Goal: Task Accomplishment & Management: Manage account settings

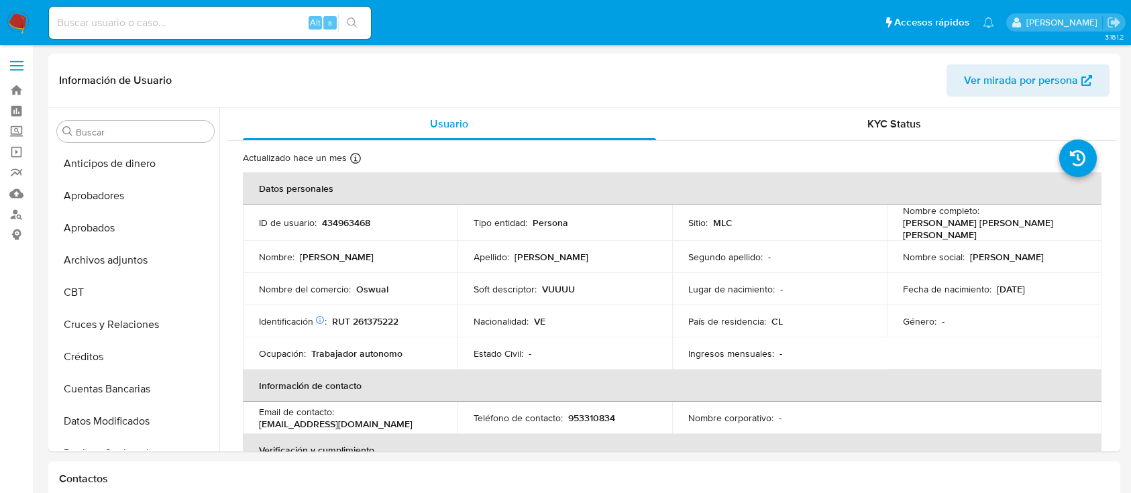
select select "10"
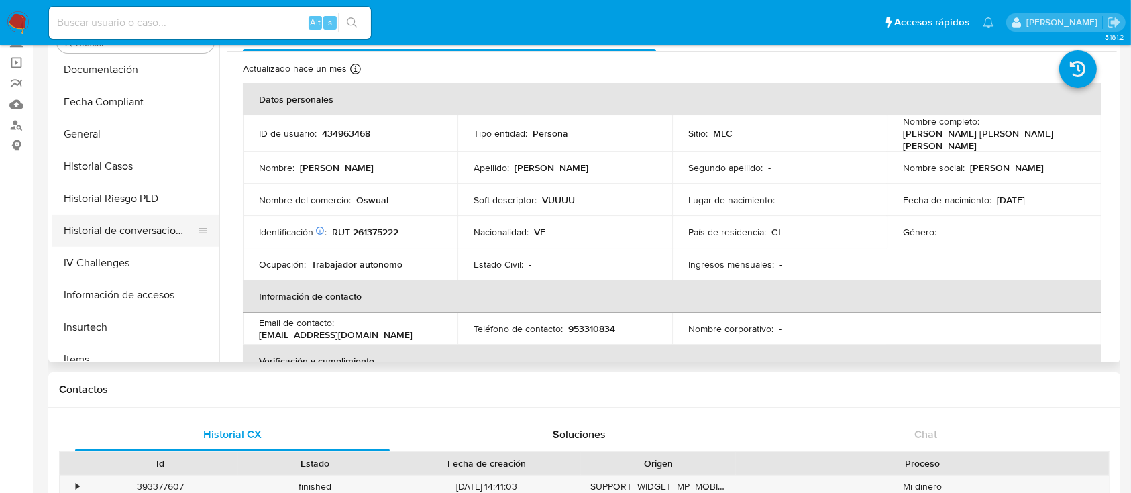
scroll to position [363, 0]
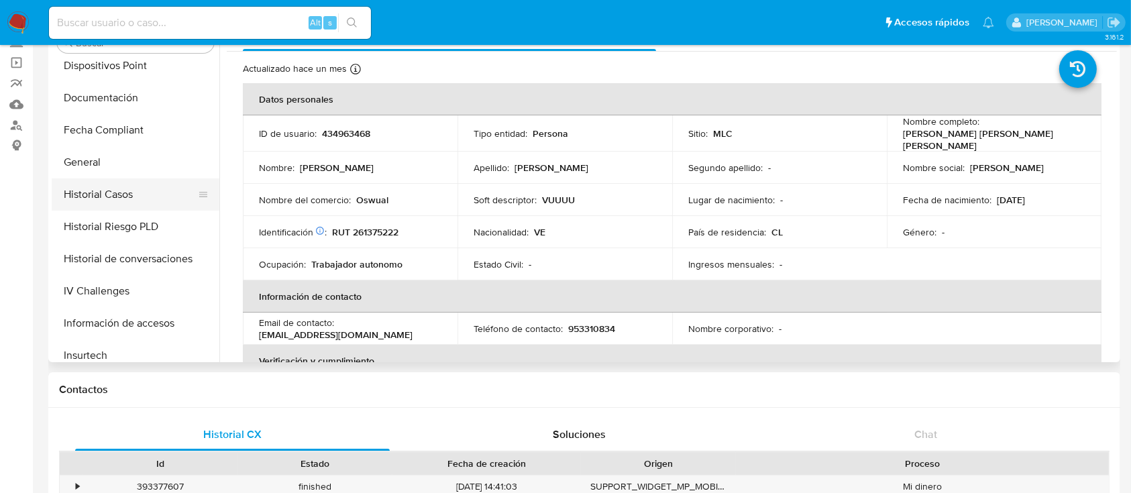
click at [162, 185] on button "Historial Casos" at bounding box center [130, 194] width 157 height 32
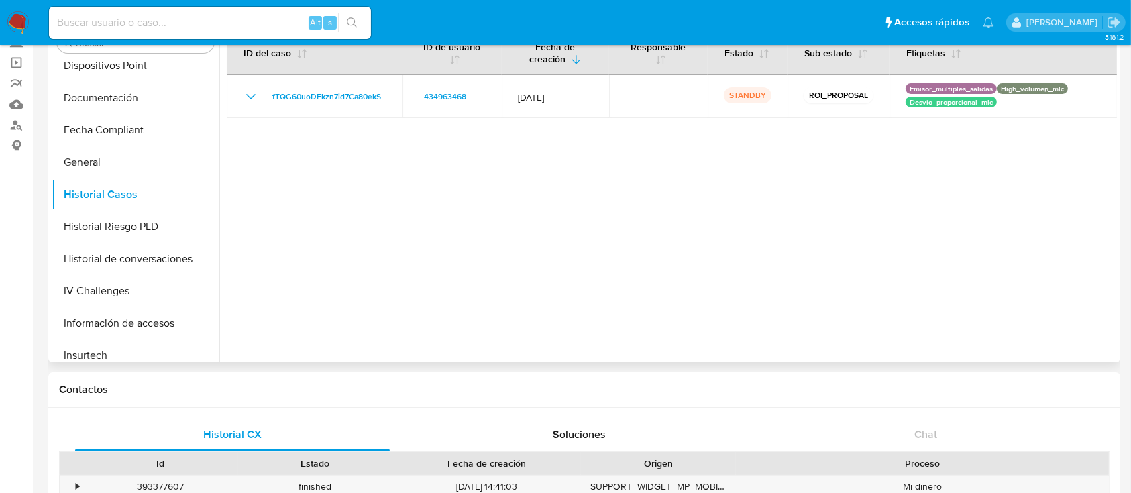
scroll to position [0, 0]
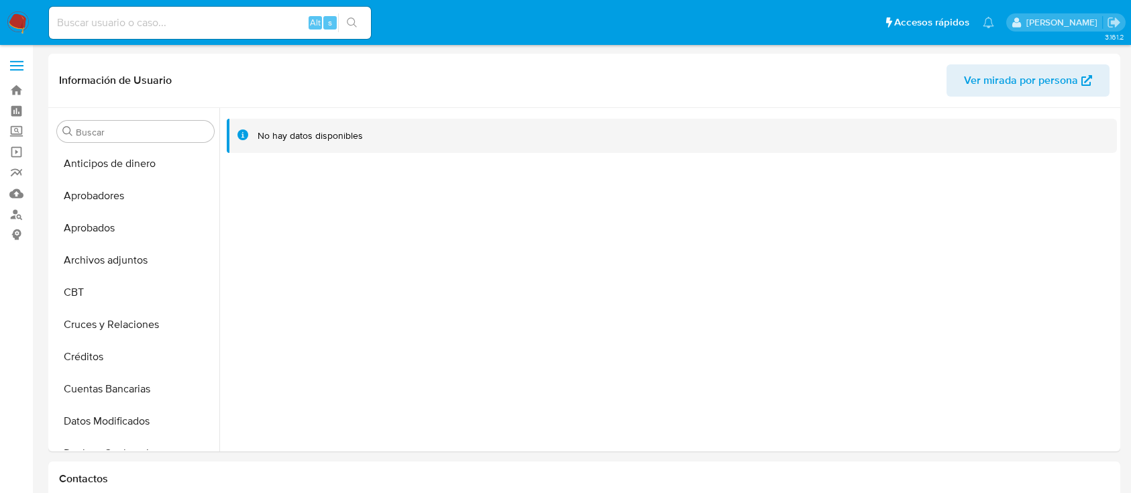
select select "10"
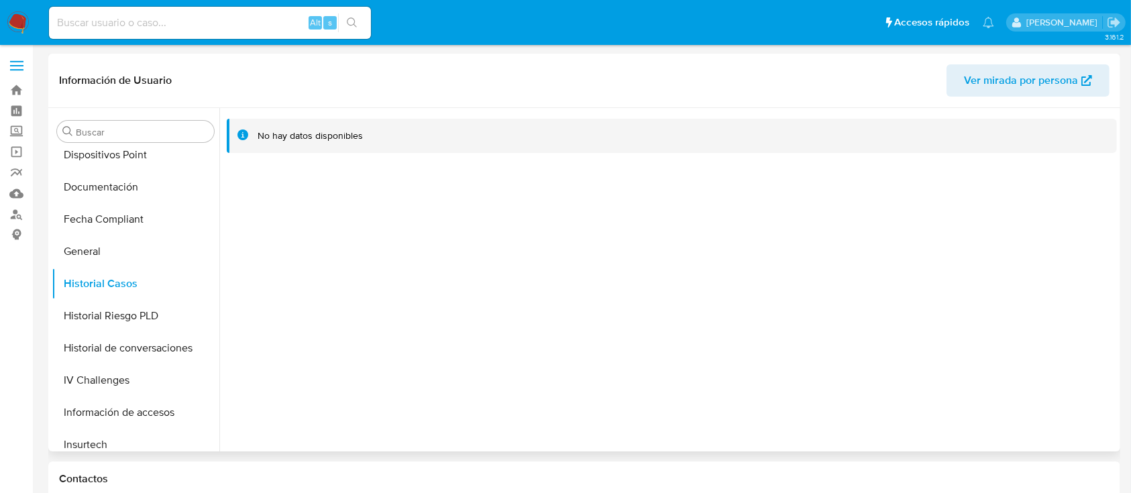
click at [121, 291] on button "Historial Casos" at bounding box center [136, 284] width 168 height 32
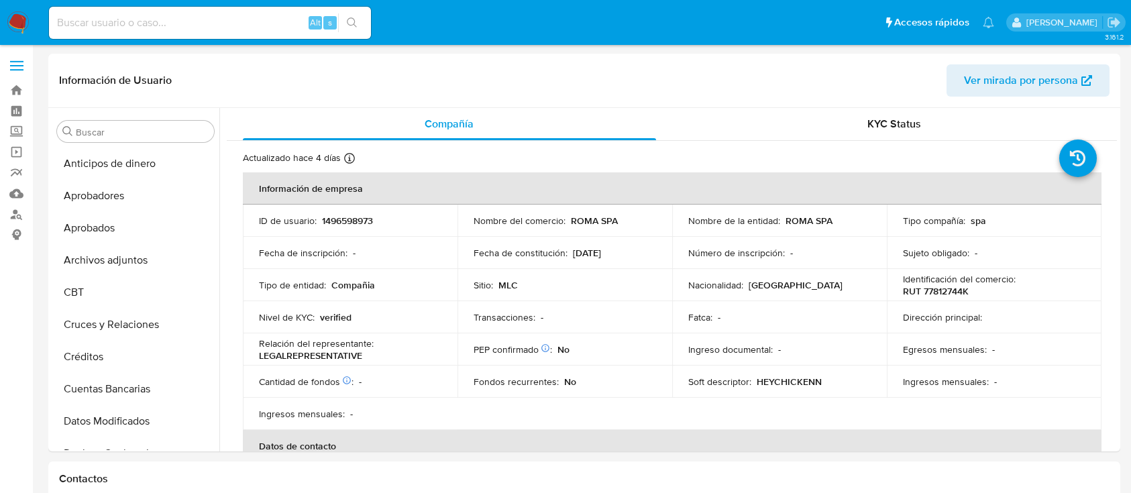
select select "10"
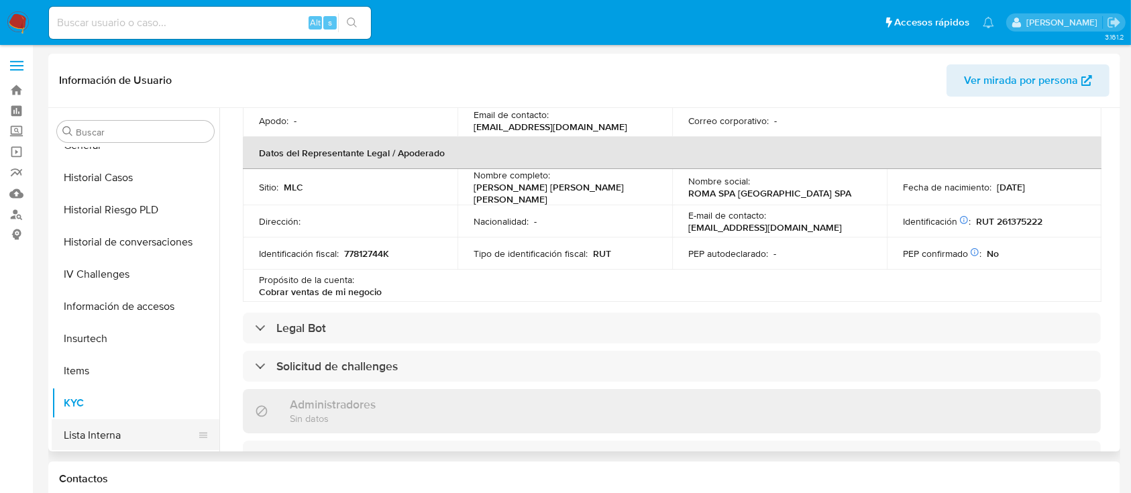
scroll to position [363, 0]
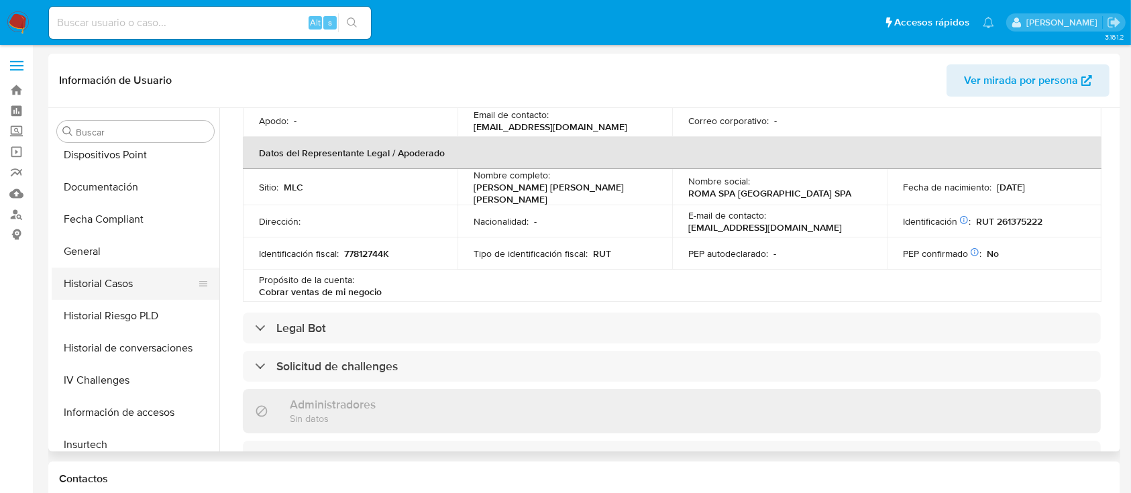
click at [121, 280] on button "Historial Casos" at bounding box center [130, 284] width 157 height 32
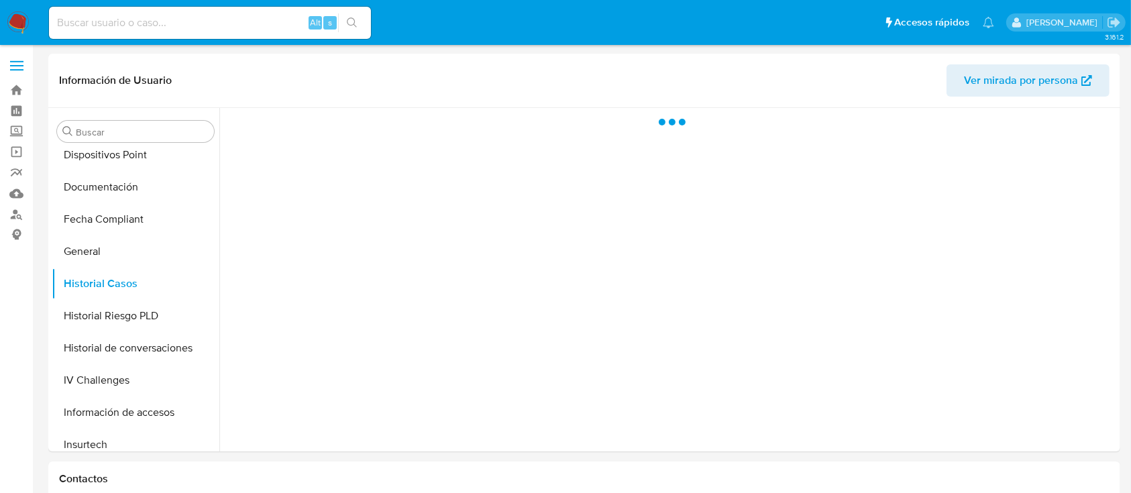
scroll to position [0, 0]
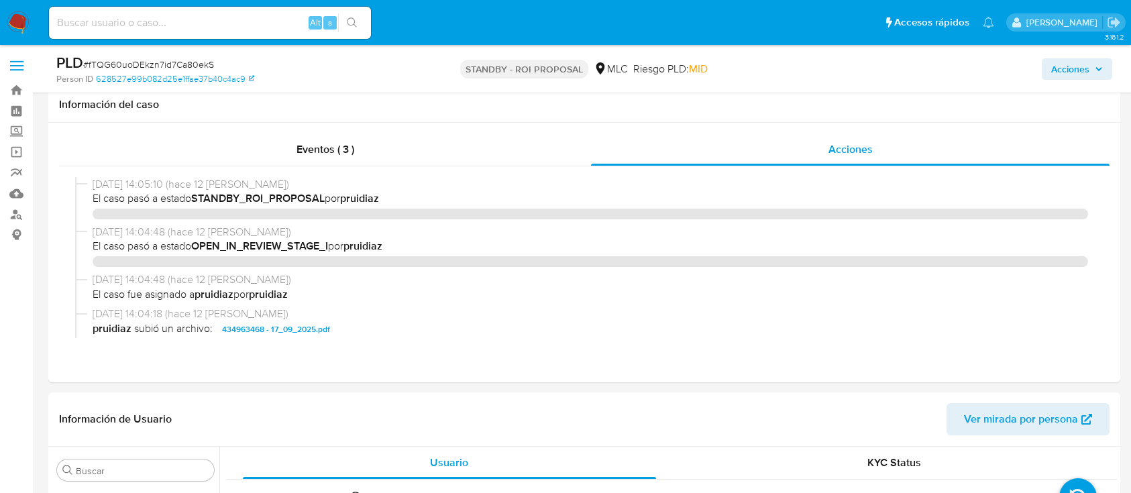
select select "10"
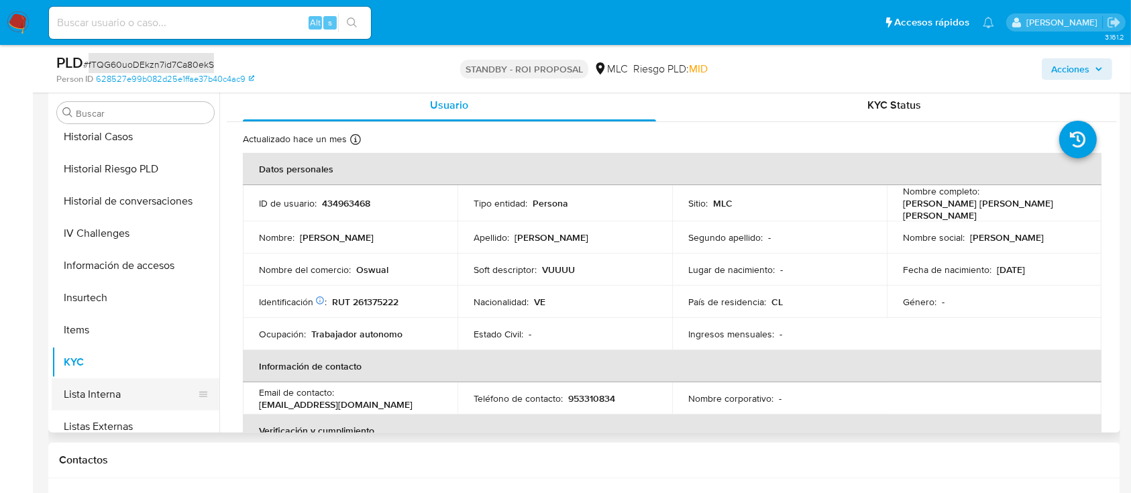
scroll to position [452, 0]
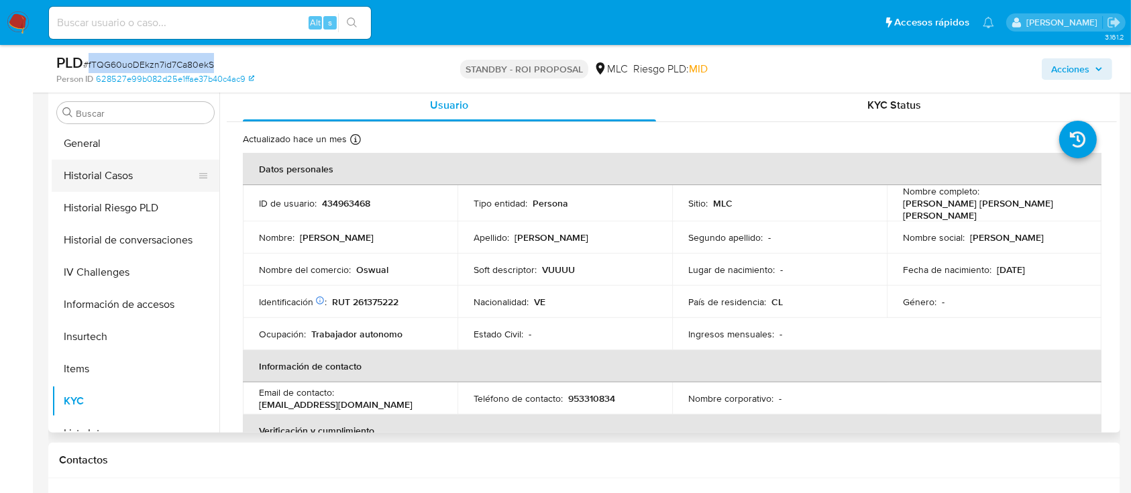
click at [80, 164] on button "Historial Casos" at bounding box center [130, 176] width 157 height 32
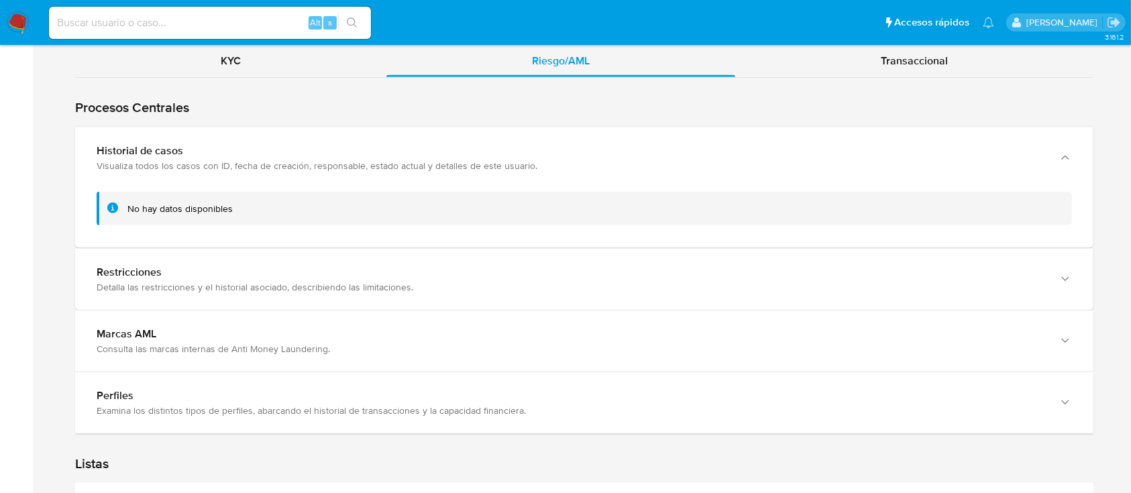
scroll to position [1431, 0]
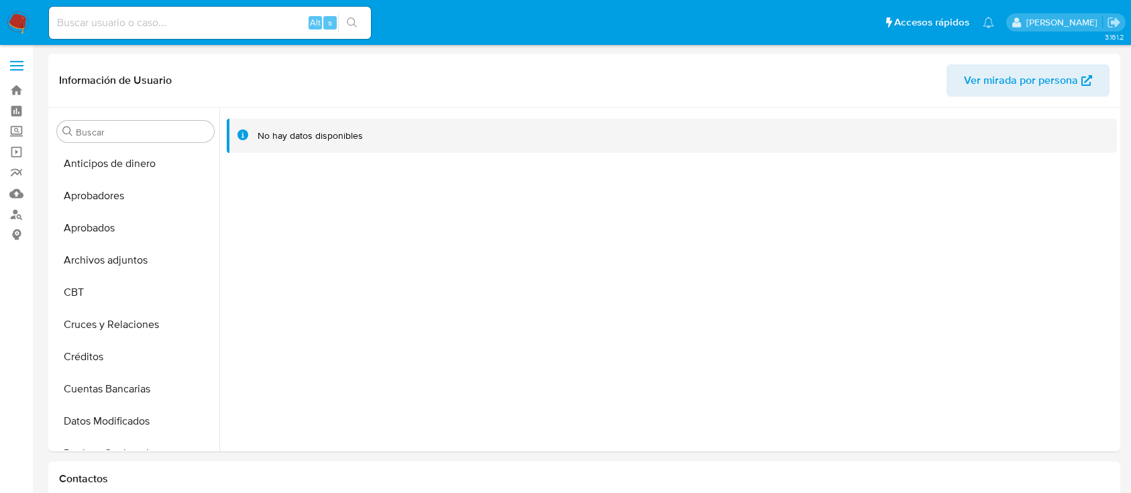
select select "10"
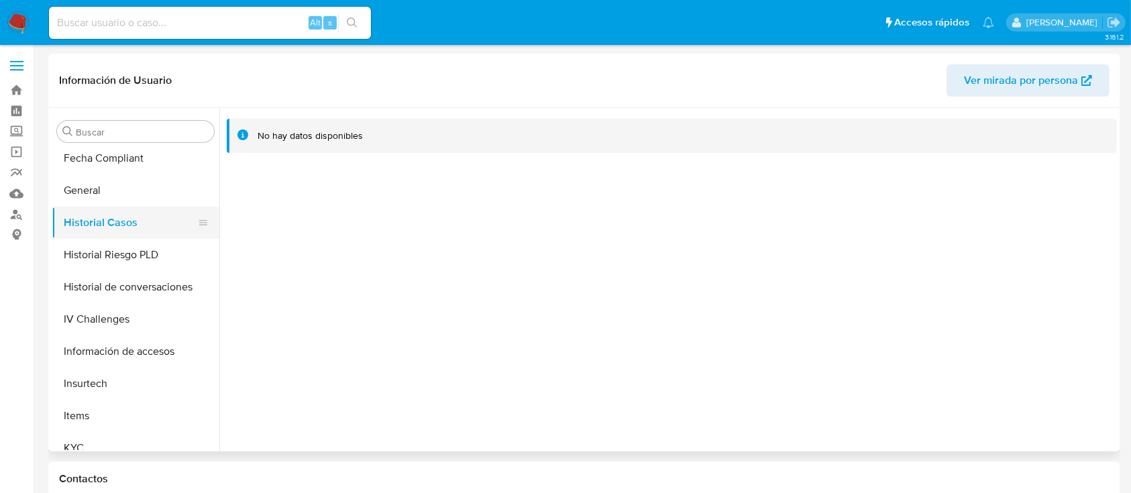
scroll to position [452, 0]
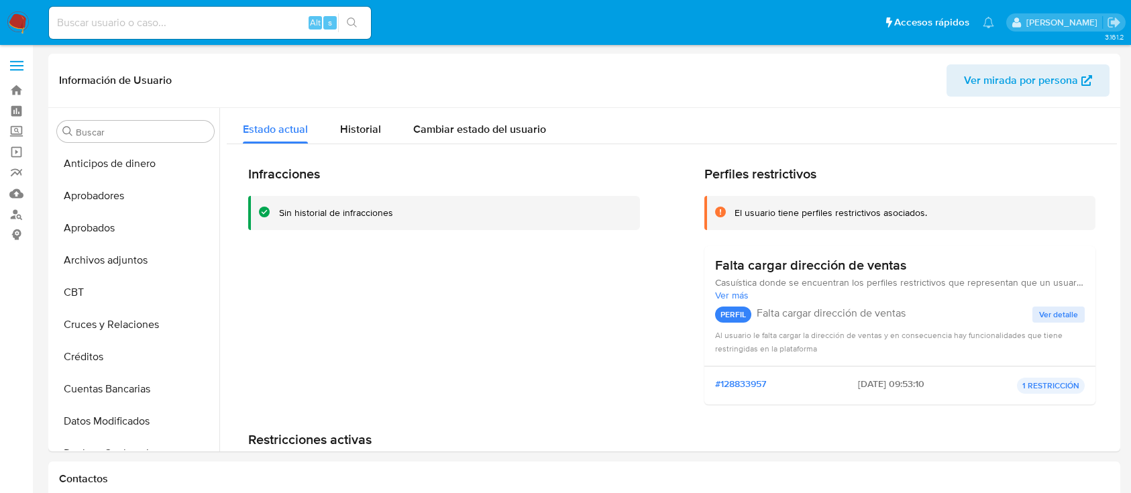
select select "10"
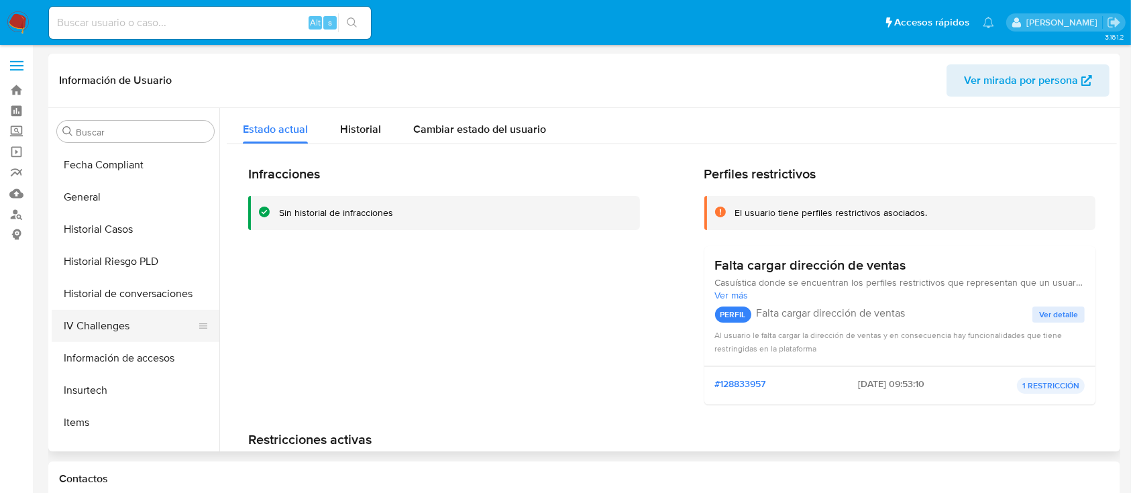
scroll to position [363, 0]
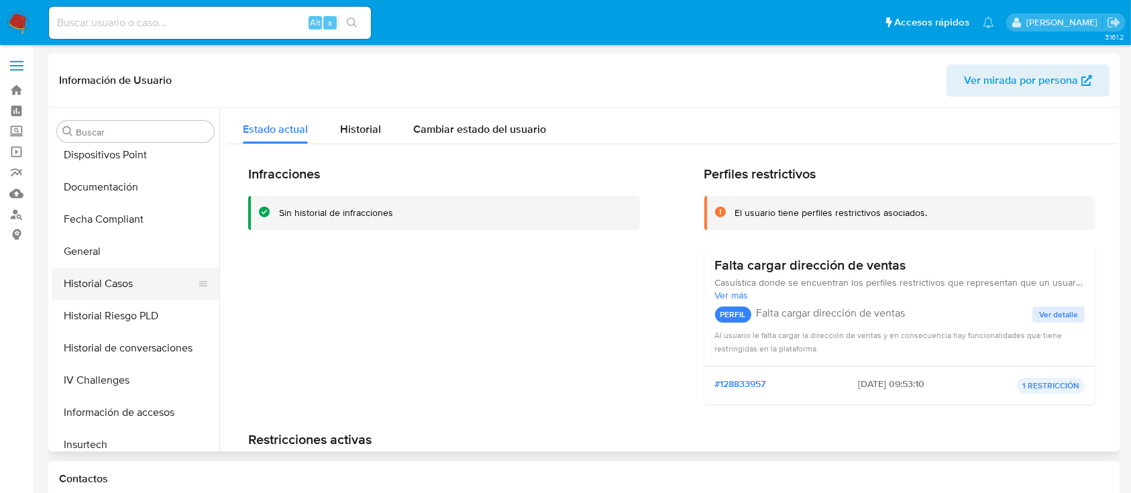
click at [133, 279] on button "Historial Casos" at bounding box center [130, 284] width 157 height 32
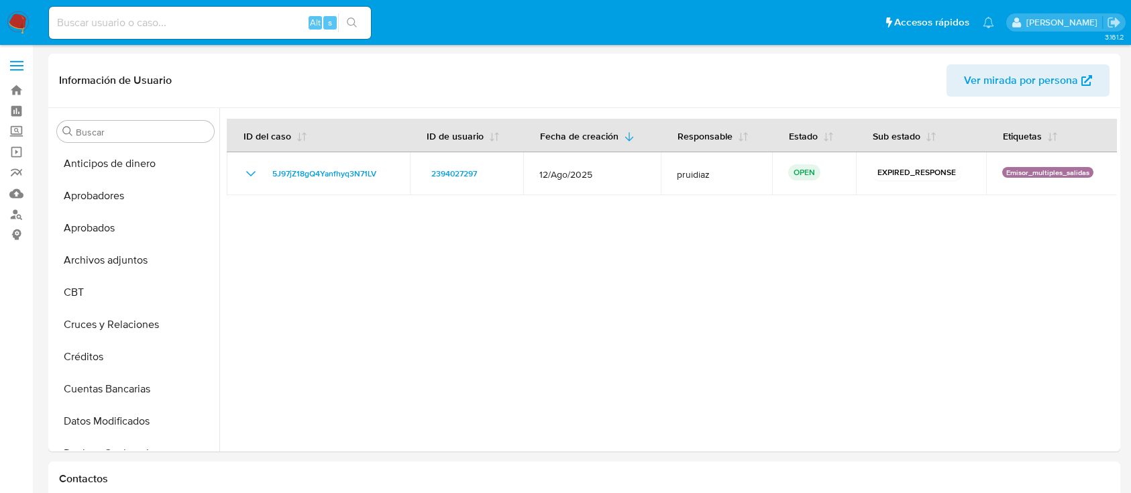
select select "10"
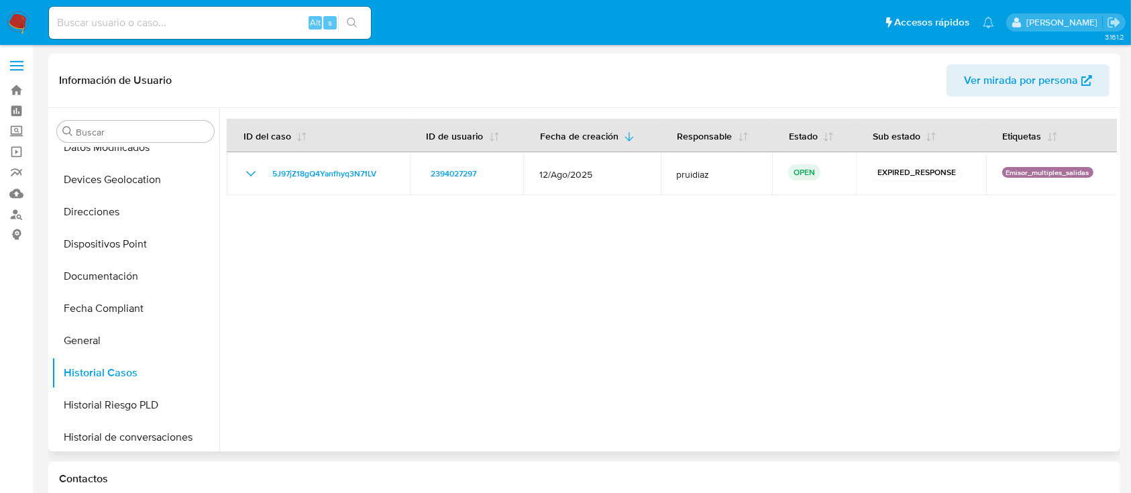
click at [358, 341] on div at bounding box center [668, 279] width 898 height 343
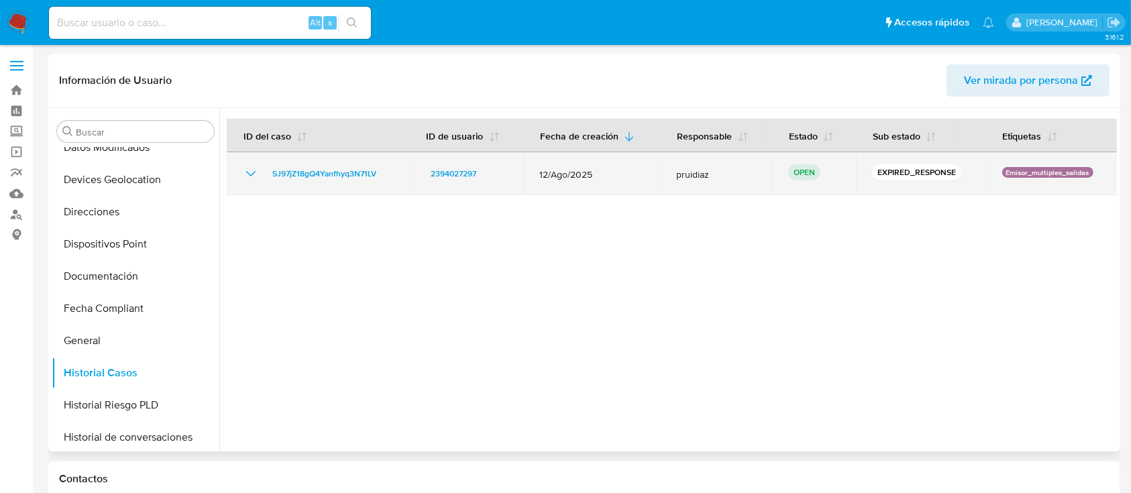
drag, startPoint x: 402, startPoint y: 177, endPoint x: 263, endPoint y: 171, distance: 139.7
click at [263, 171] on td "5J97jZ18gQ4Yanfhyq3N71LV" at bounding box center [318, 173] width 183 height 43
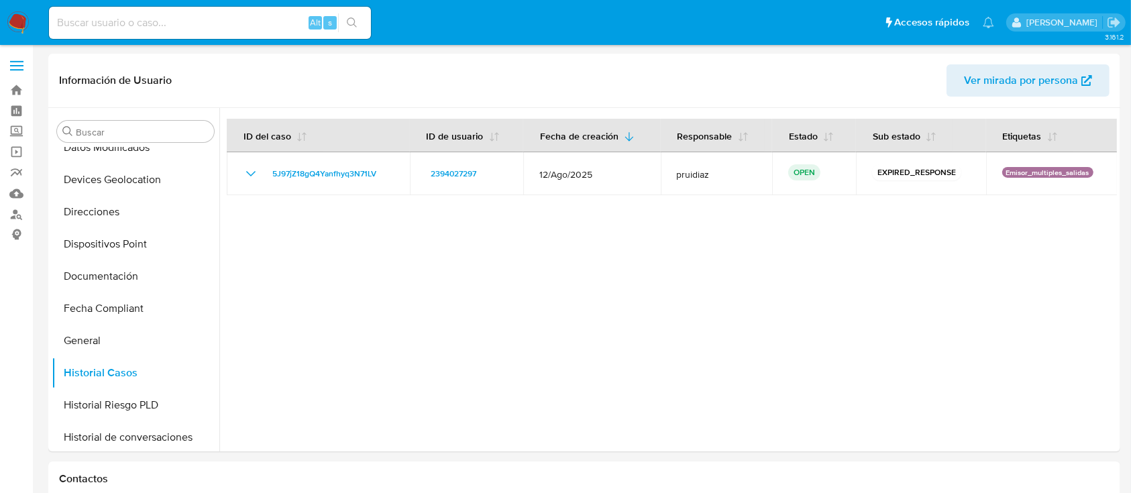
click at [228, 7] on div "Alt s" at bounding box center [210, 23] width 322 height 32
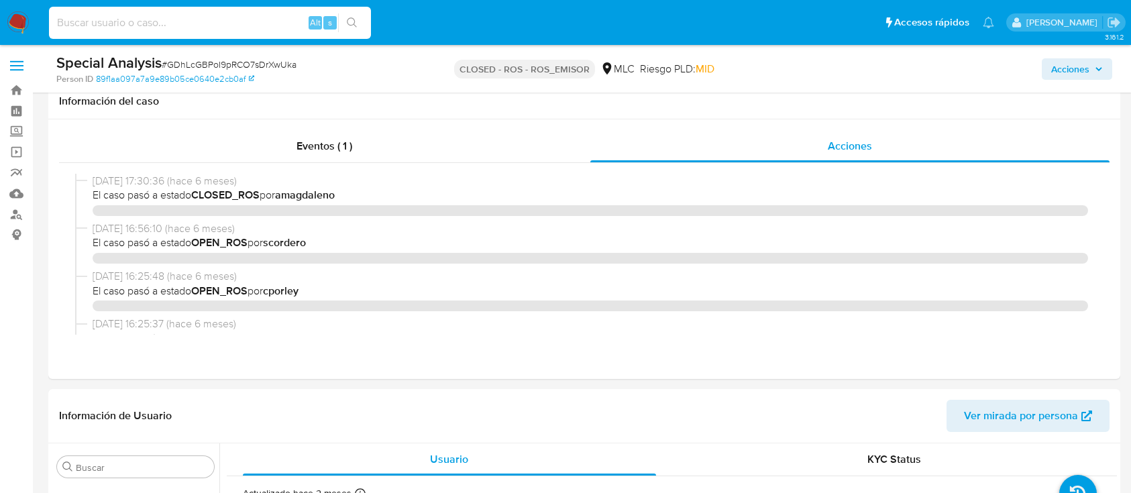
select select "10"
click at [247, 16] on input at bounding box center [210, 22] width 322 height 17
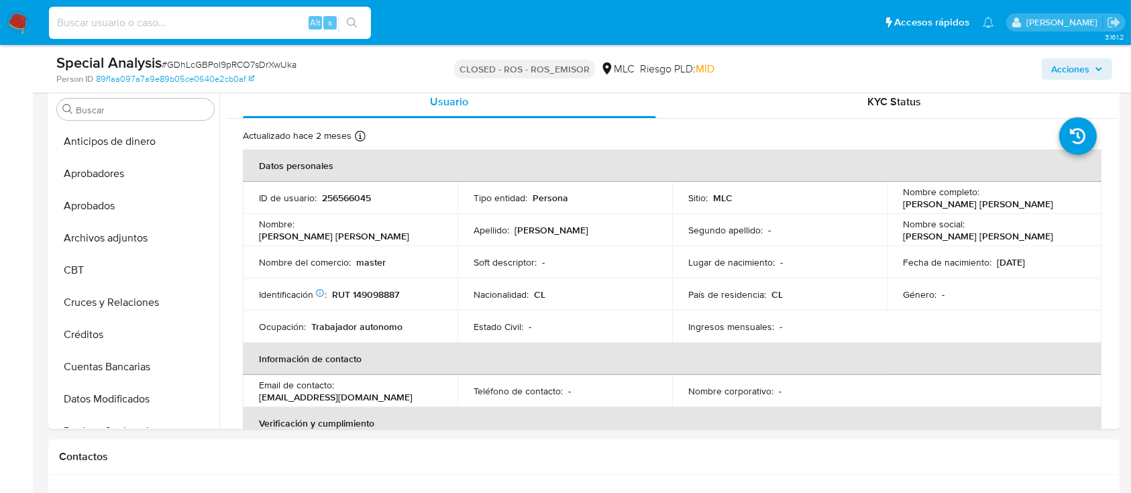
scroll to position [631, 0]
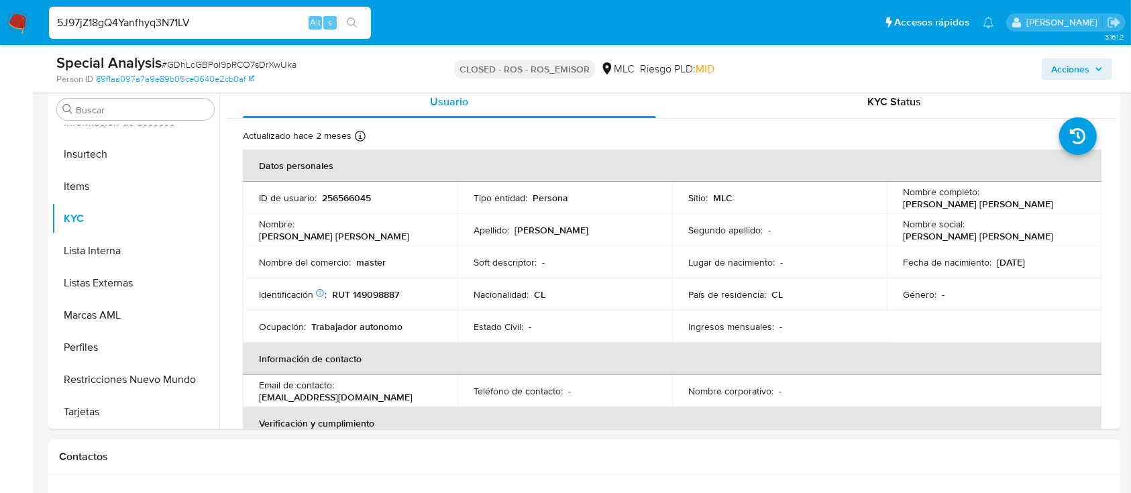
type input "5J97jZ18gQ4Yanfhyq3N71LV"
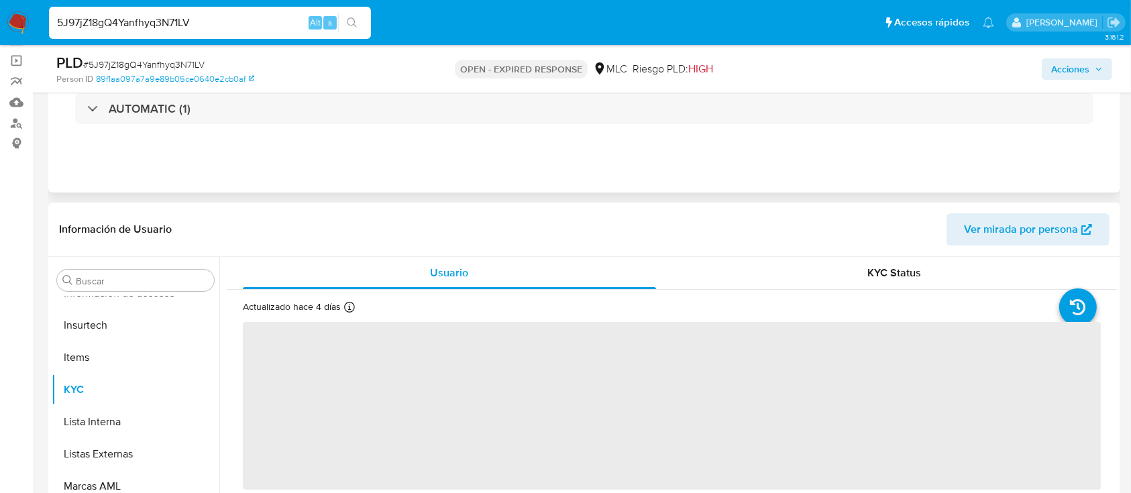
scroll to position [178, 0]
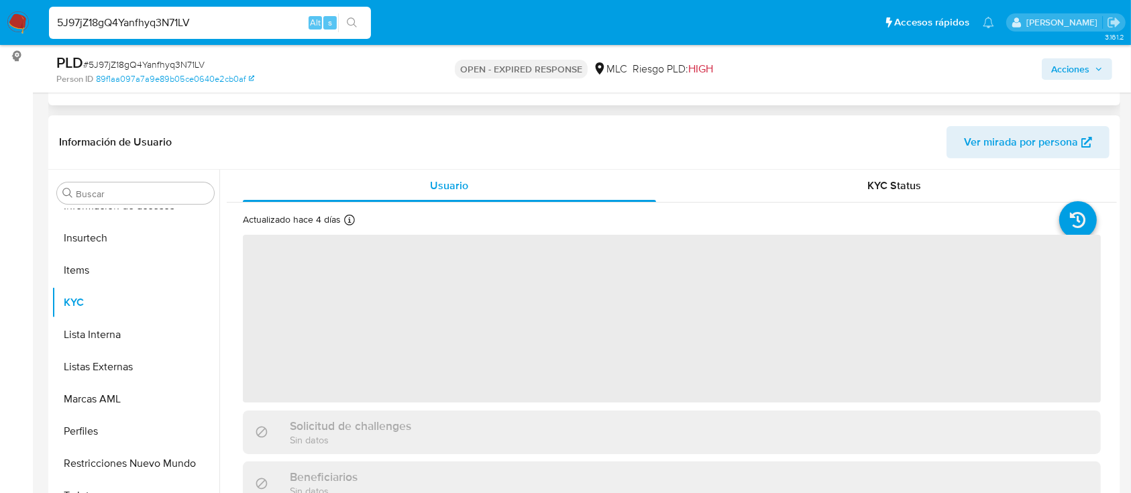
select select "10"
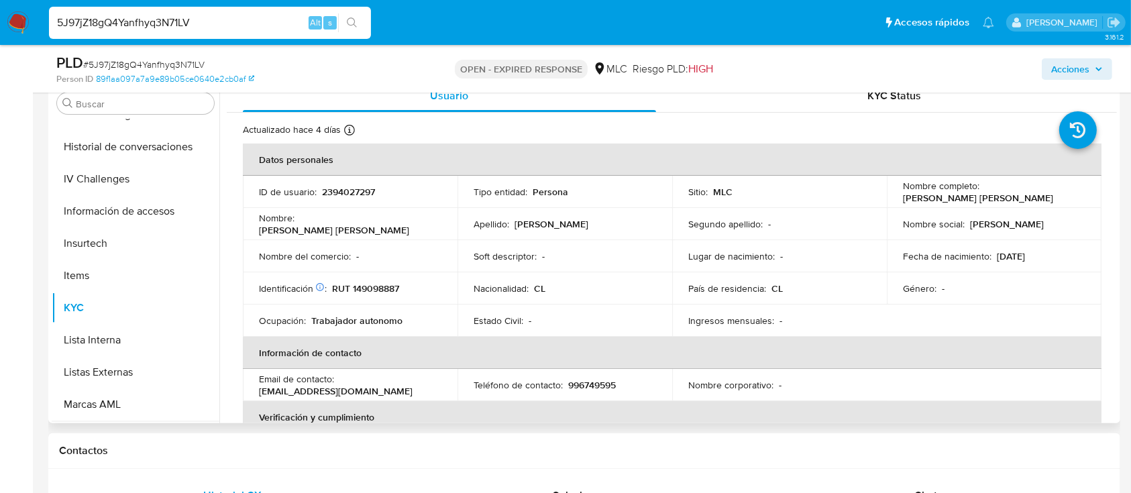
scroll to position [452, 0]
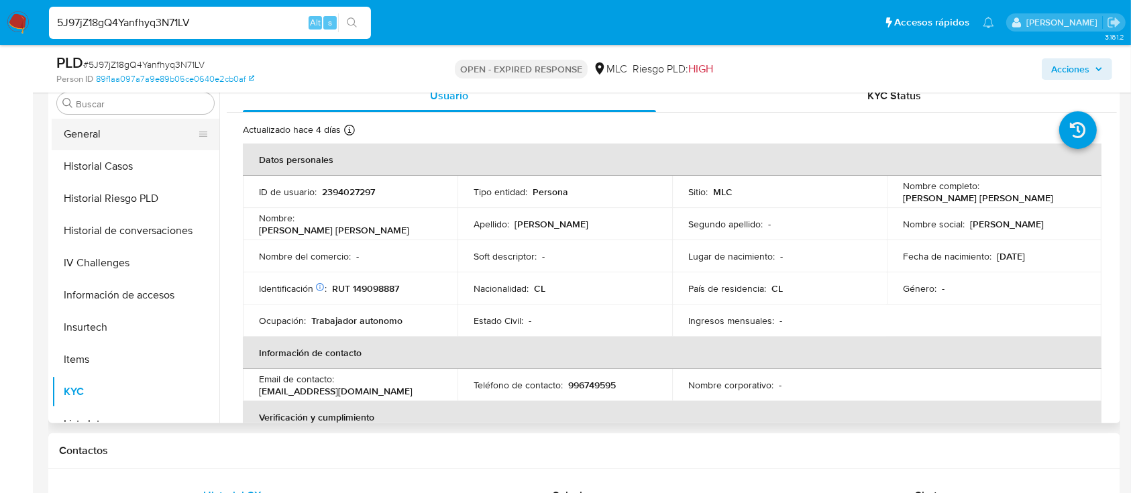
click at [131, 140] on button "General" at bounding box center [130, 134] width 157 height 32
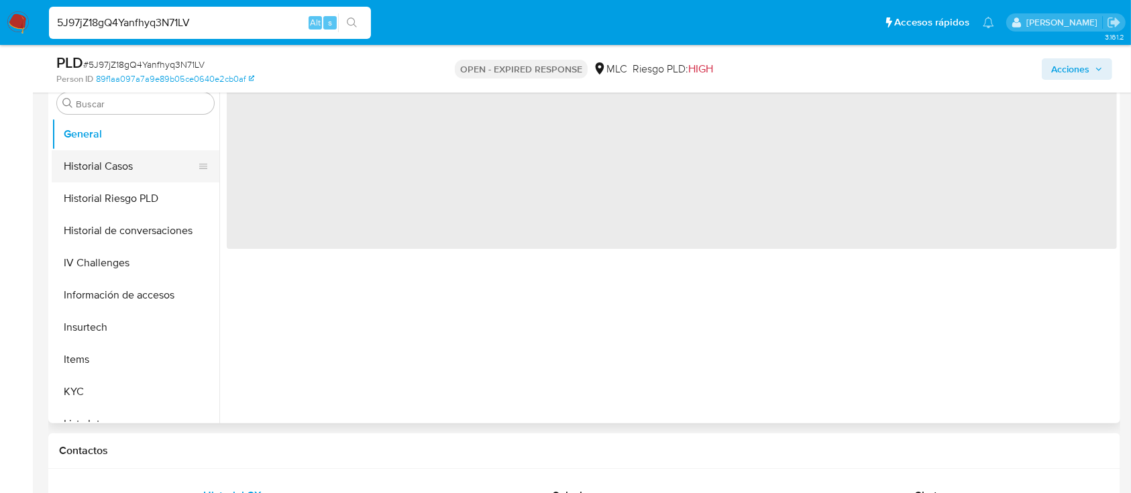
click at [124, 172] on button "Historial Casos" at bounding box center [130, 166] width 157 height 32
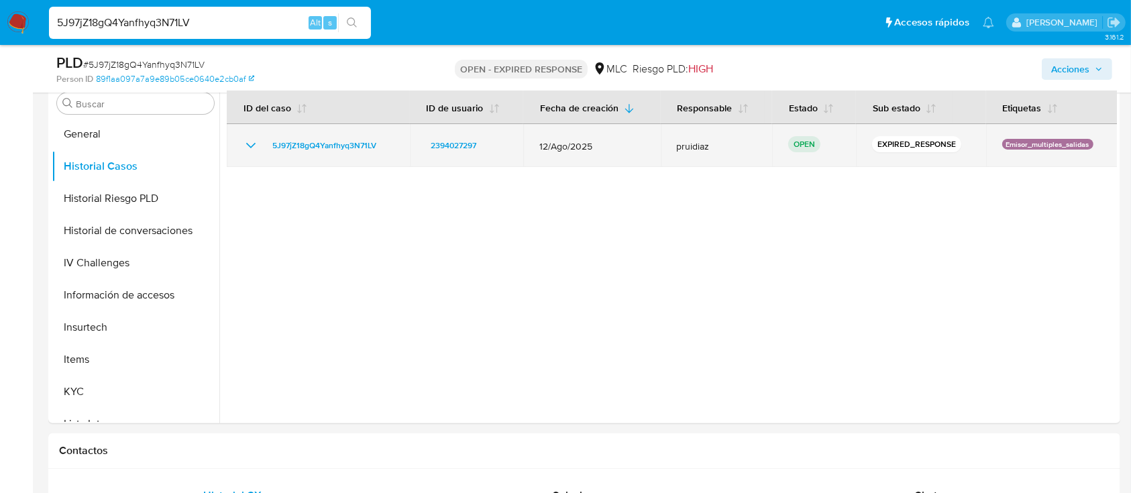
drag, startPoint x: 387, startPoint y: 148, endPoint x: 264, endPoint y: 156, distance: 123.0
click at [264, 156] on td "5J97jZ18gQ4Yanfhyq3N71LV" at bounding box center [318, 145] width 183 height 43
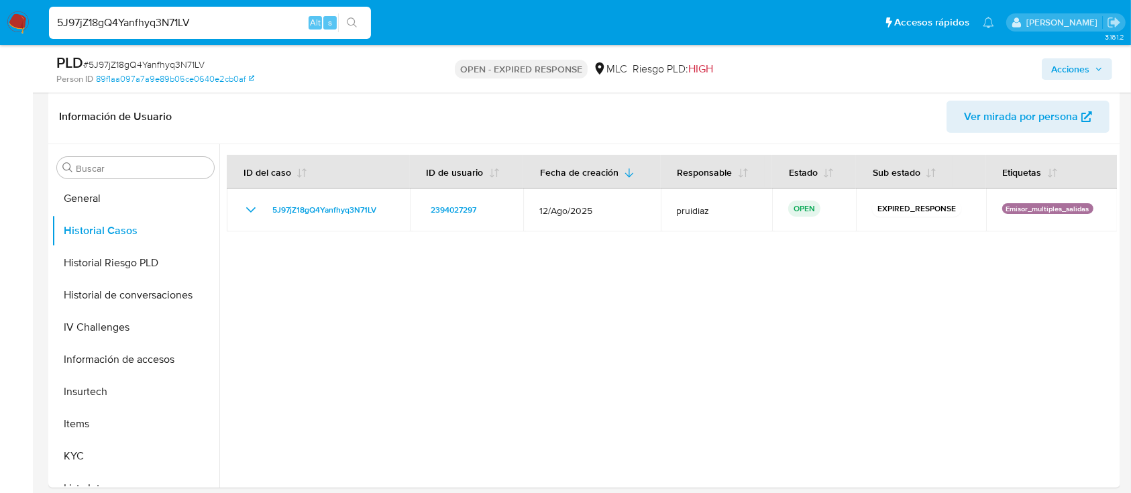
scroll to position [178, 0]
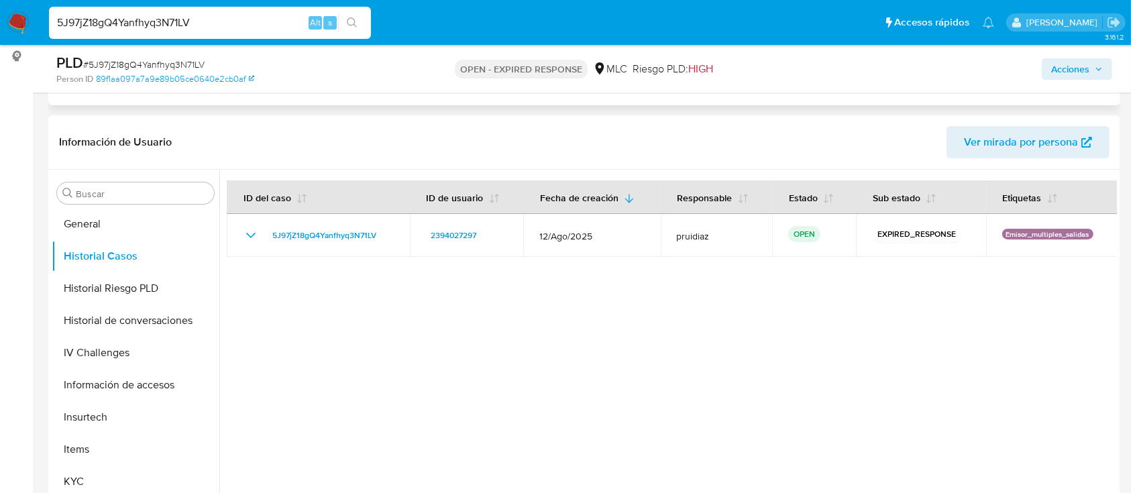
click at [348, 299] on div at bounding box center [668, 341] width 898 height 343
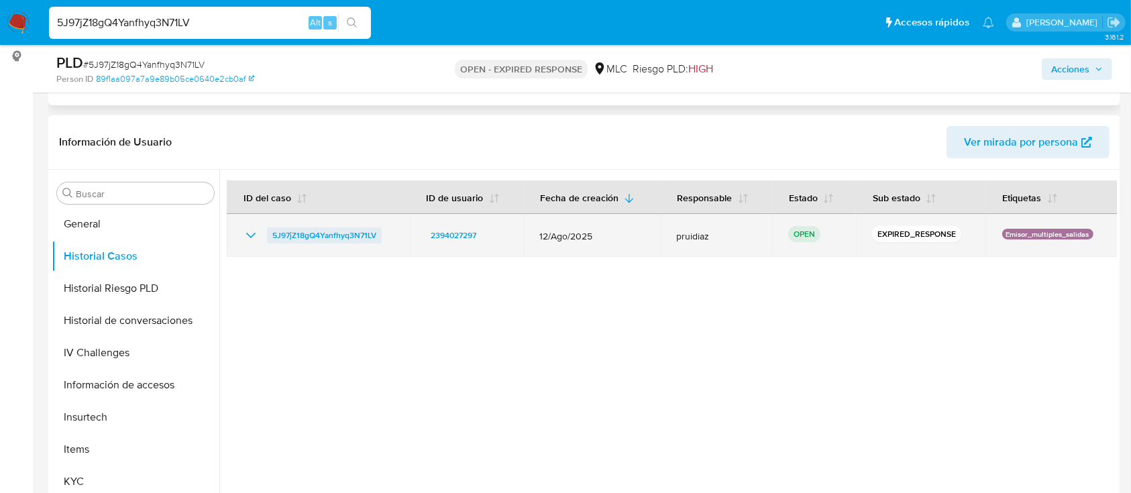
drag, startPoint x: 392, startPoint y: 233, endPoint x: 267, endPoint y: 240, distance: 125.7
click at [267, 240] on td "5J97jZ18gQ4Yanfhyq3N71LV" at bounding box center [318, 235] width 183 height 43
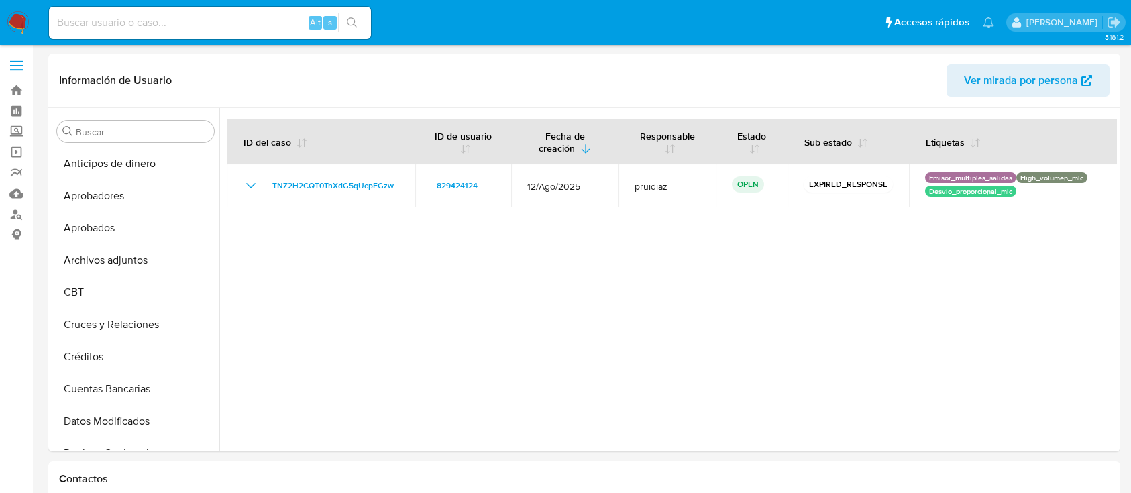
select select "10"
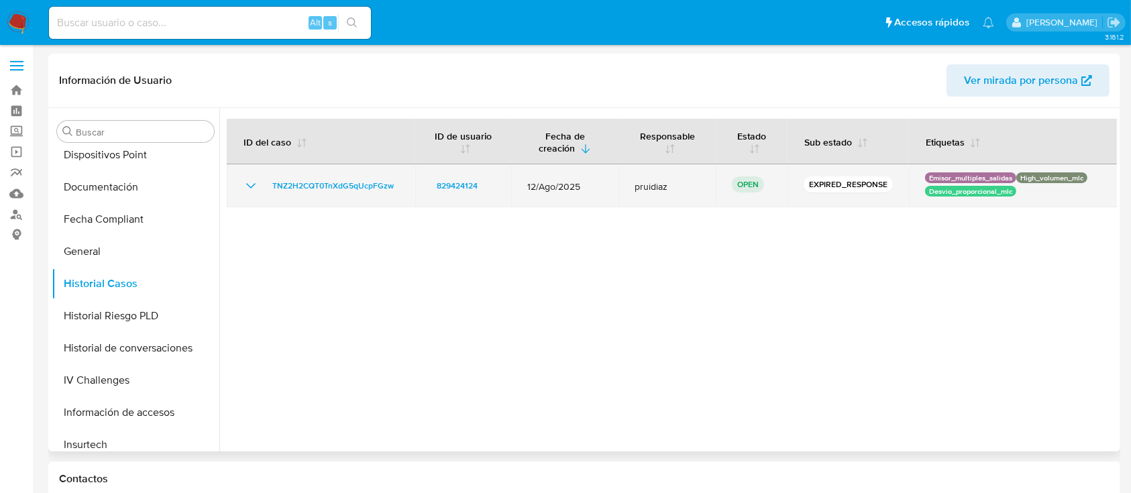
click at [396, 195] on td "TNZ2H2CQT0TnXdG5qUcpFGzw" at bounding box center [321, 185] width 189 height 43
click at [402, 180] on td "TNZ2H2CQT0TnXdG5qUcpFGzw" at bounding box center [321, 185] width 189 height 43
drag, startPoint x: 402, startPoint y: 185, endPoint x: 263, endPoint y: 190, distance: 139.6
click at [263, 190] on td "TNZ2H2CQT0TnXdG5qUcpFGzw" at bounding box center [321, 185] width 189 height 43
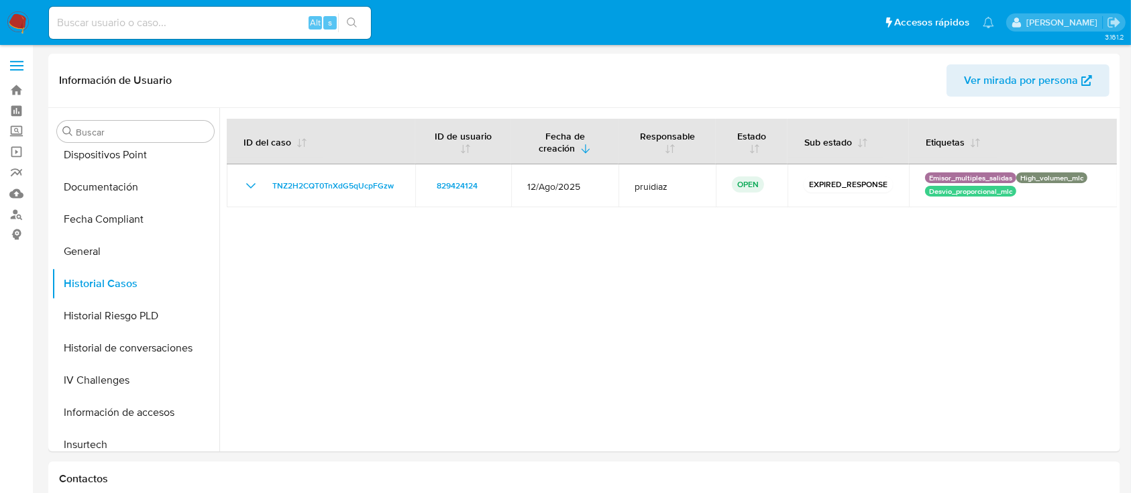
click at [241, 10] on div "Alt s" at bounding box center [210, 23] width 322 height 32
click at [234, 19] on input at bounding box center [210, 22] width 322 height 17
paste input "imz28S4BaJuxKk3jJvAeMbZj"
type input "imz28S4BaJuxKk3jJvAeMbZj"
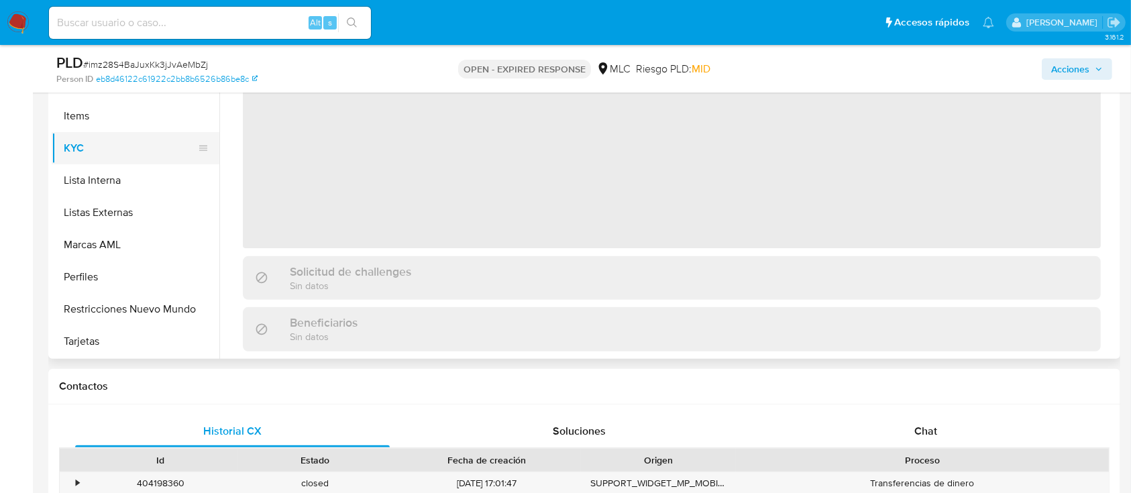
scroll to position [447, 0]
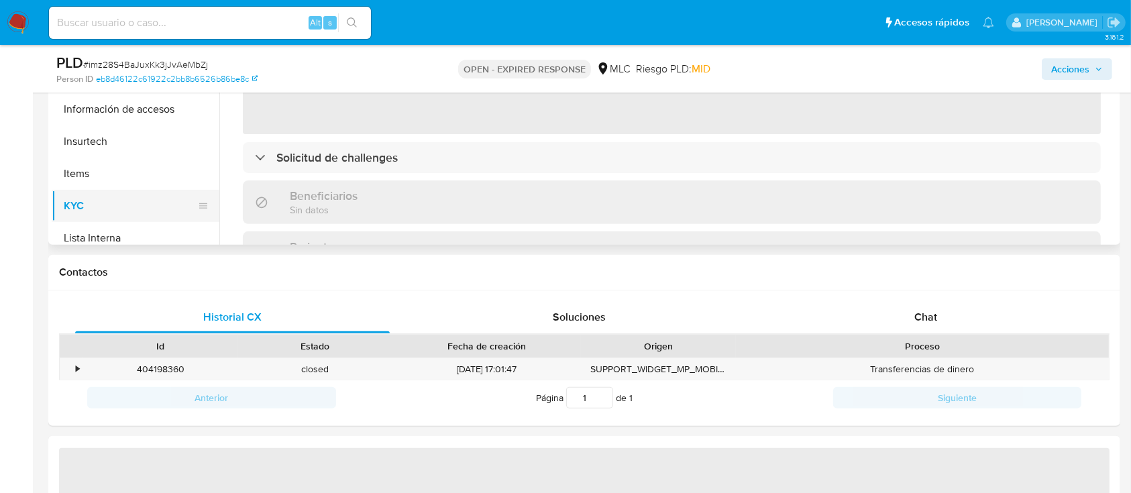
select select "10"
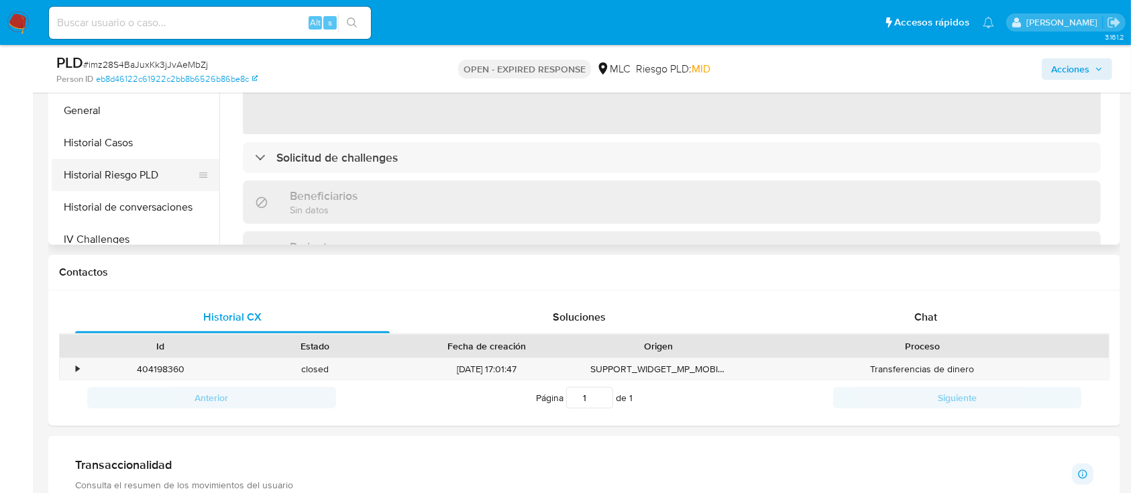
scroll to position [274, 0]
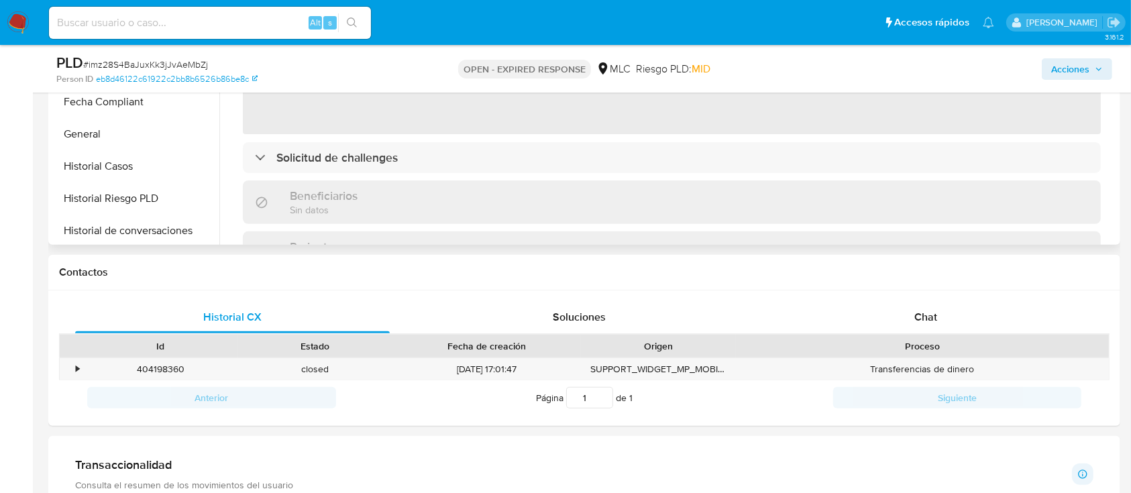
drag, startPoint x: 131, startPoint y: 164, endPoint x: 405, endPoint y: 164, distance: 273.7
click at [131, 162] on button "Historial Casos" at bounding box center [136, 166] width 168 height 32
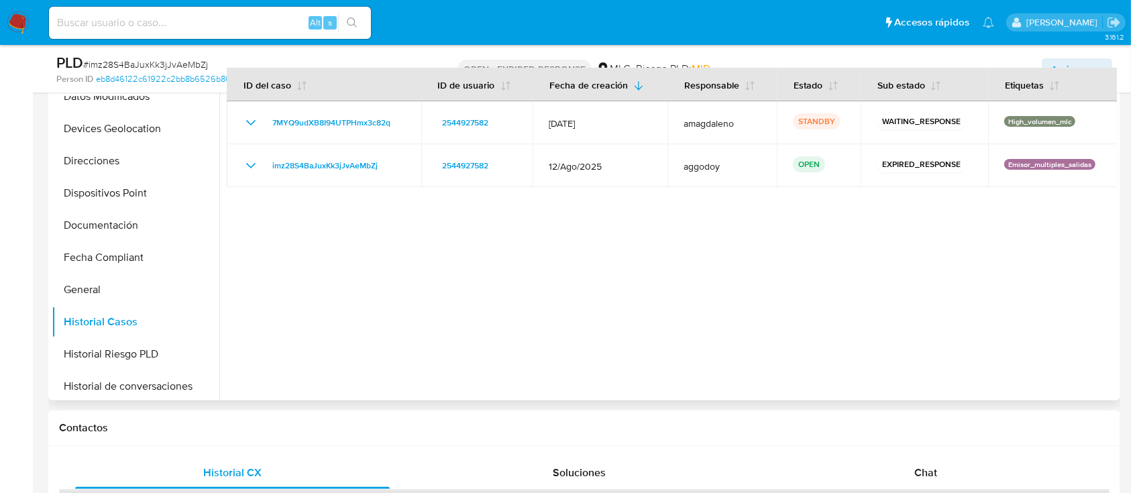
scroll to position [268, 0]
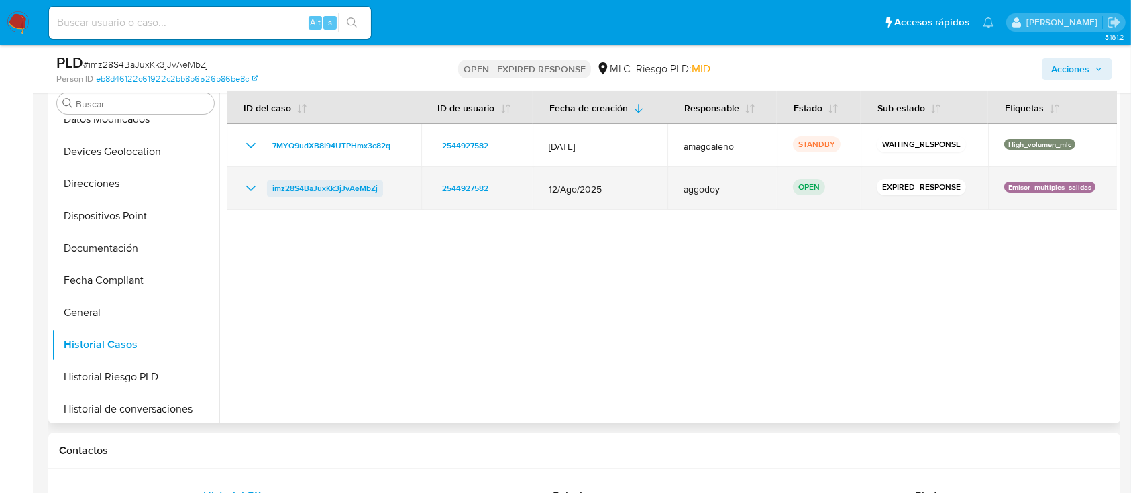
drag, startPoint x: 390, startPoint y: 195, endPoint x: 270, endPoint y: 191, distance: 119.5
click at [270, 191] on div "imz28S4BaJuxKk3jJvAeMbZj" at bounding box center [324, 188] width 162 height 16
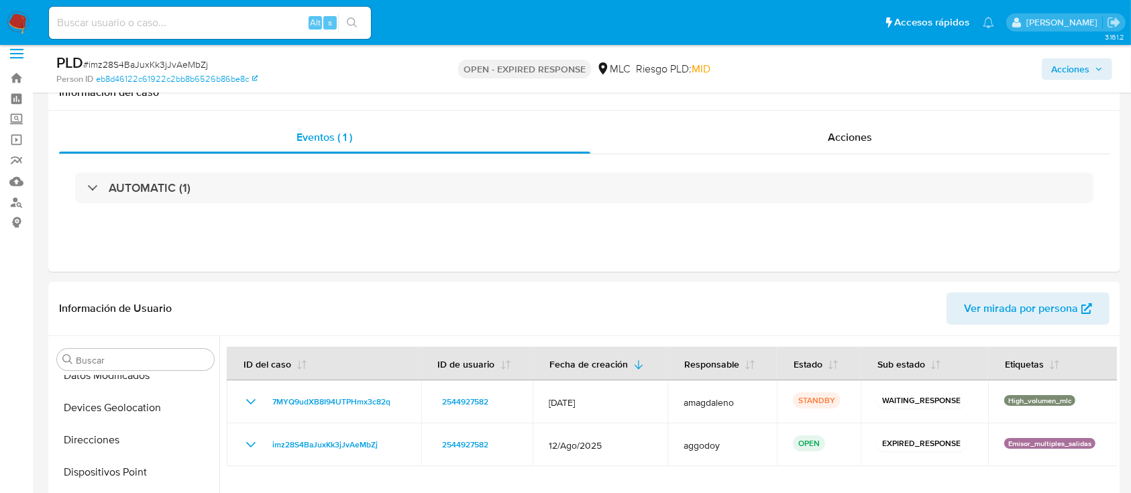
scroll to position [0, 0]
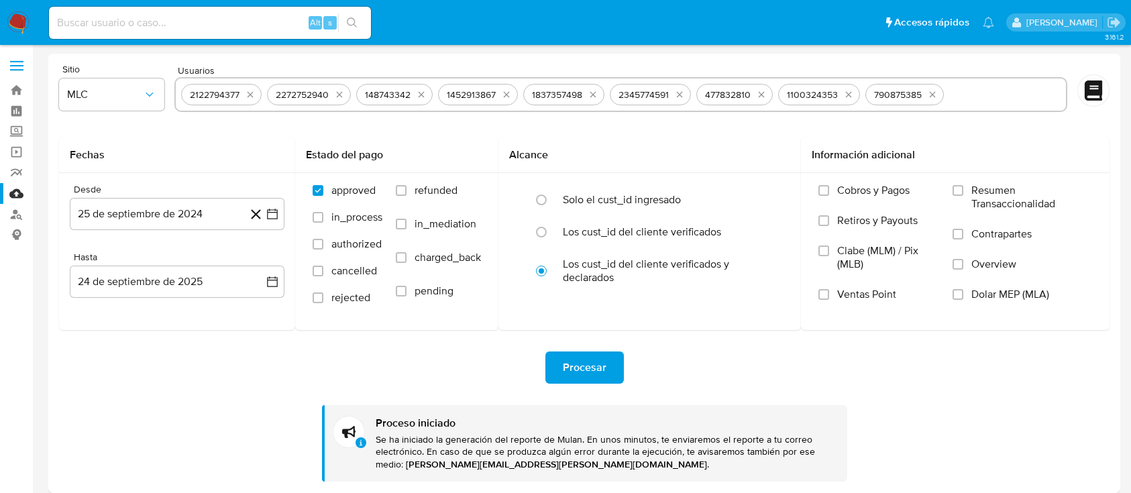
select select "10"
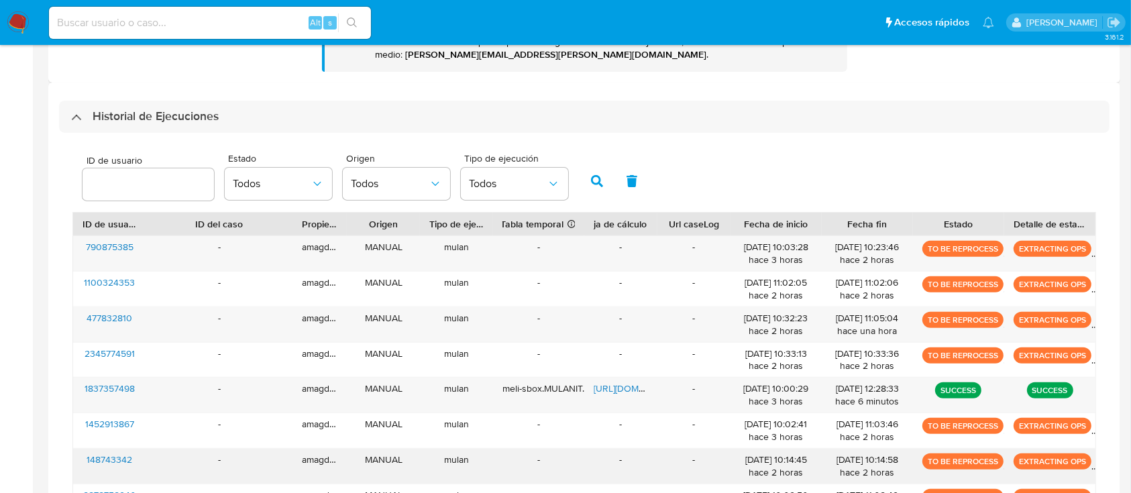
scroll to position [184, 0]
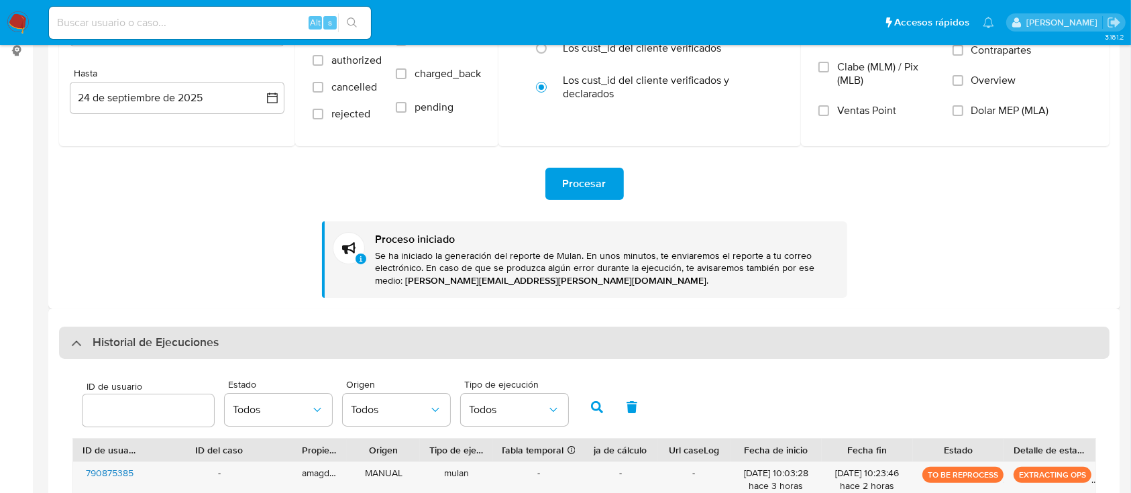
click at [75, 345] on div "Historial de Ejecuciones" at bounding box center [145, 343] width 148 height 16
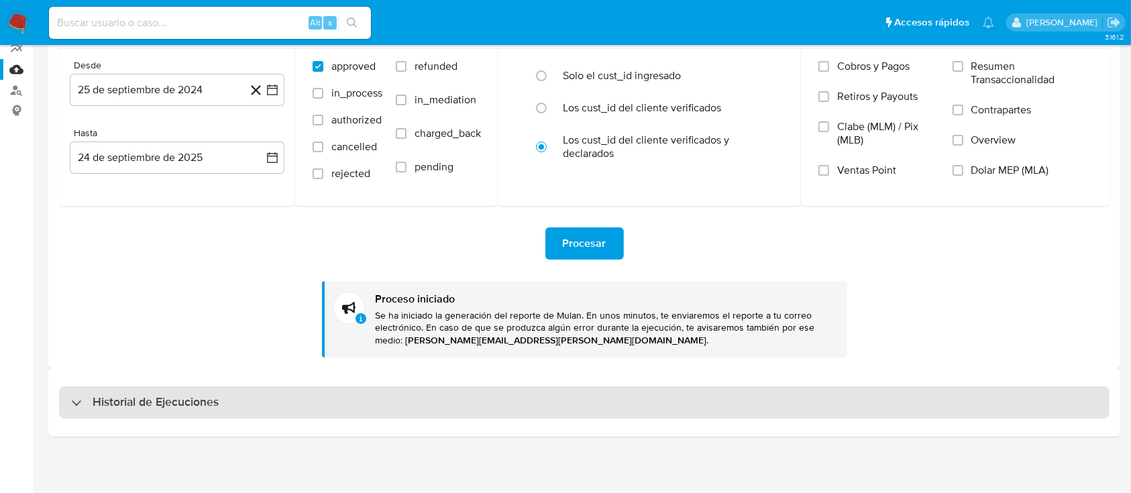
click at [79, 397] on div "Historial de Ejecuciones" at bounding box center [145, 402] width 148 height 16
select select "10"
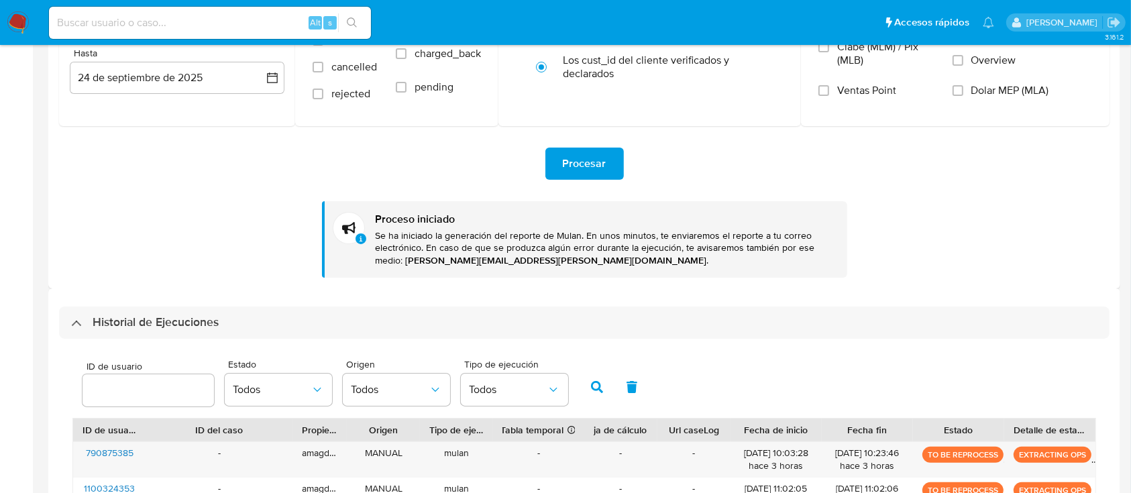
scroll to position [626, 0]
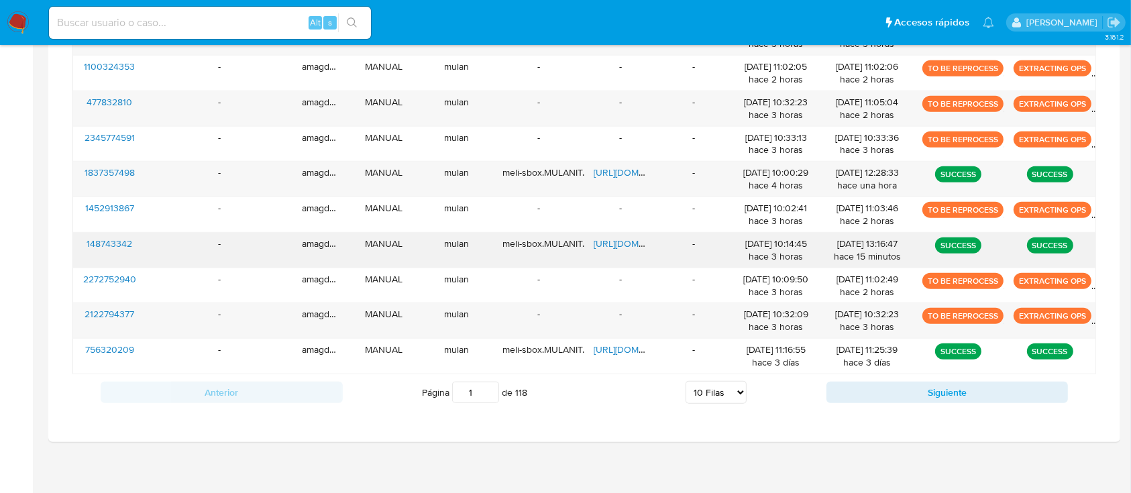
click at [602, 243] on span "https://docs.google.com/spreadsheets/d/1x8pYAhFqI39EHzlR6H7bjxdT8F5VZ1z84NrXLSS…" at bounding box center [640, 243] width 93 height 13
click at [123, 244] on span "148743342" at bounding box center [110, 243] width 46 height 13
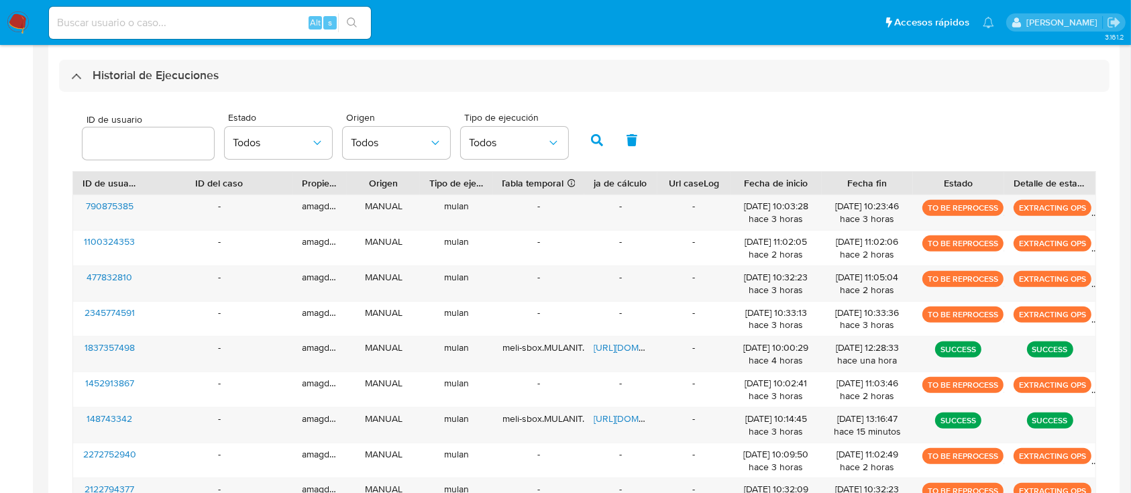
scroll to position [358, 0]
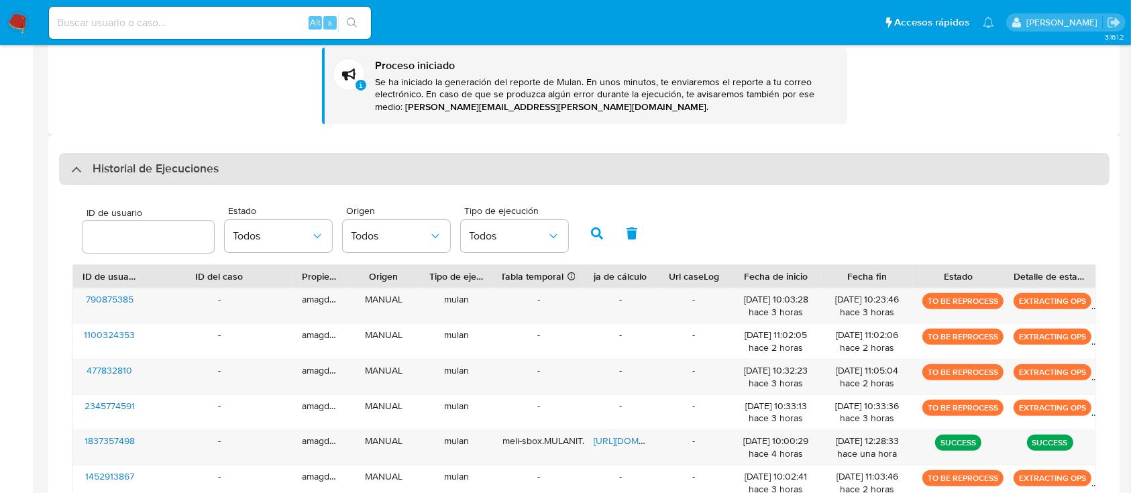
click at [79, 166] on div "Historial de Ejecuciones" at bounding box center [145, 169] width 148 height 16
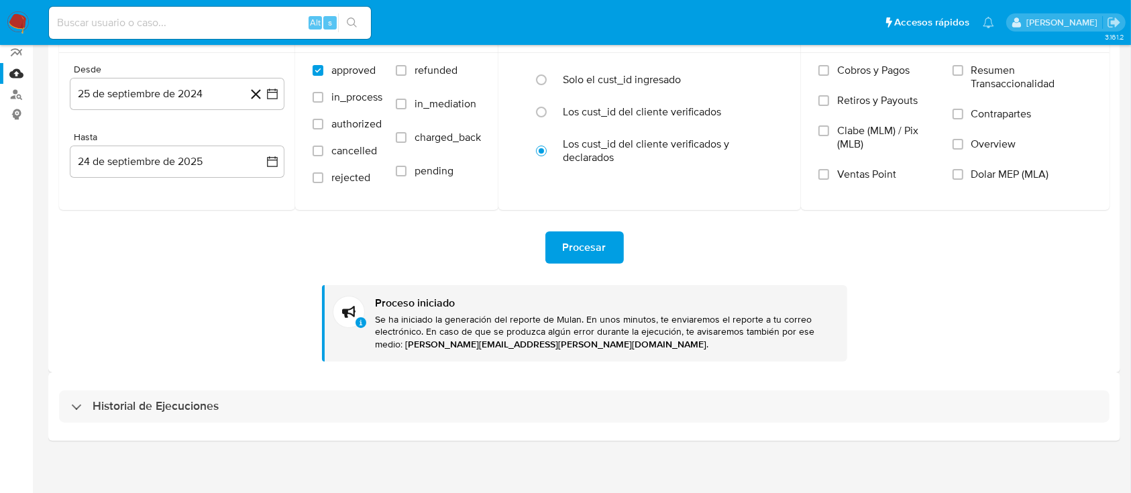
scroll to position [124, 0]
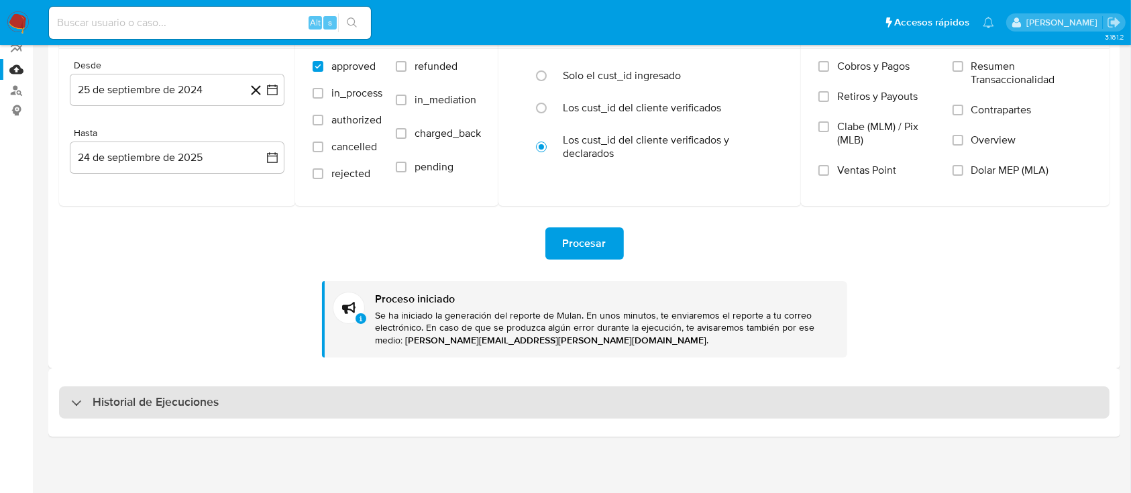
click at [86, 397] on div "Historial de Ejecuciones" at bounding box center [145, 402] width 148 height 16
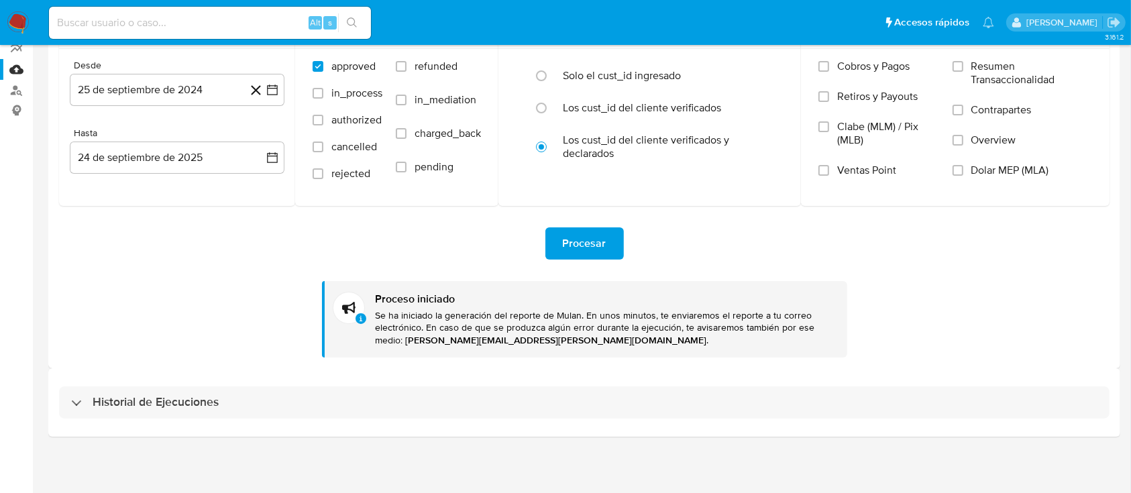
select select "10"
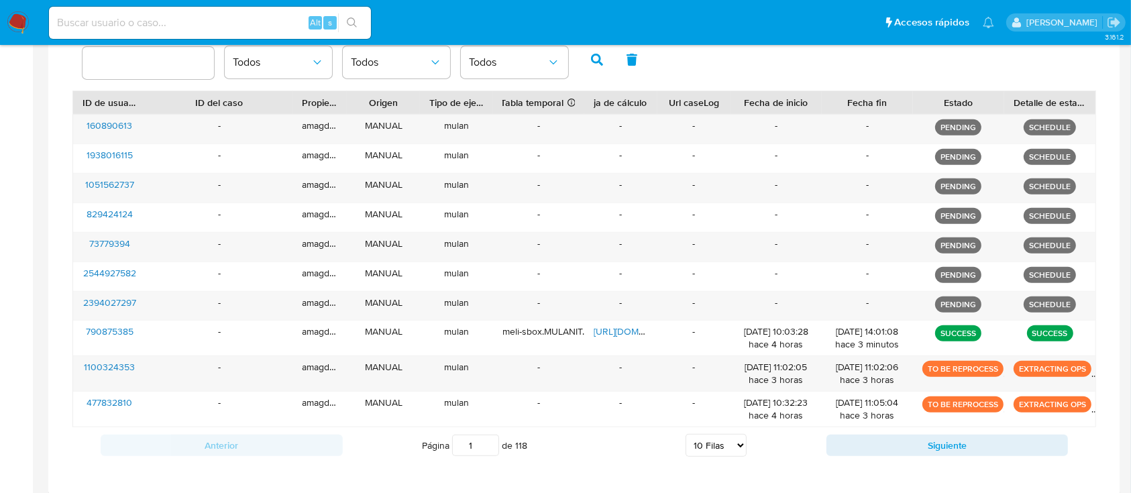
scroll to position [533, 0]
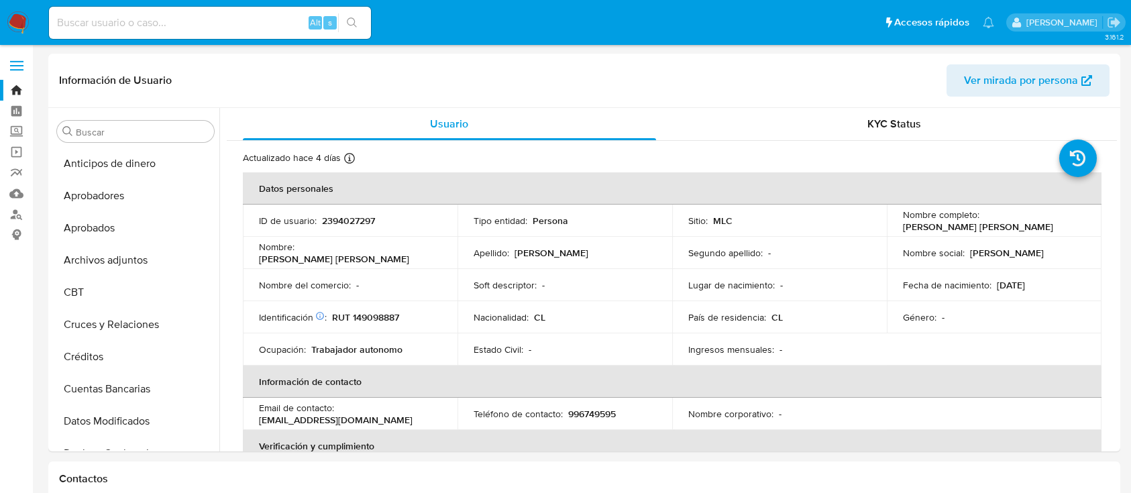
select select "10"
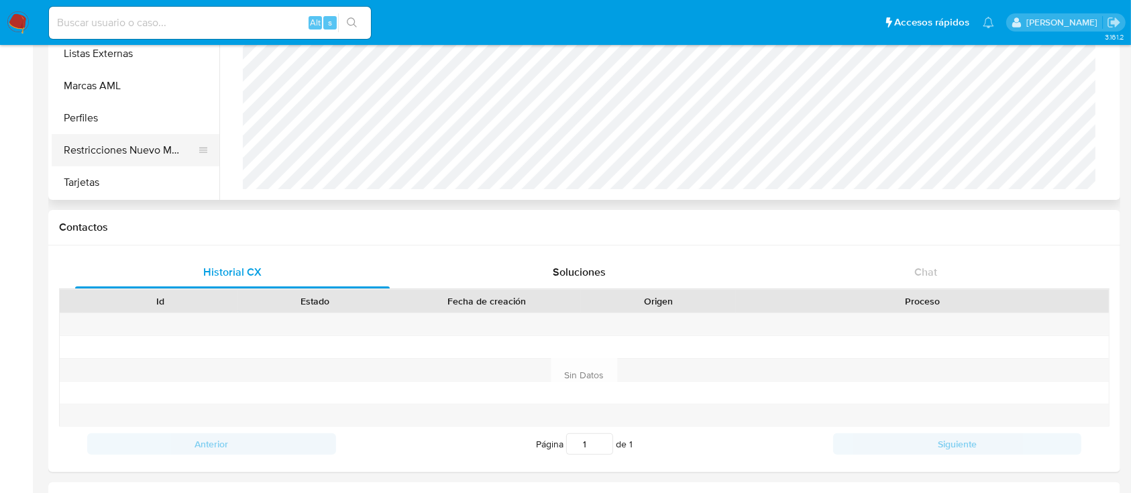
scroll to position [221, 0]
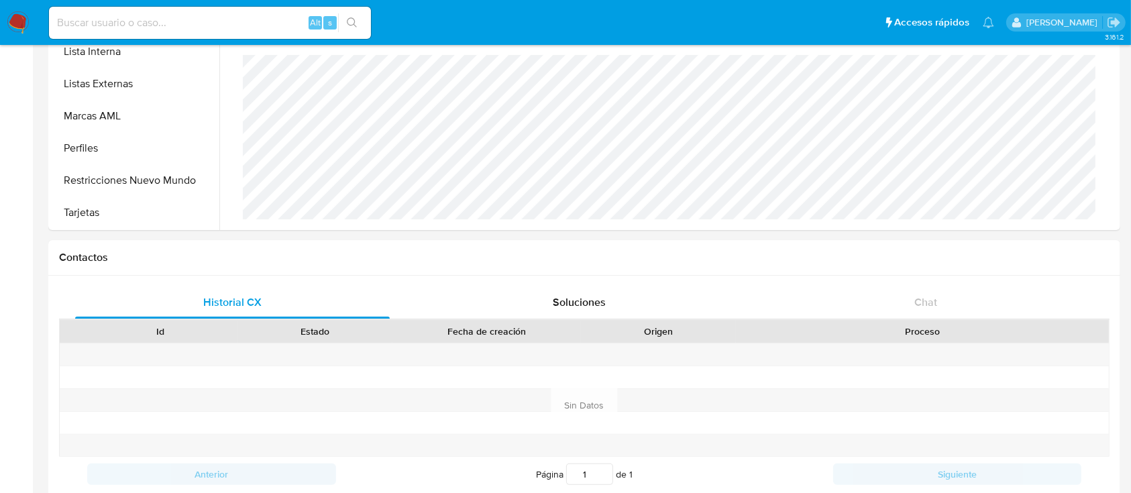
click at [20, 30] on img at bounding box center [18, 22] width 23 height 23
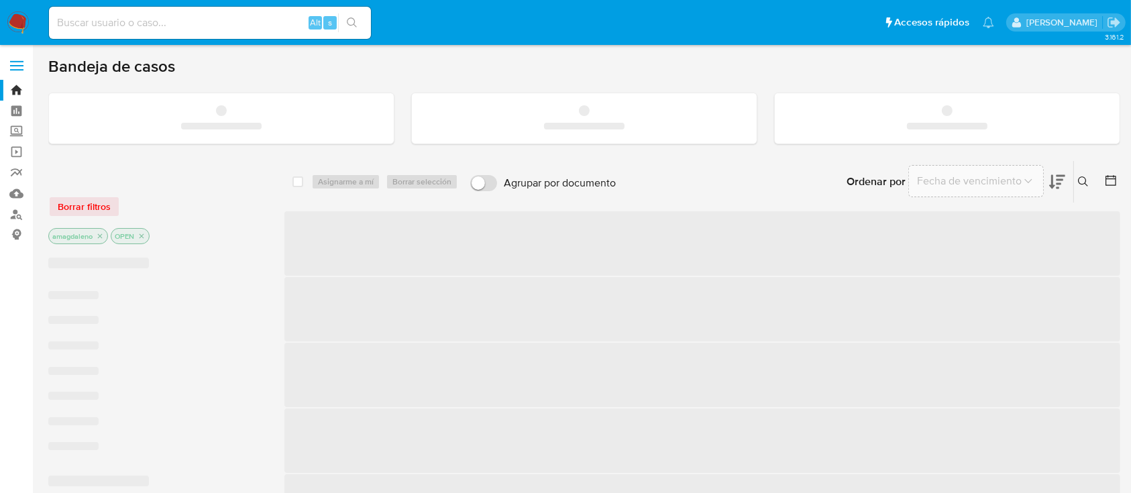
click at [1085, 180] on icon at bounding box center [1083, 181] width 10 height 10
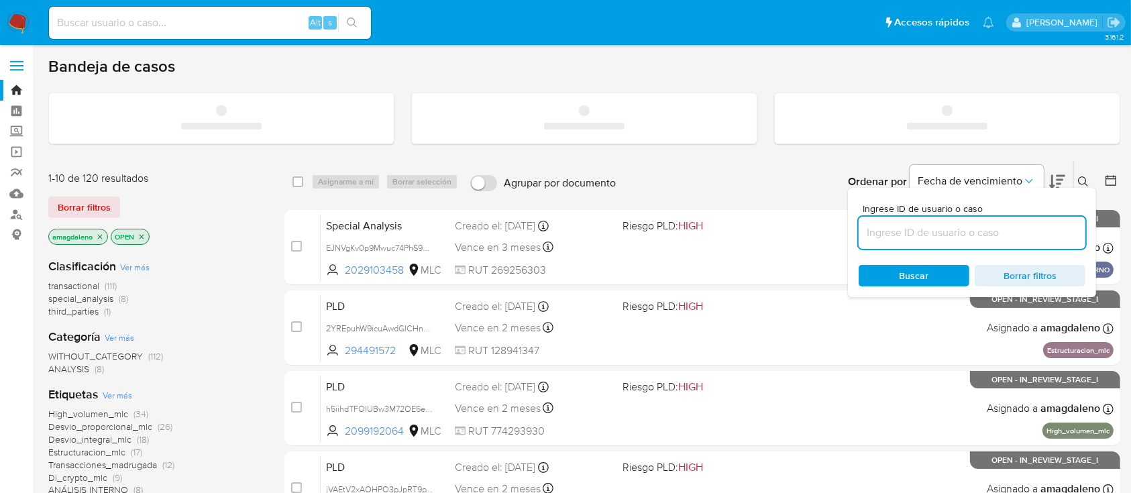
click at [959, 235] on input at bounding box center [972, 232] width 227 height 17
click at [915, 235] on input at bounding box center [972, 232] width 227 height 17
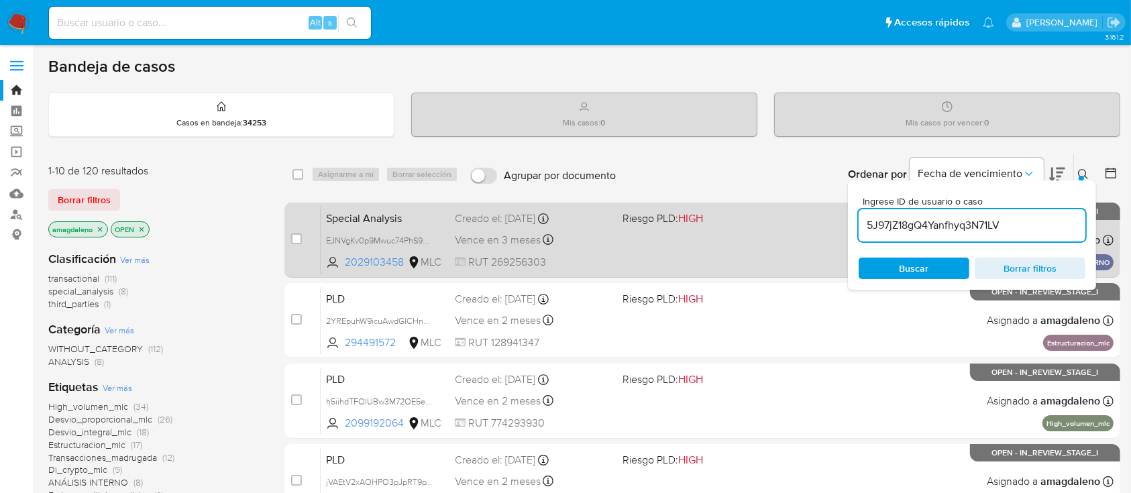
type input "5J97jZ18gQ4Yanfhyq3N71LV"
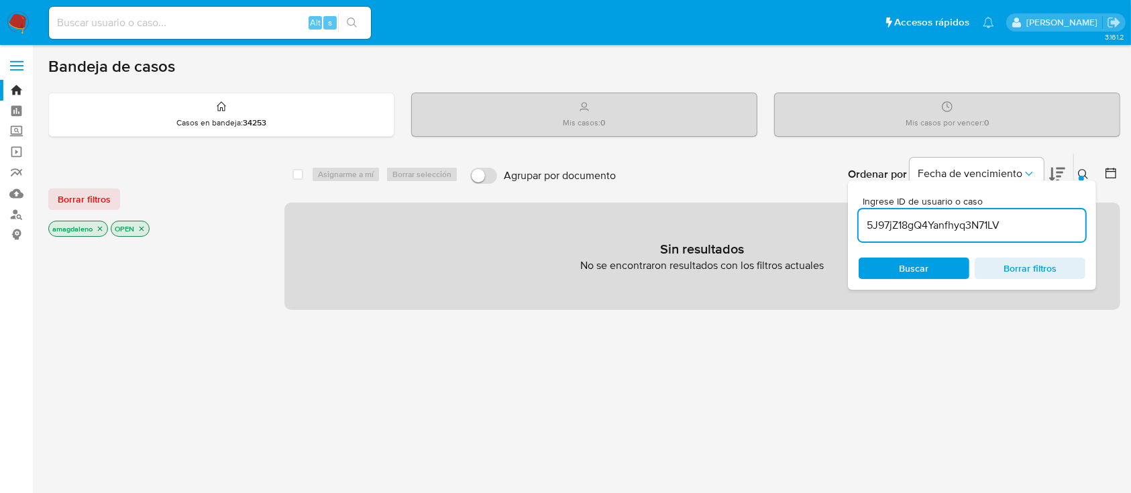
click at [98, 228] on icon "close-filter" at bounding box center [100, 229] width 8 height 8
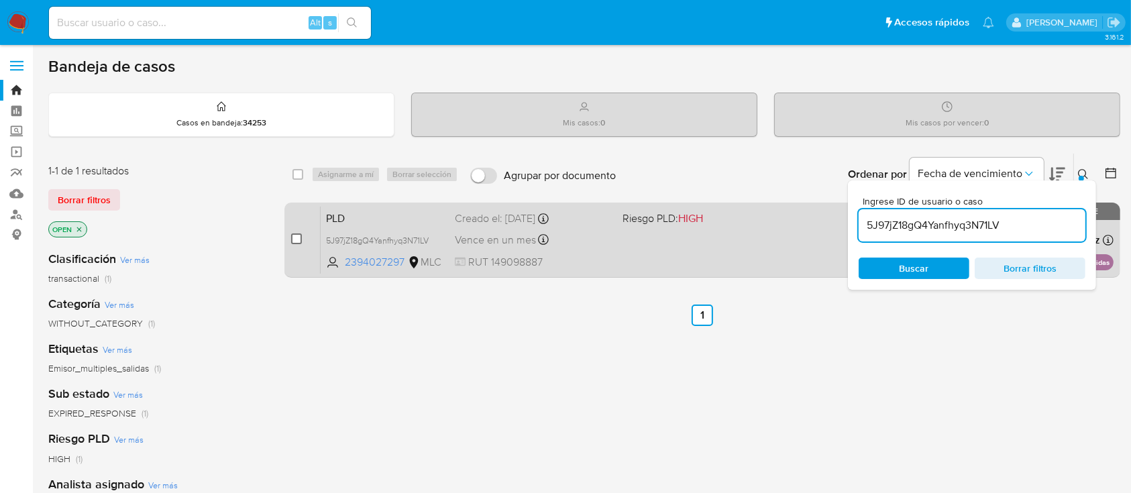
click at [299, 235] on input "checkbox" at bounding box center [296, 238] width 11 height 11
checkbox input "true"
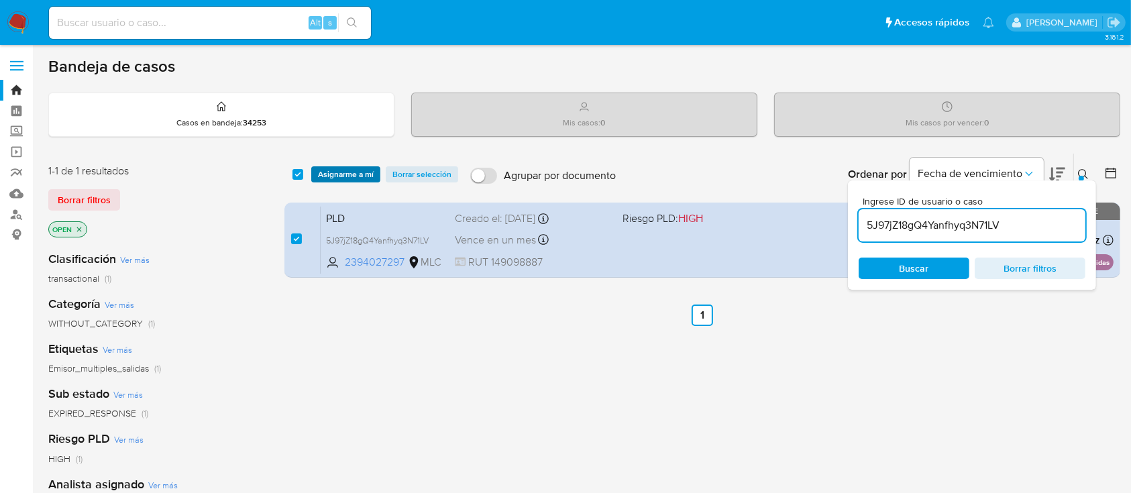
click at [362, 171] on span "Asignarme a mí" at bounding box center [346, 174] width 56 height 13
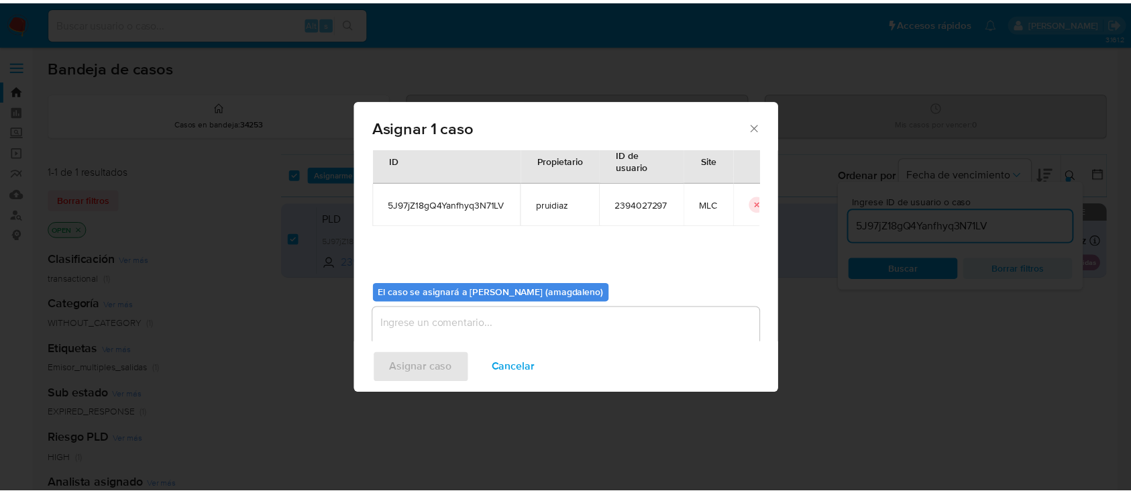
scroll to position [68, 0]
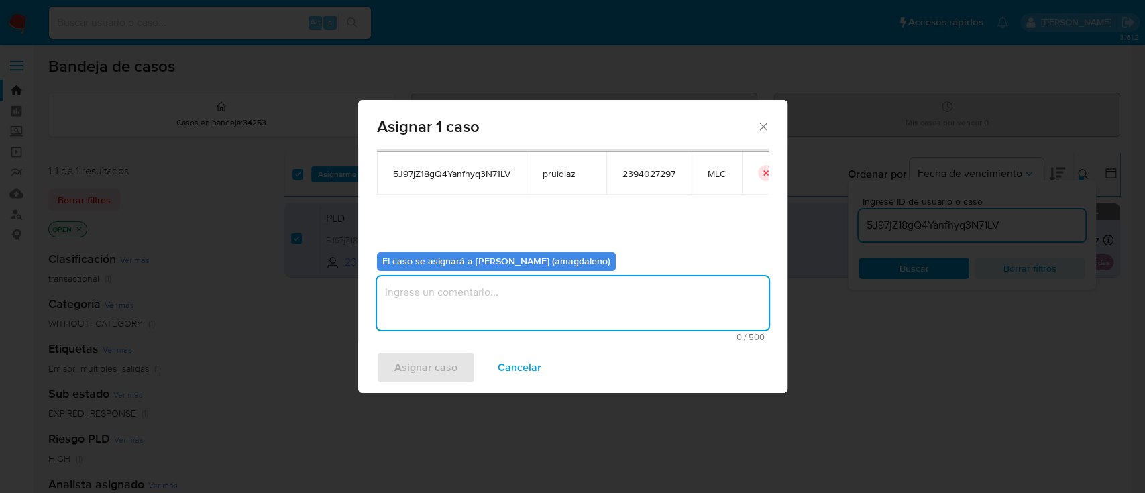
click at [637, 309] on textarea "assign-modal" at bounding box center [573, 303] width 392 height 54
type textarea "."
click at [429, 362] on span "Asignar caso" at bounding box center [425, 368] width 63 height 30
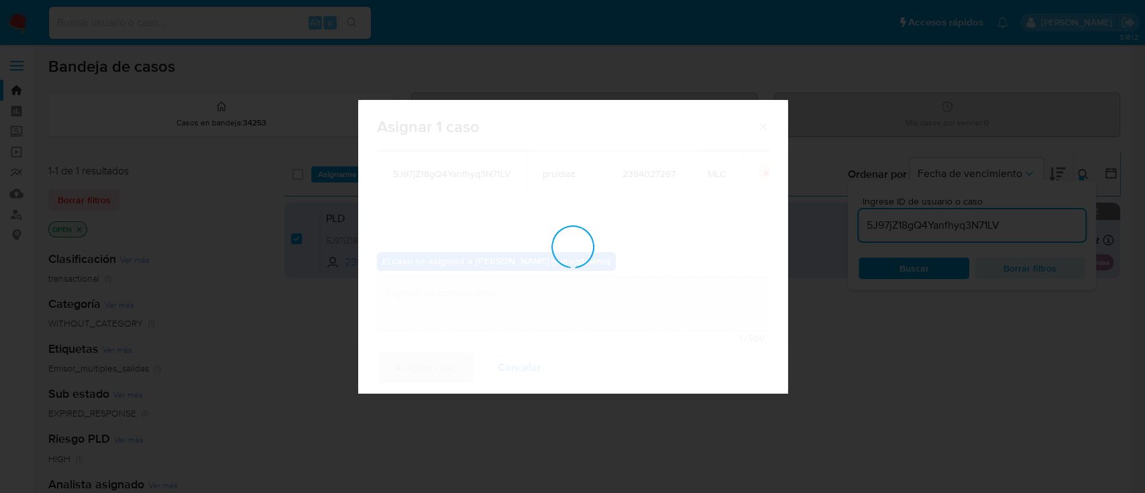
checkbox input "false"
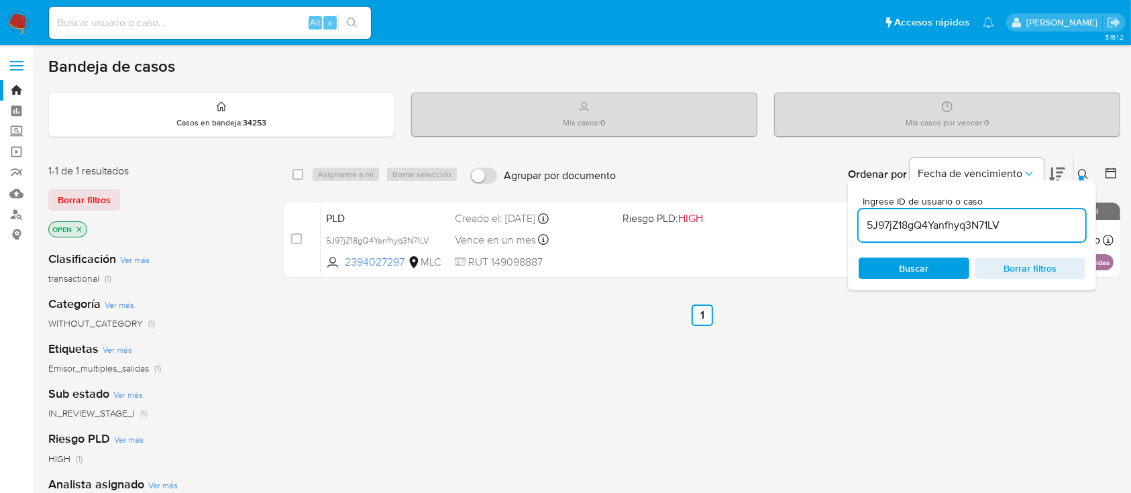
click at [956, 225] on input "5J97jZ18gQ4Yanfhyq3N71LV" at bounding box center [972, 225] width 227 height 17
click at [973, 213] on div "5J97jZ18gQ4Yanfhyq3N71LV" at bounding box center [972, 225] width 227 height 32
click at [973, 223] on input "5J97jZ18gQ4Yanfhyq3N71LV" at bounding box center [972, 225] width 227 height 17
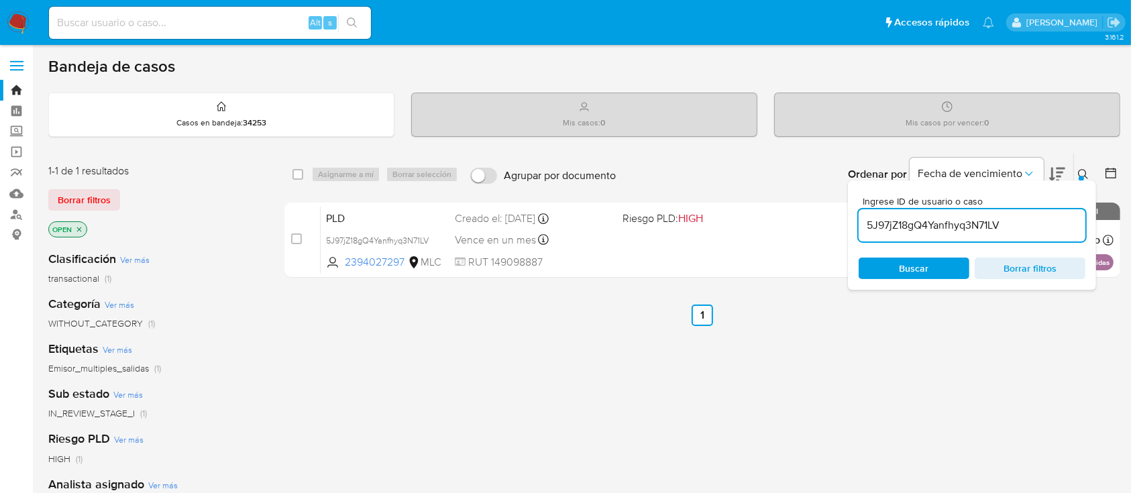
click at [973, 223] on input "5J97jZ18gQ4Yanfhyq3N71LV" at bounding box center [972, 225] width 227 height 17
paste input "imz28S4BaJuxKk3jJvAeMbZj"
type input "imz28S4BaJuxKk3jJvAeMbZj"
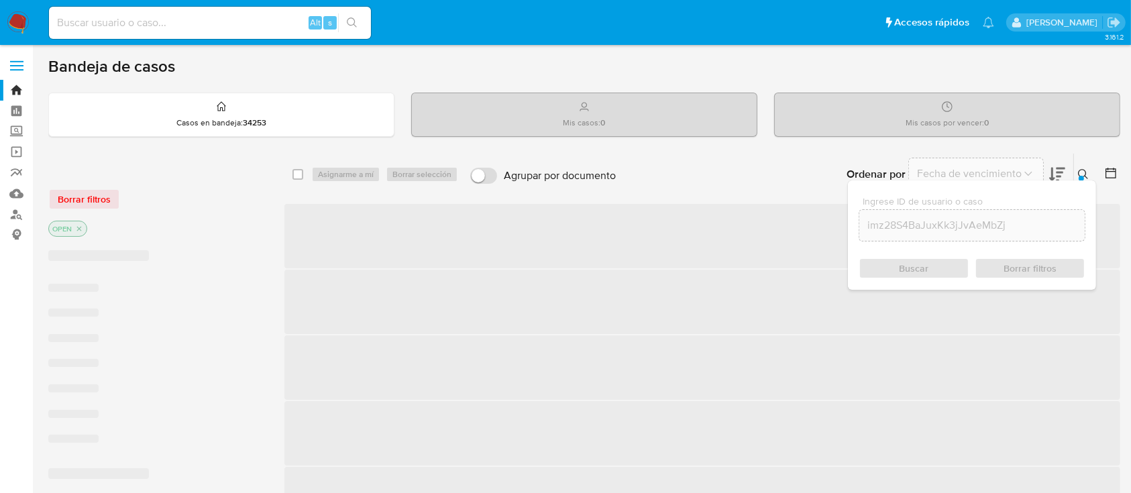
click at [929, 260] on div "Buscar Borrar filtros" at bounding box center [972, 268] width 227 height 21
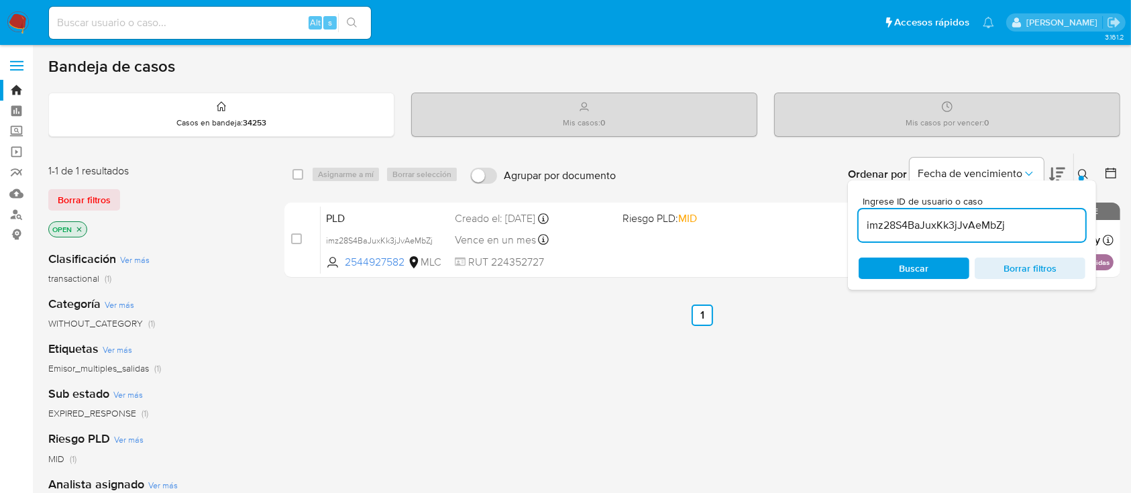
click at [500, 379] on div "select-all-cases-checkbox Asignarme a mí Borrar selección Agrupar por documento…" at bounding box center [702, 457] width 836 height 608
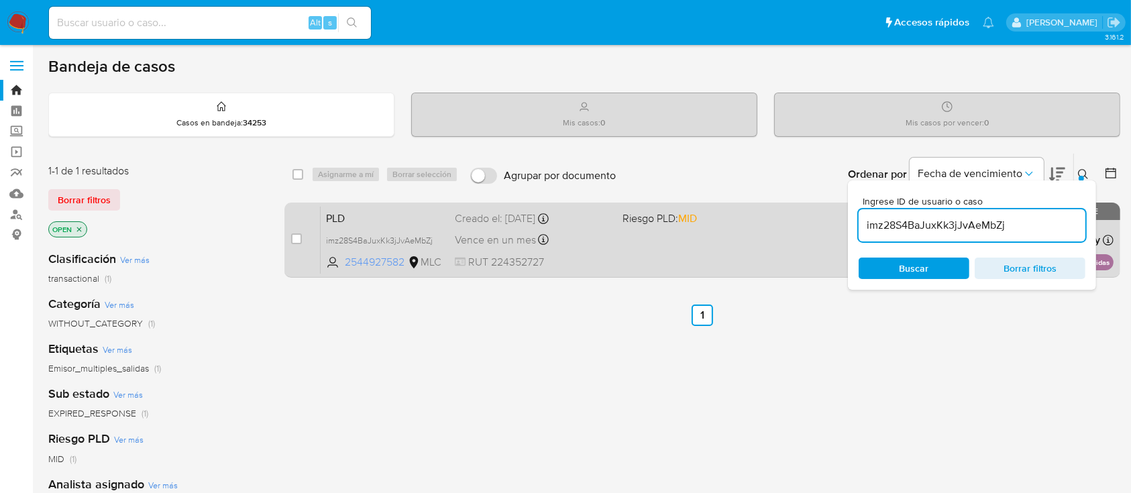
click at [393, 264] on span "2544927582" at bounding box center [375, 262] width 60 height 15
click at [297, 241] on input "checkbox" at bounding box center [296, 238] width 11 height 11
checkbox input "true"
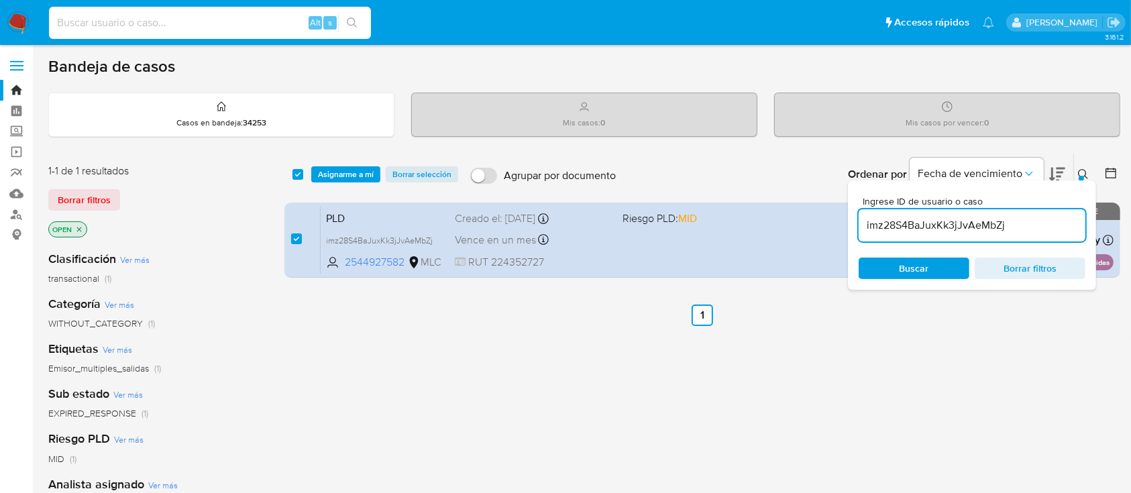
click at [237, 27] on input at bounding box center [210, 22] width 322 height 17
click at [961, 214] on div "imz28S4BaJuxKk3jJvAeMbZj" at bounding box center [972, 225] width 227 height 32
click at [961, 219] on input "imz28S4BaJuxKk3jJvAeMbZj" at bounding box center [972, 225] width 227 height 17
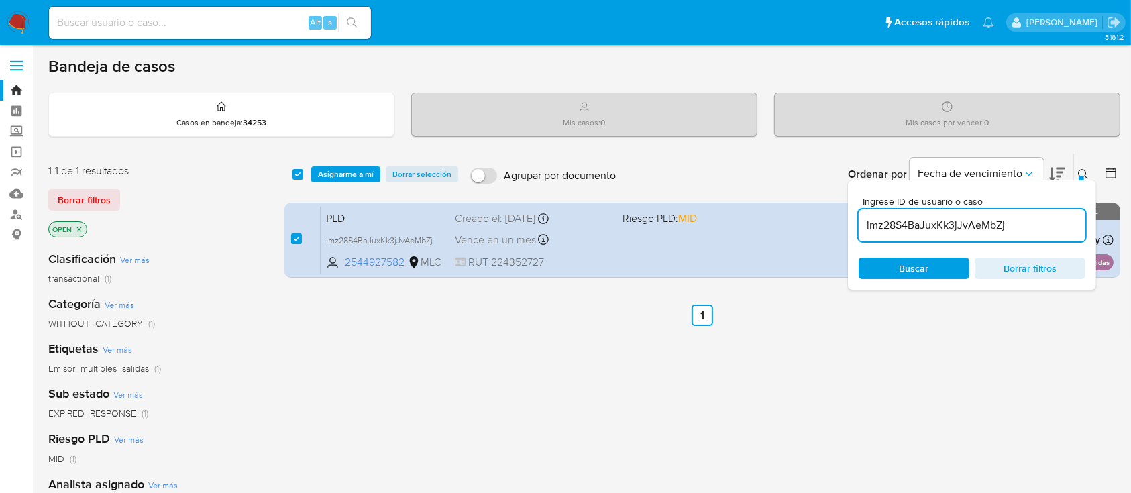
click at [961, 219] on input "imz28S4BaJuxKk3jJvAeMbZj" at bounding box center [972, 225] width 227 height 17
paste input "TNZ2H2CQT0TnXdG5qUcpFGzw"
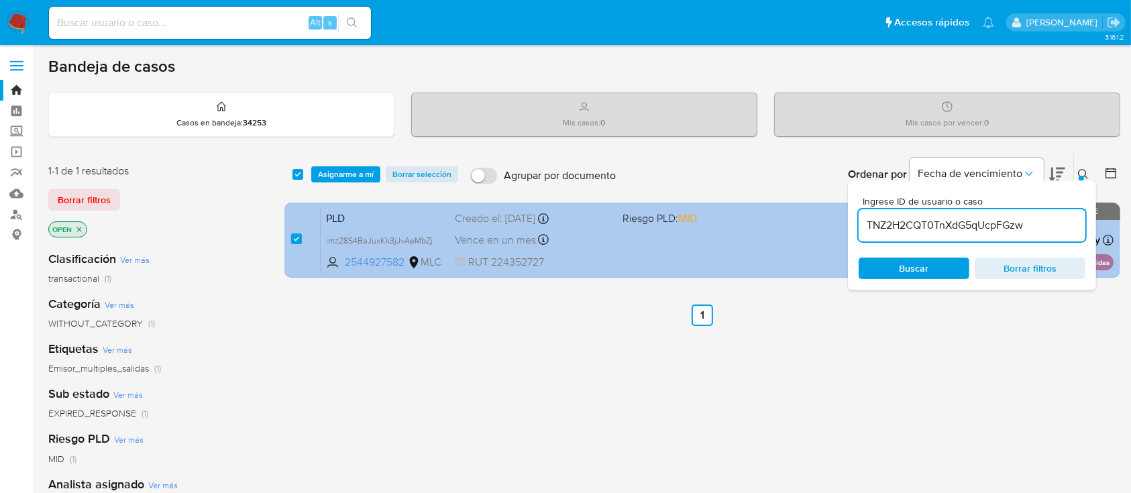
type input "TNZ2H2CQT0TnXdG5qUcpFGzw"
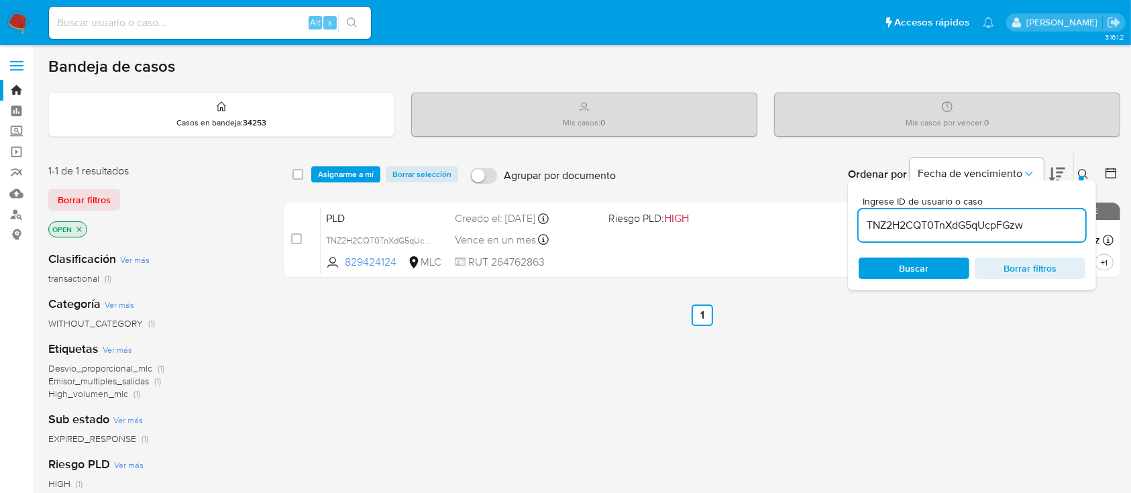
checkbox input "false"
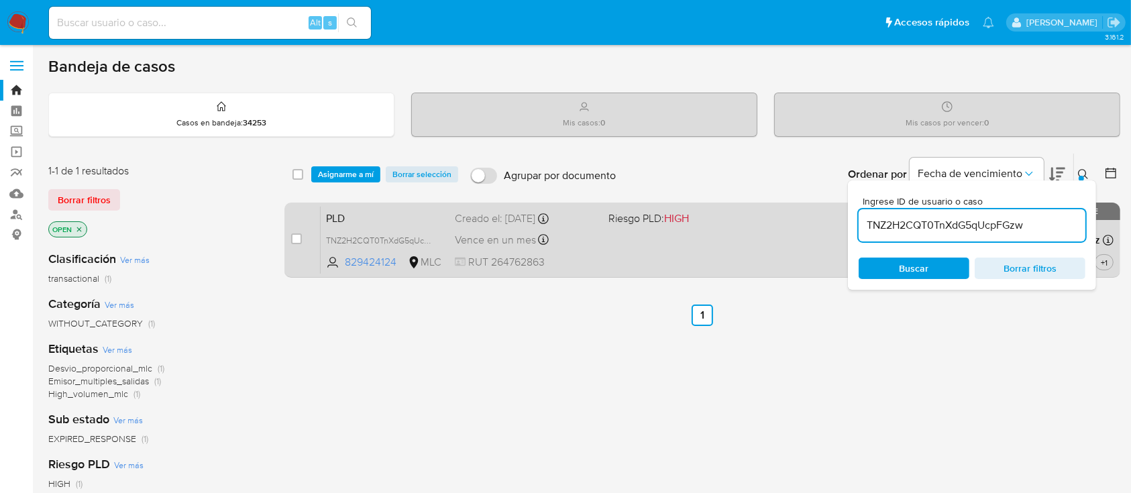
click at [303, 235] on div "case-item-checkbox No es posible asignar el caso" at bounding box center [306, 240] width 30 height 68
click at [297, 235] on input "checkbox" at bounding box center [296, 238] width 11 height 11
checkbox input "true"
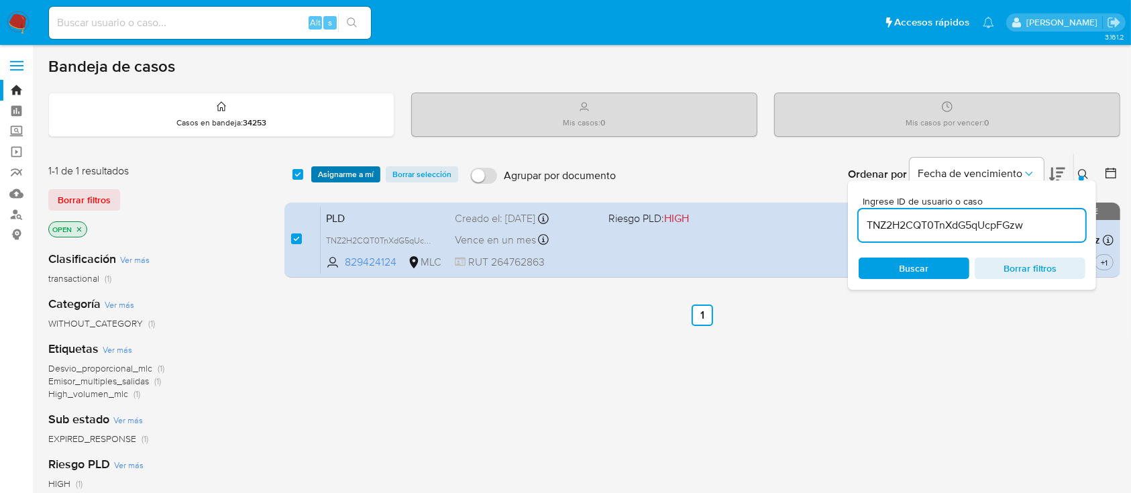
click at [346, 170] on span "Asignarme a mí" at bounding box center [346, 174] width 56 height 13
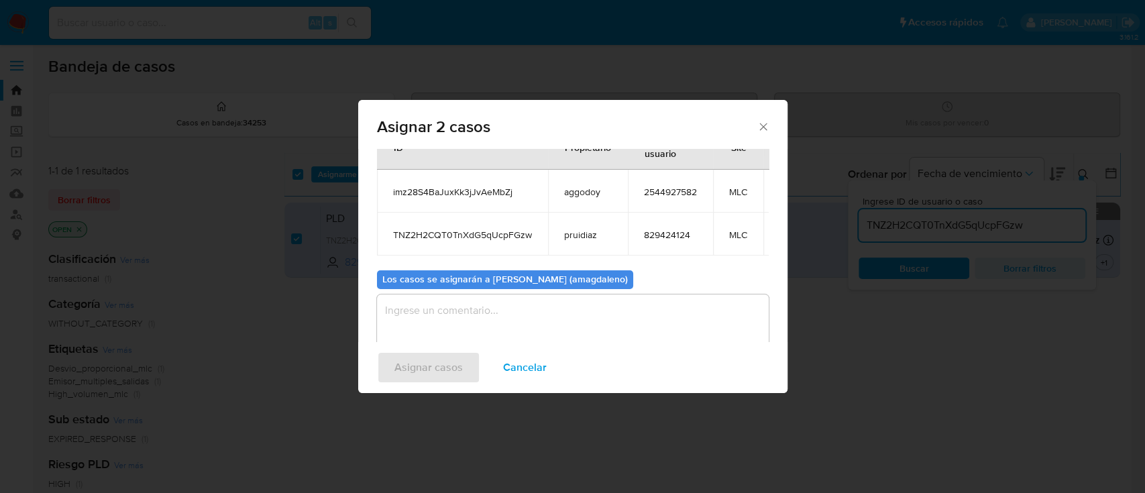
scroll to position [92, 0]
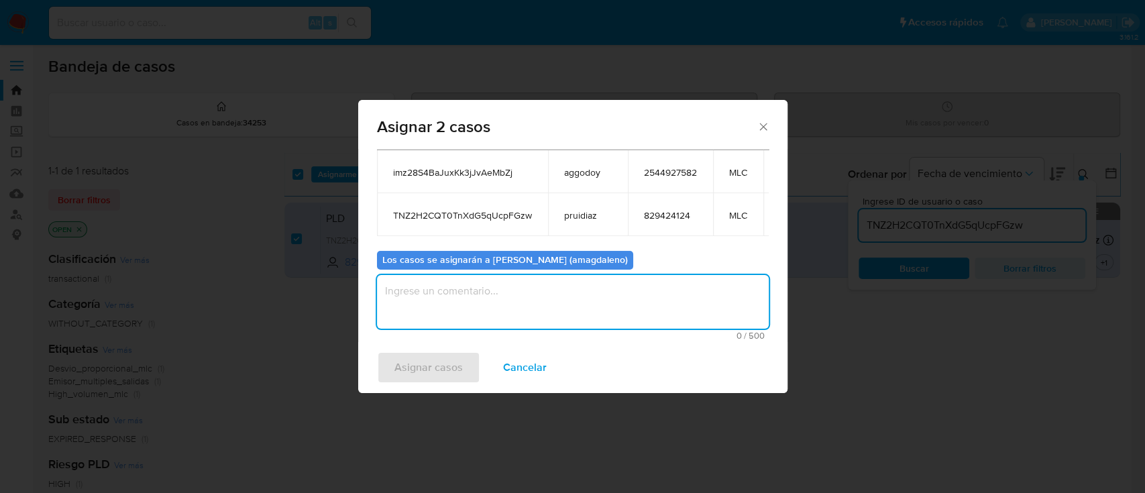
click at [616, 298] on textarea "assign-modal" at bounding box center [573, 302] width 392 height 54
type textarea "."
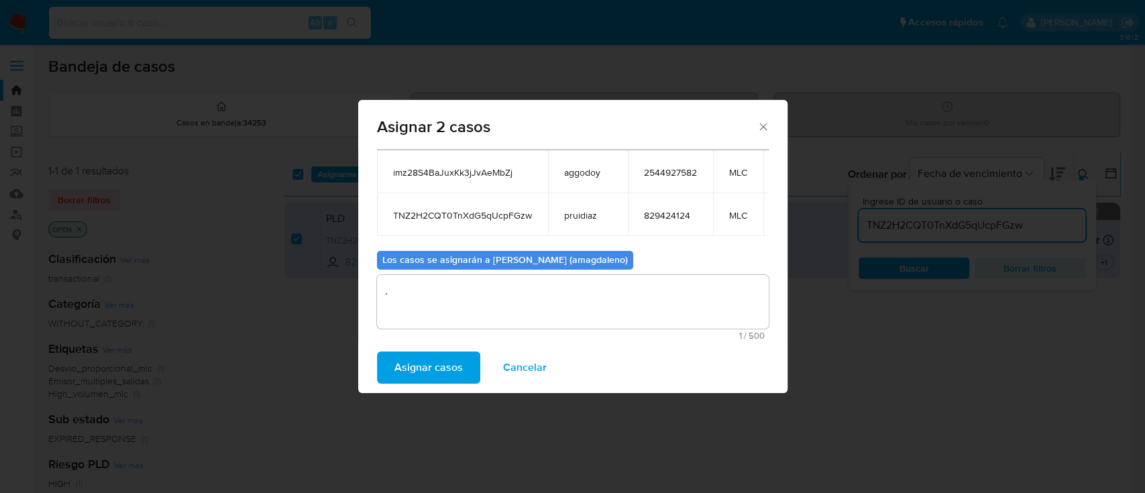
click at [445, 367] on span "Asignar casos" at bounding box center [428, 368] width 68 height 30
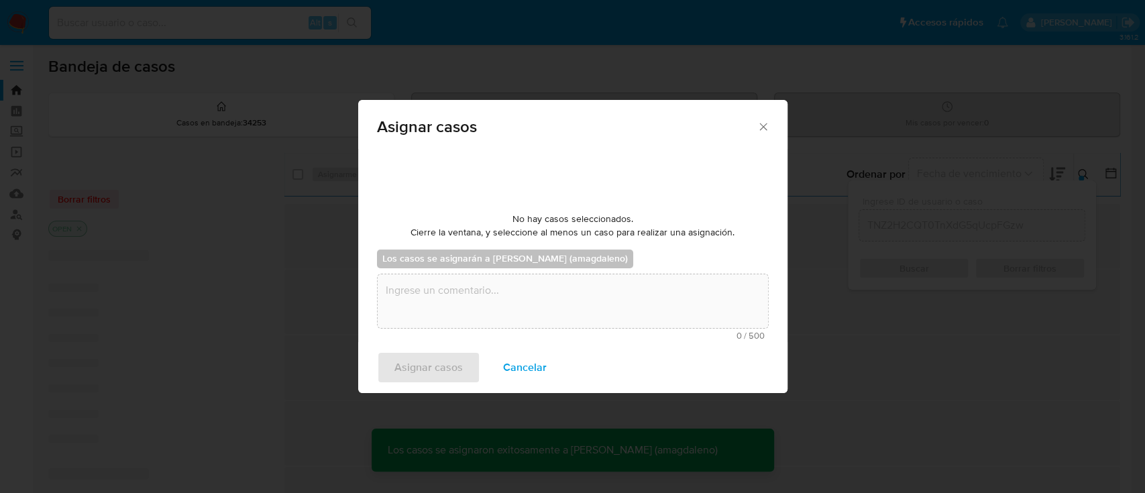
checkbox input "false"
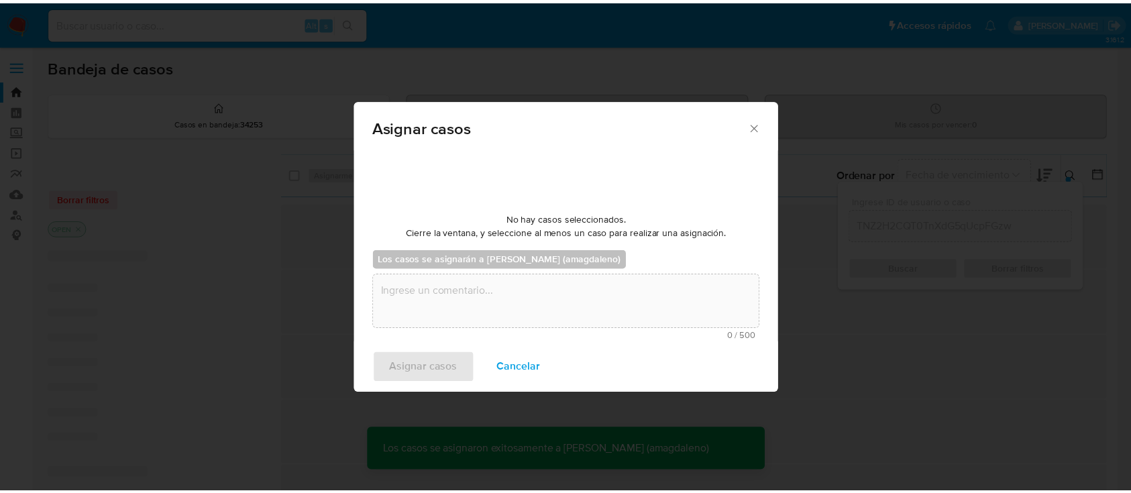
scroll to position [80, 0]
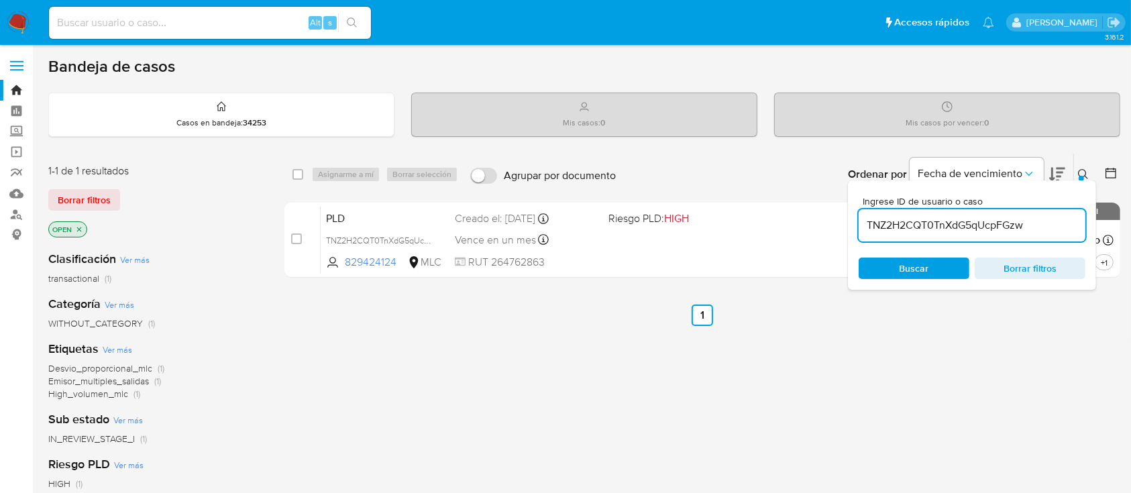
click at [192, 28] on input at bounding box center [210, 22] width 322 height 17
paste input "3f4dzmRME77iiyZURDJruVgr"
type input "3f4dzmRME77iiyZURDJruVgr"
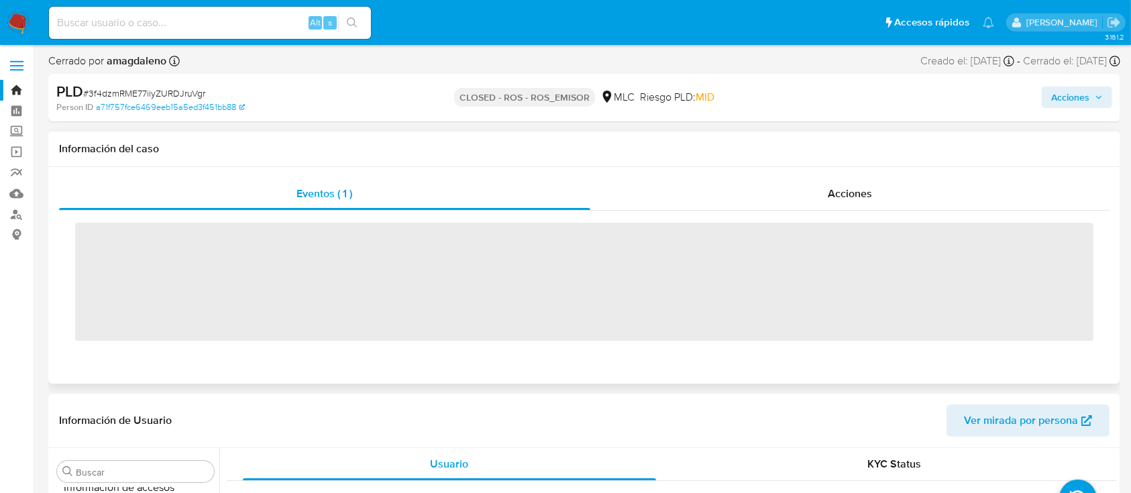
scroll to position [631, 0]
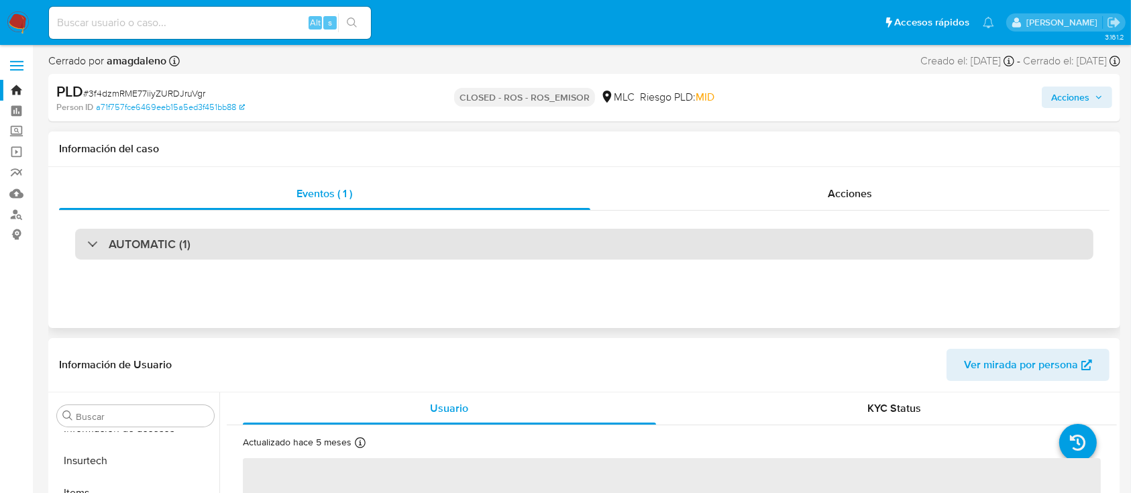
select select "10"
click at [397, 239] on div "AUTOMATIC (1)" at bounding box center [584, 244] width 1018 height 31
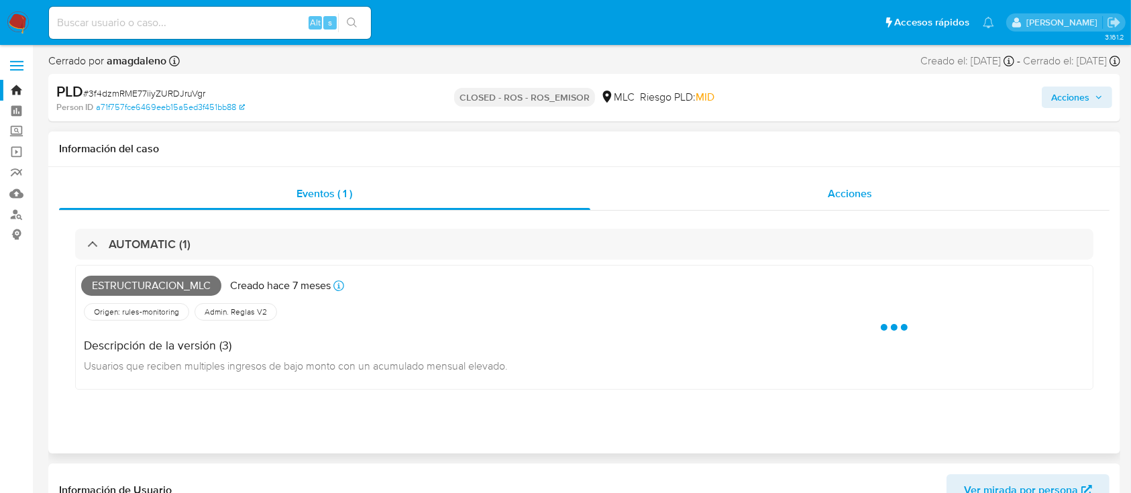
click at [619, 196] on div "Acciones" at bounding box center [850, 194] width 520 height 32
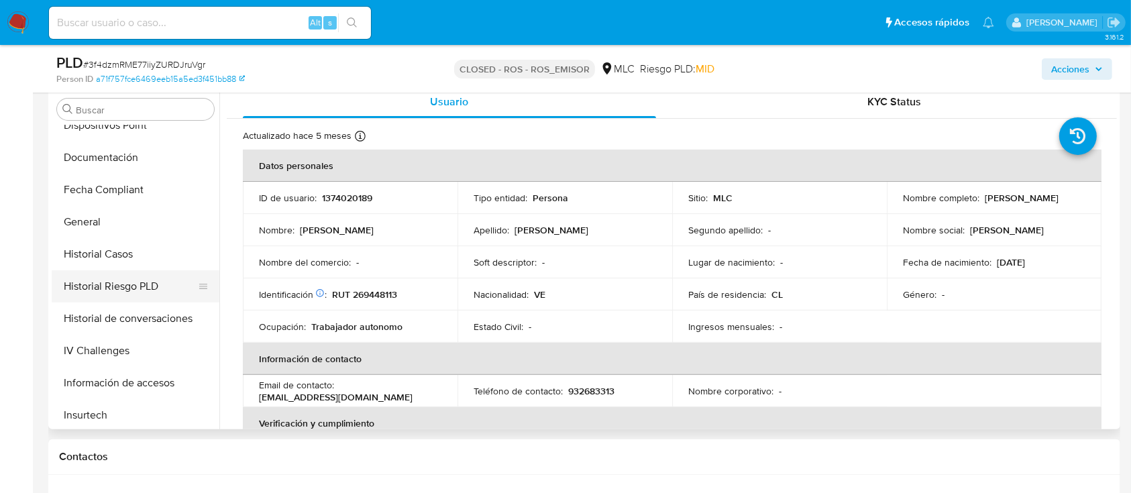
scroll to position [363, 0]
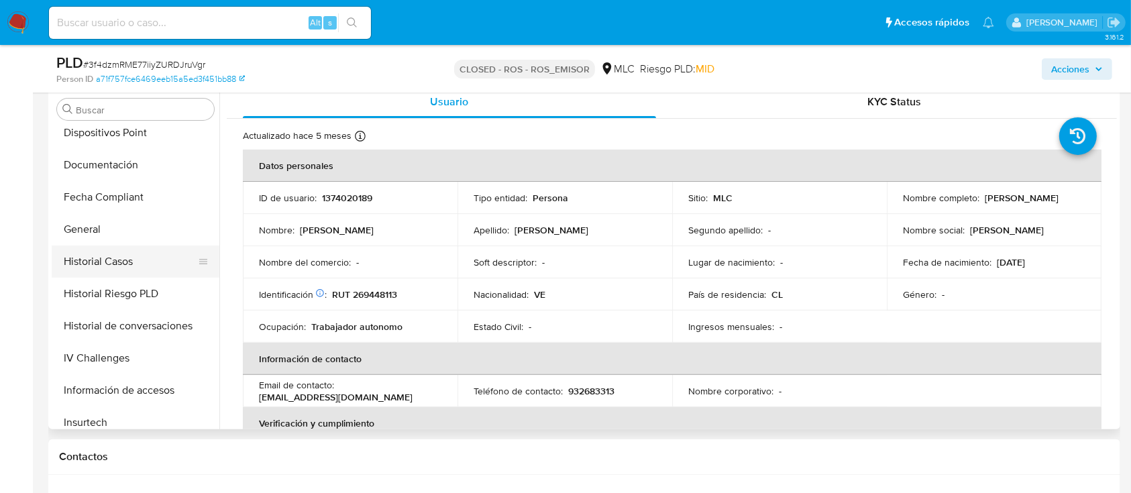
click at [100, 246] on button "Historial Casos" at bounding box center [130, 262] width 157 height 32
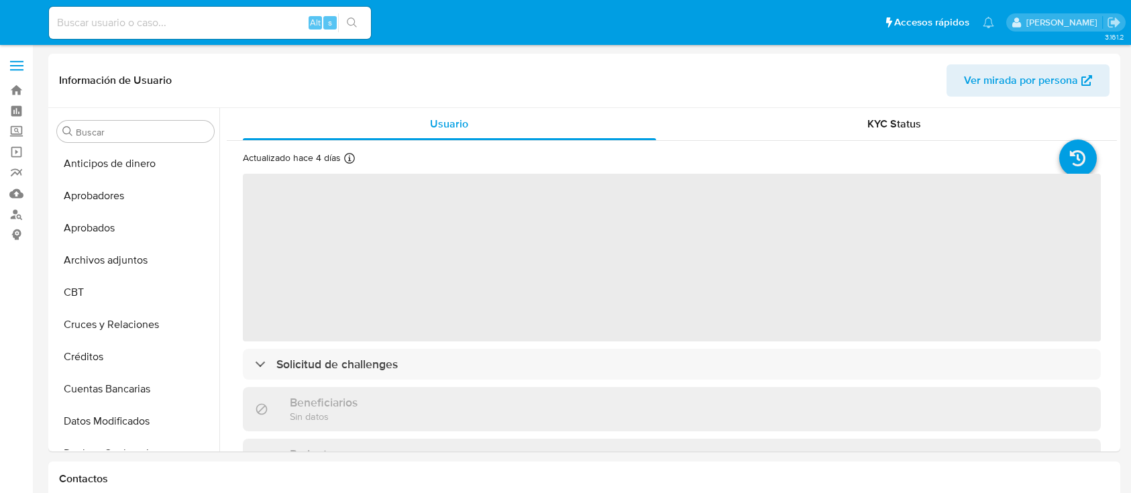
select select "10"
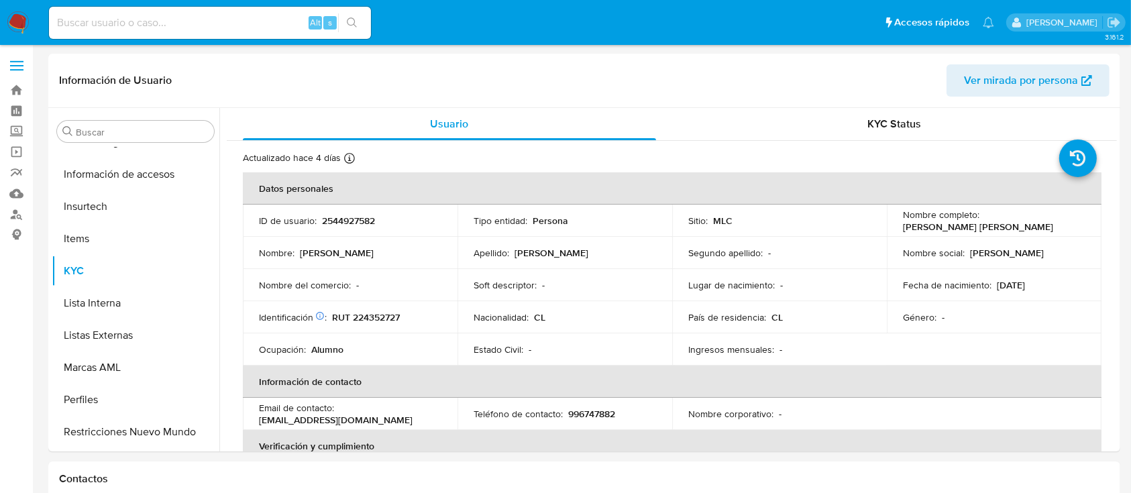
scroll to position [631, 0]
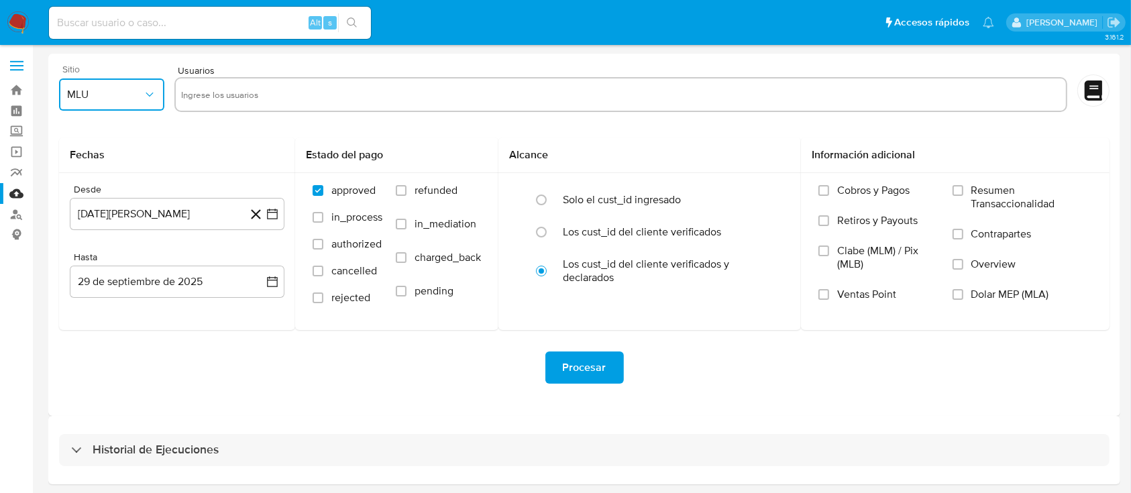
click at [93, 101] on span "MLU" at bounding box center [105, 94] width 76 height 13
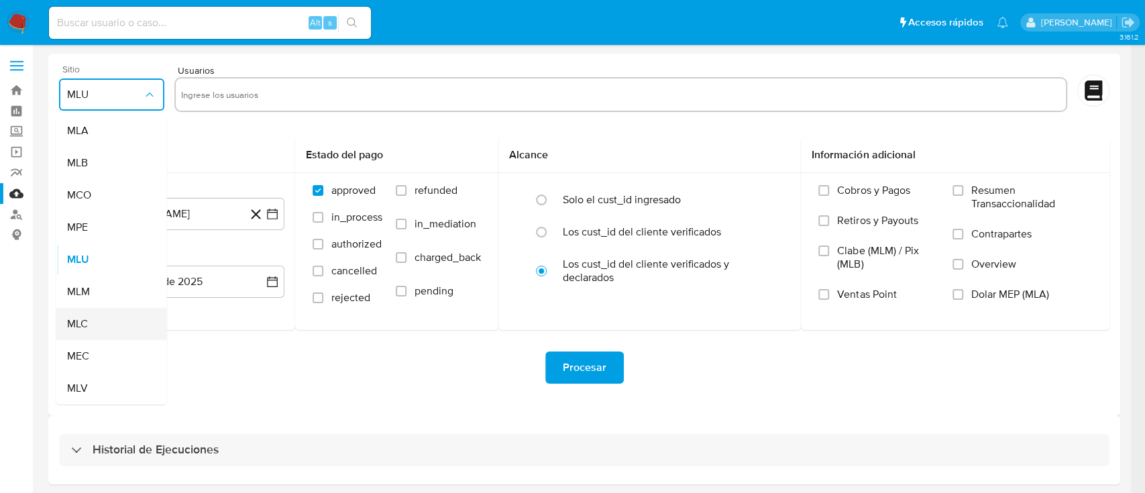
click at [103, 333] on div "MLC" at bounding box center [107, 324] width 81 height 32
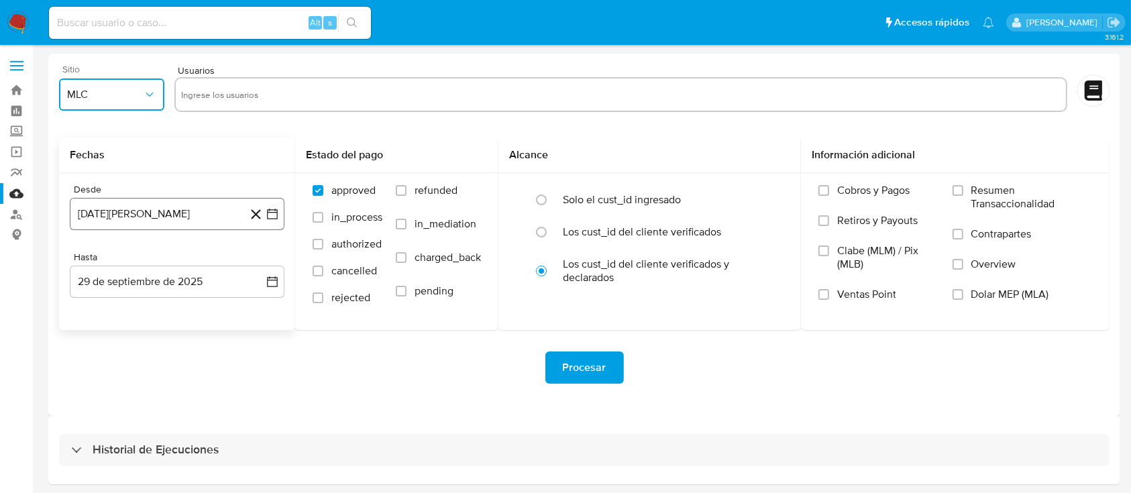
click at [186, 217] on button "29 de agosto de 2024" at bounding box center [177, 214] width 215 height 32
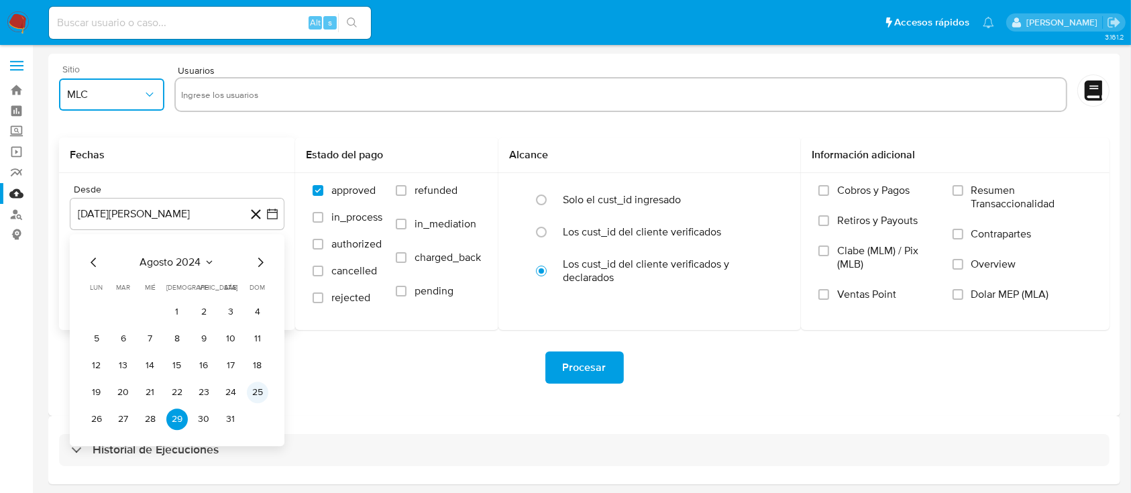
click at [263, 387] on button "25" at bounding box center [257, 392] width 21 height 21
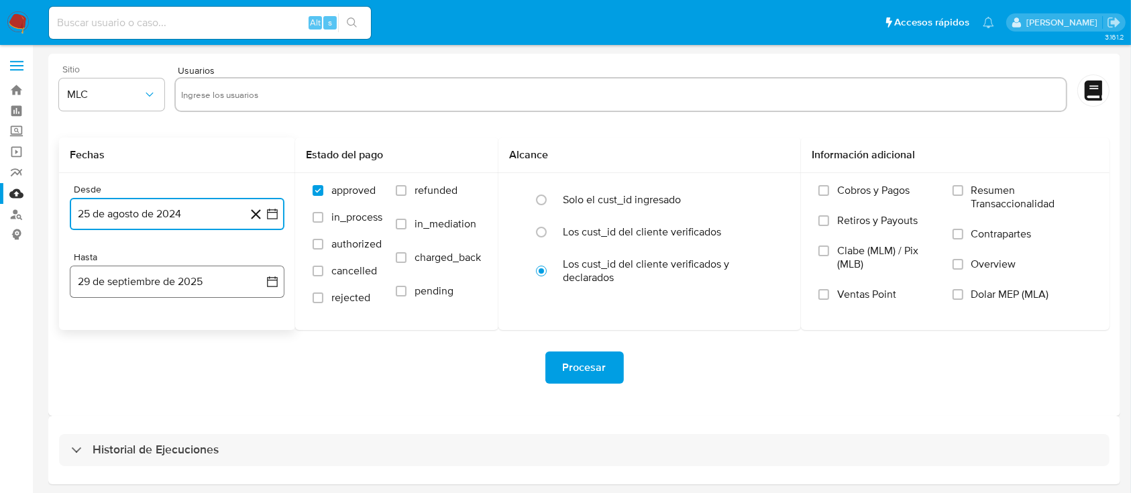
click at [217, 280] on button "29 de septiembre de 2025" at bounding box center [177, 282] width 215 height 32
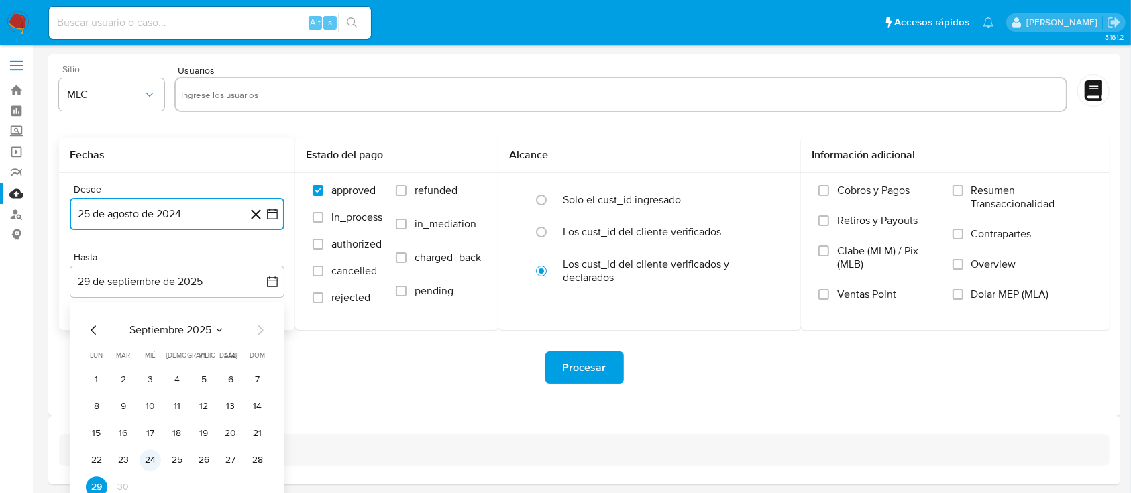
click at [150, 459] on button "24" at bounding box center [150, 459] width 21 height 21
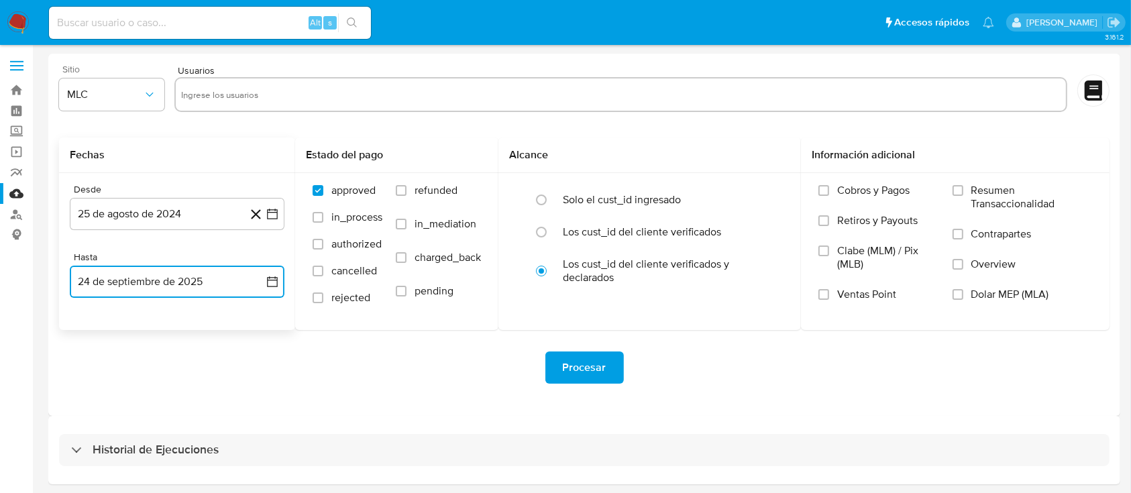
click at [235, 99] on input "text" at bounding box center [620, 94] width 879 height 21
paste input "2394027297"
type input "2394027297"
paste input "2544927582"
type input "2544927582"
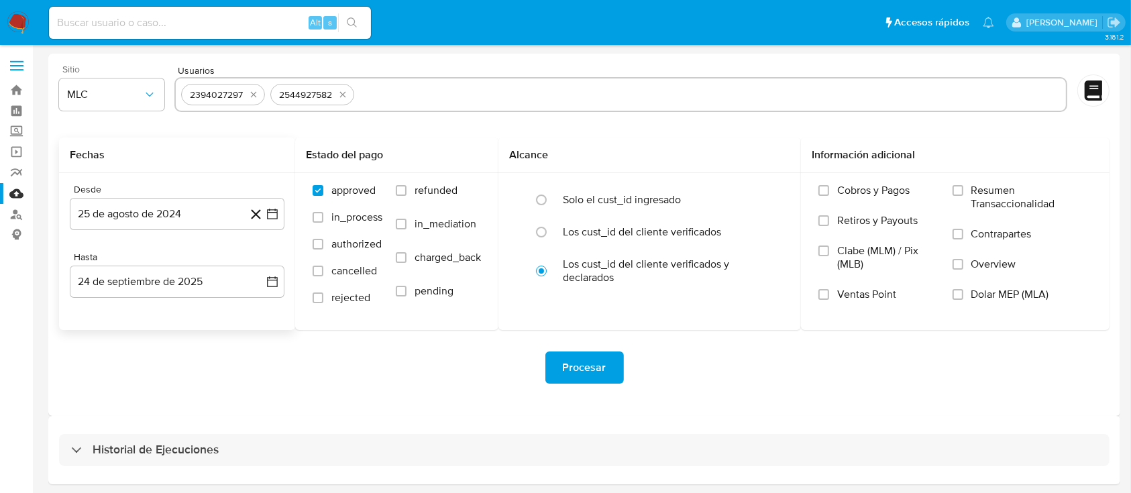
paste input "73779394"
type input "73779394"
paste input "829424124"
type input "829424124"
paste input "1051562737"
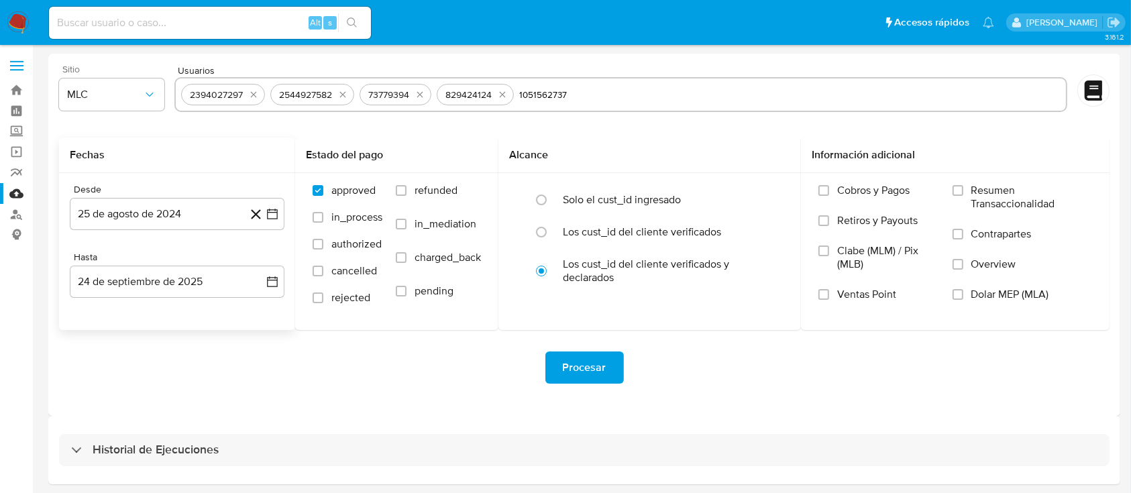
type input "1051562737"
paste input "1938016115"
type input "1938016115"
paste input "160890613"
type input "160890613"
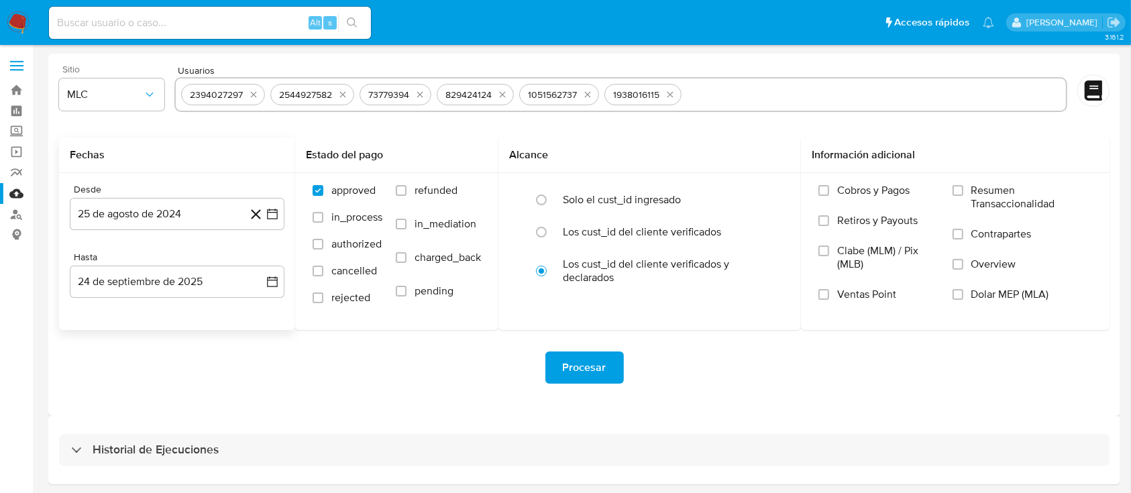
click at [659, 124] on form "Sitio MLC Usuarios 2394027297 2544927582 73779394 829424124 1051562737 19380161…" at bounding box center [584, 234] width 1051 height 341
click at [592, 372] on span "Procesar" at bounding box center [585, 368] width 44 height 30
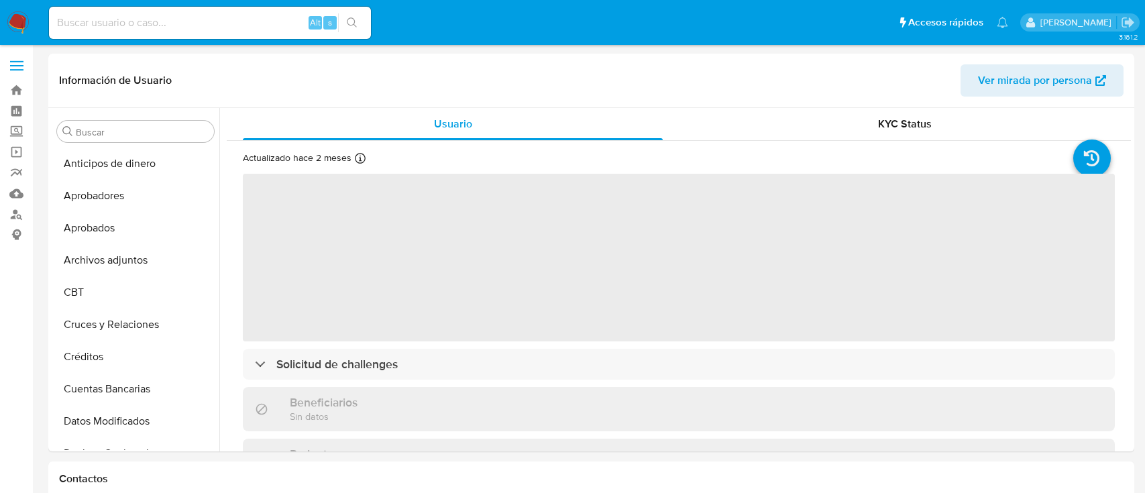
select select "10"
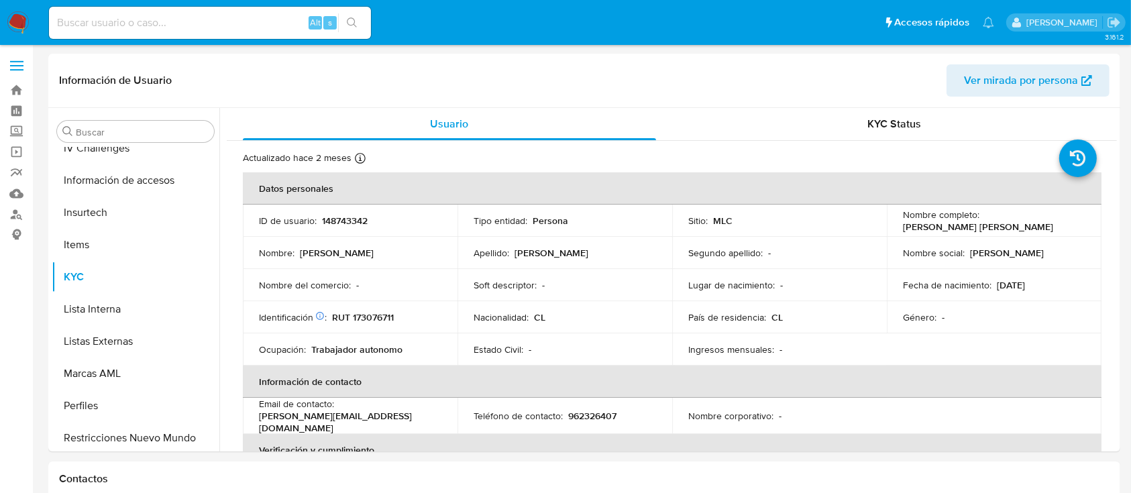
scroll to position [631, 0]
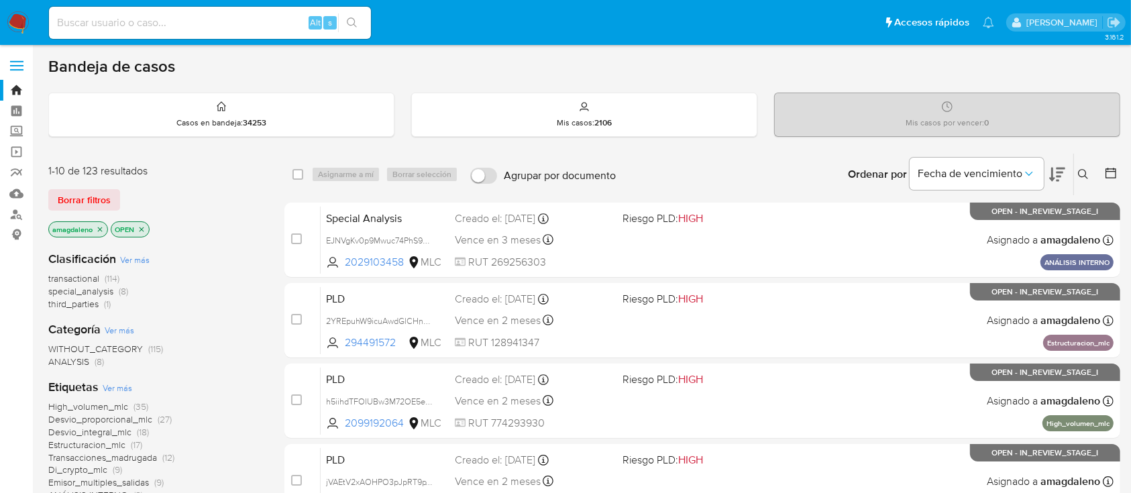
click at [1059, 181] on icon at bounding box center [1057, 174] width 16 height 16
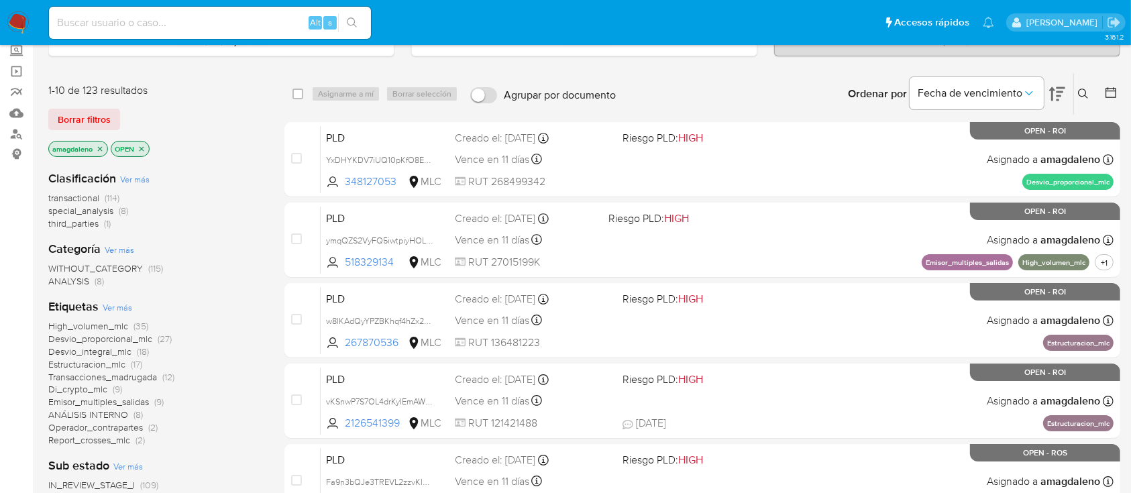
scroll to position [178, 0]
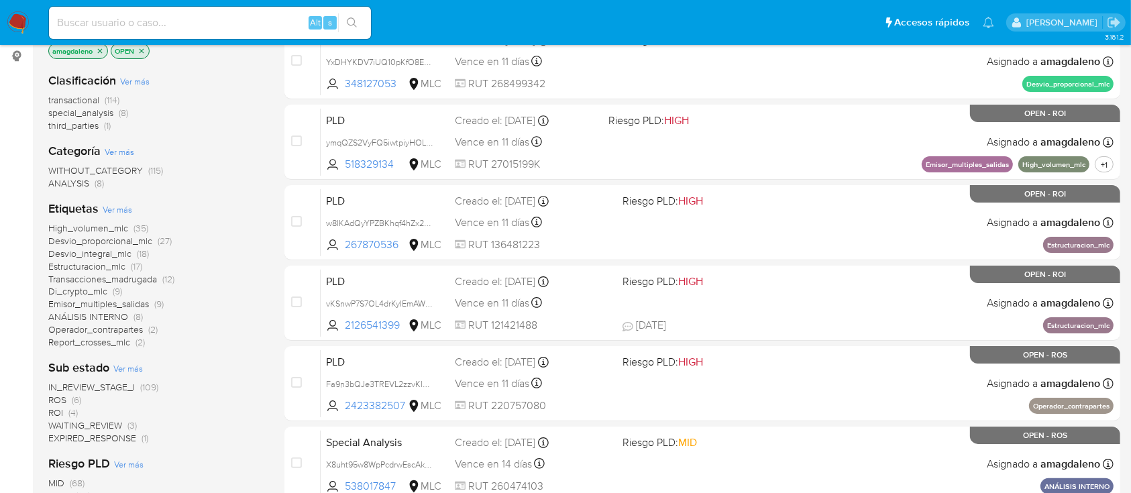
click at [58, 413] on span "ROI" at bounding box center [55, 412] width 15 height 13
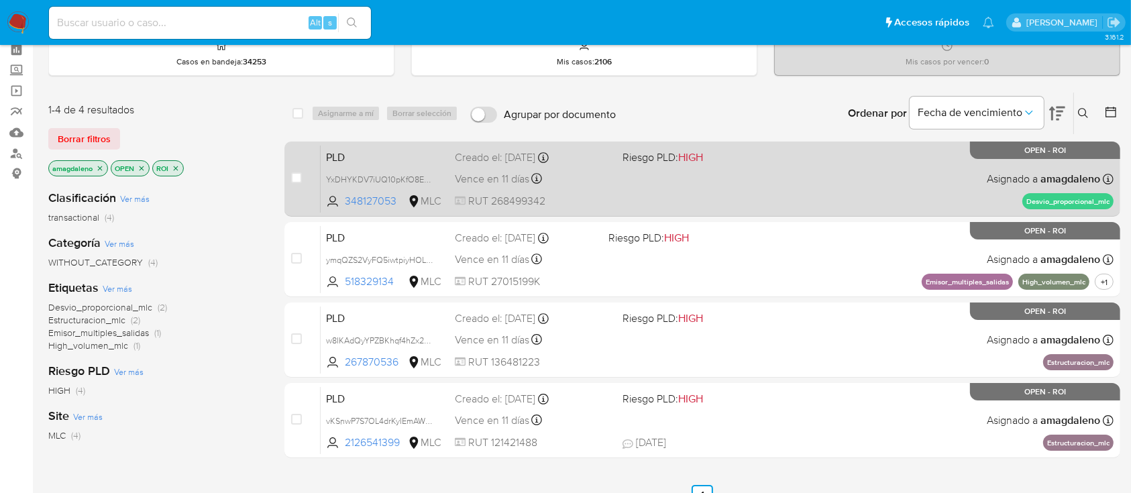
scroll to position [89, 0]
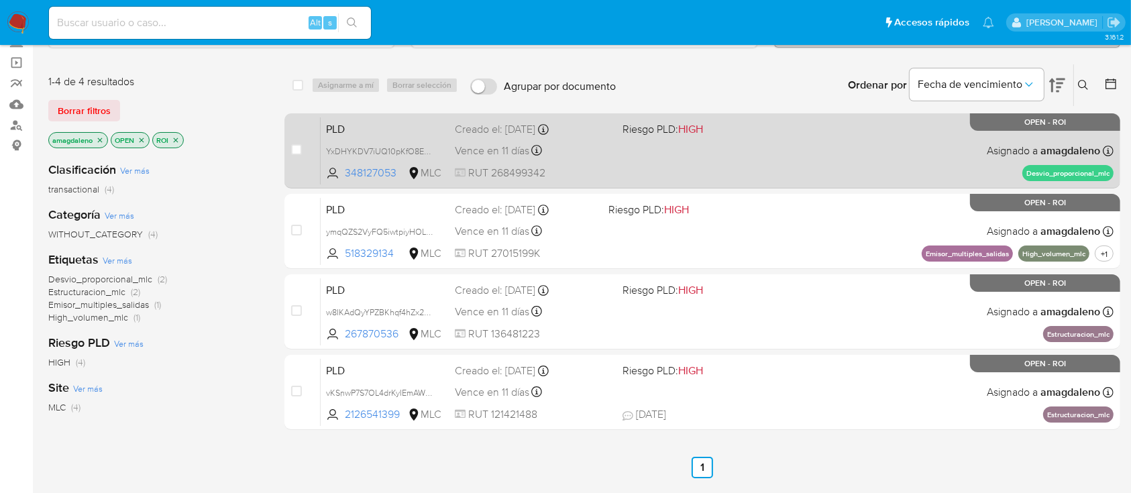
click at [796, 164] on div "PLD YxDHYKDV7iUQ10pKfO8EWdoL 348127053 MLC Riesgo PLD: HIGH Creado el: 12/07/20…" at bounding box center [717, 151] width 793 height 68
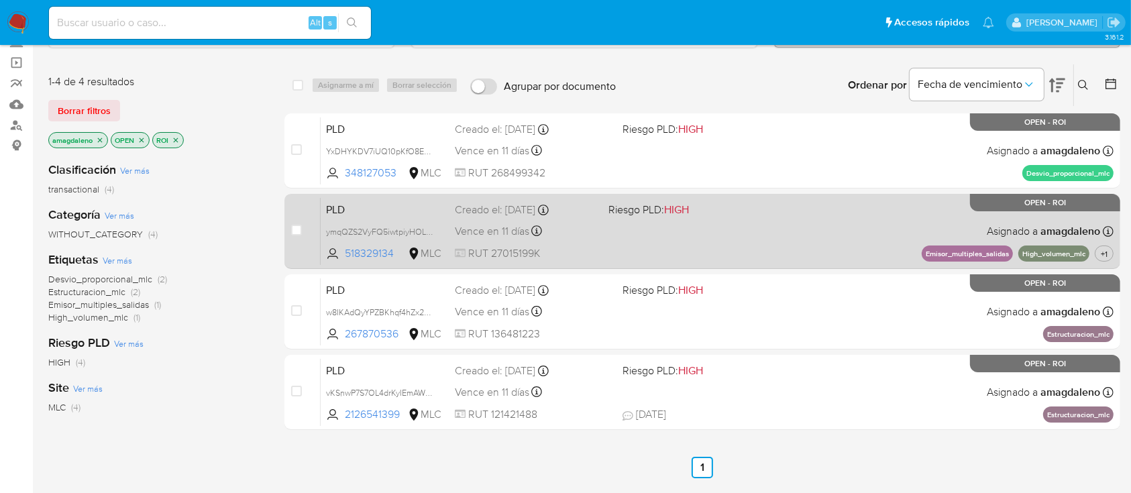
click at [762, 238] on div "PLD ymqQZS2VyFQ5iwtpiyHOLXRE 518329134 MLC Riesgo PLD: HIGH Creado el: 12/07/20…" at bounding box center [717, 231] width 793 height 68
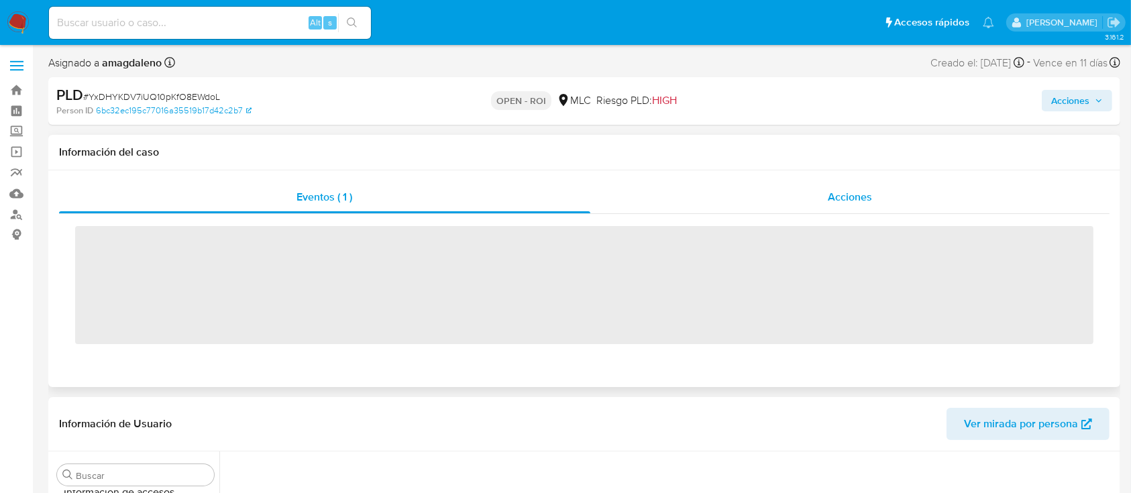
scroll to position [631, 0]
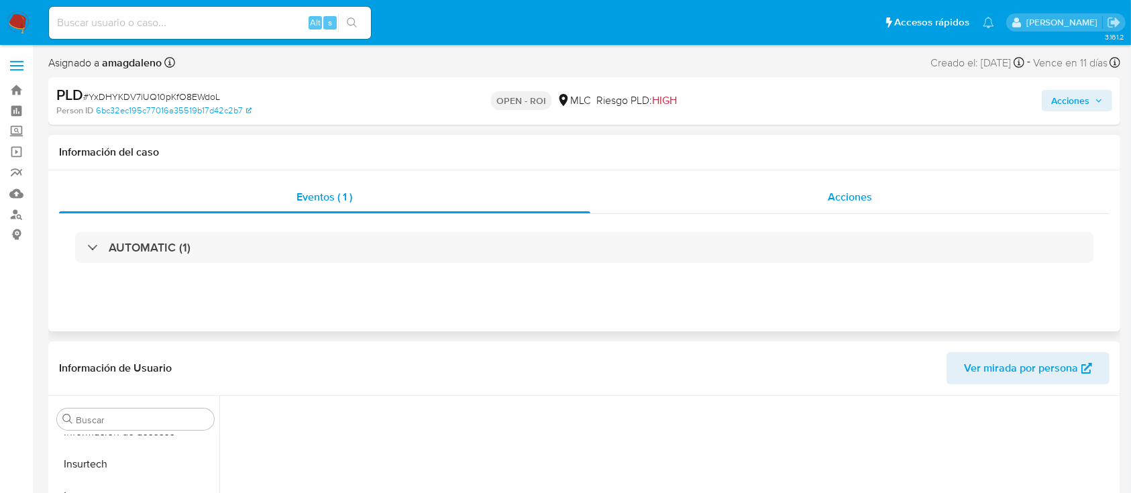
click at [728, 197] on div "Acciones" at bounding box center [850, 197] width 520 height 32
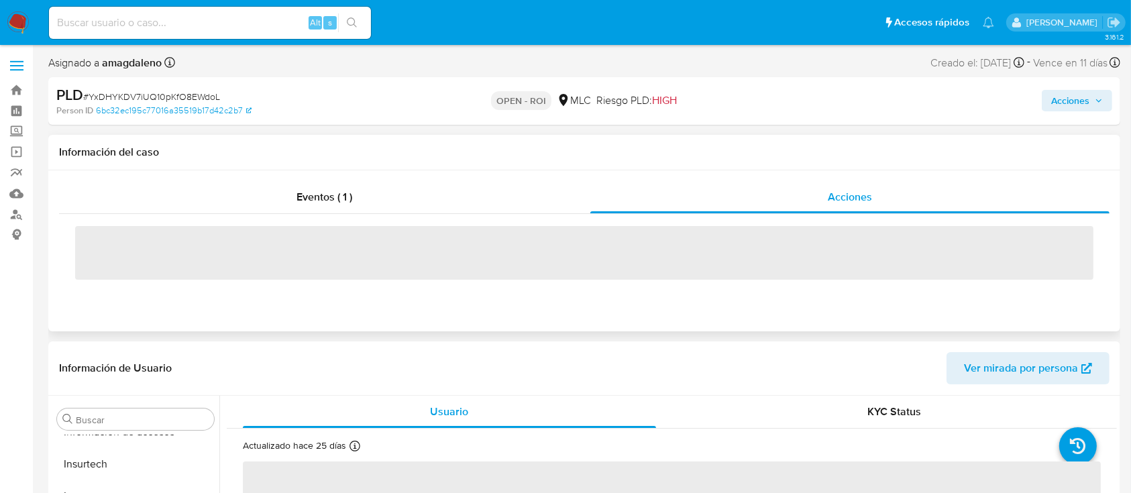
select select "10"
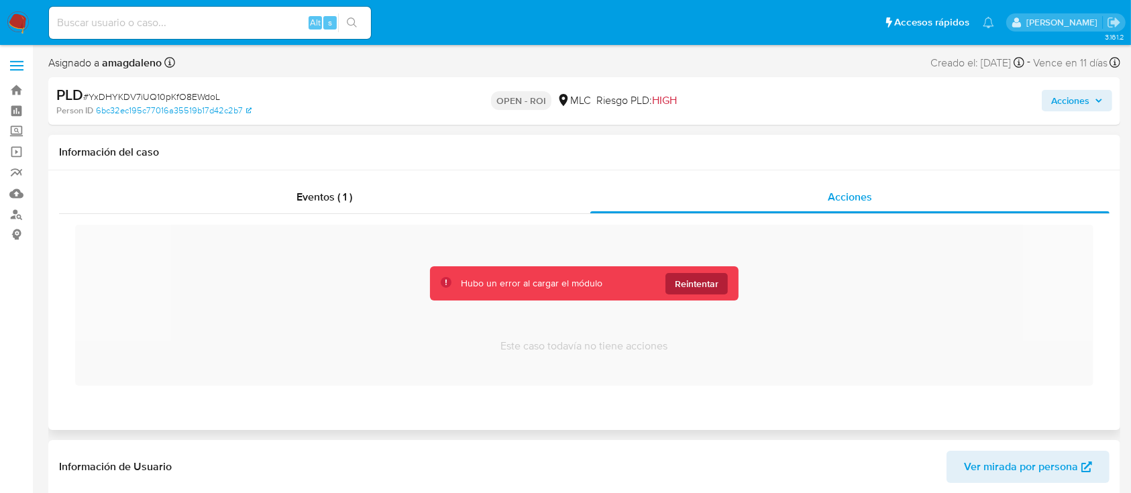
click at [716, 290] on span "Reintentar" at bounding box center [697, 283] width 44 height 21
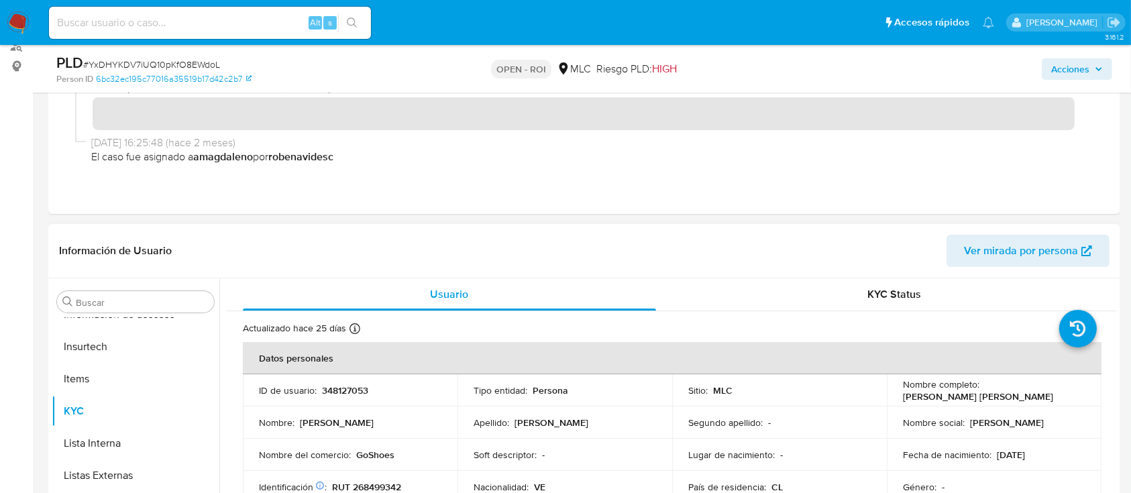
scroll to position [0, 0]
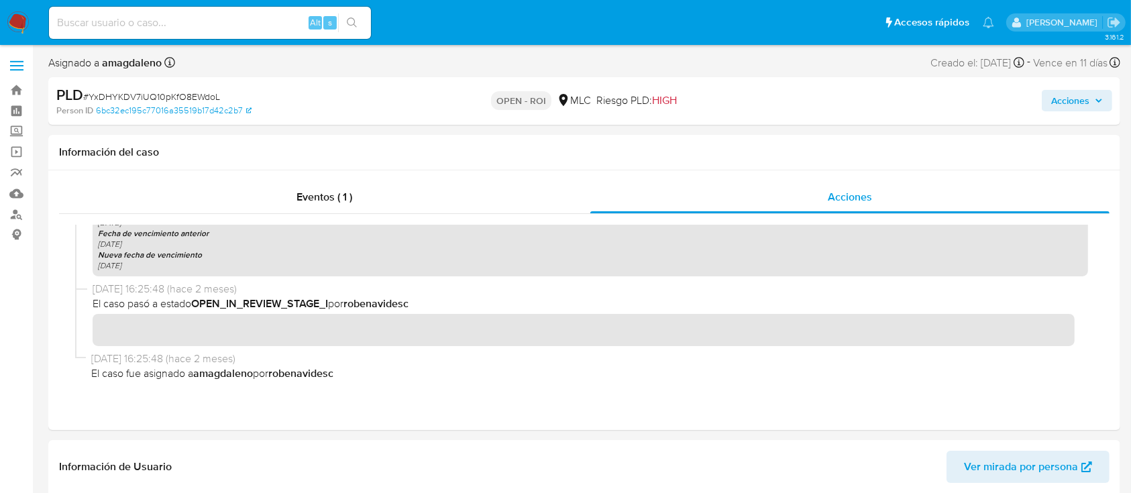
click at [1072, 111] on span "Acciones" at bounding box center [1070, 100] width 38 height 21
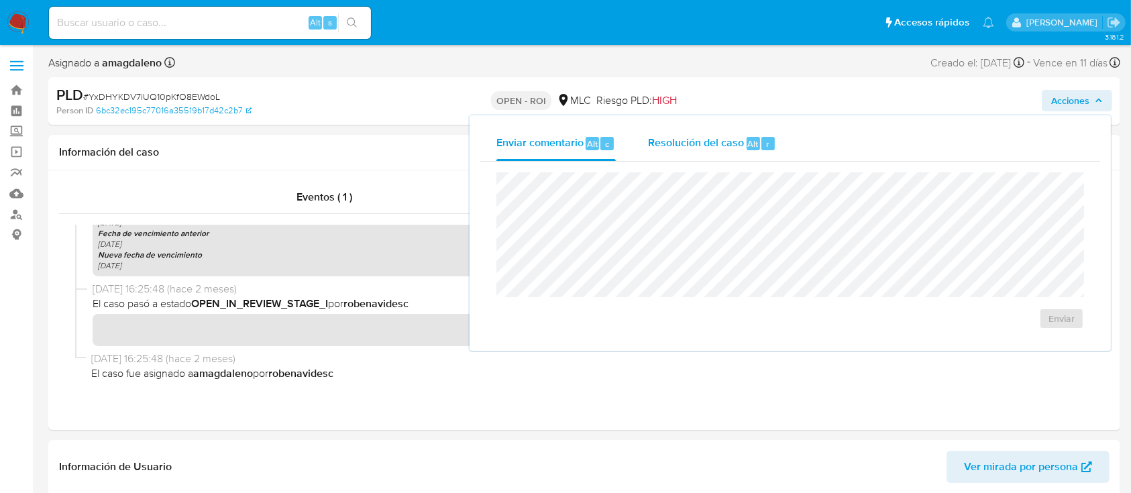
click at [726, 137] on span "Resolución del caso" at bounding box center [696, 143] width 96 height 15
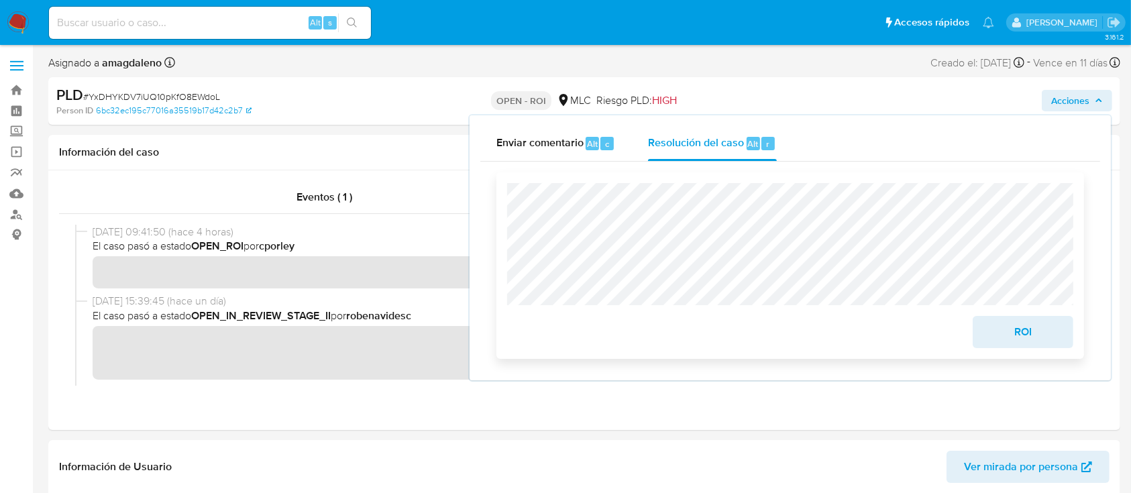
click at [1027, 335] on span "ROI" at bounding box center [1023, 332] width 66 height 30
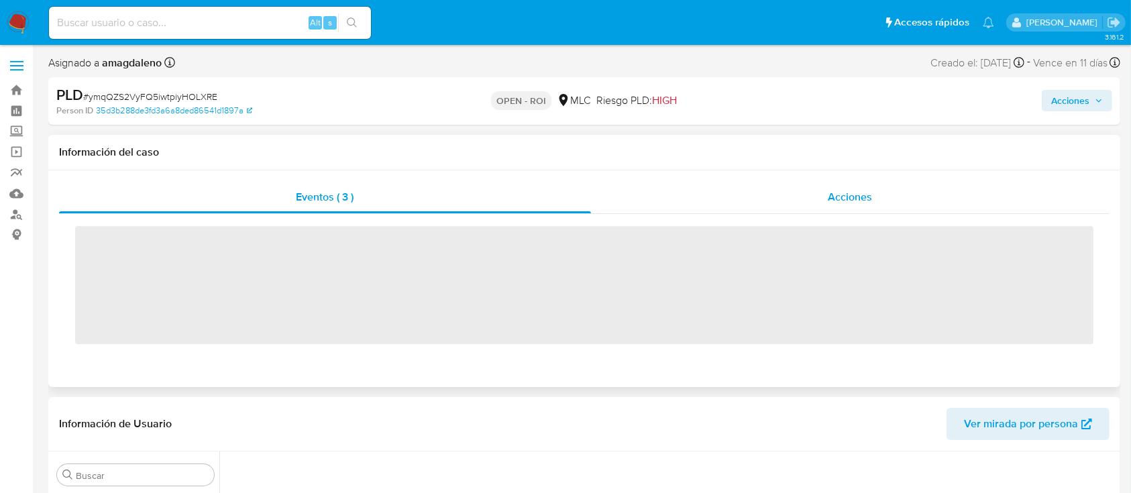
scroll to position [631, 0]
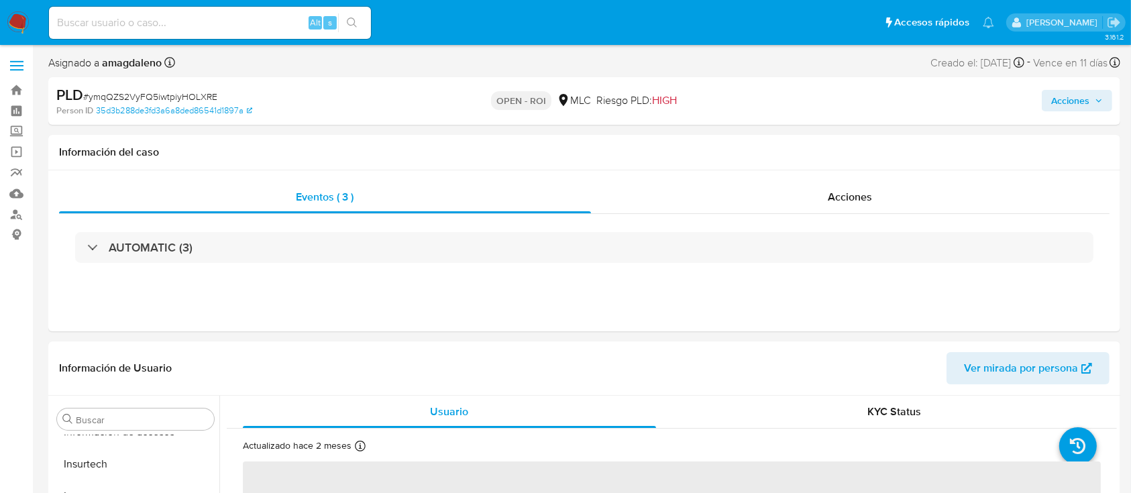
select select "10"
click at [1072, 105] on span "Acciones" at bounding box center [1070, 100] width 38 height 21
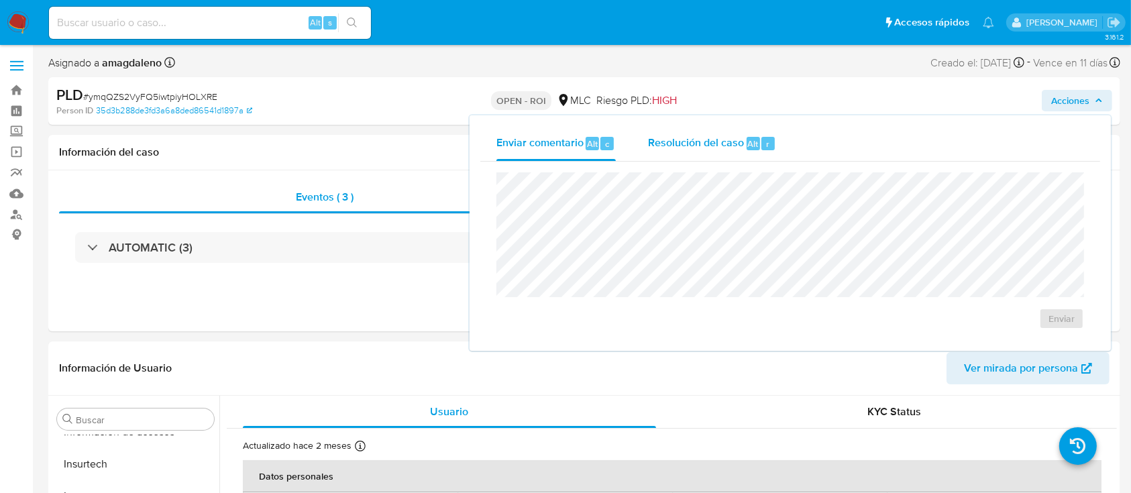
click at [669, 136] on span "Resolución del caso" at bounding box center [696, 143] width 96 height 15
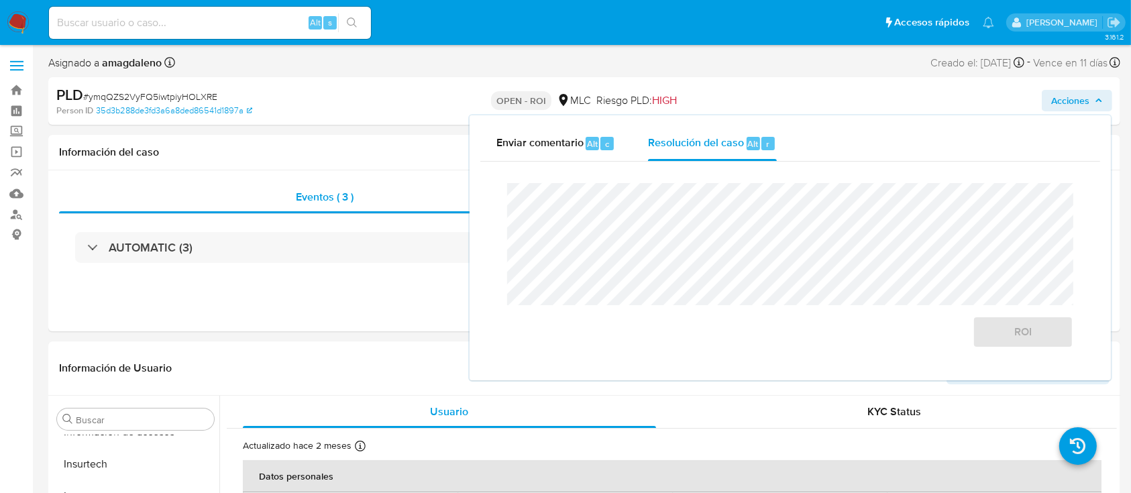
click at [370, 119] on div "PLD # ymqQZS2VyFQ5iwtpiyHOLXRE Person ID 35d3b288de3fd3a6a8ded86541d1897a OPEN …" at bounding box center [584, 101] width 1072 height 48
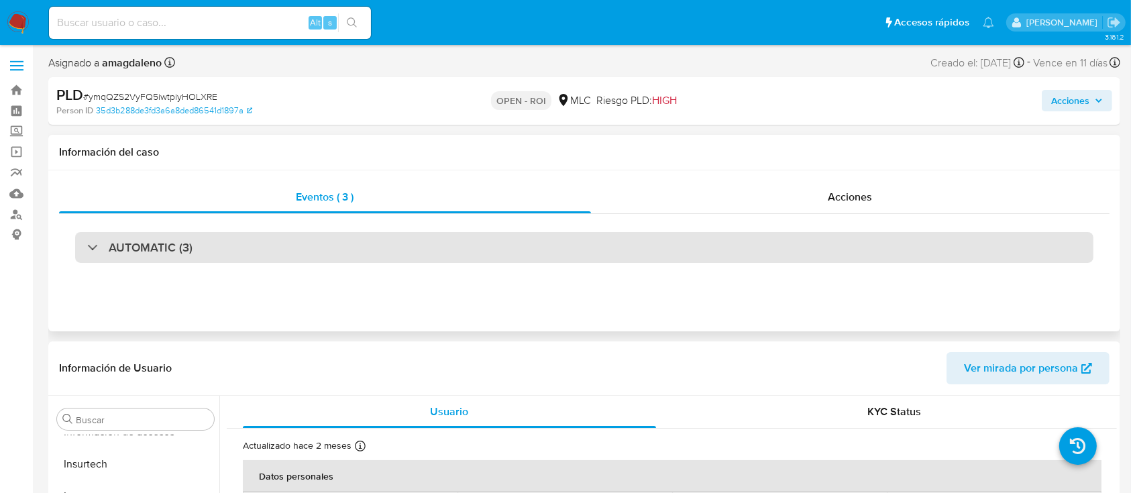
click at [578, 247] on div "AUTOMATIC (3)" at bounding box center [584, 247] width 1018 height 31
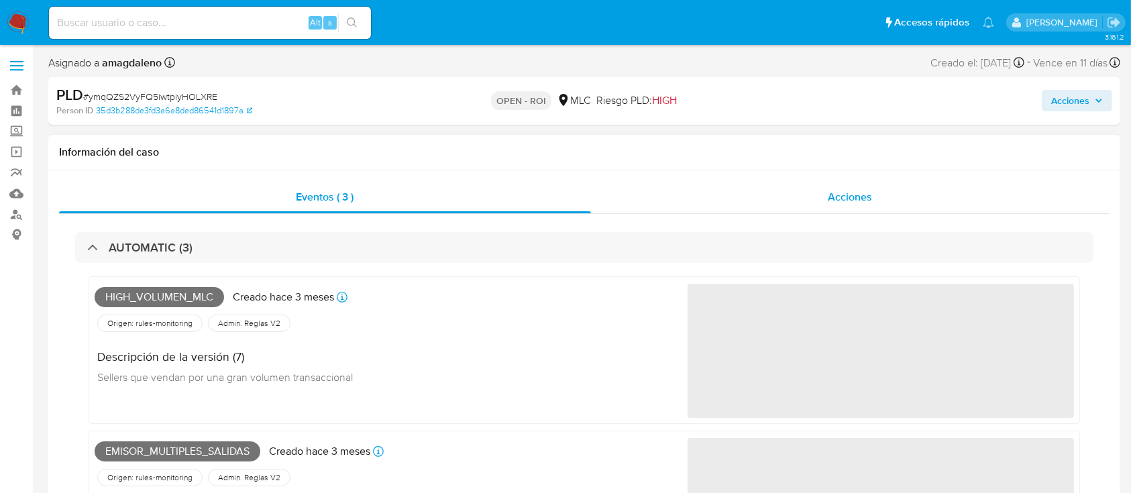
scroll to position [0, 0]
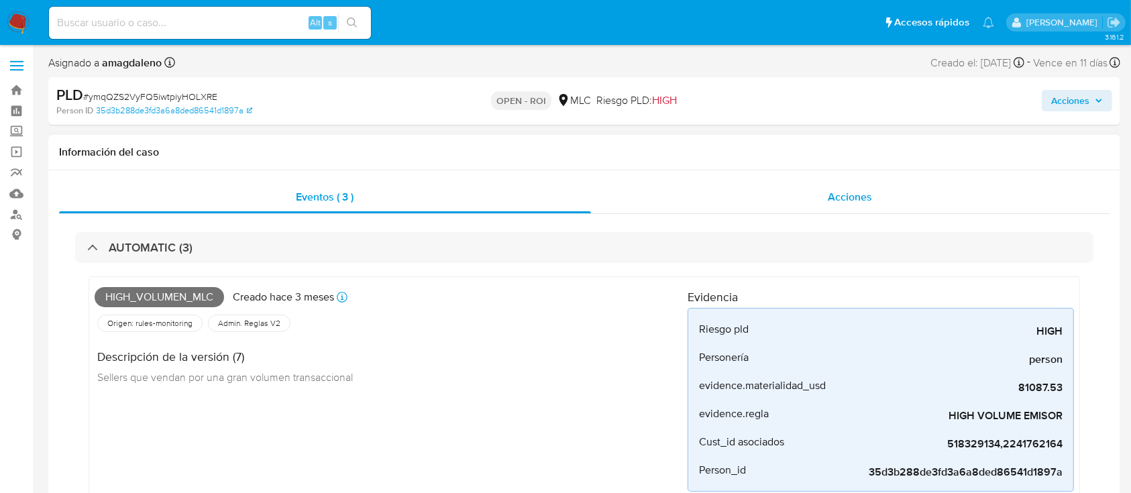
click at [735, 196] on div "Acciones" at bounding box center [850, 197] width 519 height 32
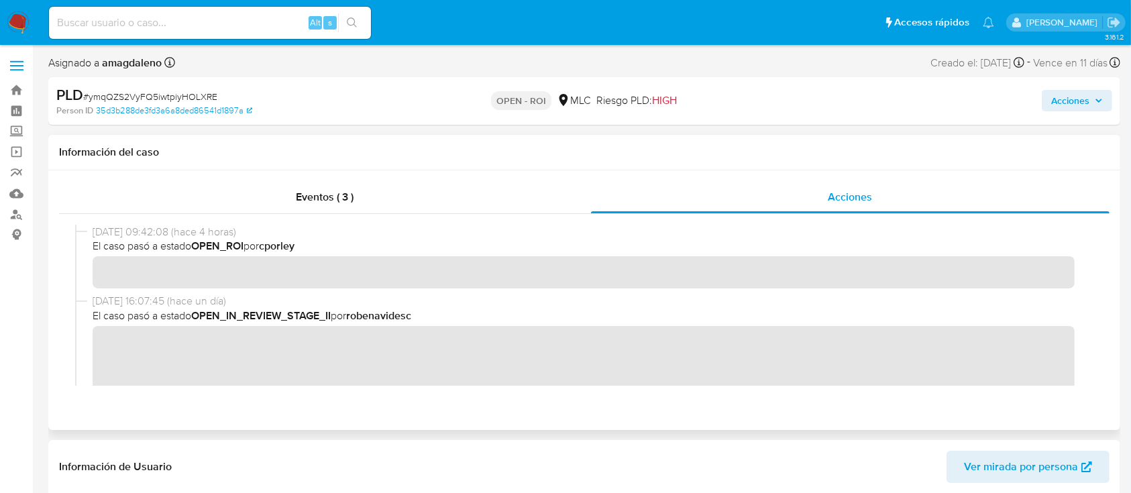
scroll to position [89, 0]
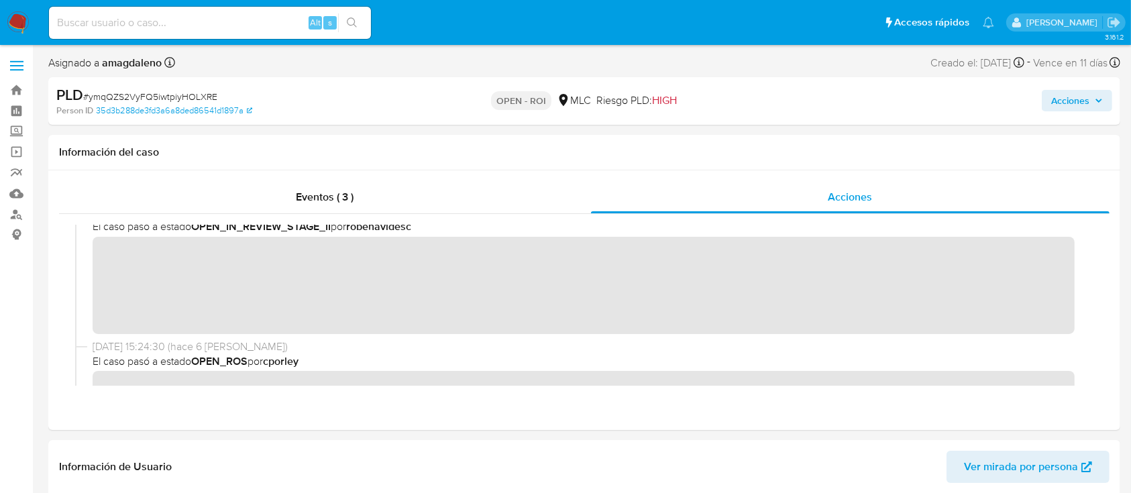
click at [1046, 95] on button "Acciones" at bounding box center [1077, 100] width 70 height 21
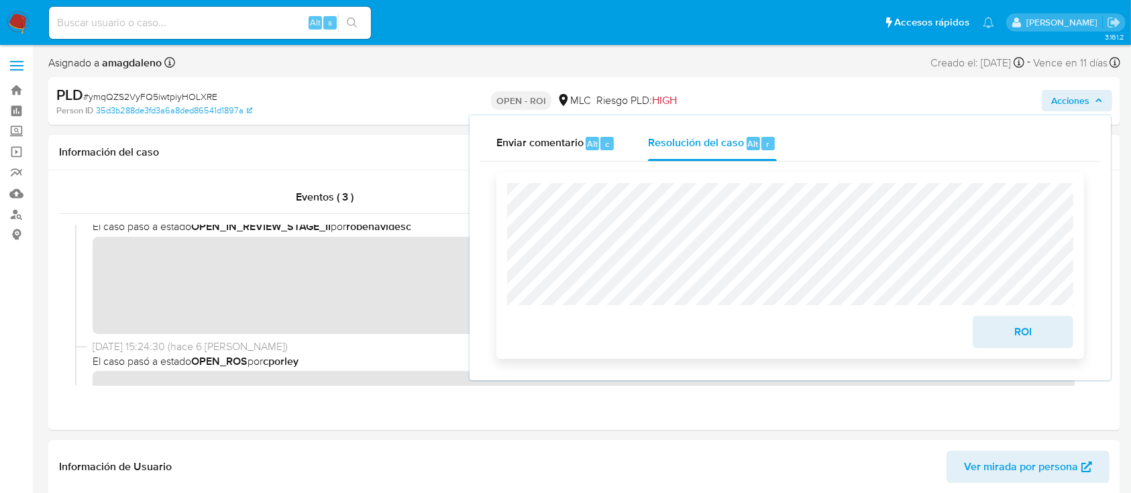
click at [1014, 331] on span "ROI" at bounding box center [1023, 332] width 66 height 30
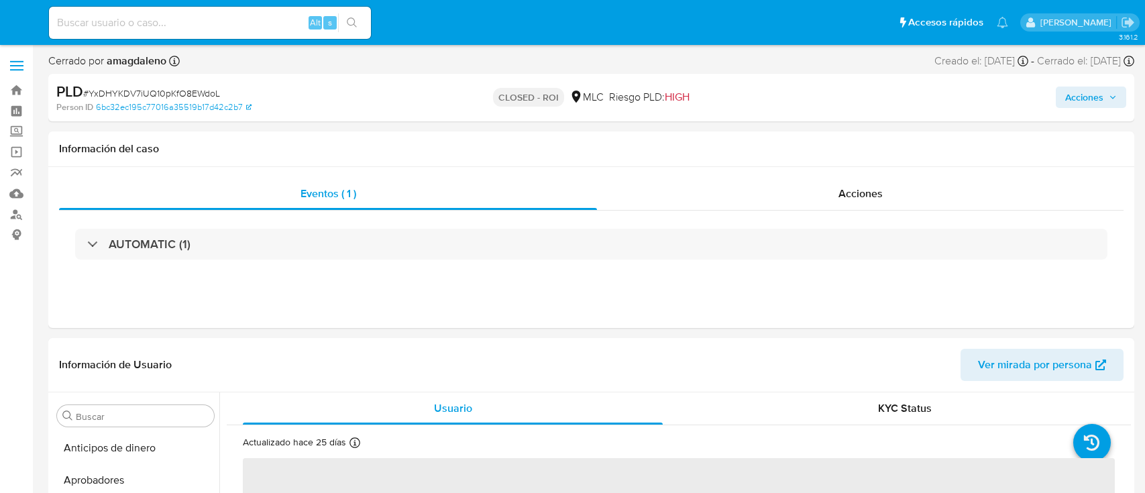
select select "10"
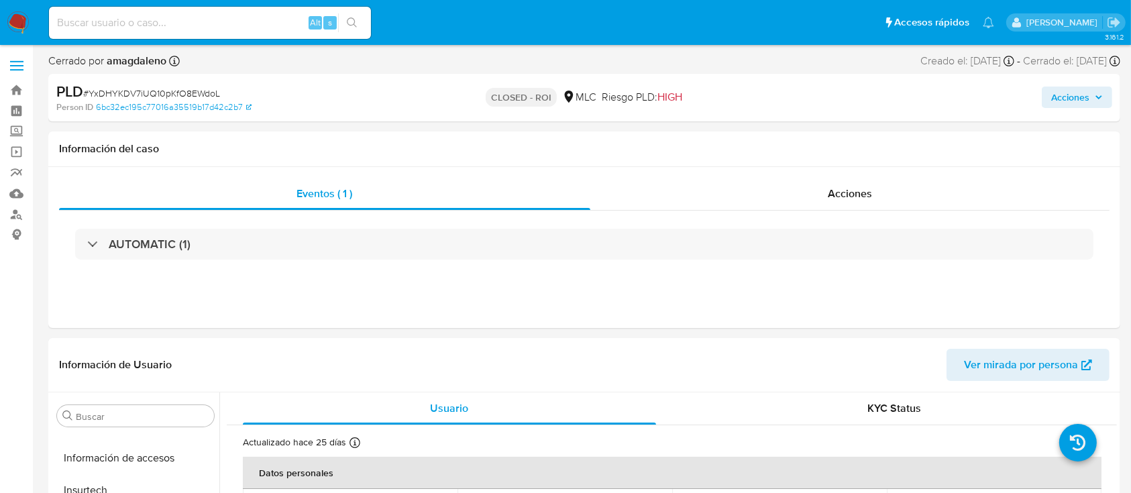
scroll to position [631, 0]
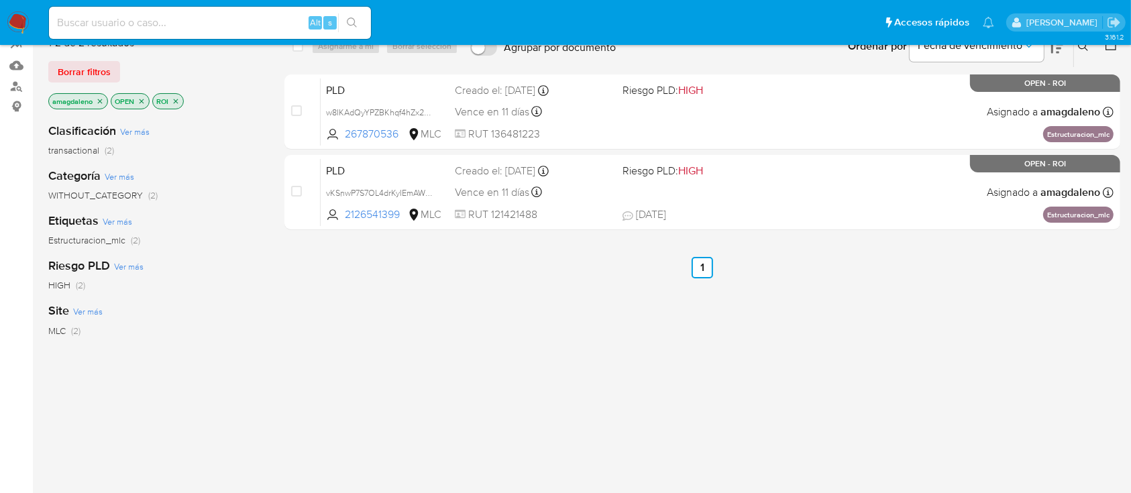
scroll to position [89, 0]
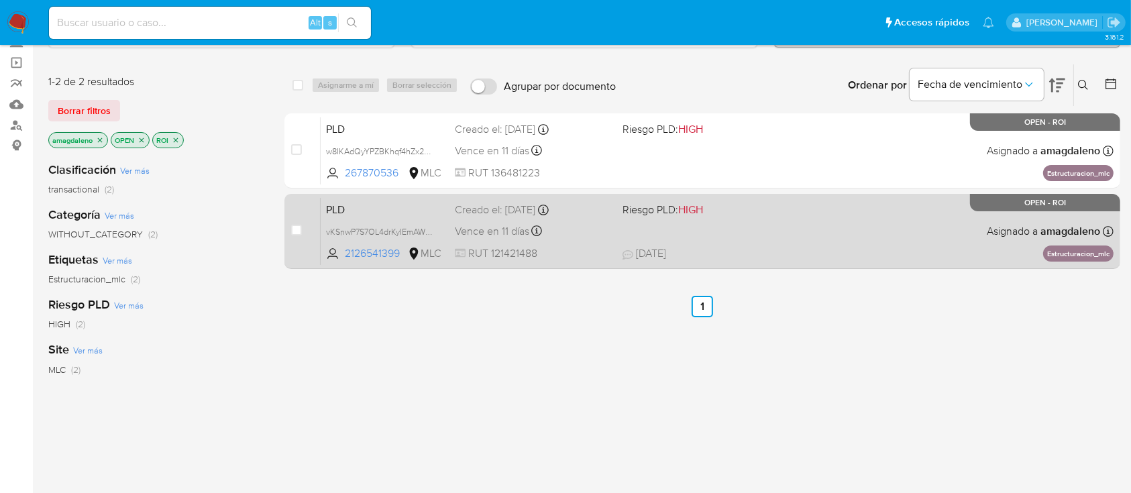
click at [588, 244] on div "PLD vKSnwP7S7OL4drKyIEmAWNC4 2126541399 MLC Riesgo PLD: HIGH Creado el: [DATE] …" at bounding box center [717, 231] width 793 height 68
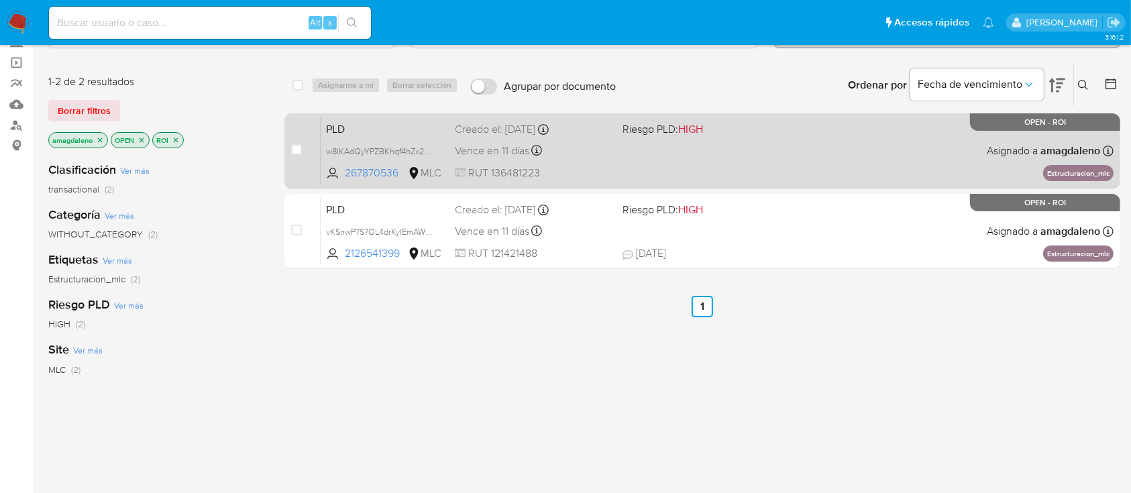
click at [598, 170] on span "RUT 136481223" at bounding box center [533, 173] width 156 height 15
click at [620, 160] on div "PLD w8IKAdQyYPZBKhqf4hZx2ueH 267870536 MLC Riesgo PLD: HIGH Creado el: [DATE] C…" at bounding box center [717, 151] width 793 height 68
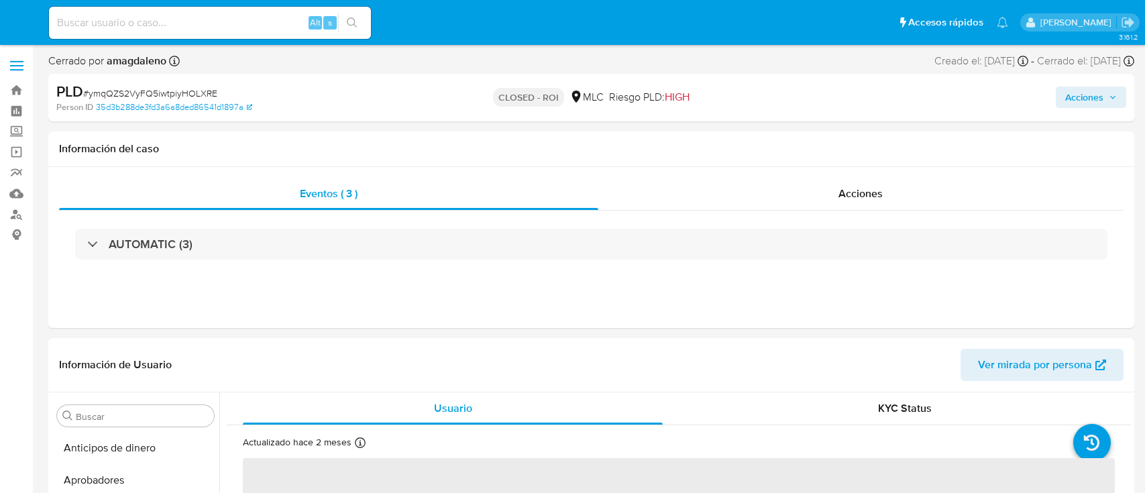
select select "10"
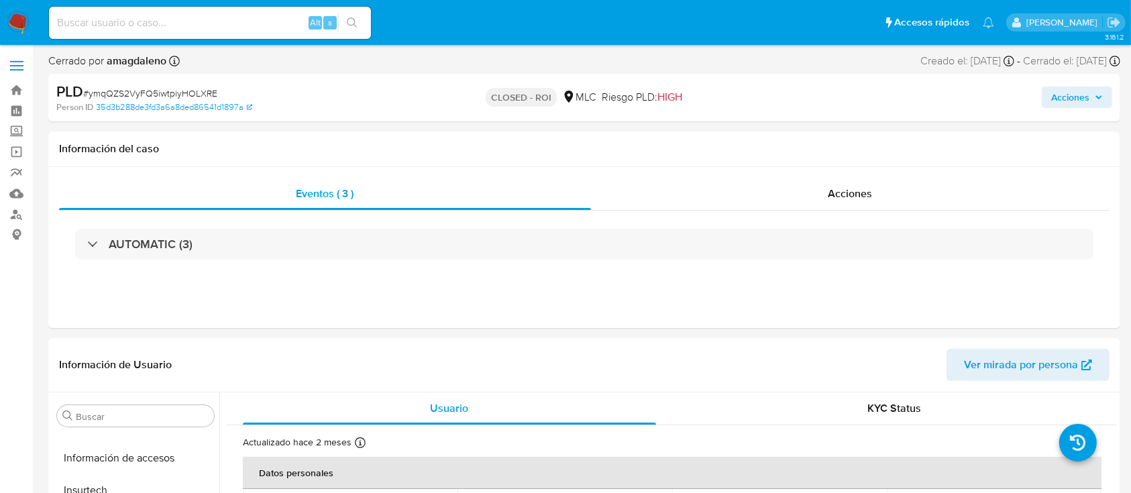
scroll to position [631, 0]
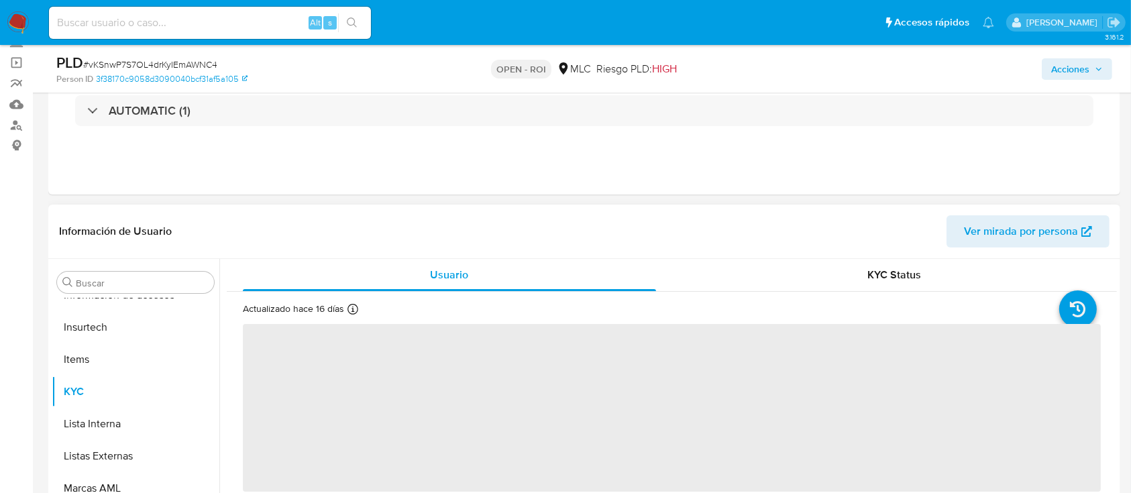
scroll to position [268, 0]
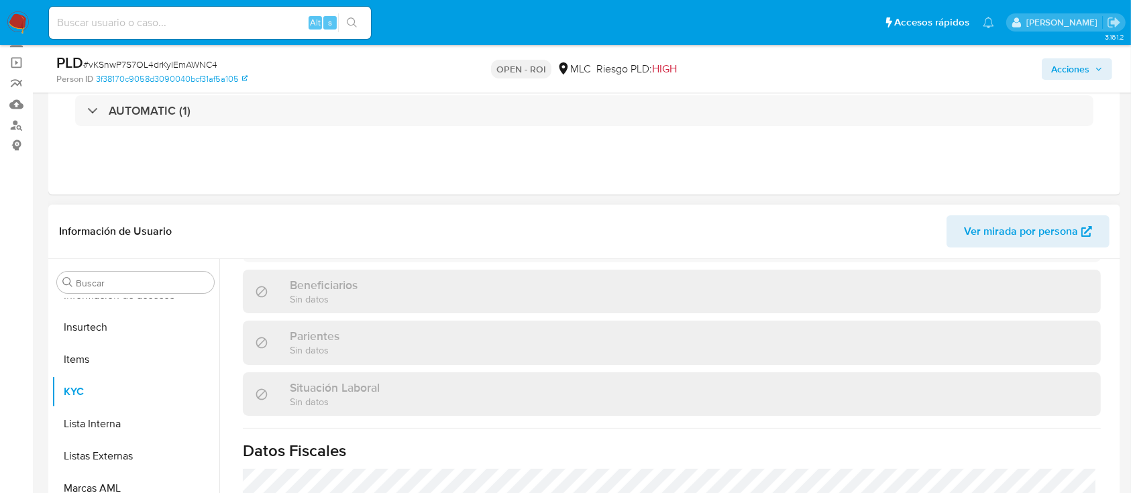
select select "10"
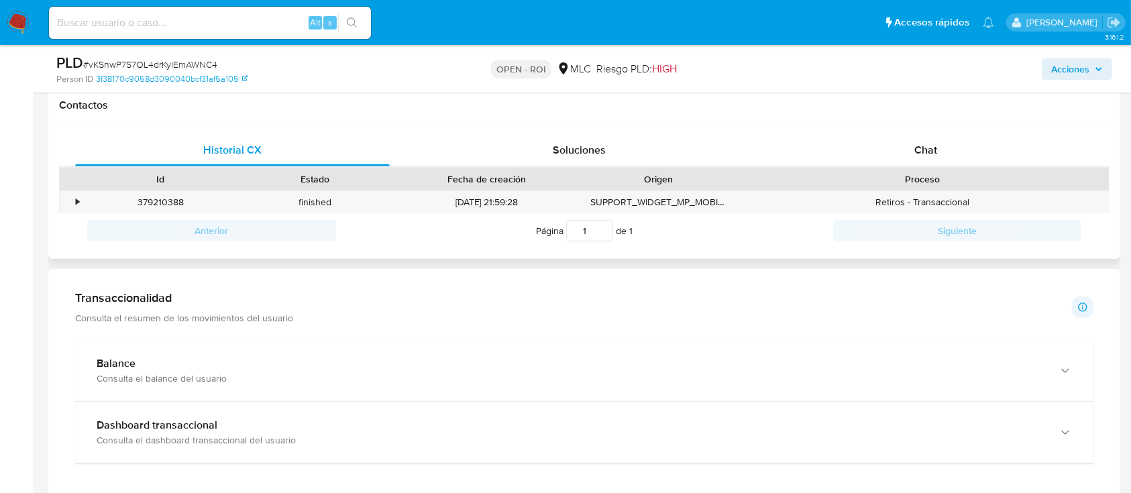
scroll to position [537, 0]
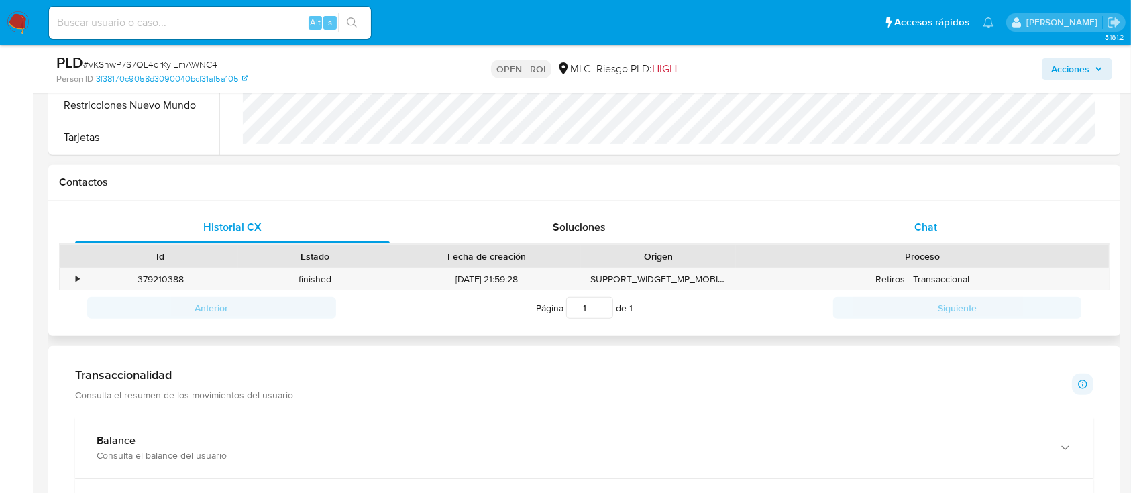
click at [864, 215] on div "Chat" at bounding box center [926, 227] width 315 height 32
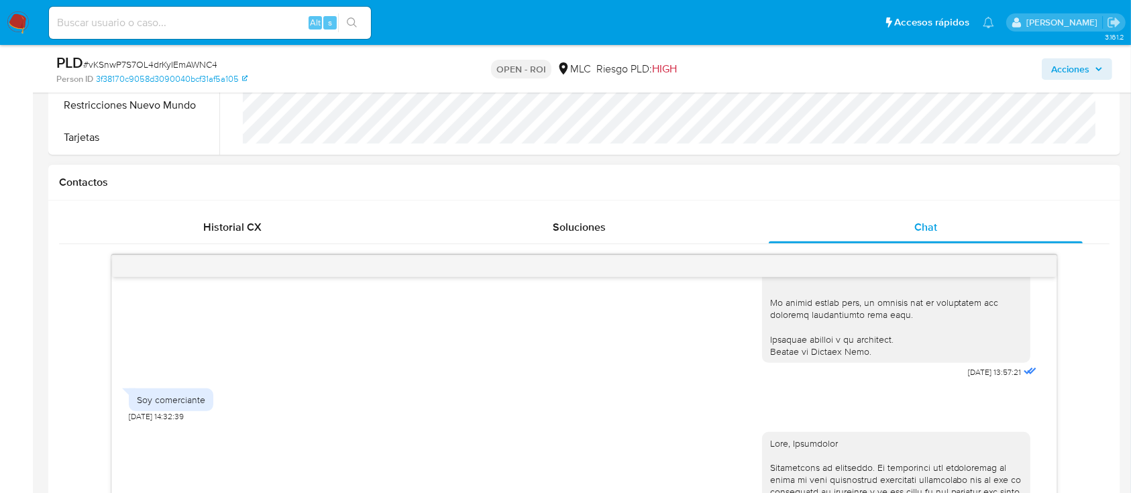
scroll to position [343, 0]
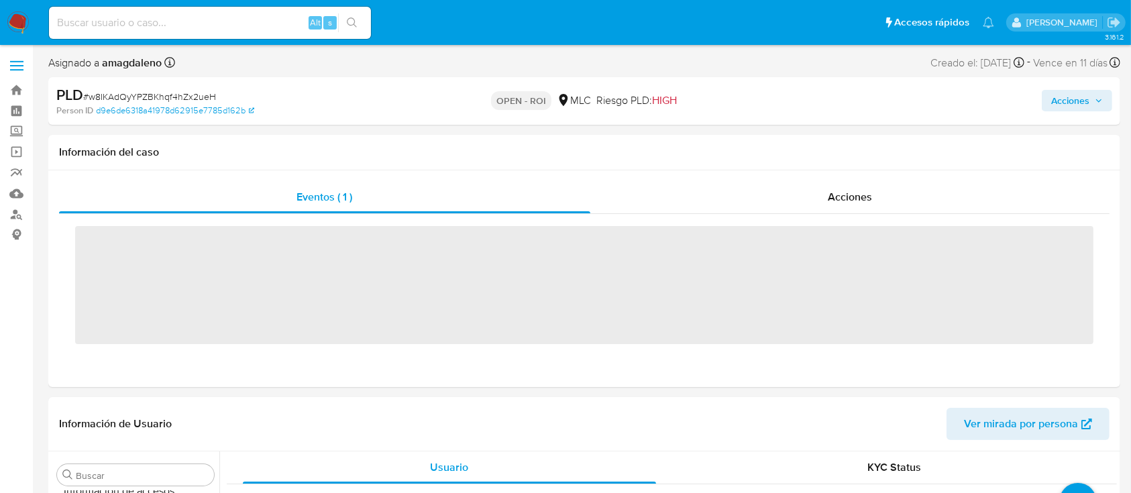
scroll to position [631, 0]
click at [1062, 105] on span "Acciones" at bounding box center [1070, 100] width 38 height 21
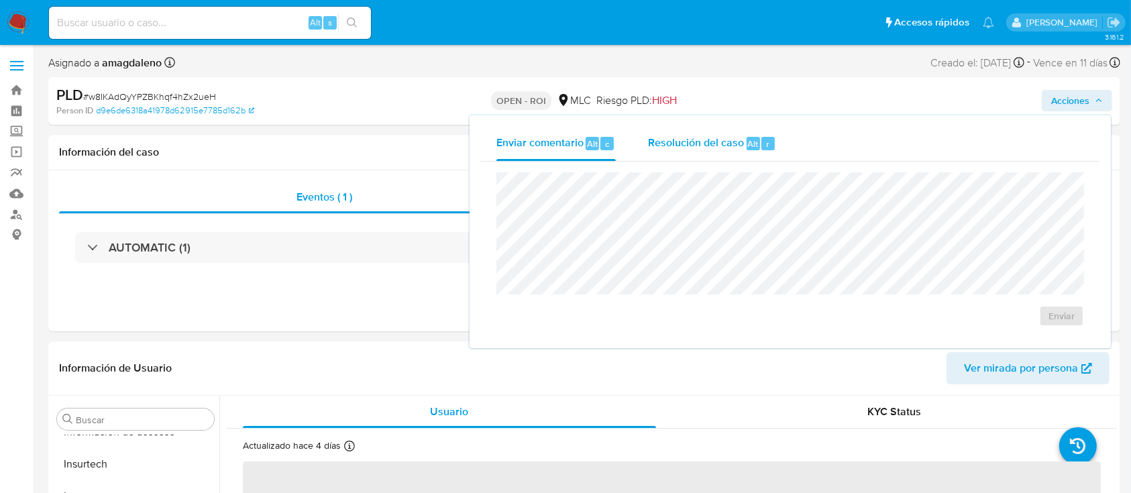
click at [690, 149] on span "Resolución del caso" at bounding box center [696, 143] width 96 height 15
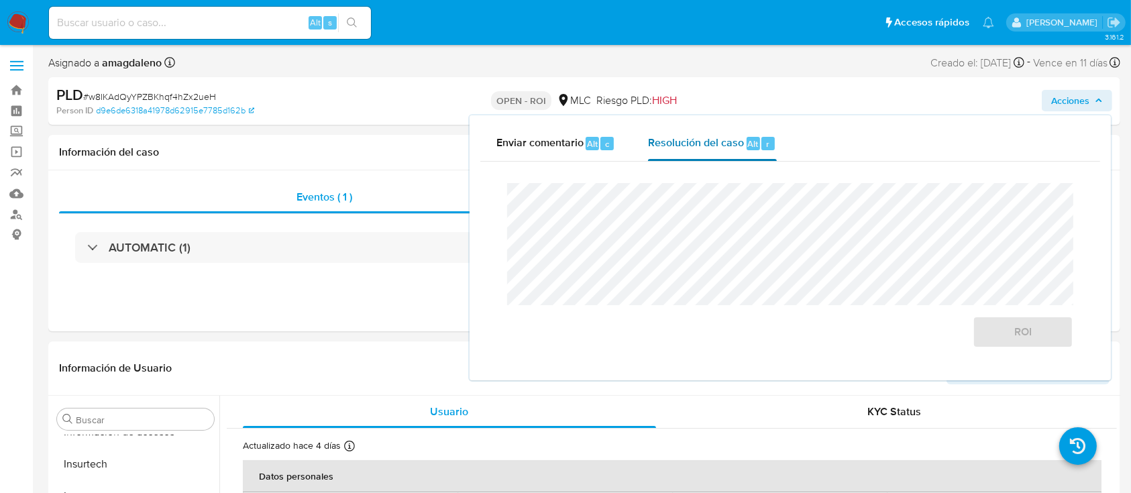
select select "10"
click at [406, 200] on div "Eventos ( 1 )" at bounding box center [324, 197] width 531 height 32
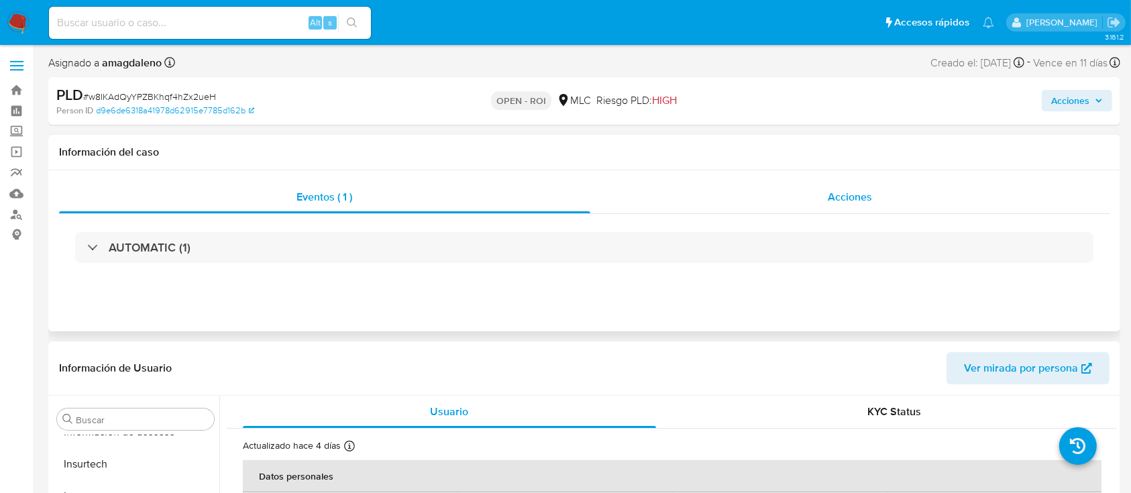
click at [712, 209] on div "Acciones" at bounding box center [850, 197] width 520 height 32
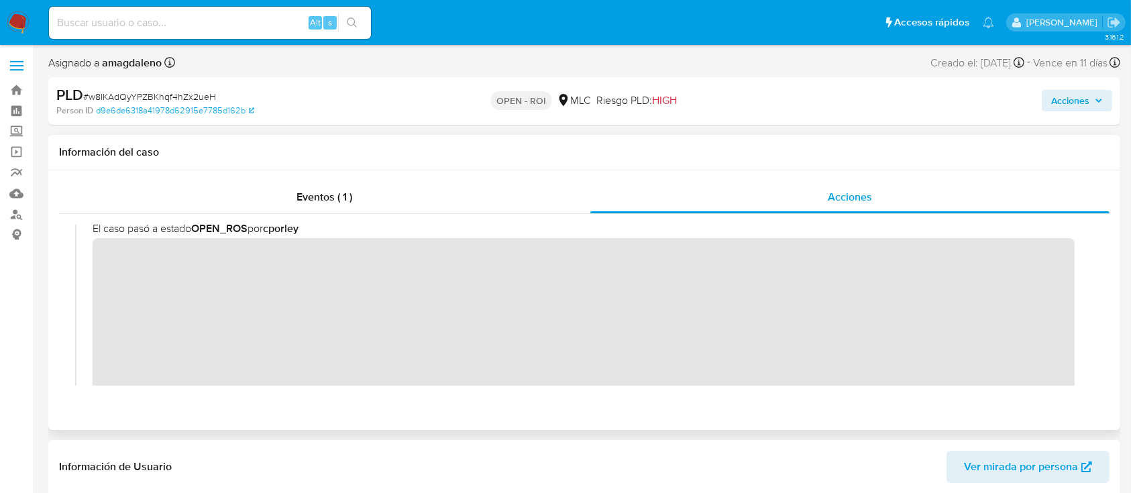
scroll to position [0, 0]
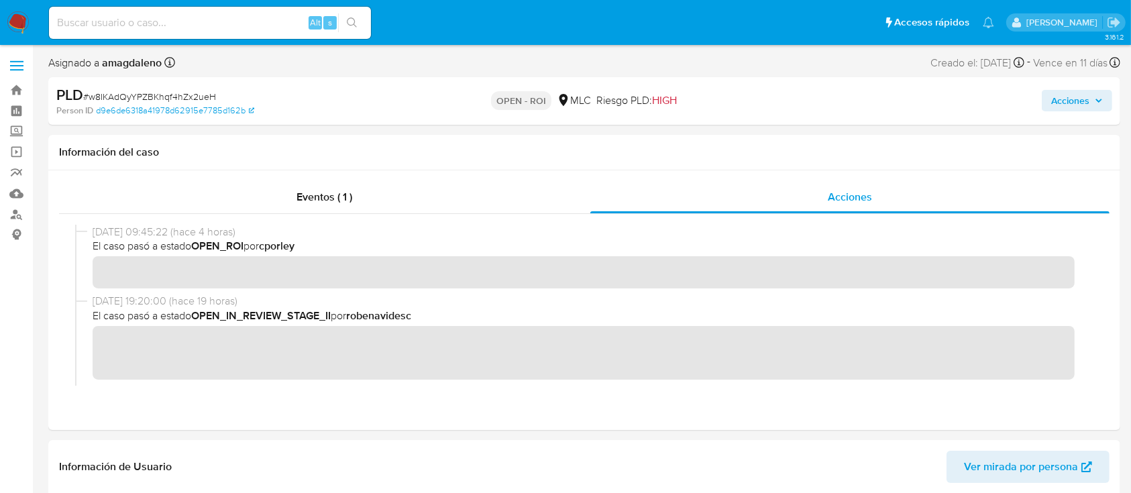
click at [1057, 99] on span "Acciones" at bounding box center [1070, 100] width 38 height 21
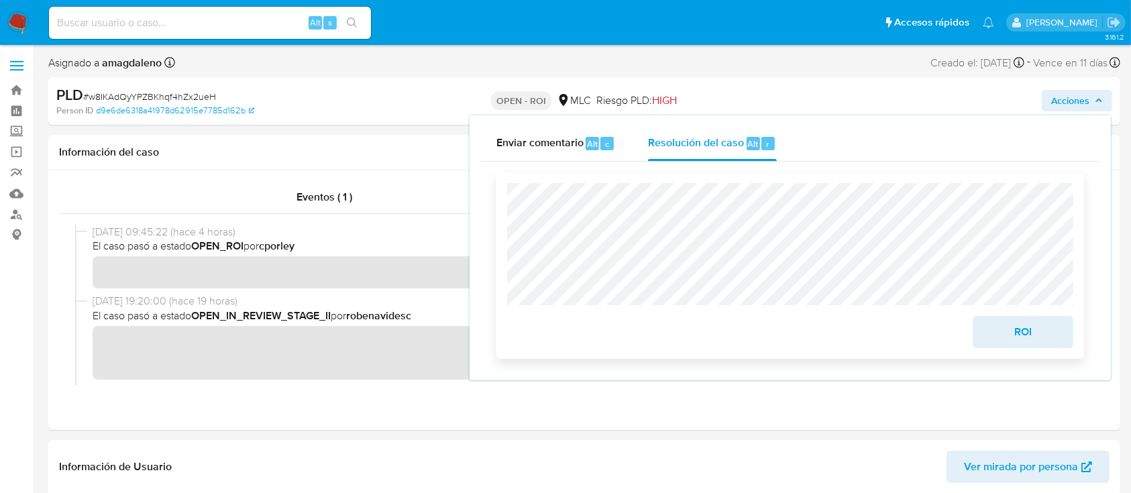
click at [1040, 331] on span "ROI" at bounding box center [1023, 332] width 66 height 30
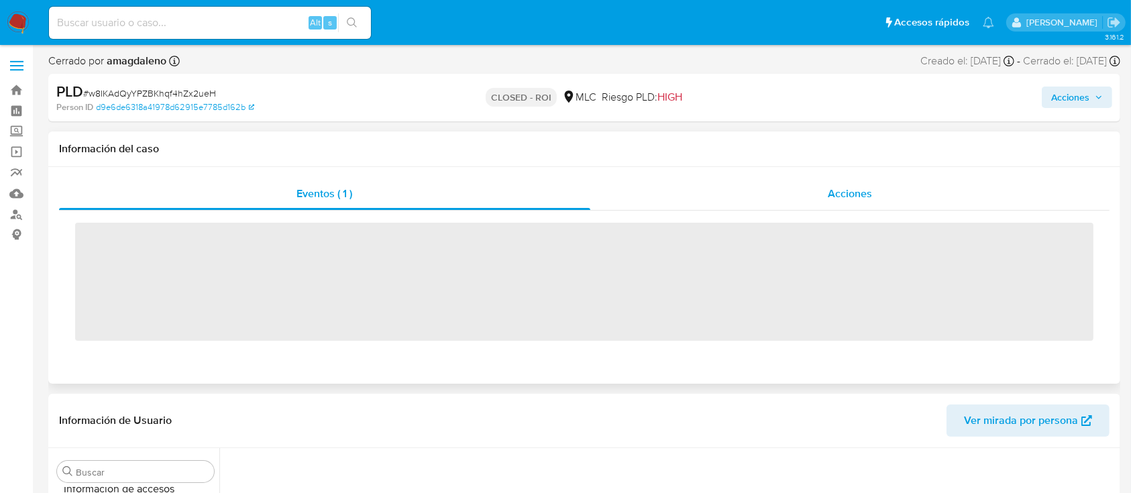
scroll to position [631, 0]
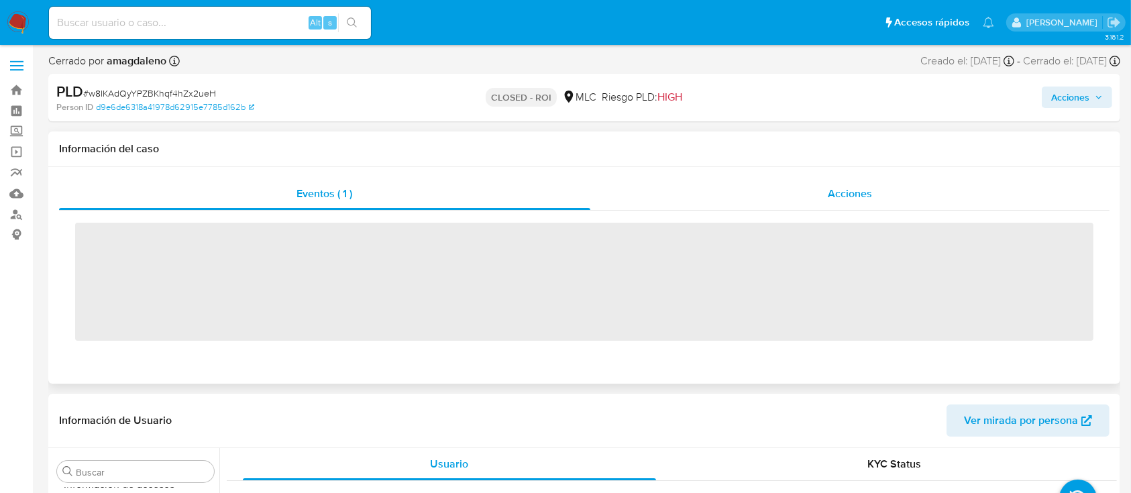
click at [747, 186] on div "Acciones" at bounding box center [850, 194] width 520 height 32
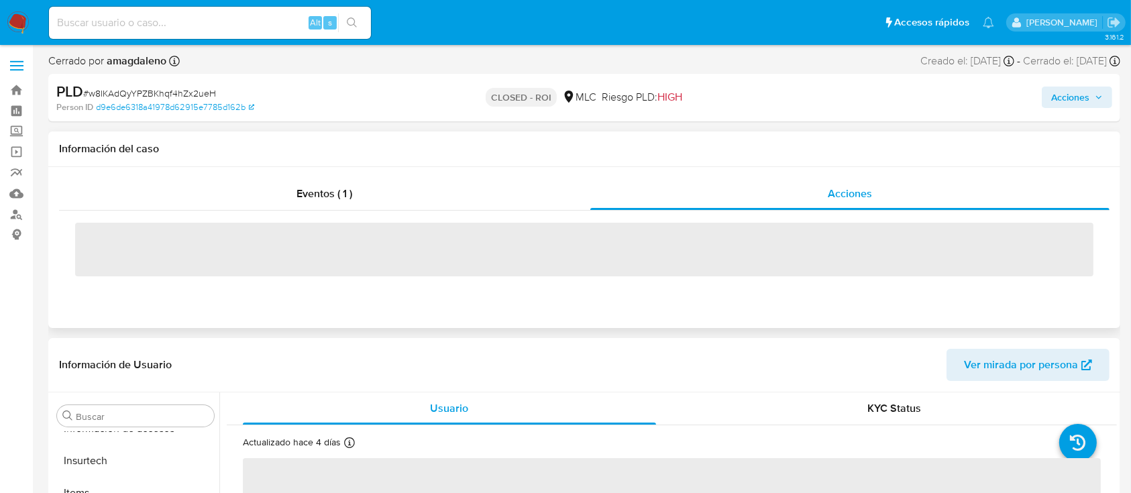
select select "10"
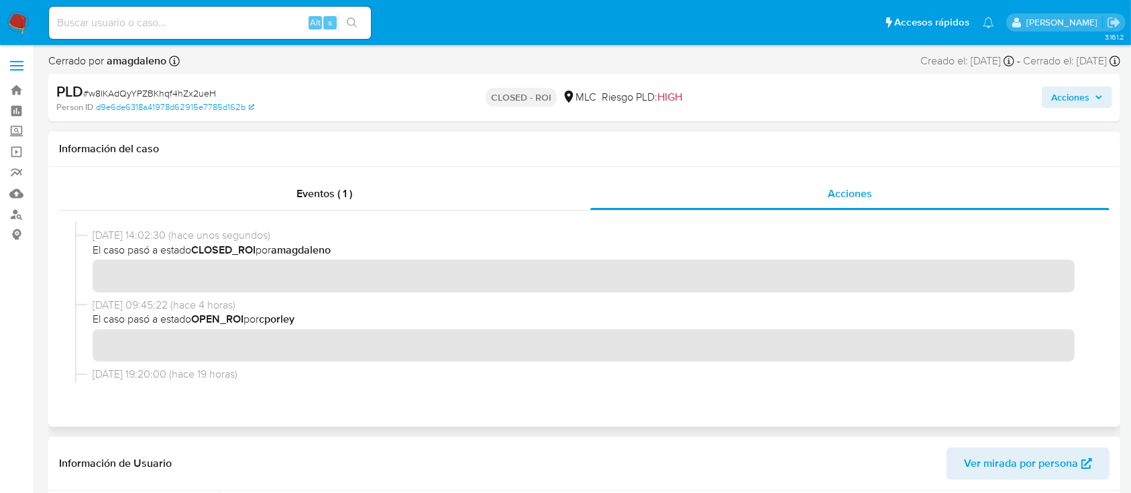
scroll to position [0, 0]
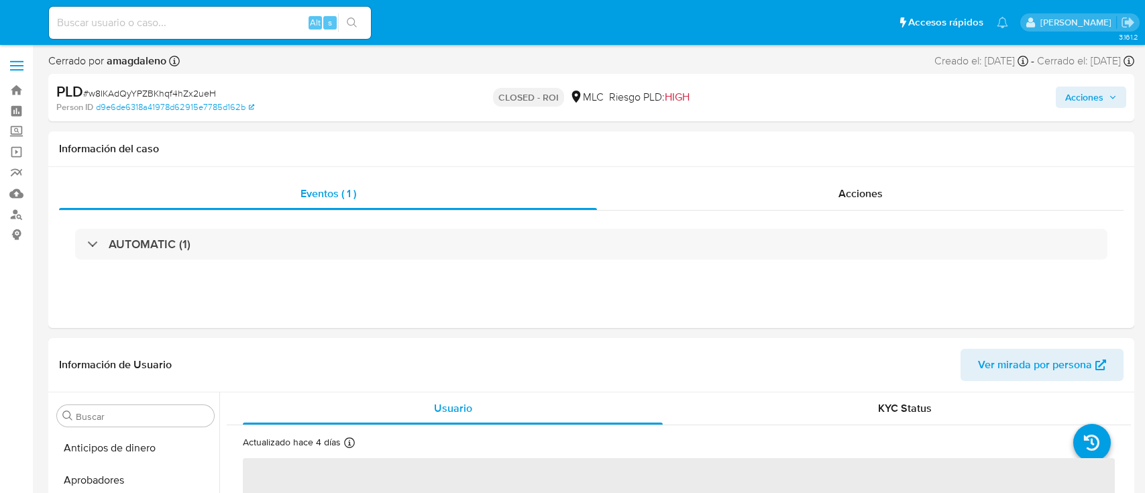
select select "10"
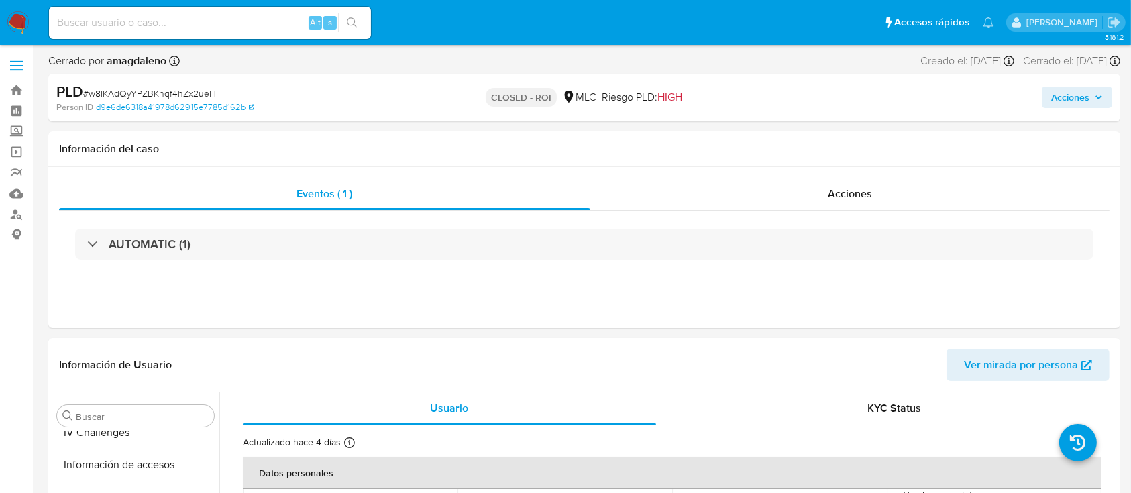
scroll to position [624, 0]
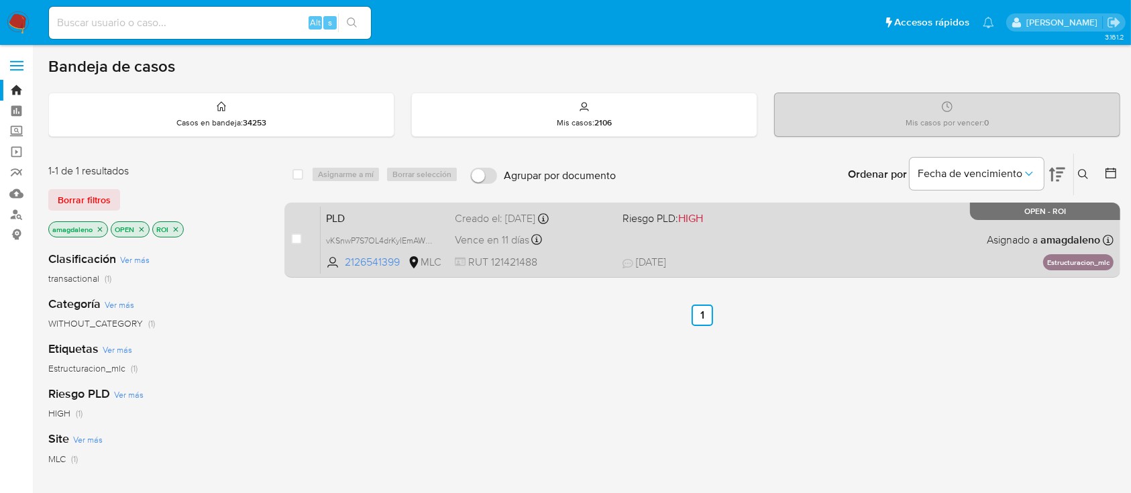
click at [622, 234] on div "PLD vKSnwP7S7OL4drKyIEmAWNC4 2126541399 MLC Riesgo PLD: HIGH Creado el: 12/07/2…" at bounding box center [717, 240] width 793 height 68
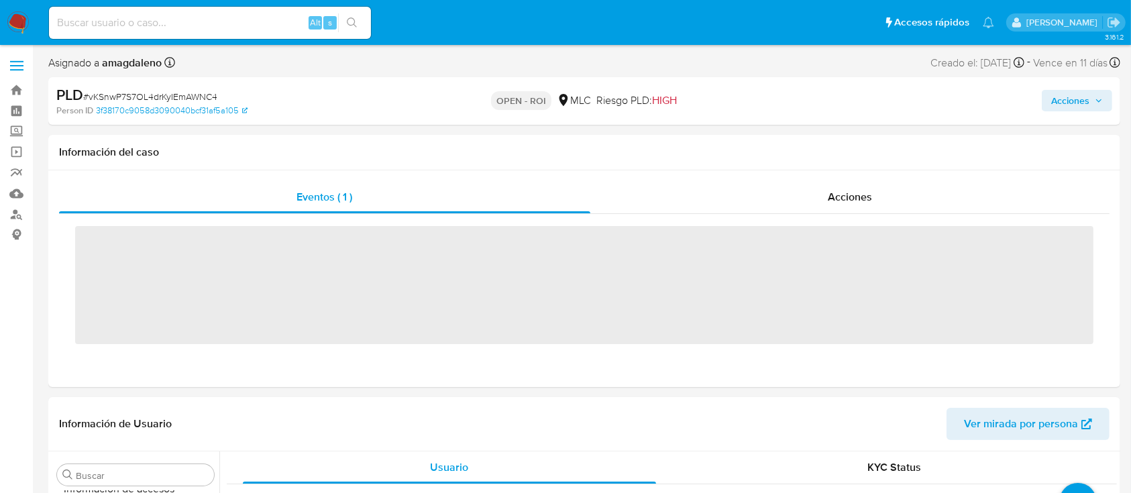
click at [1080, 97] on span "Acciones" at bounding box center [1070, 100] width 38 height 21
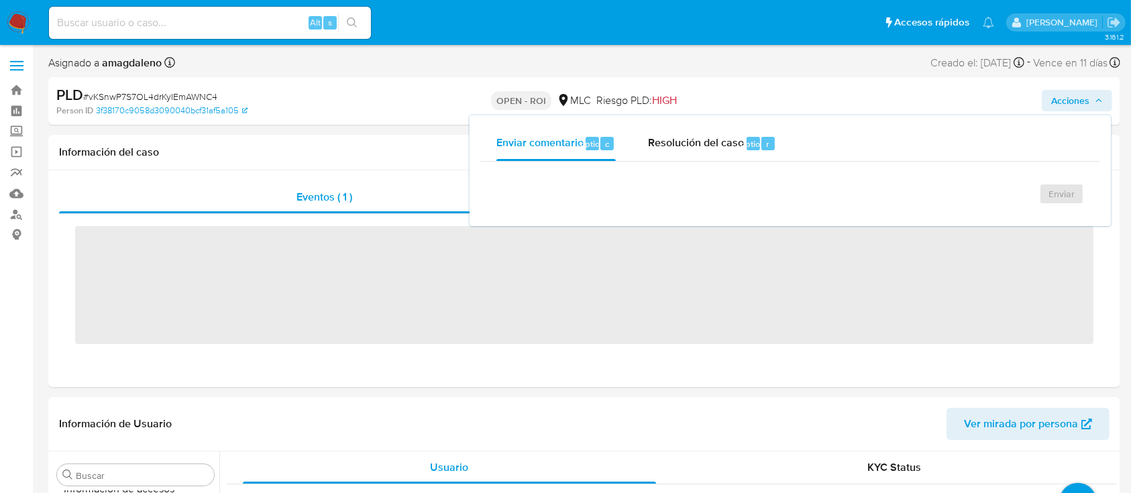
scroll to position [631, 0]
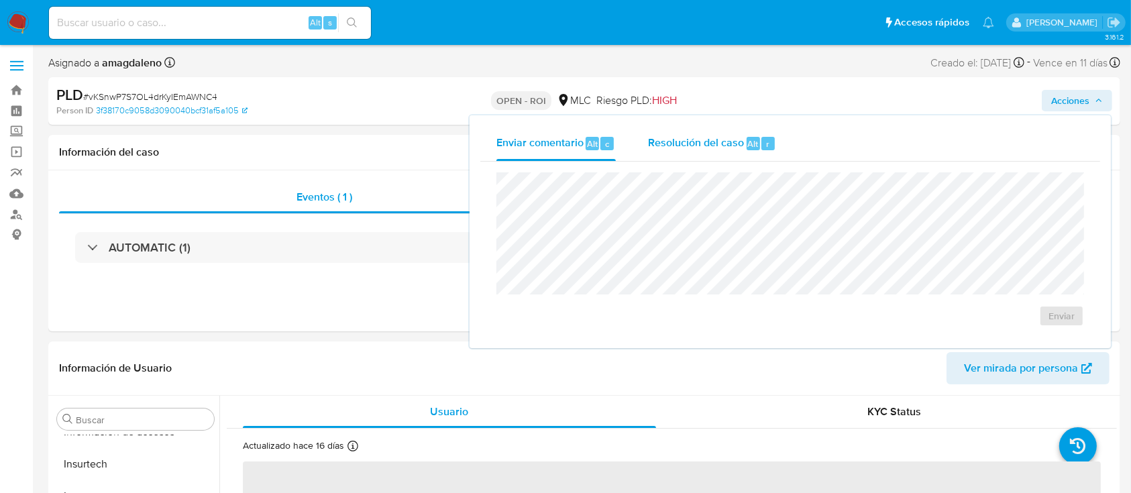
click at [672, 142] on span "Resolución del caso" at bounding box center [696, 143] width 96 height 15
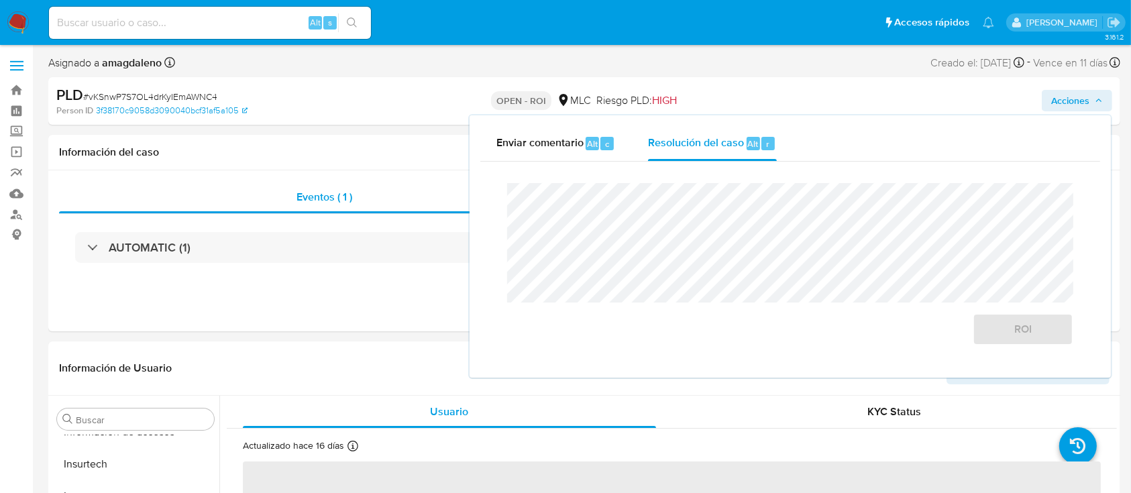
select select "10"
click at [1040, 334] on span "ROI" at bounding box center [1023, 332] width 66 height 30
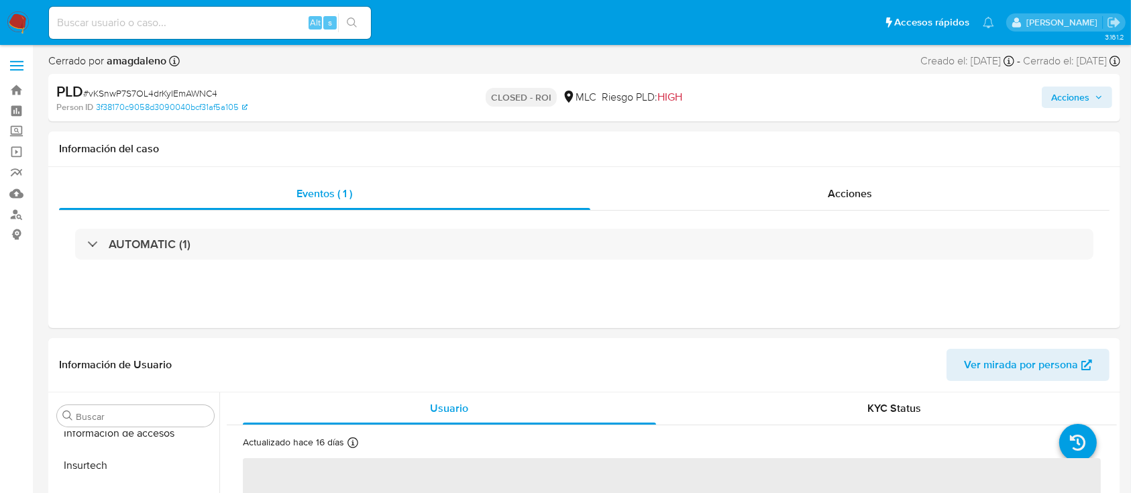
scroll to position [631, 0]
select select "10"
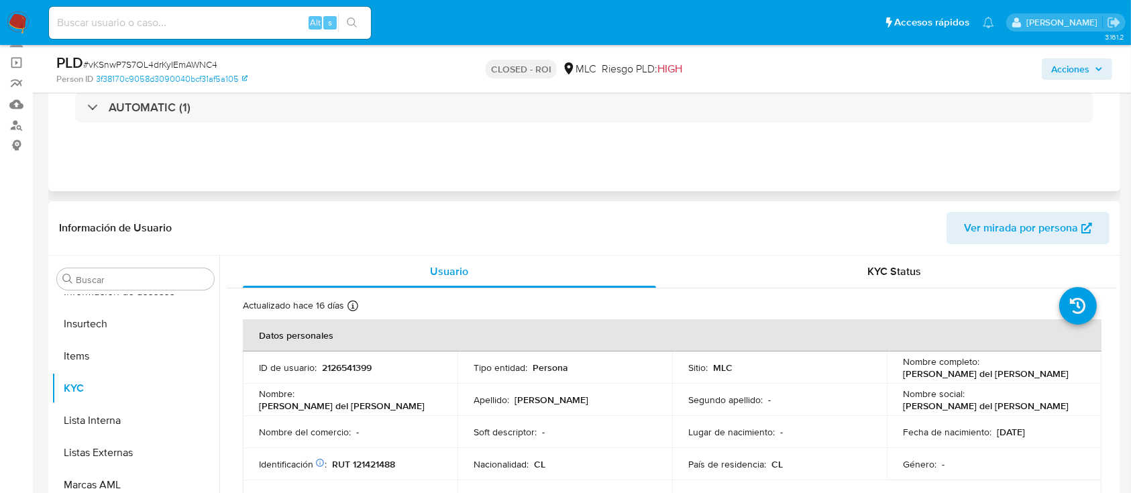
scroll to position [0, 0]
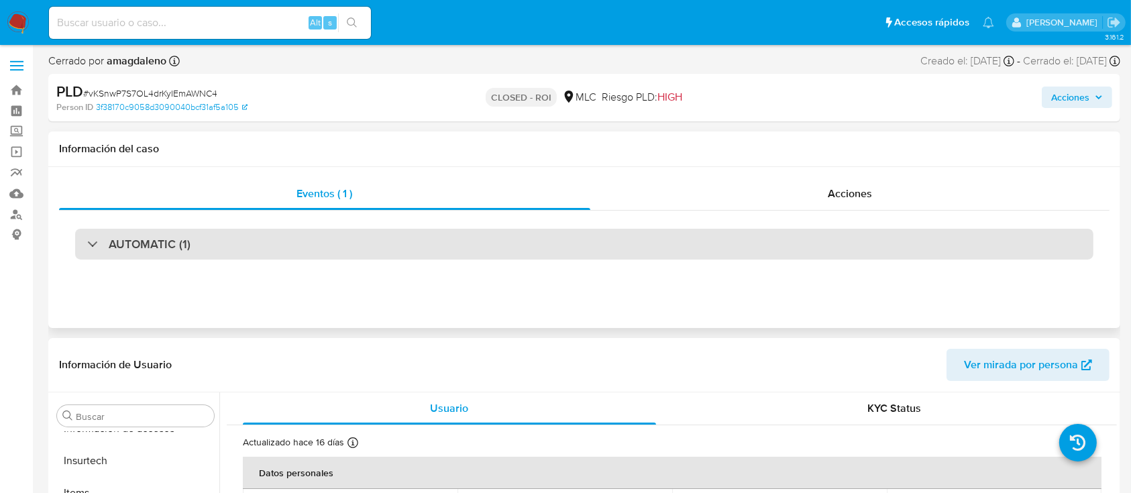
click at [559, 245] on div "AUTOMATIC (1)" at bounding box center [584, 244] width 1018 height 31
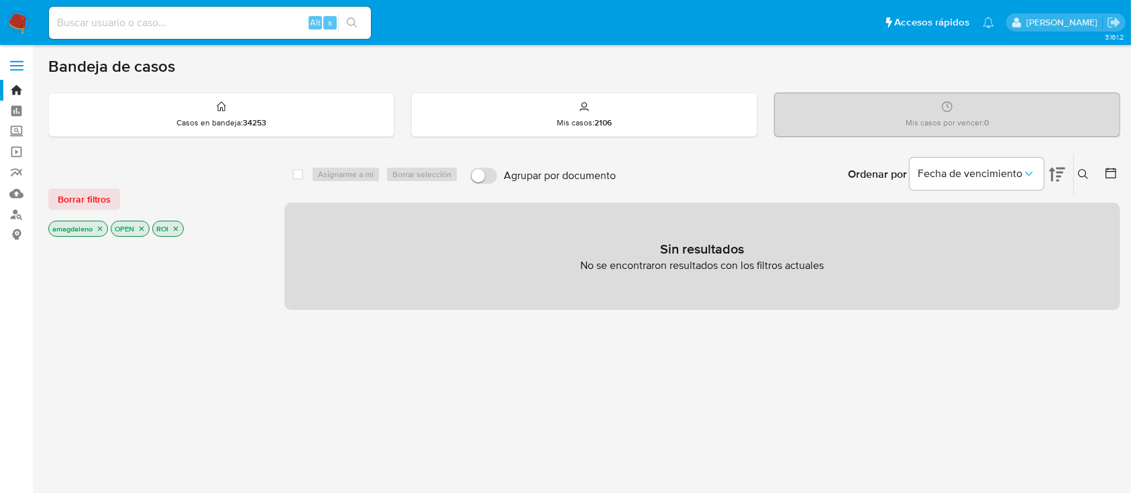
click at [181, 225] on p "ROI" at bounding box center [168, 228] width 30 height 15
click at [177, 228] on icon "close-filter" at bounding box center [176, 229] width 5 height 5
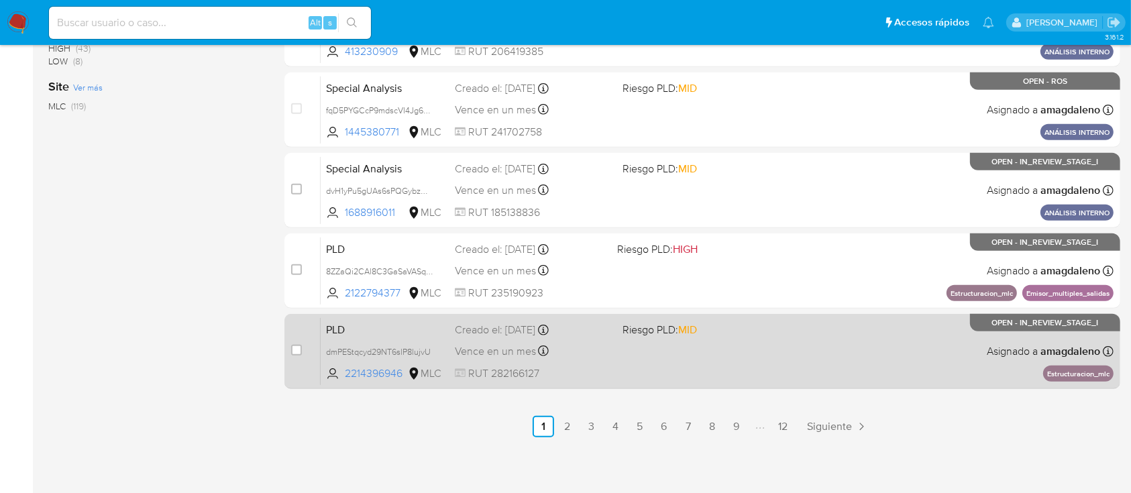
scroll to position [76, 0]
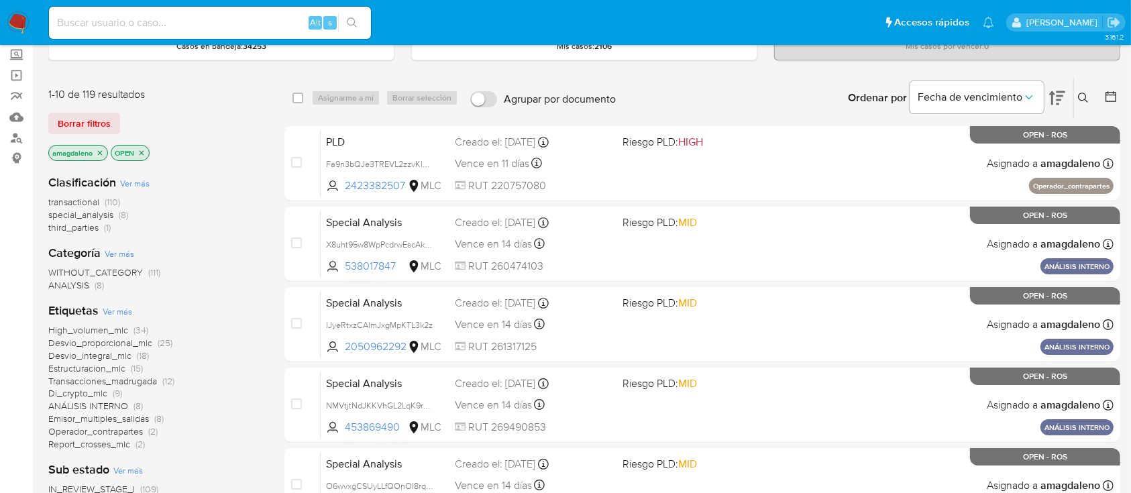
click at [102, 152] on icon "close-filter" at bounding box center [100, 153] width 8 height 8
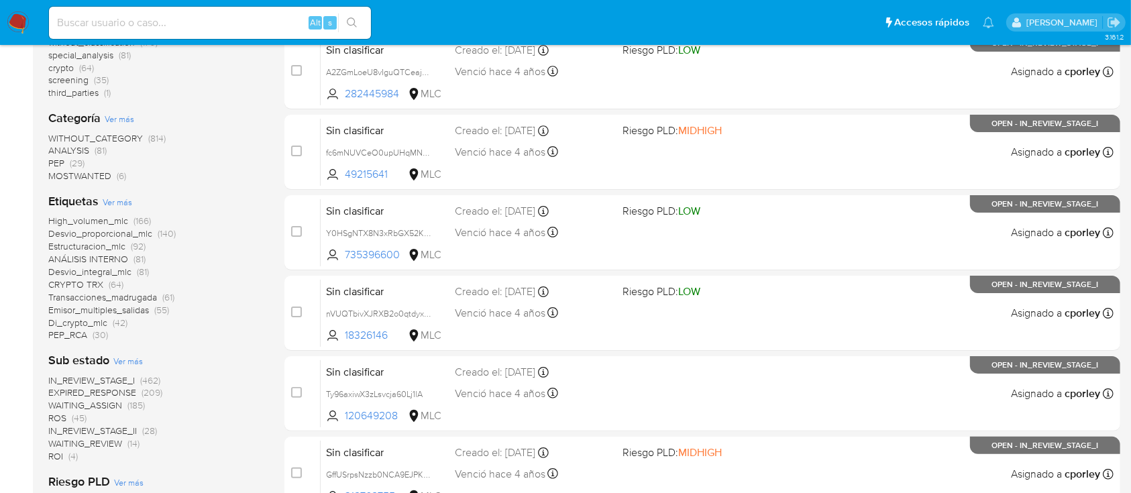
scroll to position [256, 0]
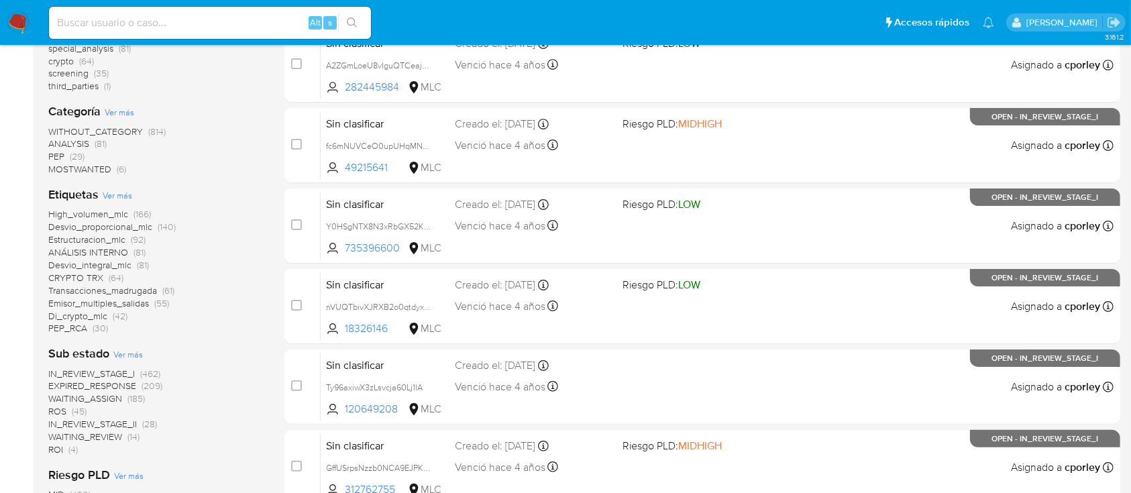
click at [58, 448] on span "ROI" at bounding box center [55, 449] width 15 height 13
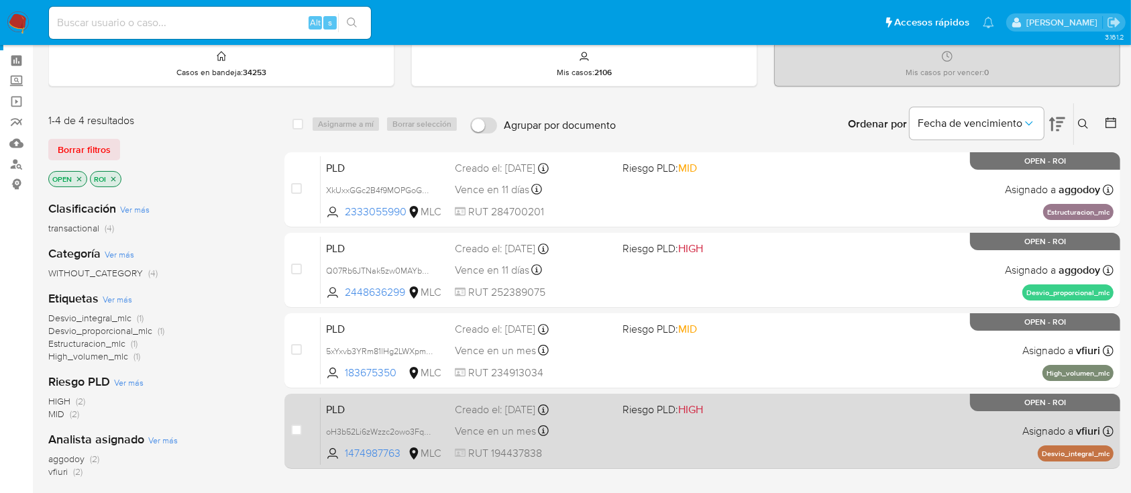
scroll to position [89, 0]
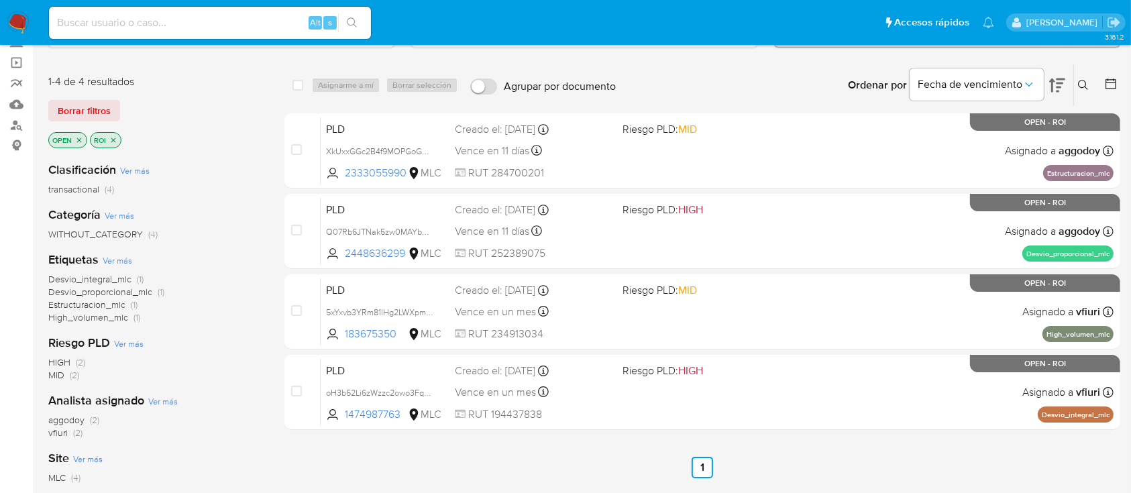
click at [117, 138] on icon "close-filter" at bounding box center [113, 140] width 8 height 8
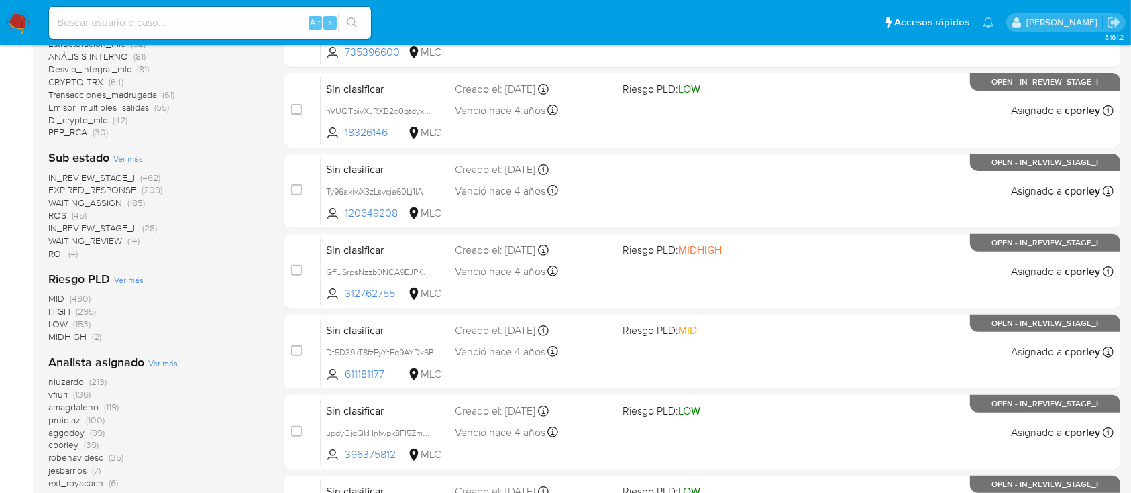
scroll to position [537, 0]
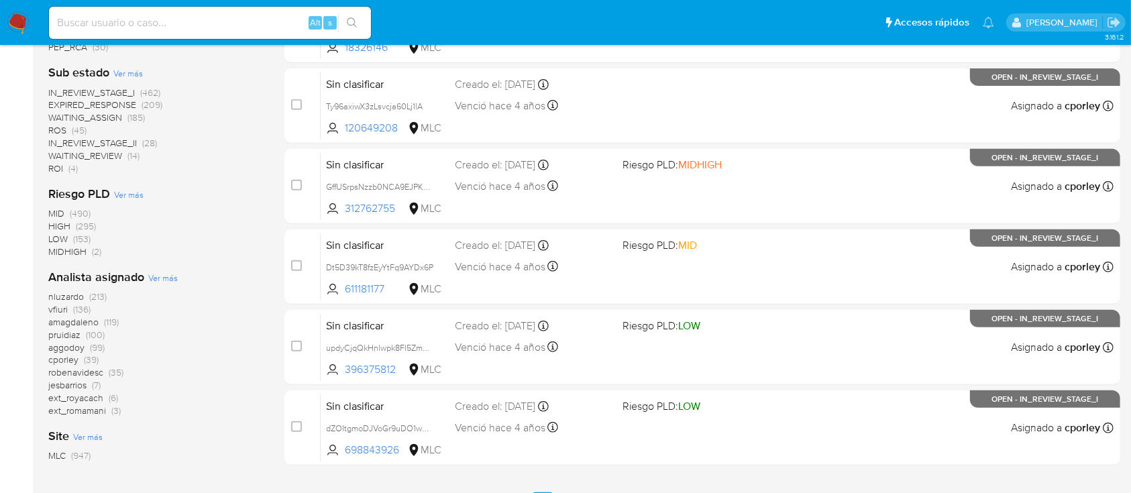
click at [70, 322] on span "amagdaleno" at bounding box center [73, 321] width 50 height 13
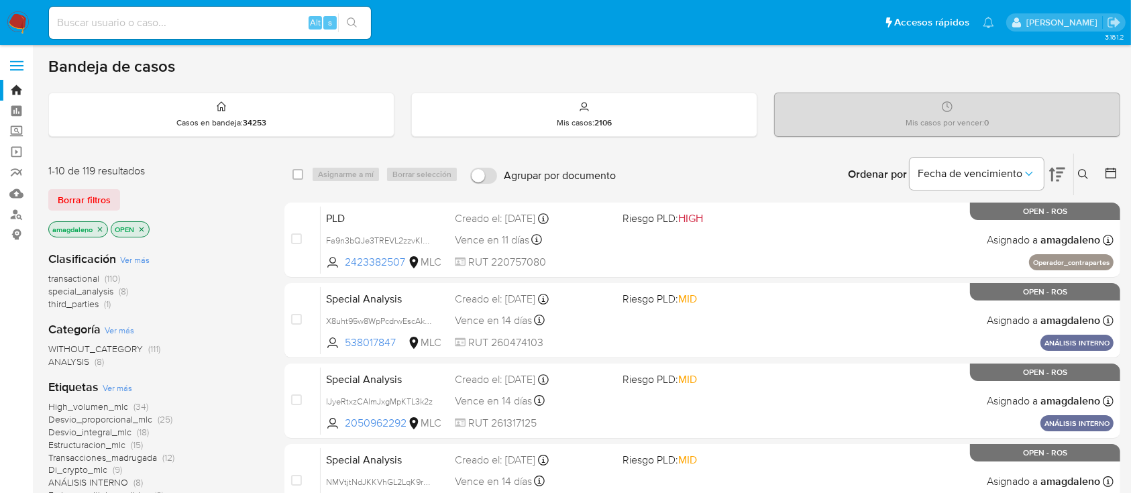
click at [1107, 173] on icon at bounding box center [1110, 172] width 13 height 13
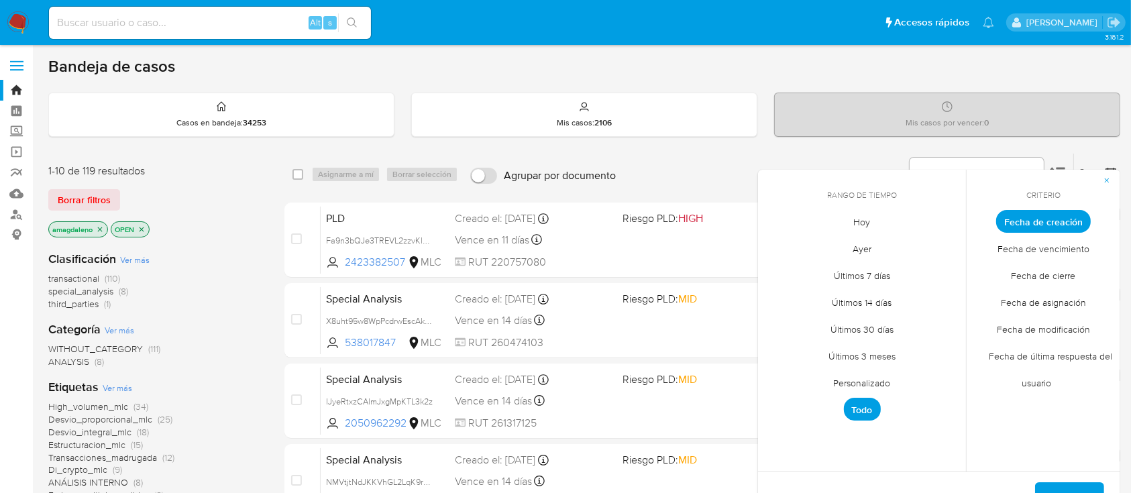
click at [76, 307] on span "third_parties" at bounding box center [73, 303] width 50 height 13
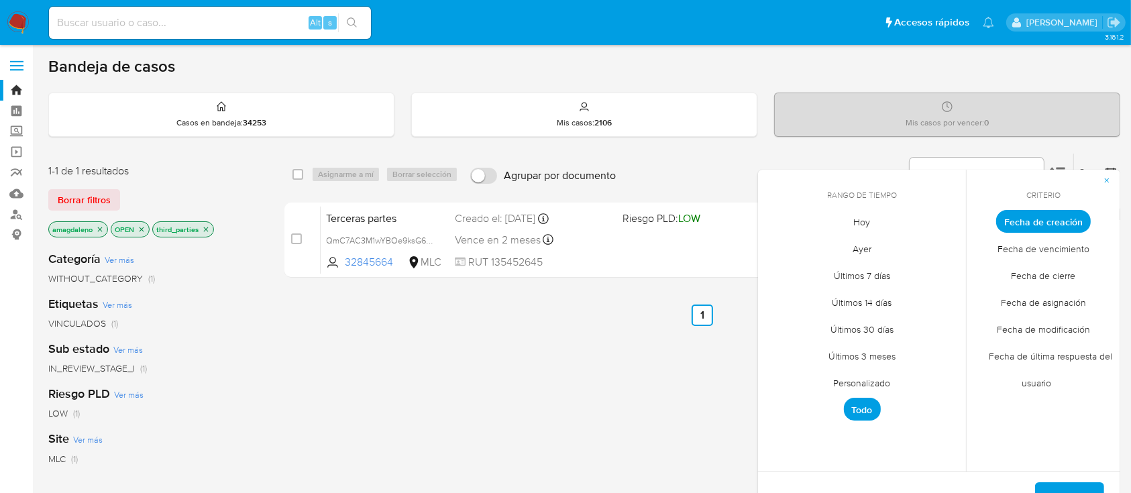
click at [1102, 180] on button "button" at bounding box center [1106, 180] width 27 height 21
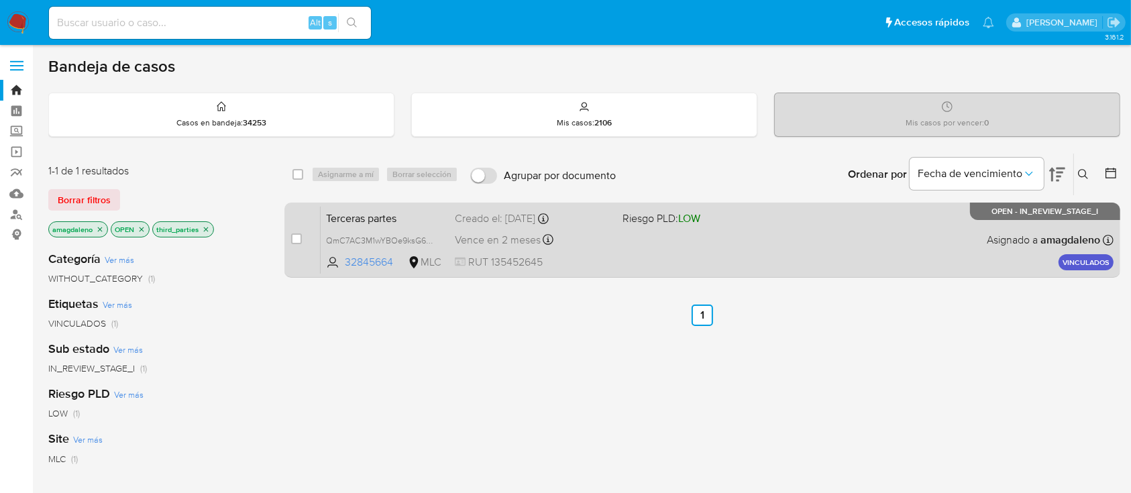
click at [608, 266] on span "RUT 135452645" at bounding box center [533, 262] width 156 height 15
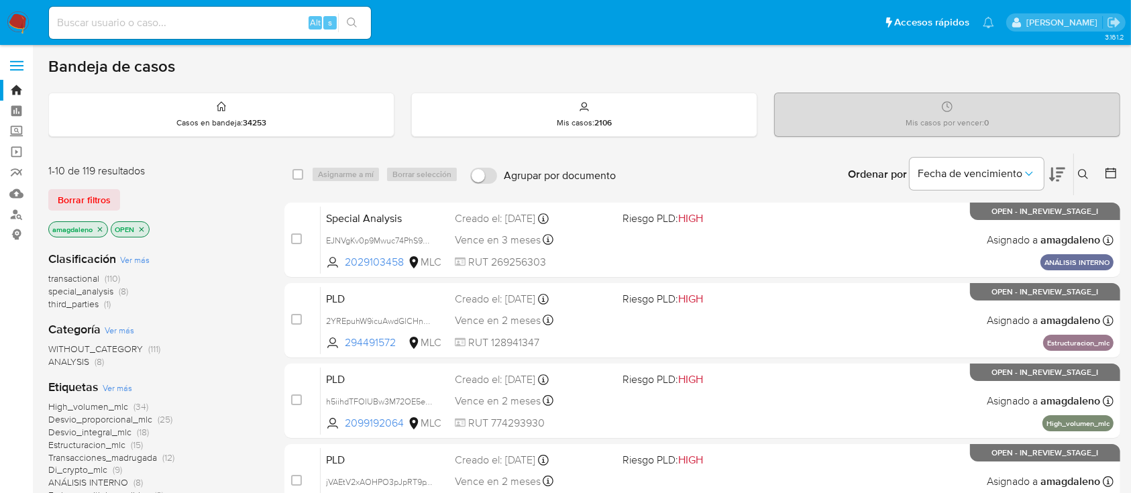
click at [168, 17] on input at bounding box center [210, 22] width 322 height 17
click at [170, 21] on input at bounding box center [210, 22] width 322 height 17
paste input "imz28S4BaJuxKk3jJvAeMbZj"
type input "imz28S4BaJuxKk3jJvAeMbZj"
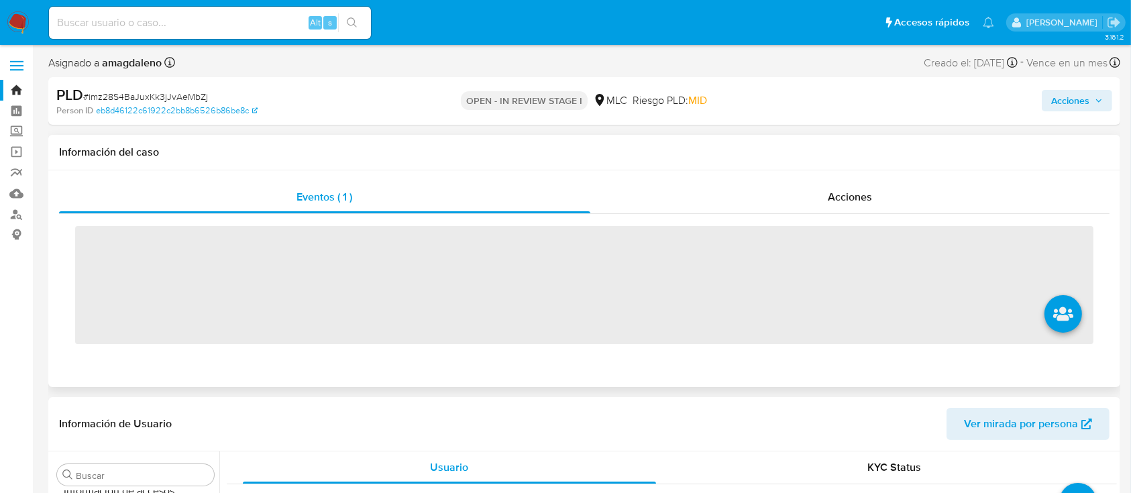
scroll to position [631, 0]
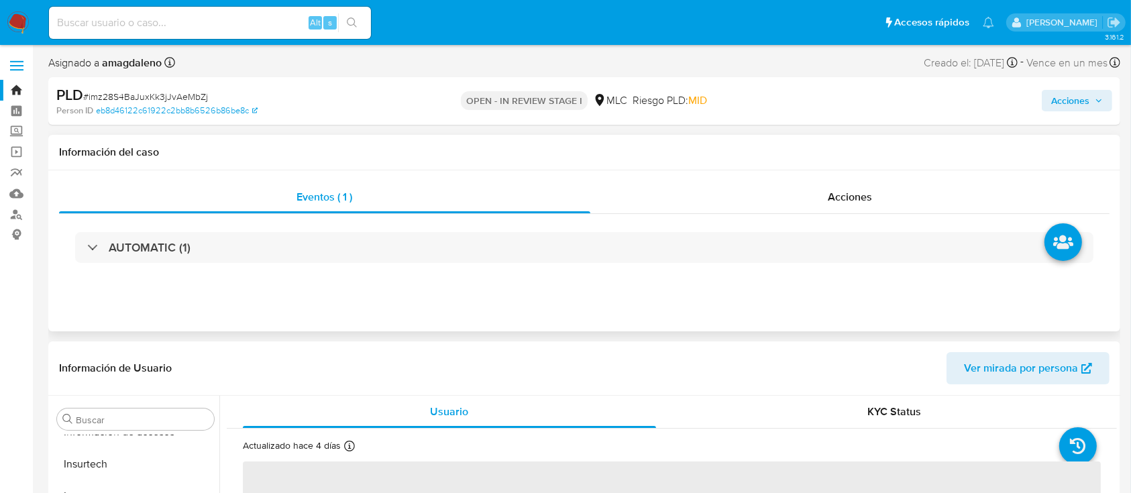
select select "10"
click at [15, 91] on link "Bandeja" at bounding box center [80, 90] width 160 height 21
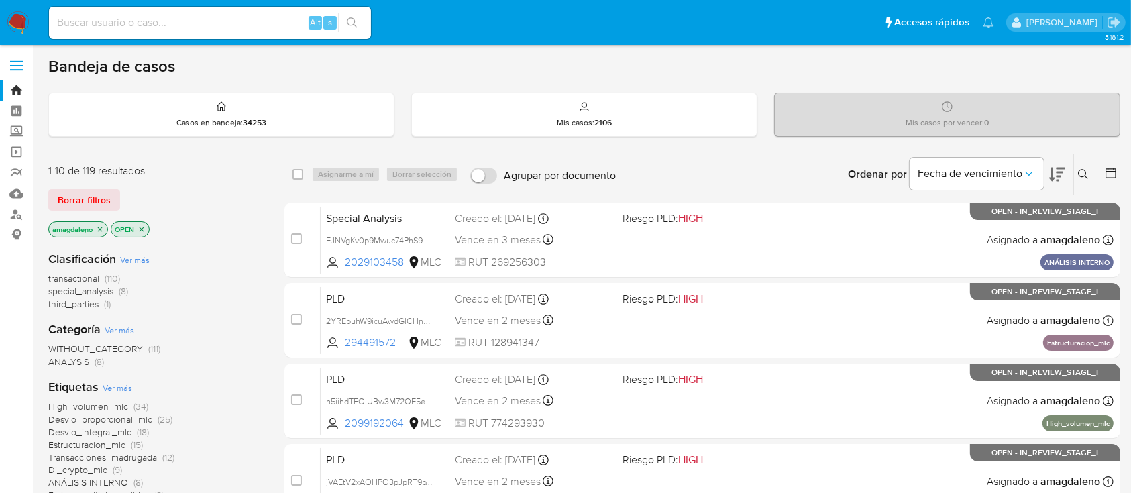
click at [1089, 176] on icon at bounding box center [1083, 174] width 11 height 11
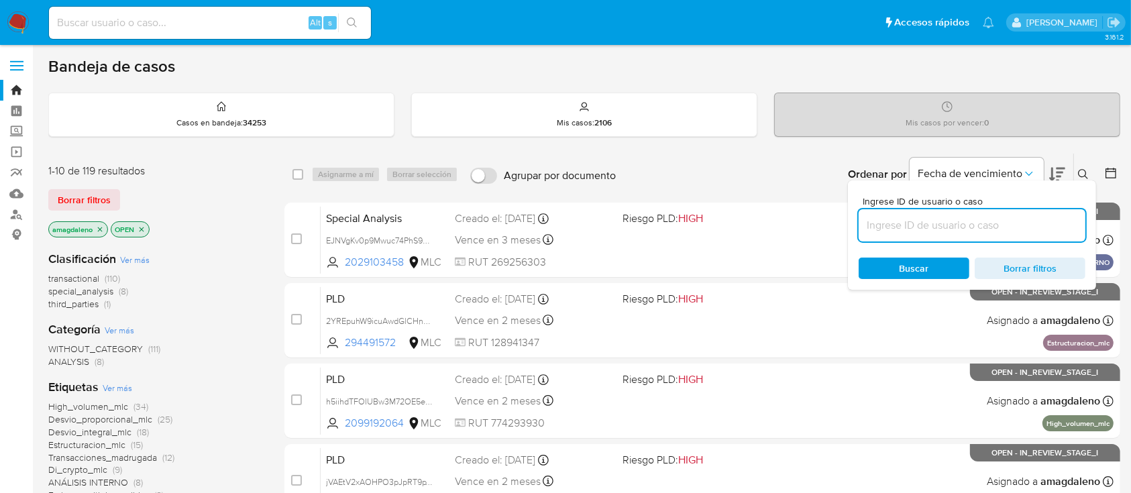
click at [1014, 228] on input at bounding box center [972, 225] width 227 height 17
type input "imz28S4BaJuxKk3jJvAeMbZj"
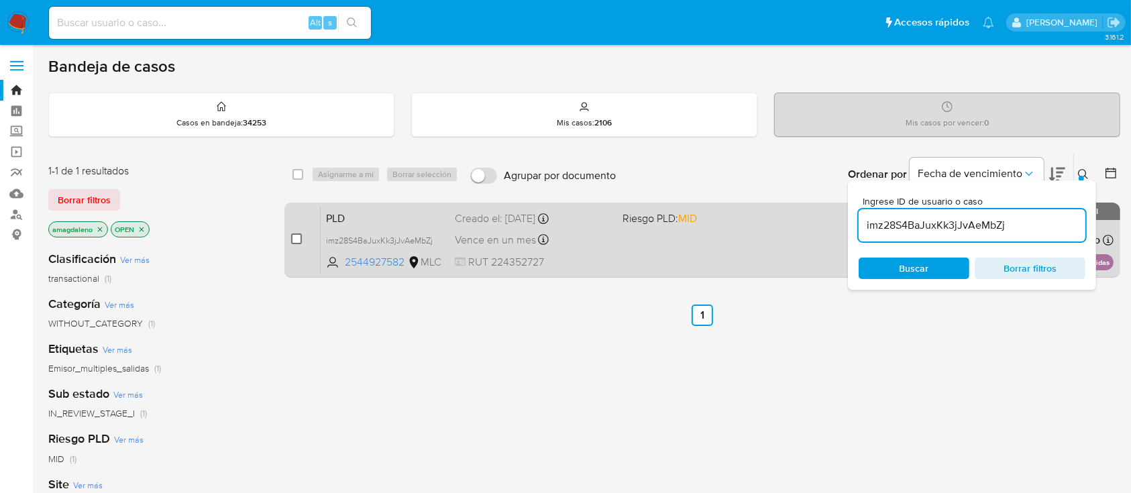
click at [295, 240] on input "checkbox" at bounding box center [296, 238] width 11 height 11
checkbox input "true"
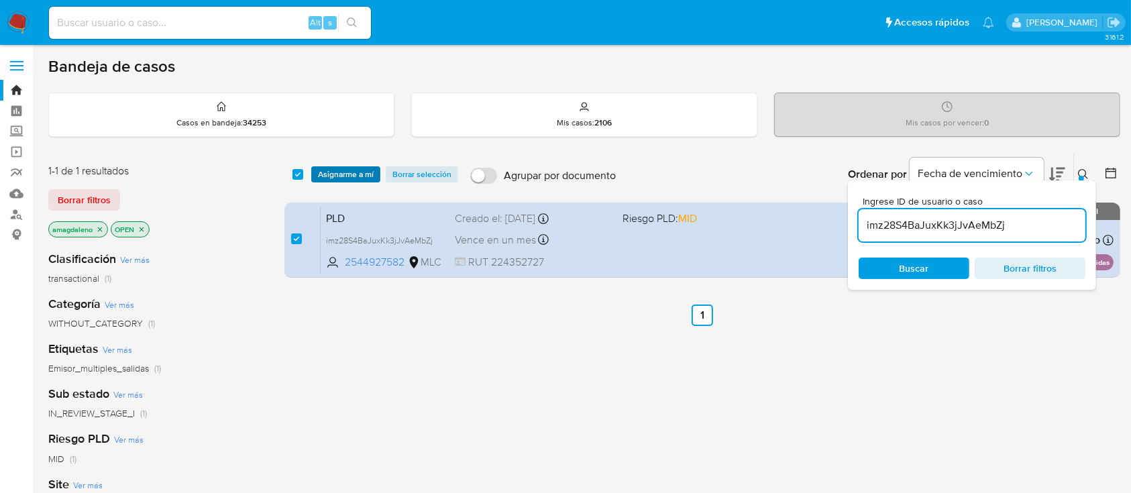
click at [333, 179] on span "Asignarme a mí" at bounding box center [346, 174] width 56 height 13
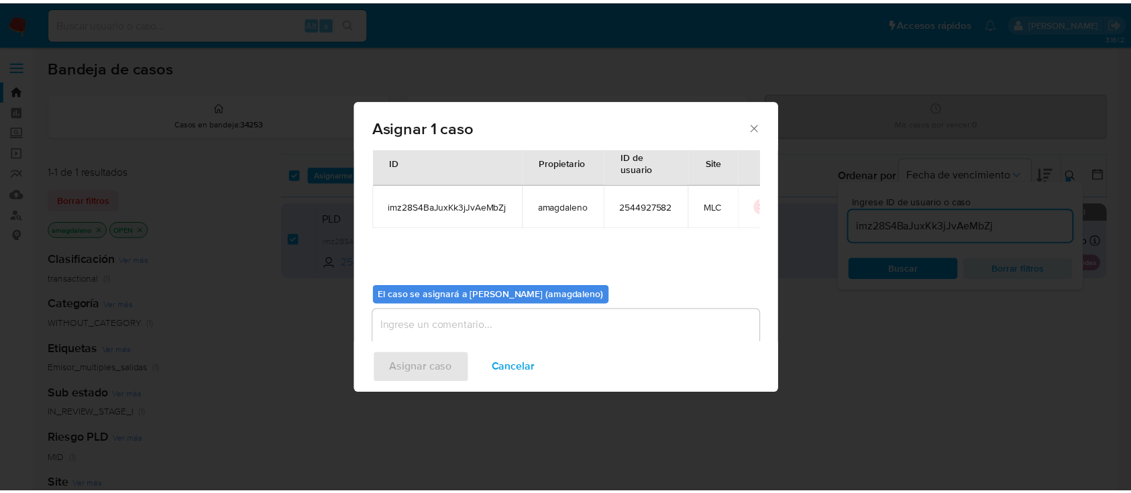
scroll to position [68, 0]
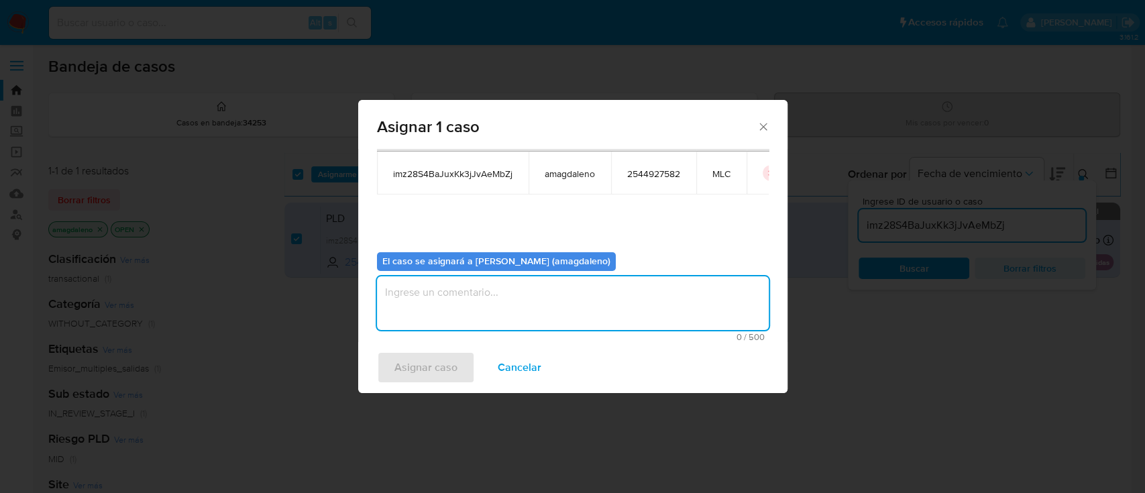
click at [510, 305] on textarea "assign-modal" at bounding box center [573, 303] width 392 height 54
type textarea "."
click at [451, 368] on span "Asignar caso" at bounding box center [425, 368] width 63 height 30
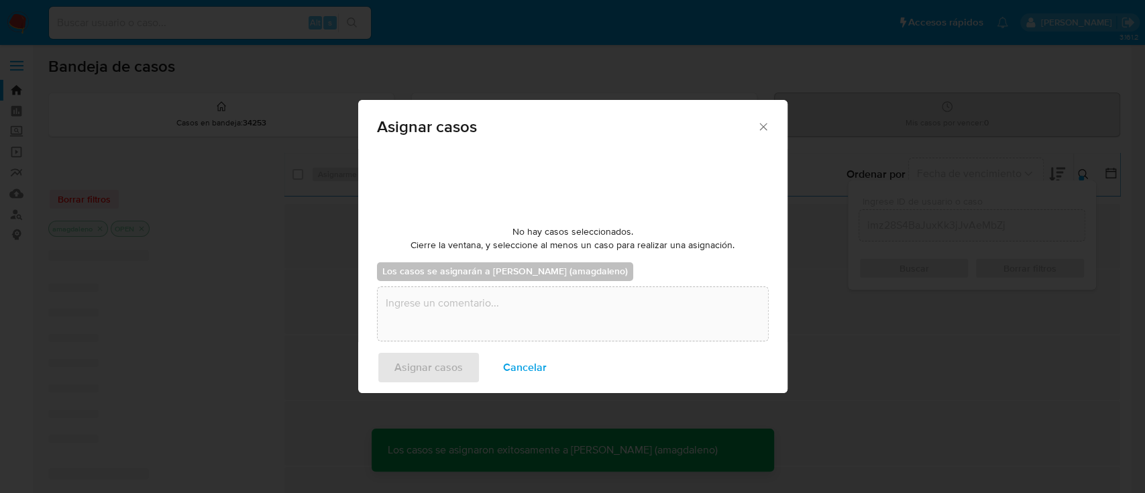
checkbox input "false"
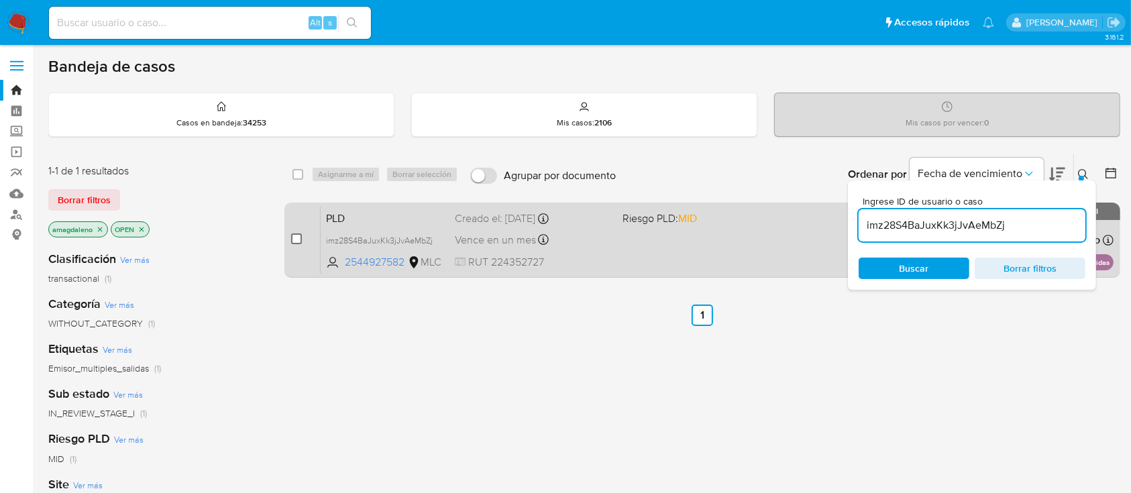
click at [301, 237] on input "checkbox" at bounding box center [296, 238] width 11 height 11
checkbox input "true"
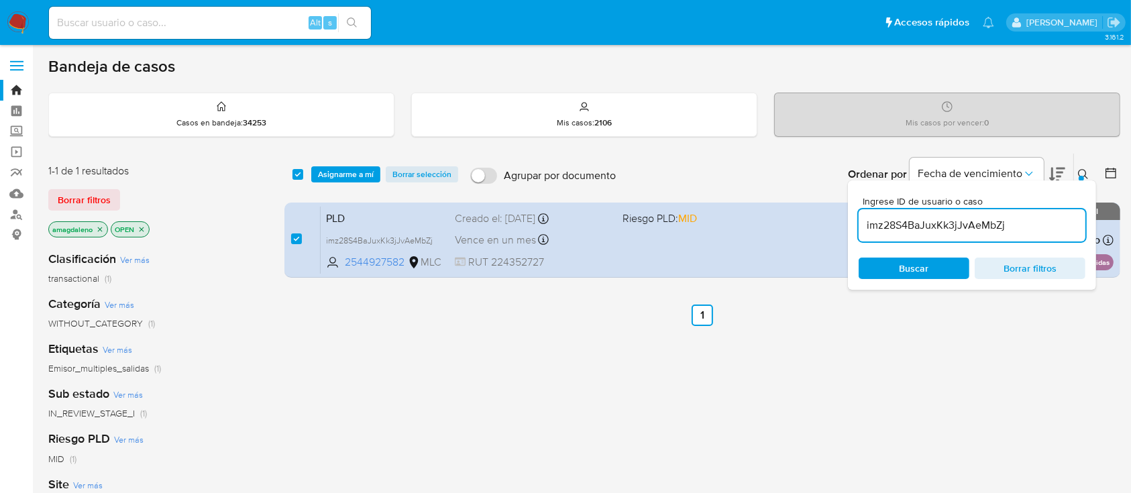
click at [1033, 347] on div "select-all-cases-checkbox Asignarme a mí Borrar selección Agrupar por documento…" at bounding box center [702, 457] width 836 height 608
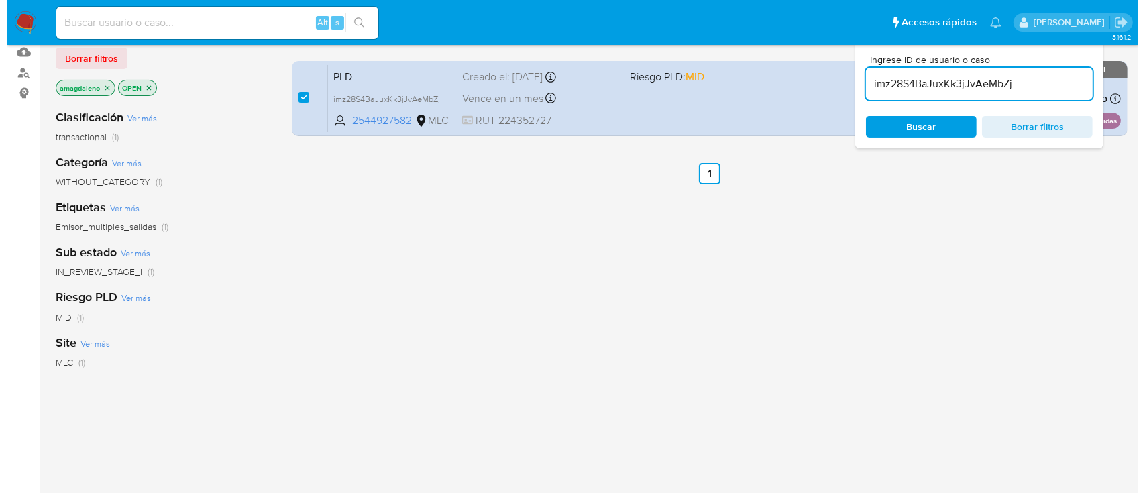
scroll to position [0, 0]
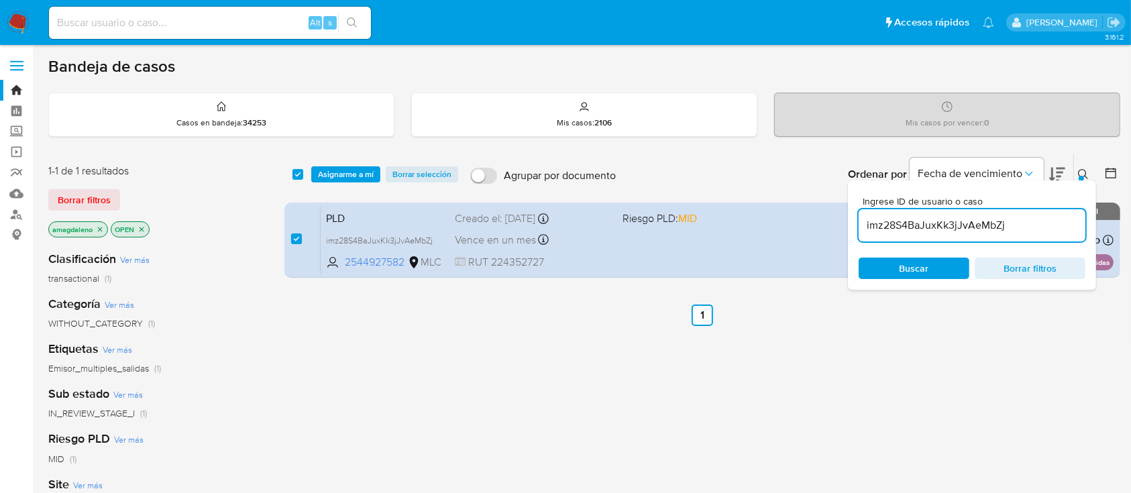
click at [336, 170] on span "Asignarme a mí" at bounding box center [346, 174] width 56 height 13
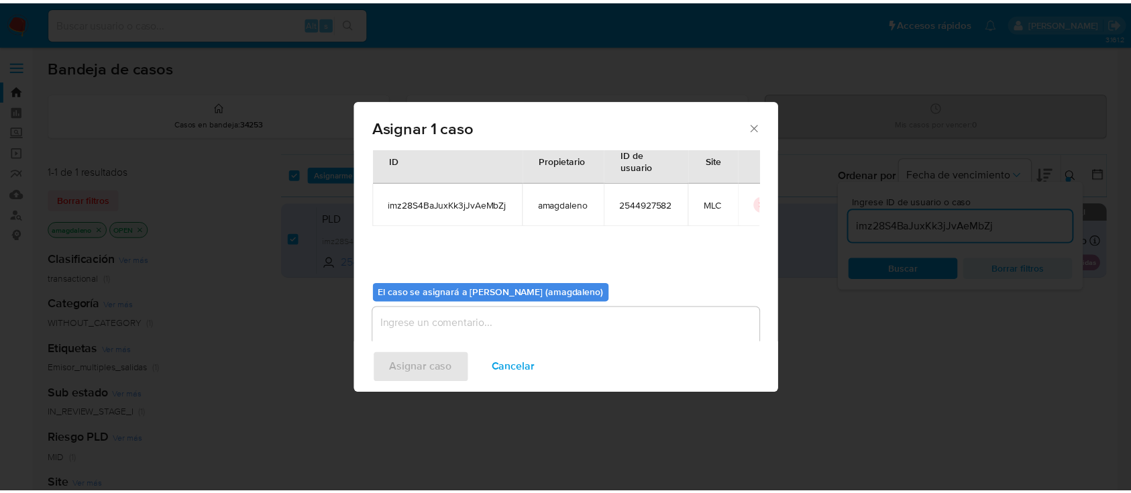
scroll to position [68, 0]
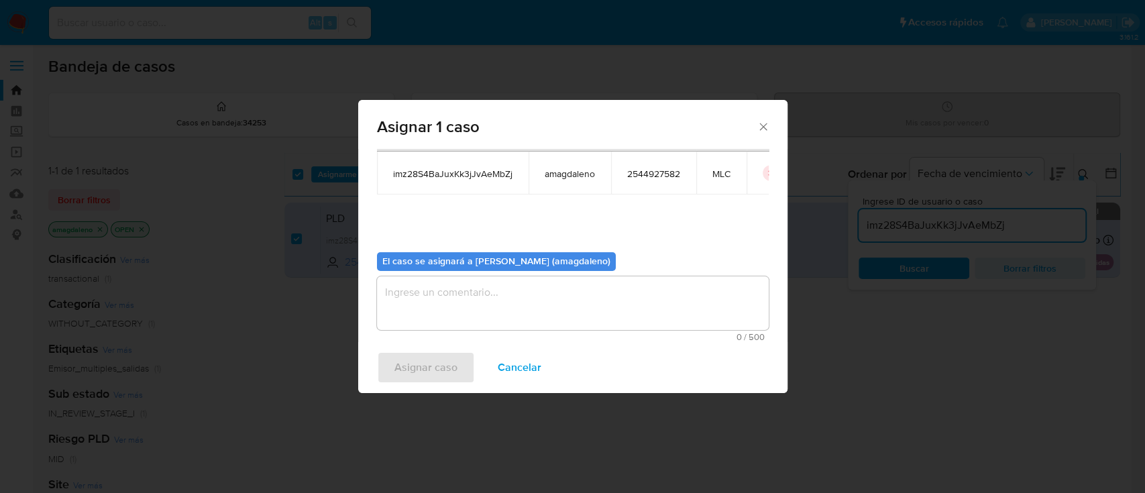
click at [492, 294] on textarea "assign-modal" at bounding box center [573, 303] width 392 height 54
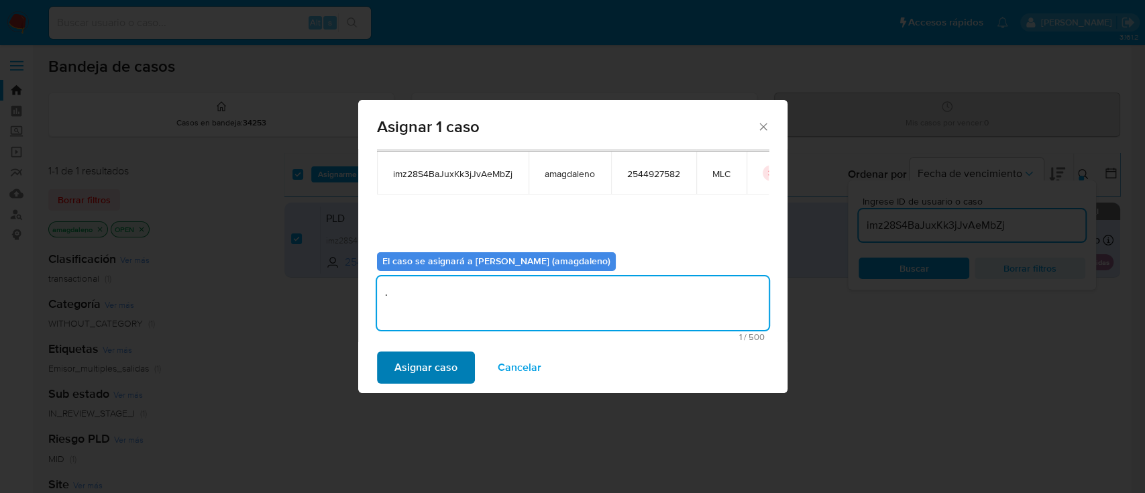
type textarea "."
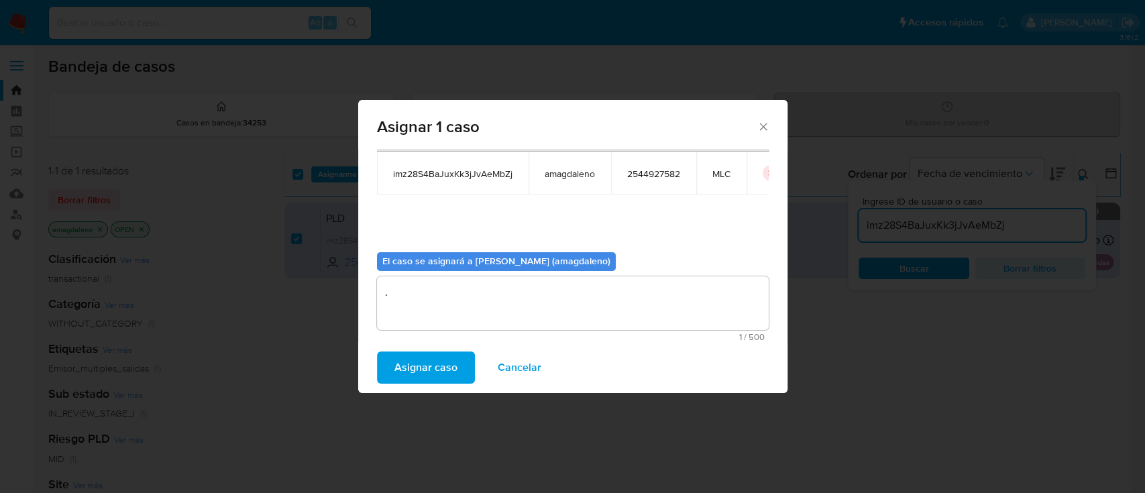
click at [403, 368] on span "Asignar caso" at bounding box center [425, 368] width 63 height 30
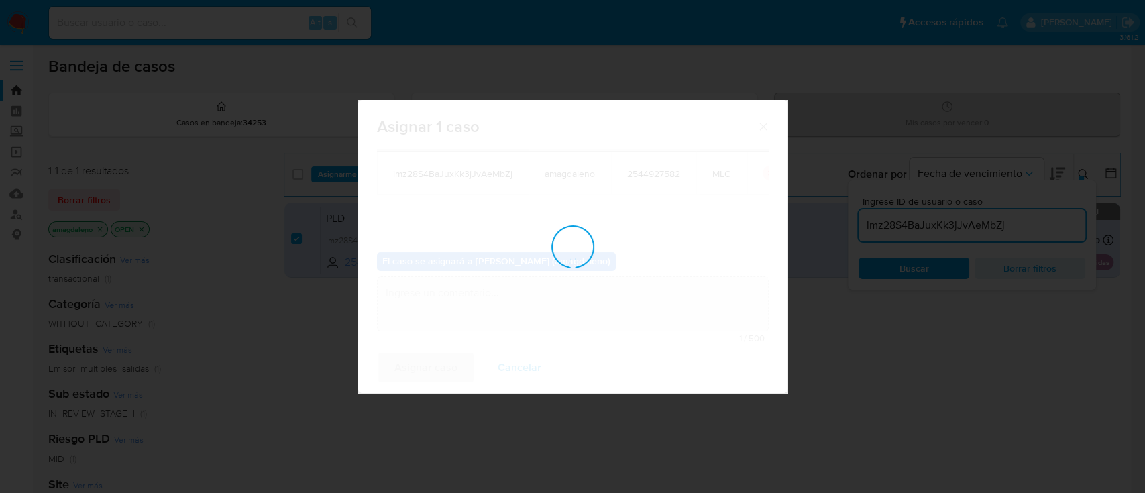
checkbox input "false"
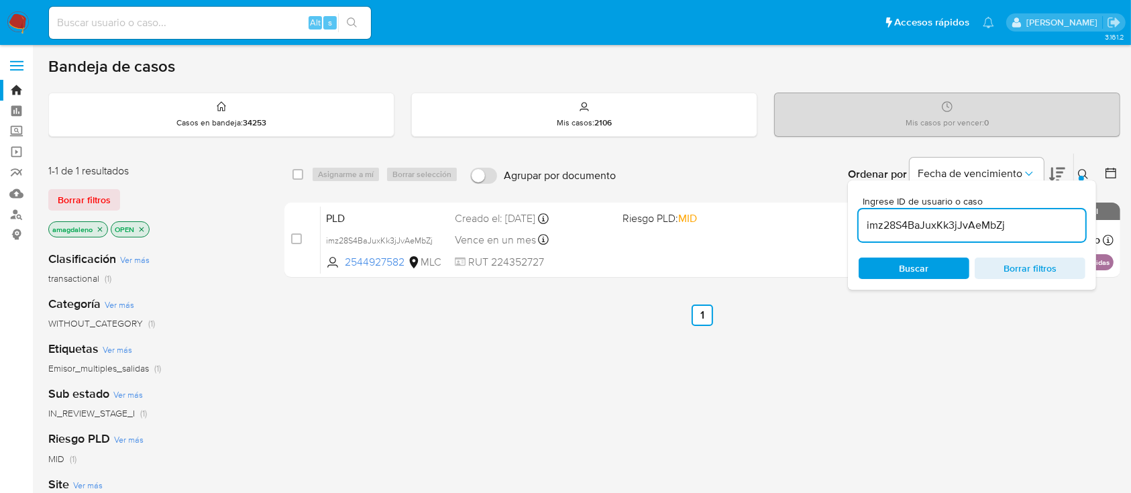
click at [957, 358] on div "select-all-cases-checkbox Asignarme a mí Borrar selección Agrupar por documento…" at bounding box center [702, 457] width 836 height 608
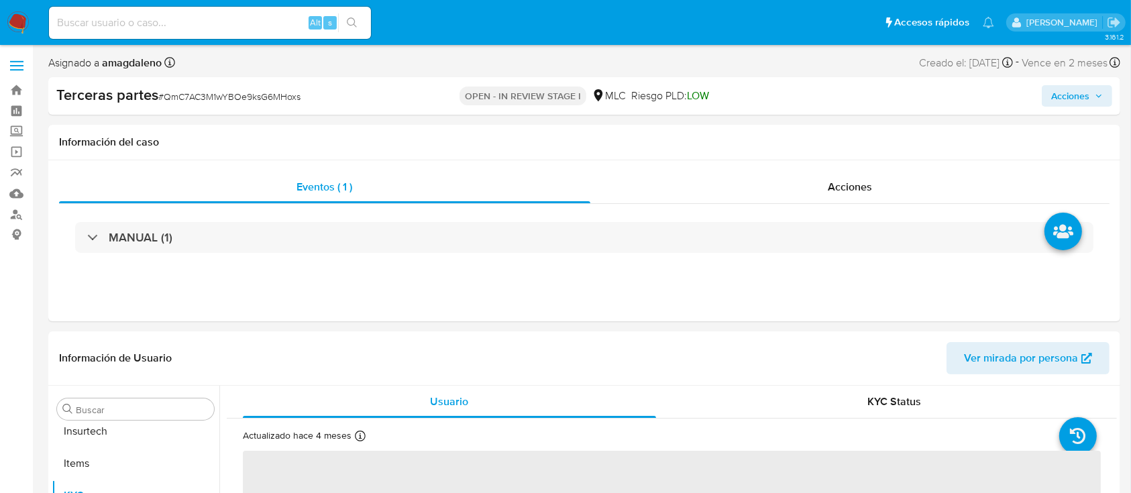
scroll to position [663, 0]
select select "10"
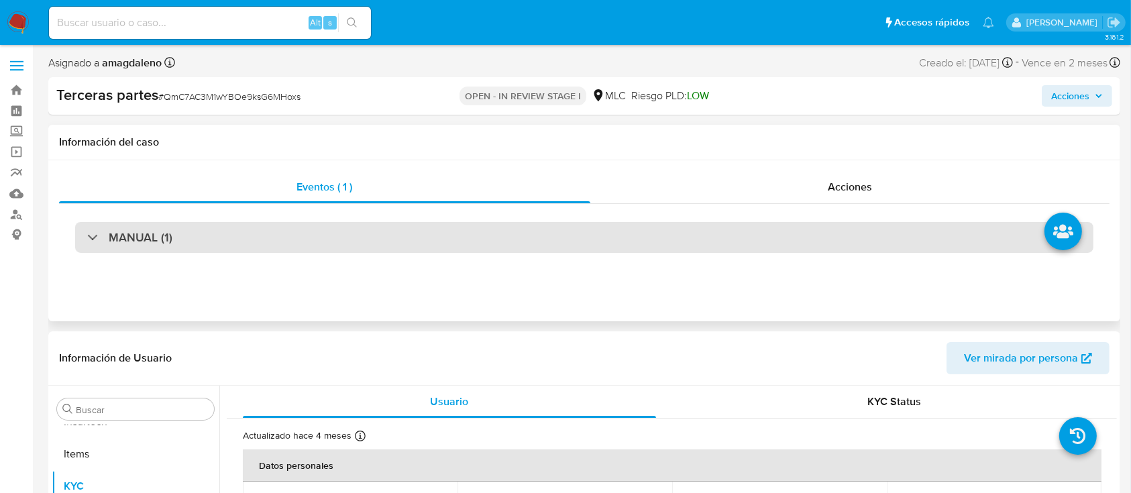
click at [329, 241] on div "MANUAL (1)" at bounding box center [584, 237] width 1018 height 31
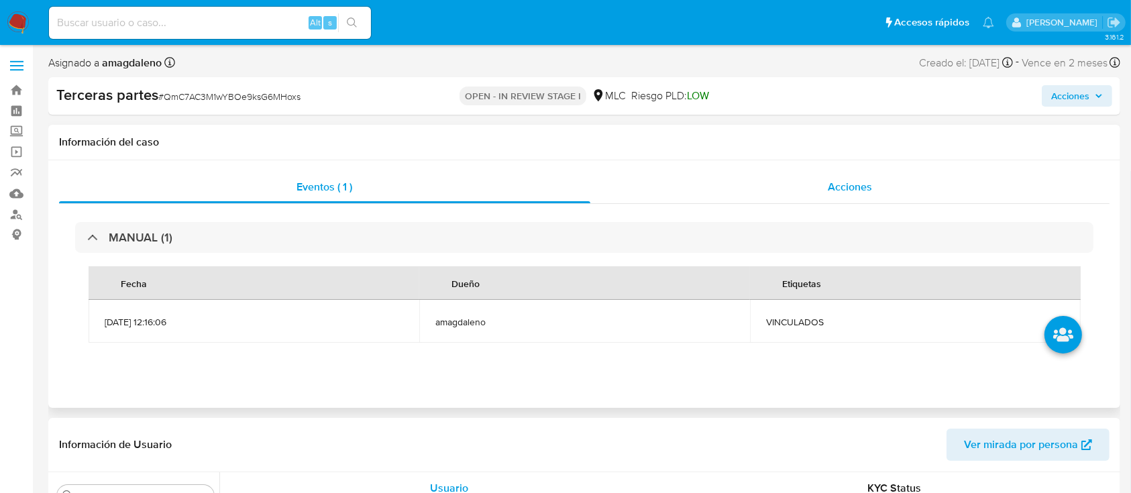
click at [792, 197] on div "Acciones" at bounding box center [850, 187] width 520 height 32
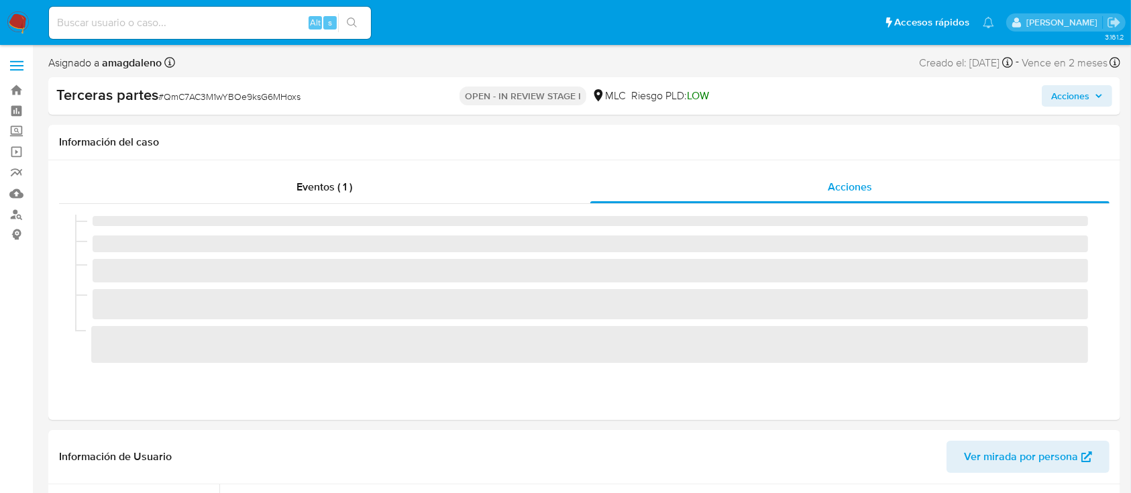
click at [1062, 100] on span "Acciones" at bounding box center [1070, 95] width 38 height 21
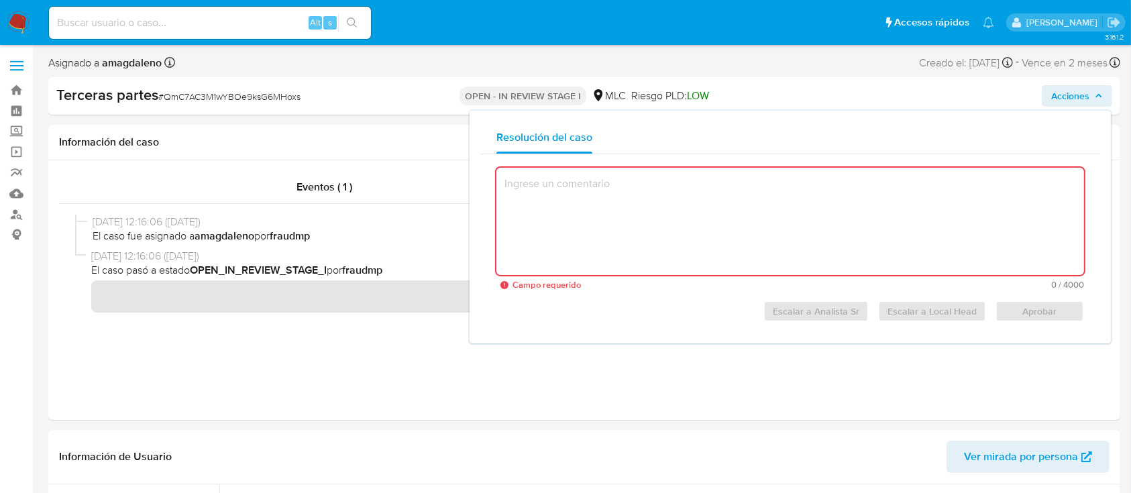
paste textarea "Plantilla: "El caso se genera dentro de una clasificación incorrecta por lo que…"
type textarea "Plantilla: "El caso se genera dentro de una clasificación incorrecta por lo que…"
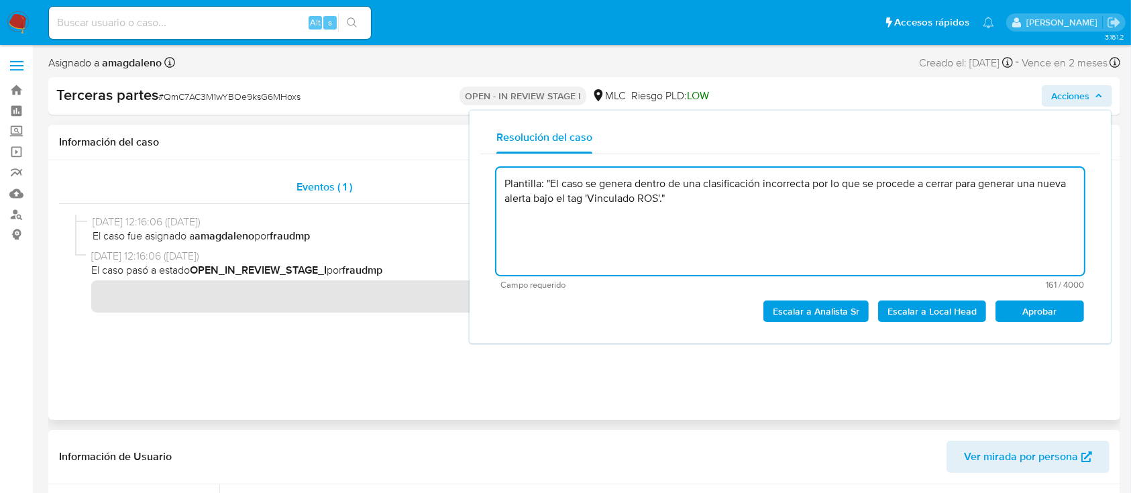
drag, startPoint x: 547, startPoint y: 184, endPoint x: 436, endPoint y: 183, distance: 110.7
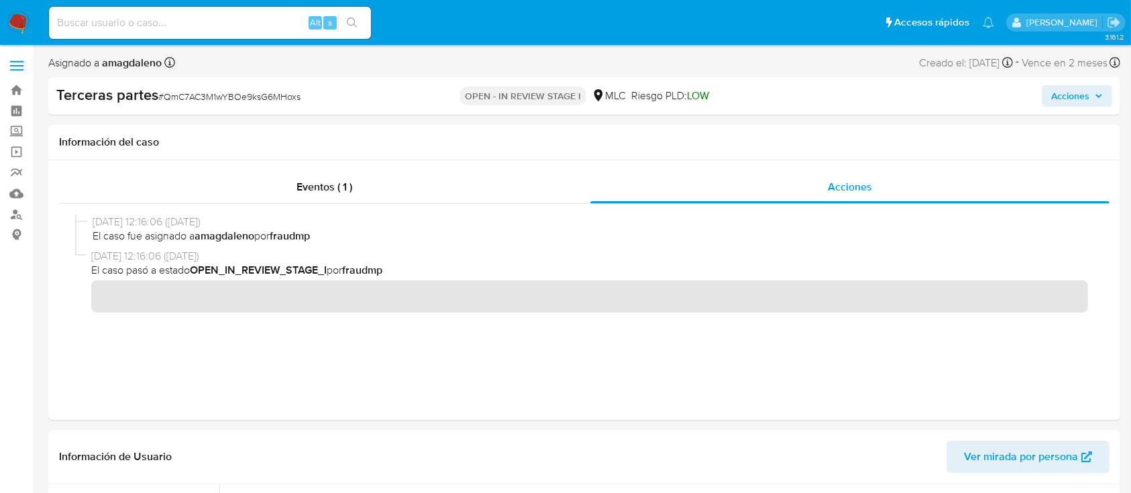
click at [1078, 97] on span "Acciones" at bounding box center [1070, 95] width 38 height 21
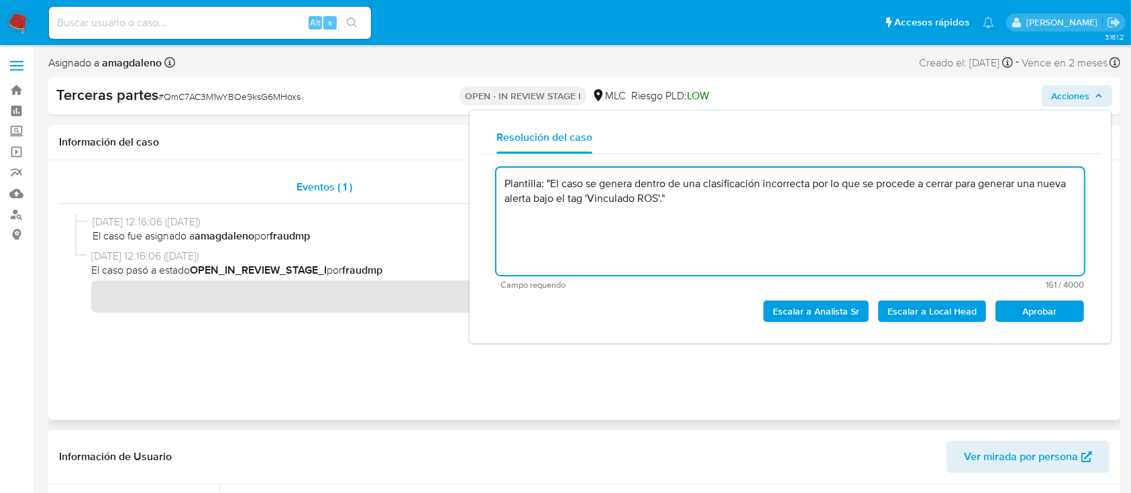
drag, startPoint x: 545, startPoint y: 184, endPoint x: 377, endPoint y: 186, distance: 168.4
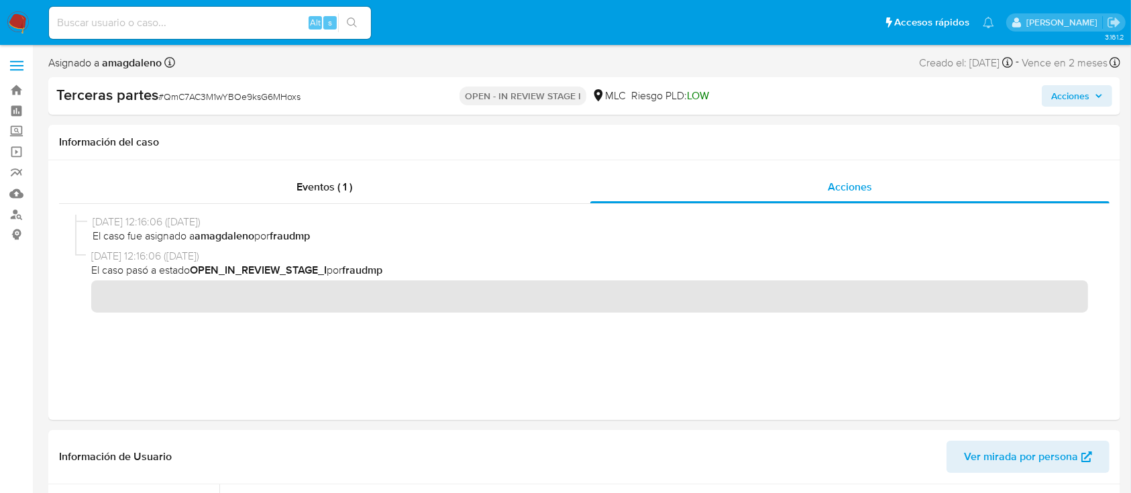
click at [1061, 94] on span "Acciones" at bounding box center [1070, 95] width 38 height 21
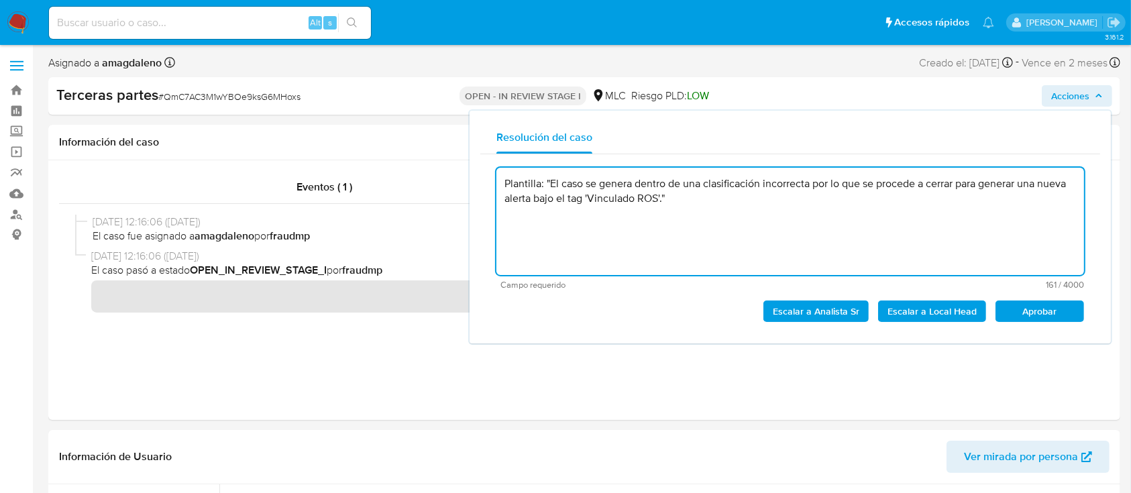
click at [542, 185] on textarea "Plantilla: "El caso se genera dentro de una clasificación incorrecta por lo que…" at bounding box center [790, 221] width 588 height 107
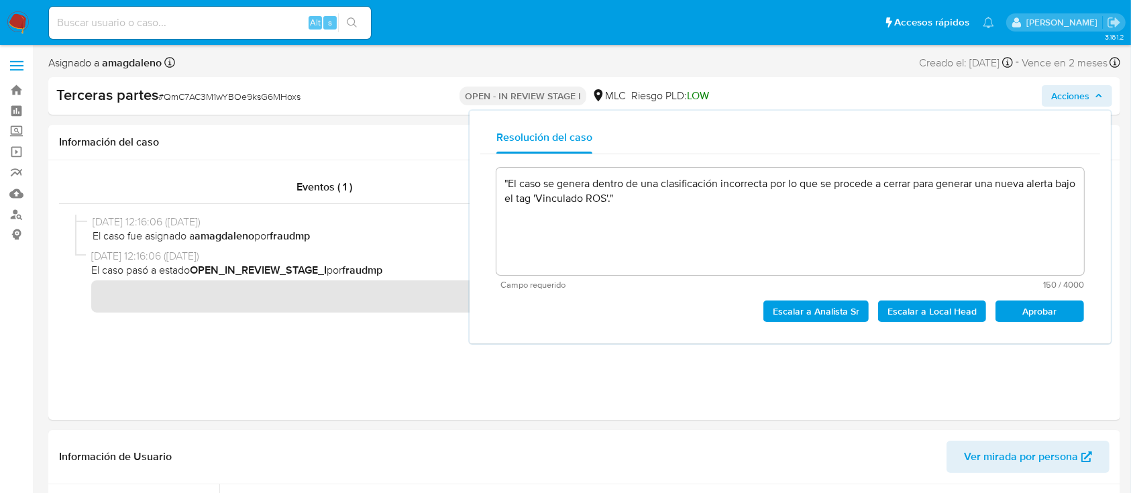
click at [1055, 315] on span "Aprobar" at bounding box center [1040, 311] width 70 height 19
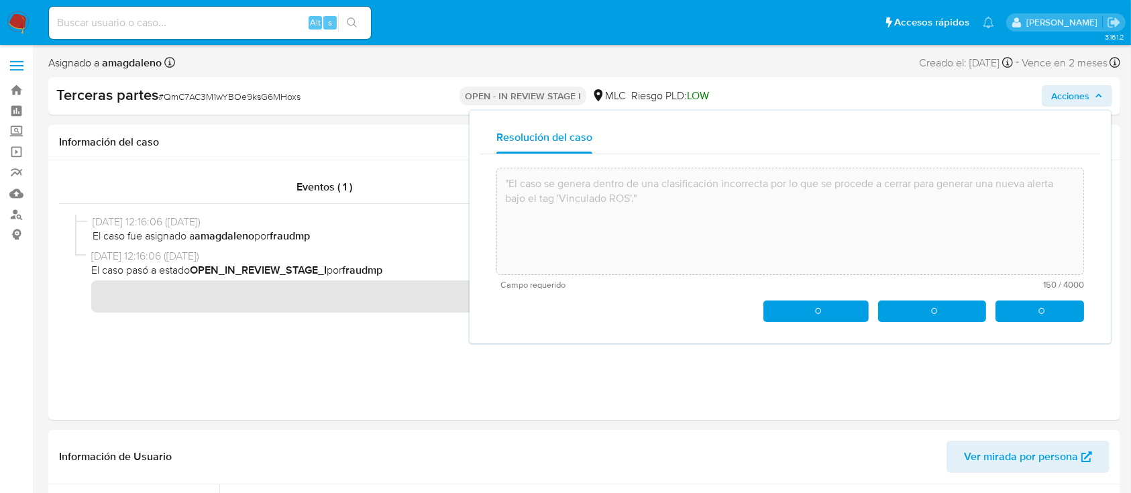
type textarea ""El caso se genera dentro de una clasificación incorrecta por lo que se procede…"
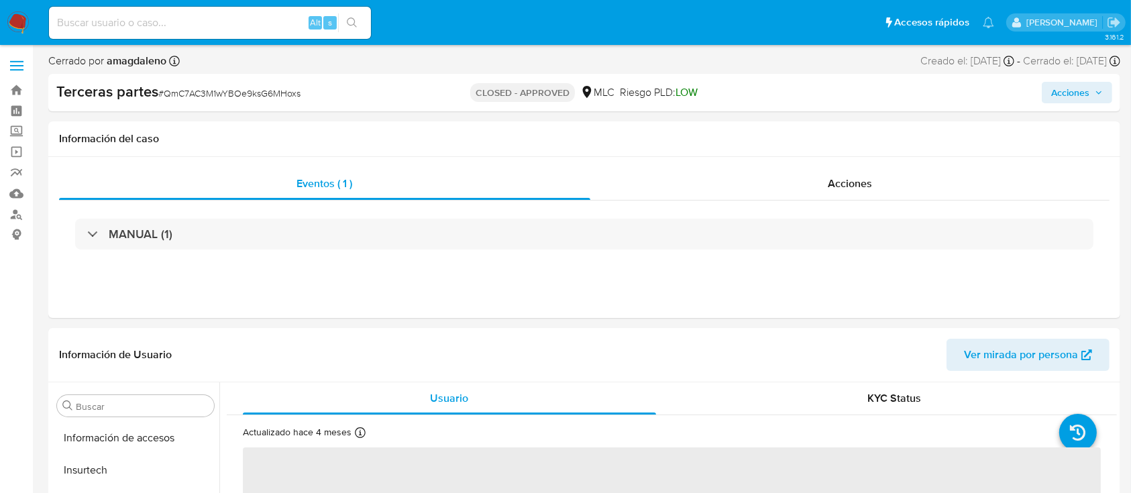
scroll to position [663, 0]
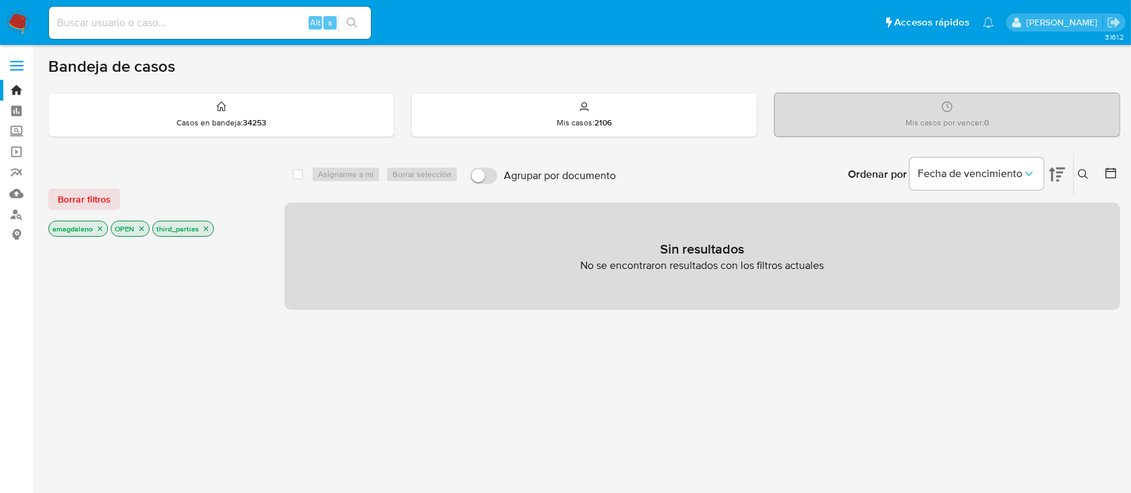
click at [209, 230] on icon "close-filter" at bounding box center [206, 229] width 8 height 8
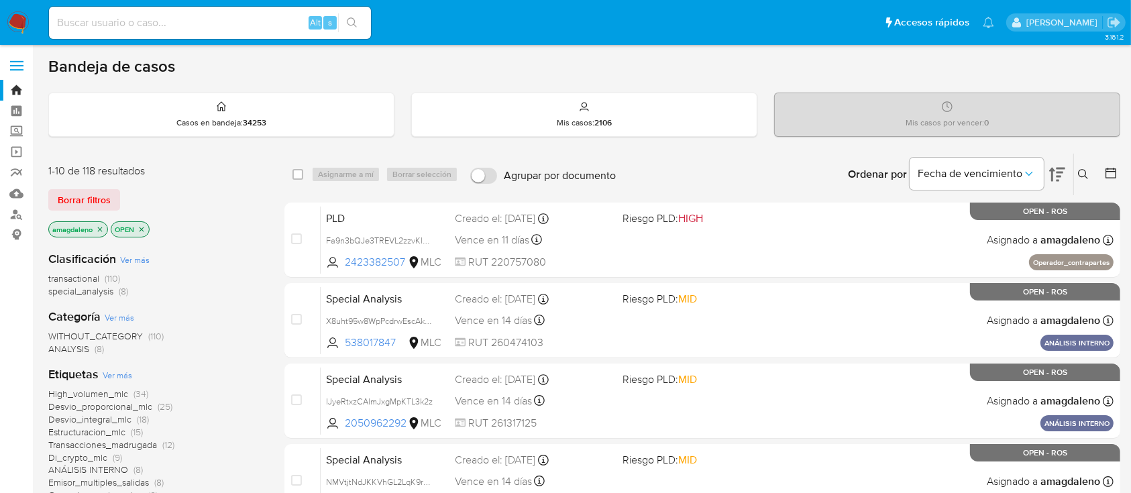
click at [84, 292] on span "special_analysis" at bounding box center [80, 290] width 65 height 13
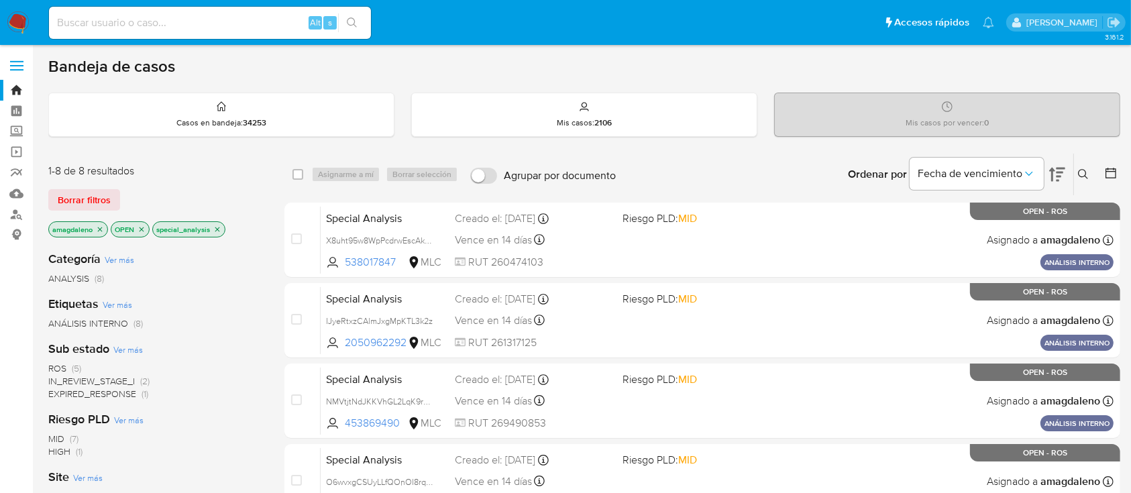
click at [223, 227] on p "special_analysis" at bounding box center [189, 229] width 72 height 15
click at [217, 225] on icon "close-filter" at bounding box center [217, 229] width 8 height 8
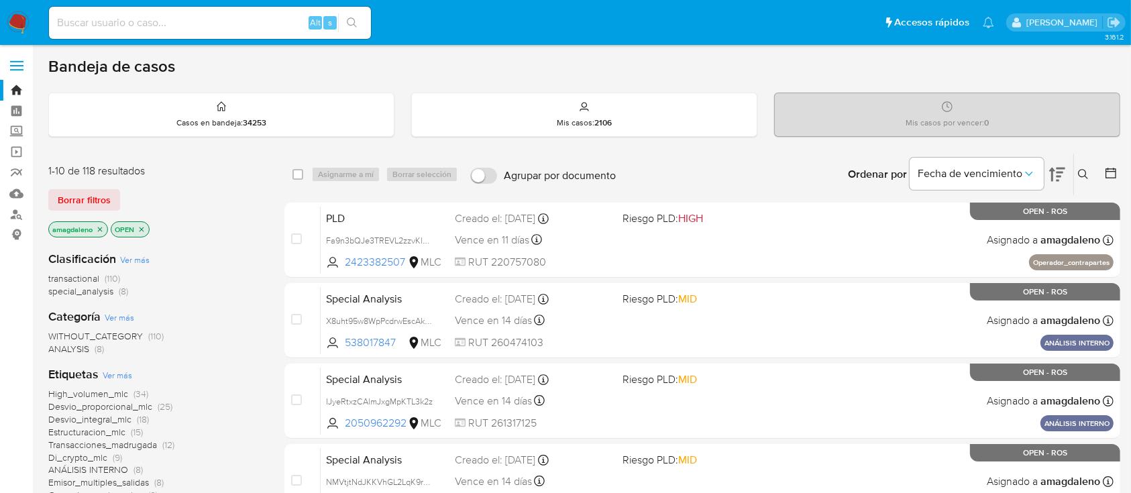
click at [61, 279] on span "transactional" at bounding box center [73, 278] width 51 height 13
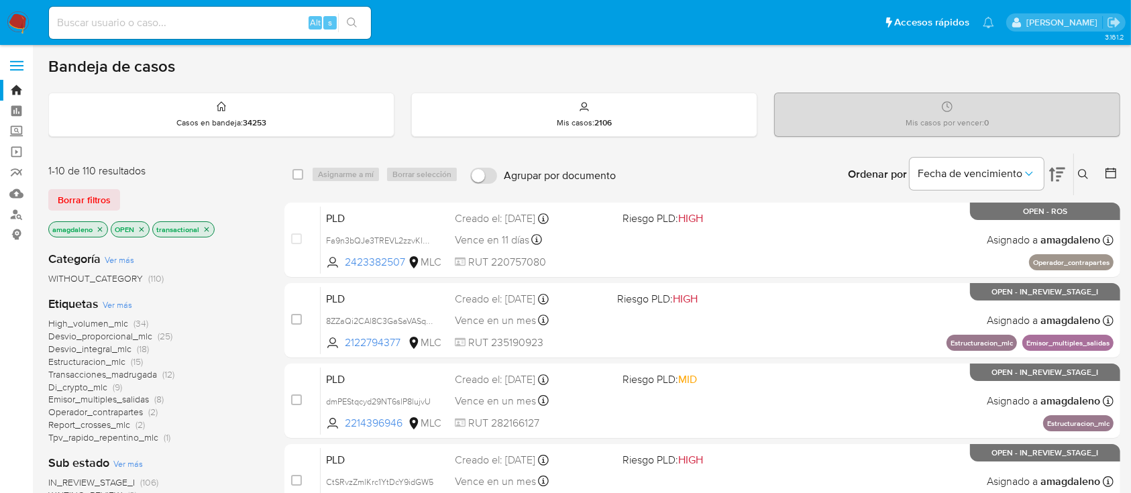
click at [1112, 171] on icon at bounding box center [1110, 172] width 13 height 13
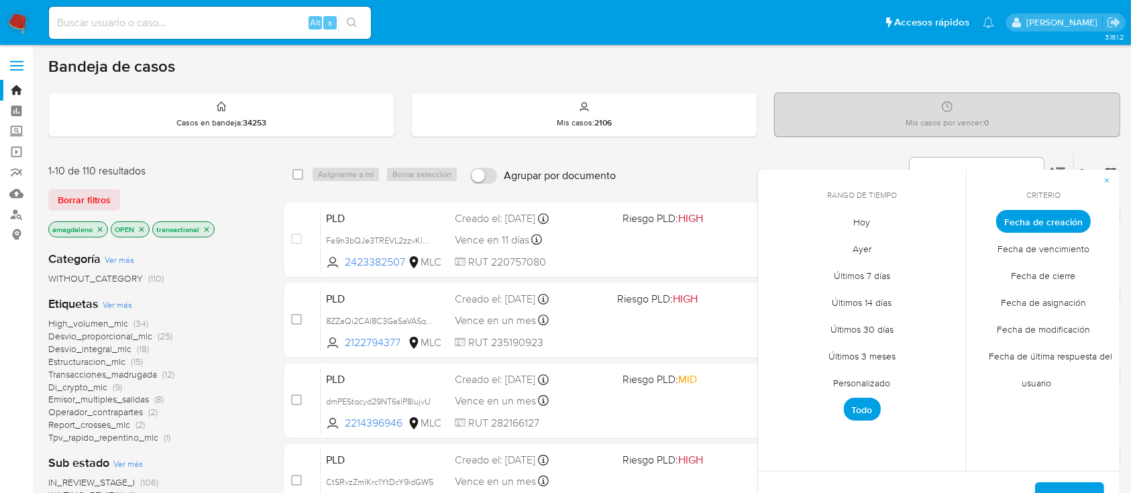
click at [850, 382] on span "Personalizado" at bounding box center [862, 384] width 85 height 28
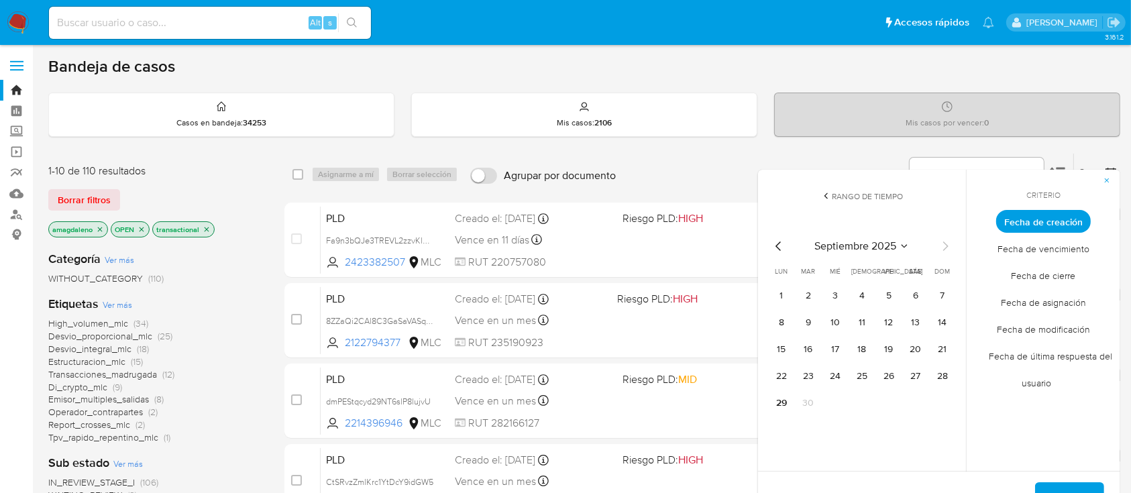
click at [775, 246] on icon "Mes anterior" at bounding box center [777, 245] width 5 height 9
click at [776, 248] on icon "Mes anterior" at bounding box center [779, 246] width 16 height 16
click at [806, 295] on button "1" at bounding box center [808, 295] width 21 height 21
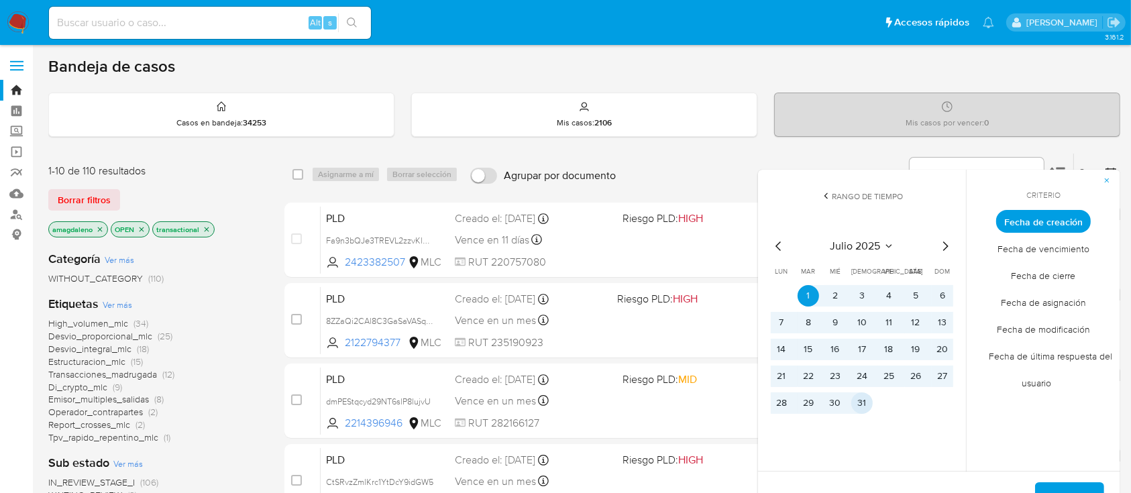
click at [867, 411] on button "31" at bounding box center [861, 402] width 21 height 21
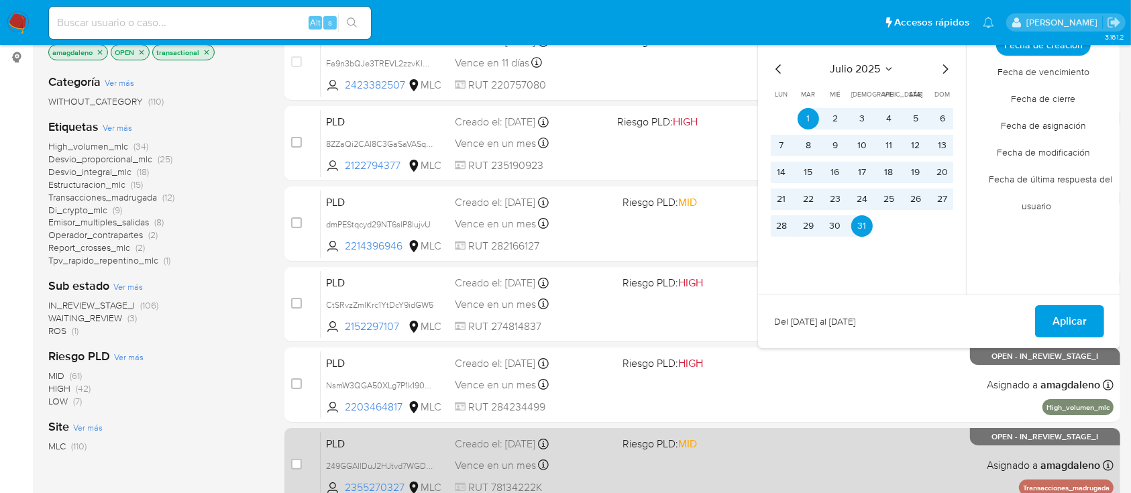
scroll to position [178, 0]
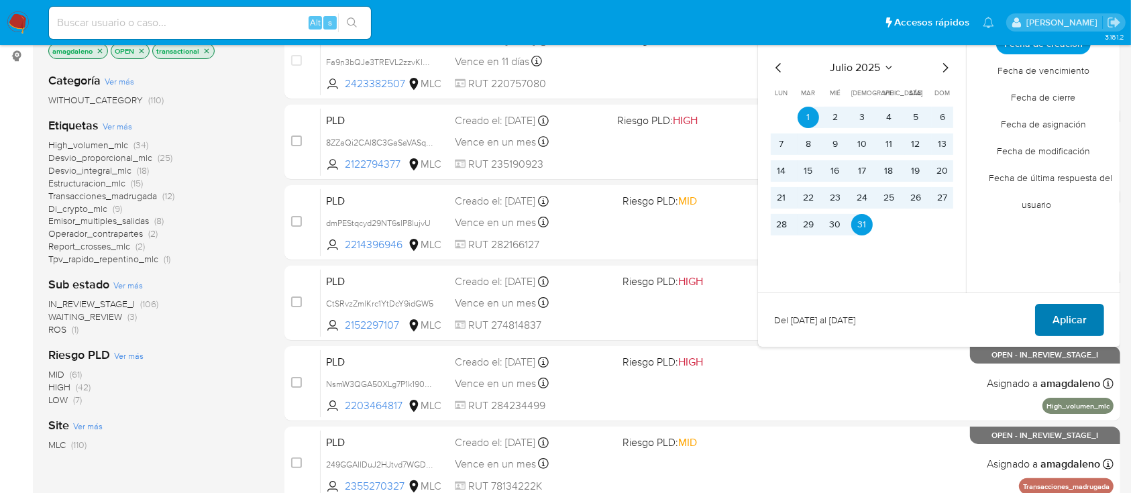
click at [1078, 319] on span "Aplicar" at bounding box center [1070, 320] width 34 height 30
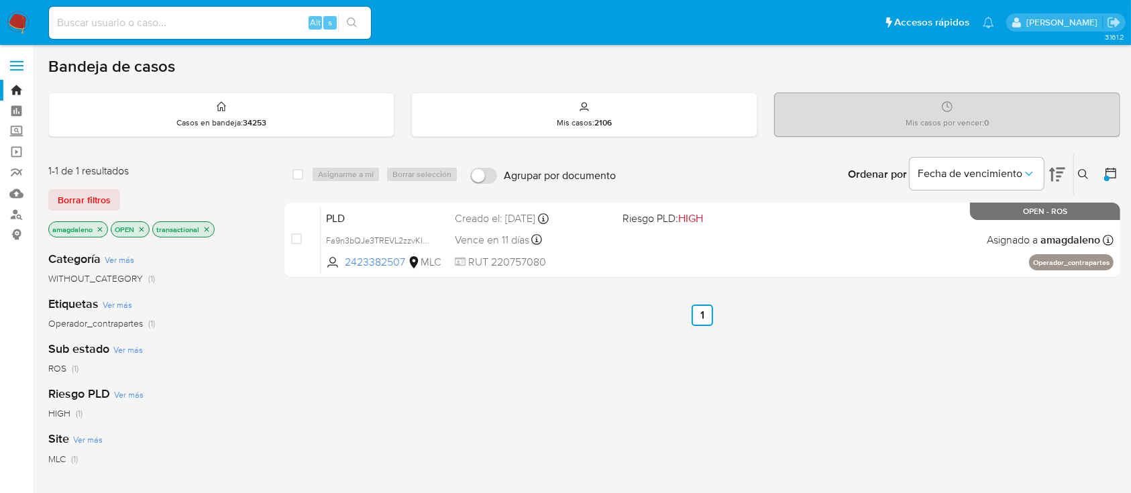
click at [1106, 176] on div at bounding box center [1106, 178] width 5 height 5
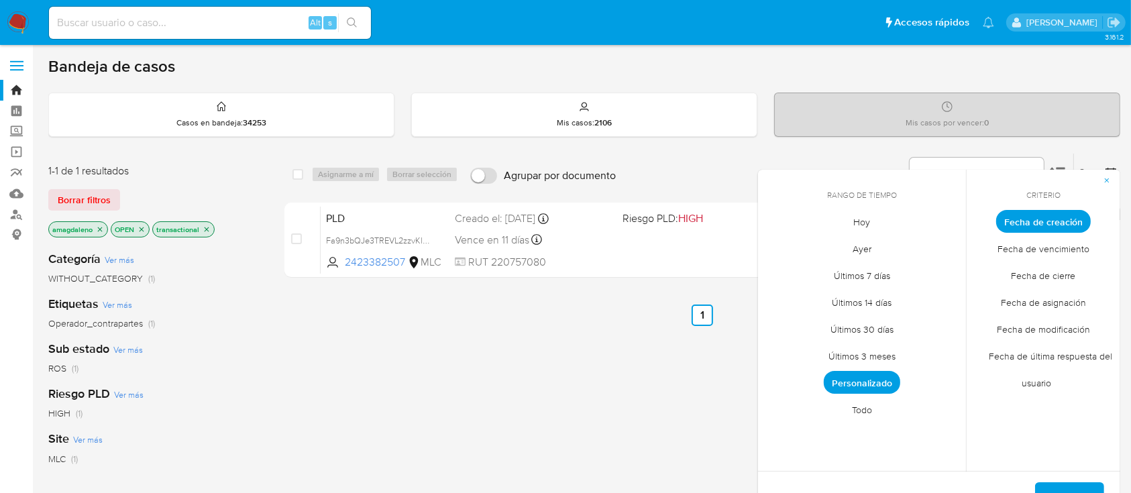
click at [875, 388] on span "Personalizado" at bounding box center [862, 382] width 76 height 23
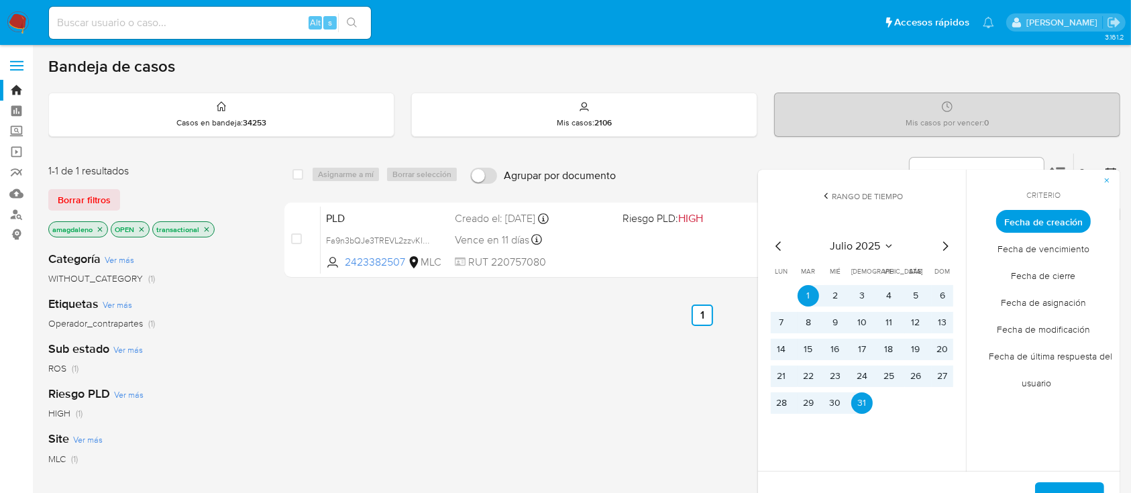
click at [946, 241] on icon "Mes siguiente" at bounding box center [945, 246] width 16 height 16
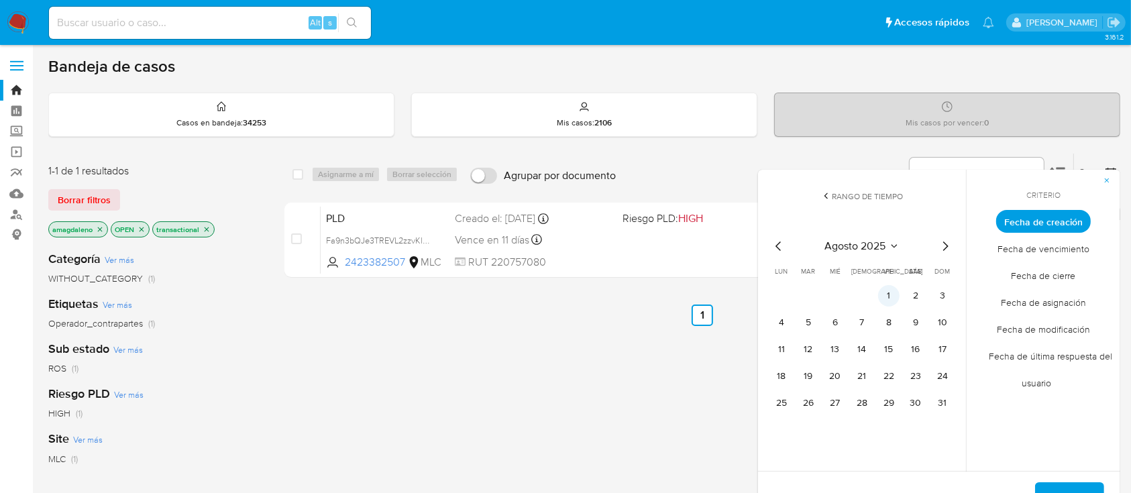
click at [885, 294] on button "1" at bounding box center [888, 295] width 21 height 21
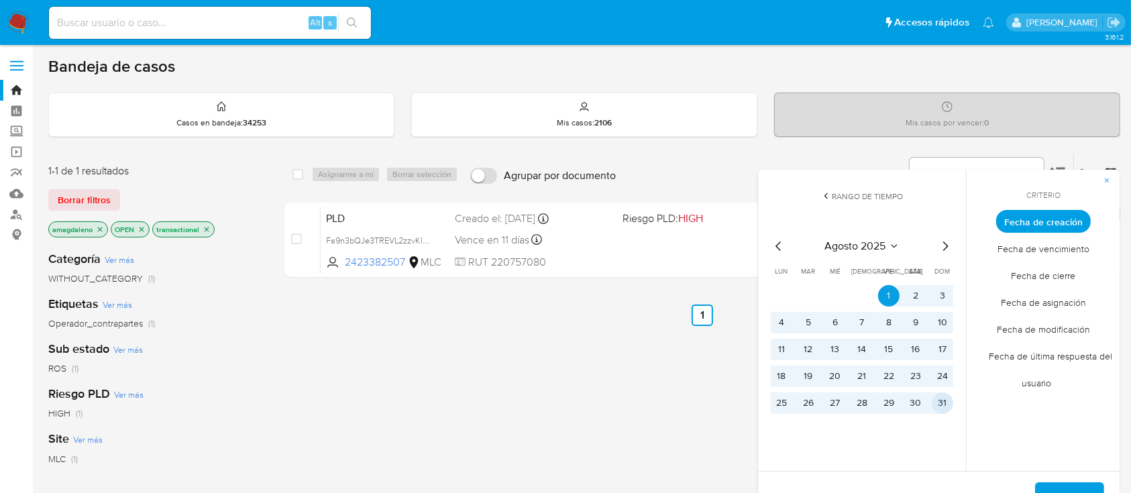
click at [941, 407] on button "31" at bounding box center [942, 402] width 21 height 21
click at [1046, 484] on button "Aplicar" at bounding box center [1069, 498] width 69 height 32
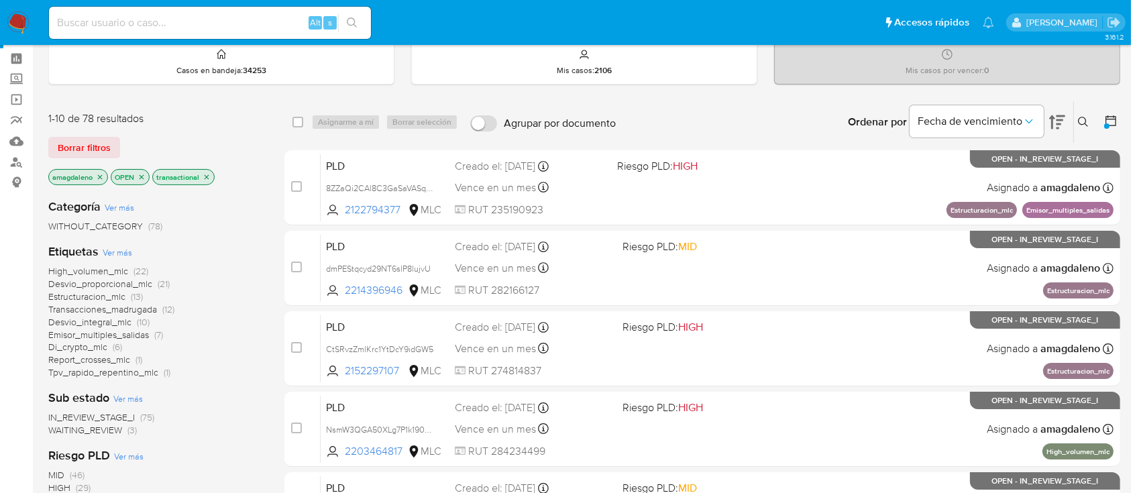
scroll to position [89, 0]
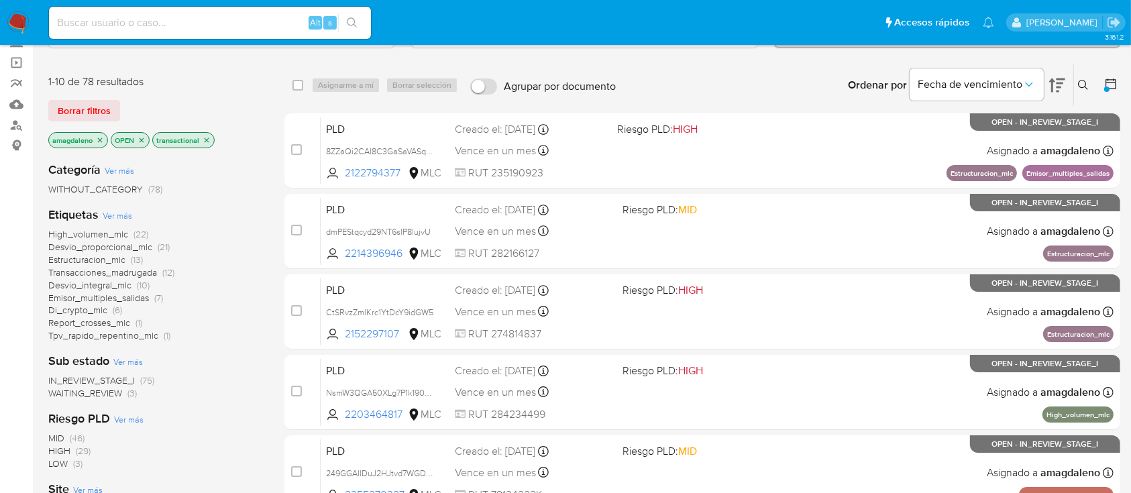
click at [101, 260] on span "Estructuracion_mlc" at bounding box center [86, 259] width 77 height 13
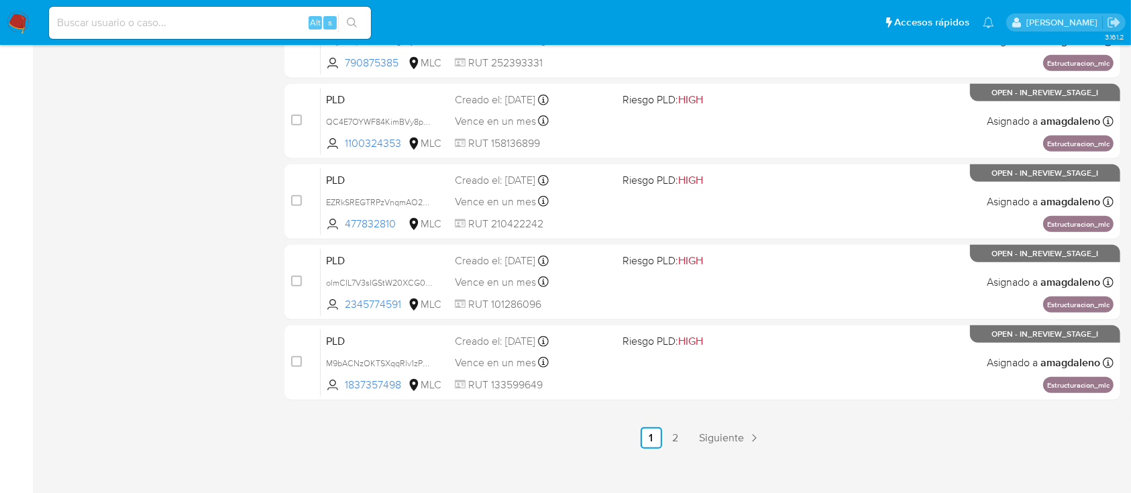
scroll to position [613, 0]
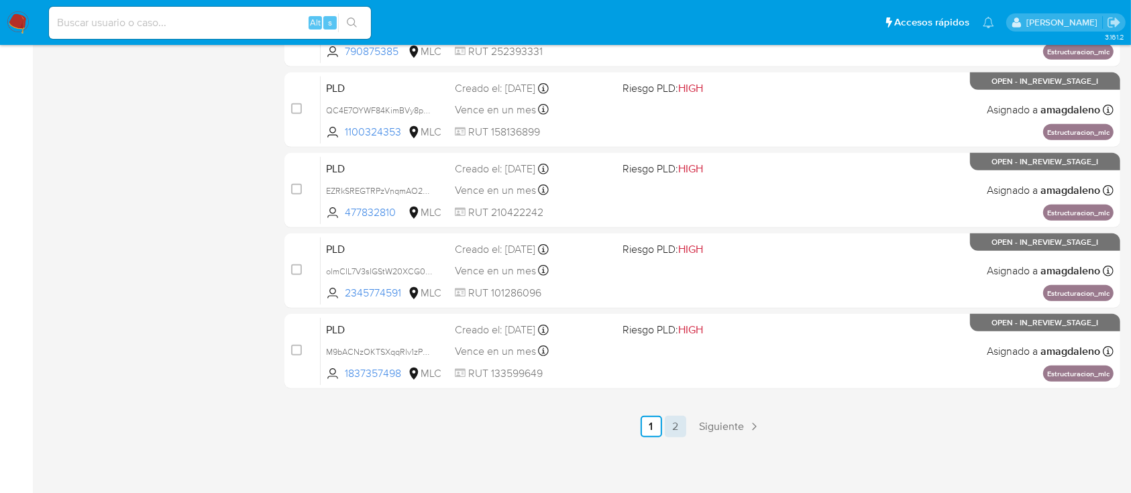
click at [678, 419] on link "2" at bounding box center [675, 426] width 21 height 21
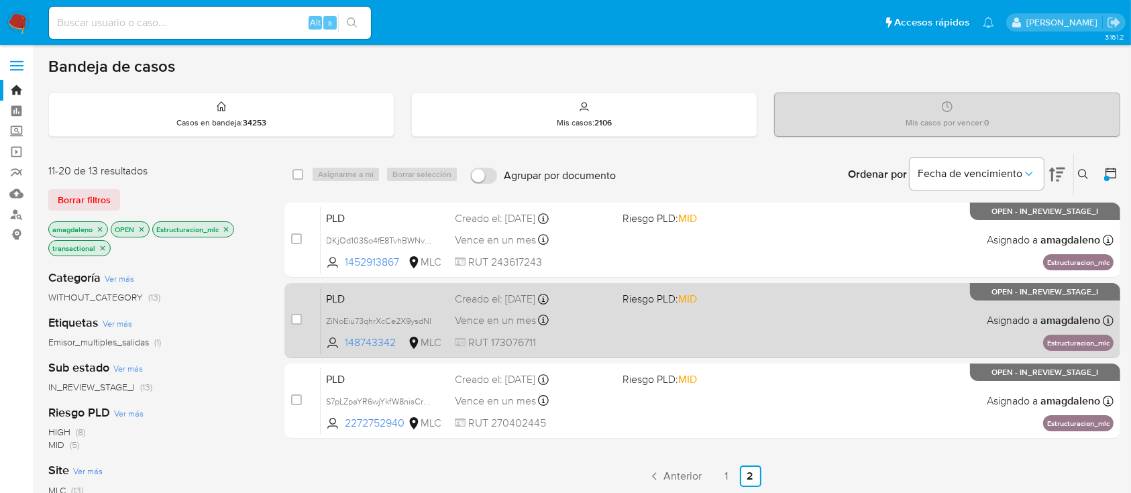
click at [690, 321] on div "PLD ZiNoEiu73qhrXcCe2X9ysdNl 148743342 MLC Riesgo PLD: MID Creado el: 12/08/202…" at bounding box center [717, 320] width 793 height 68
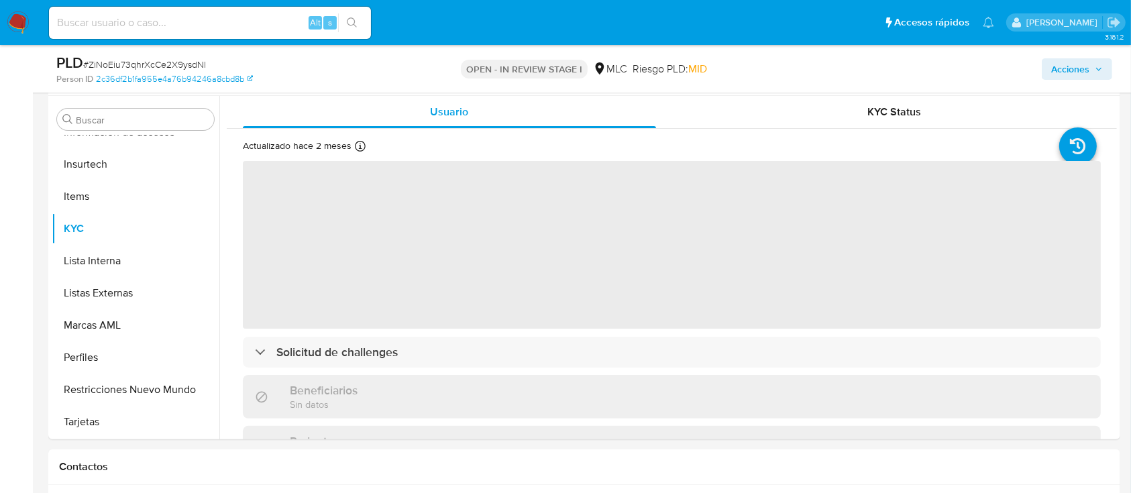
scroll to position [280, 0]
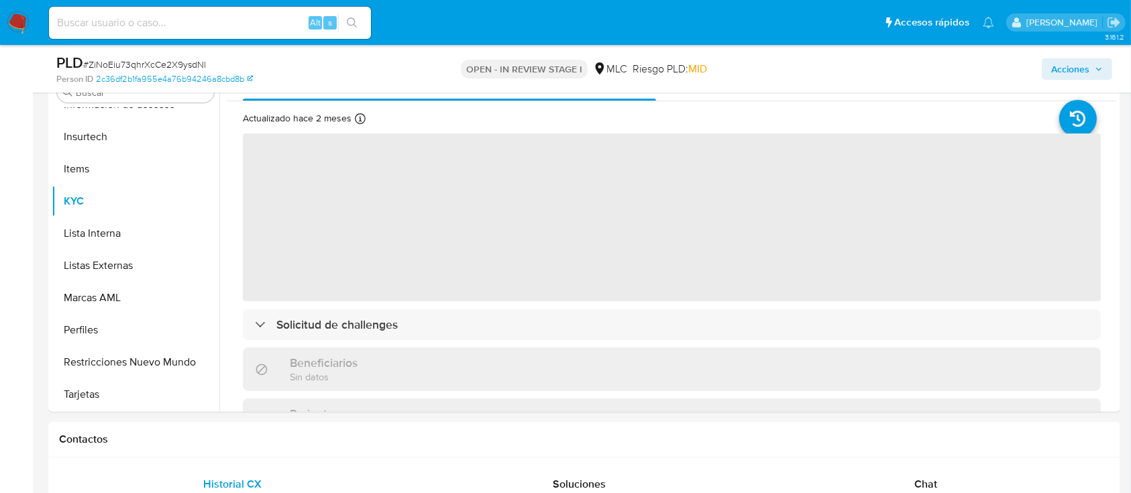
select select "10"
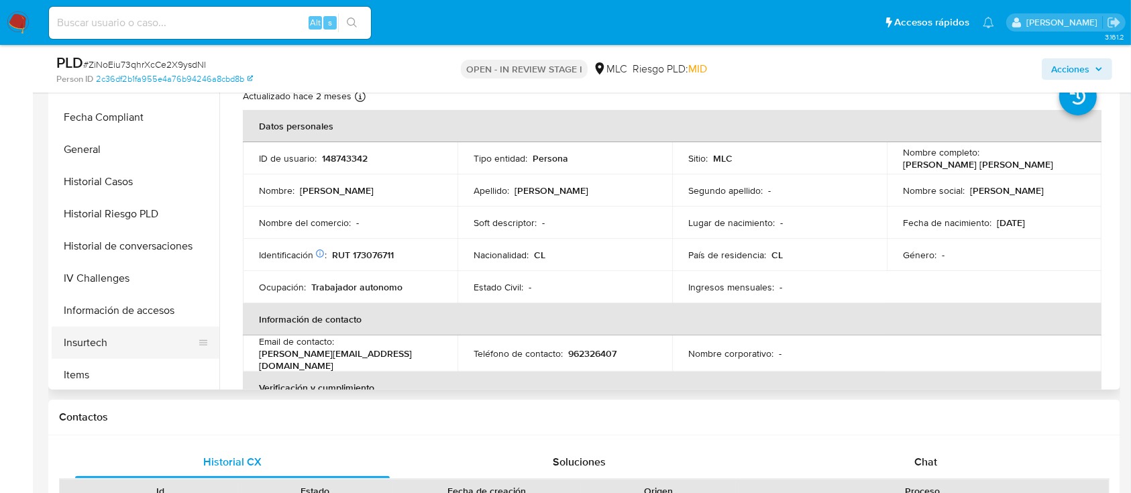
scroll to position [363, 0]
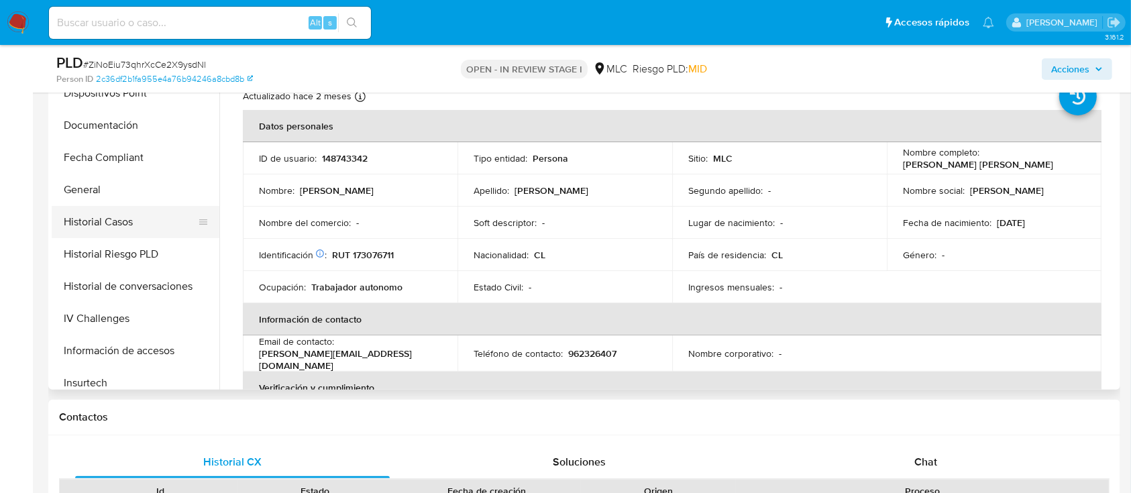
click at [161, 233] on button "Historial Casos" at bounding box center [130, 222] width 157 height 32
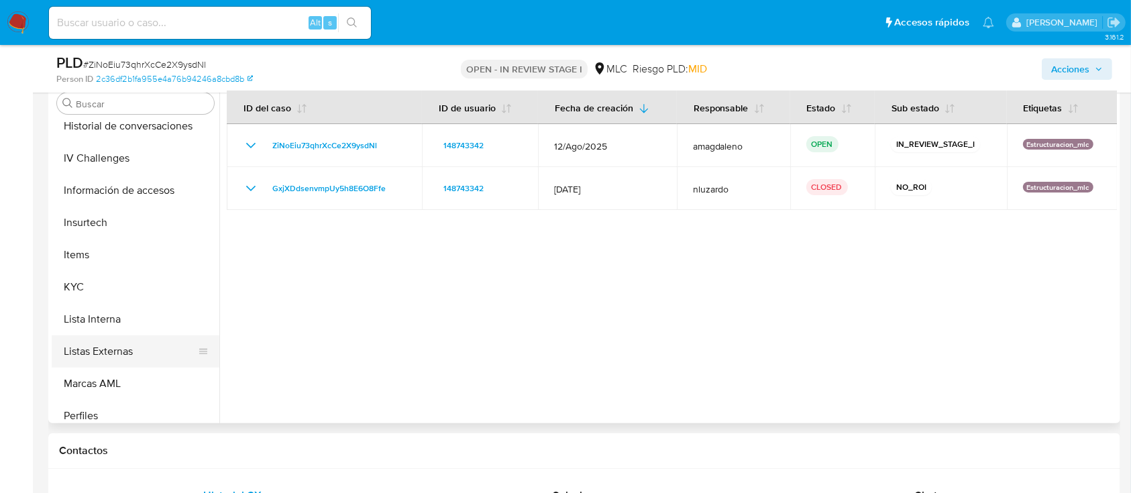
scroll to position [631, 0]
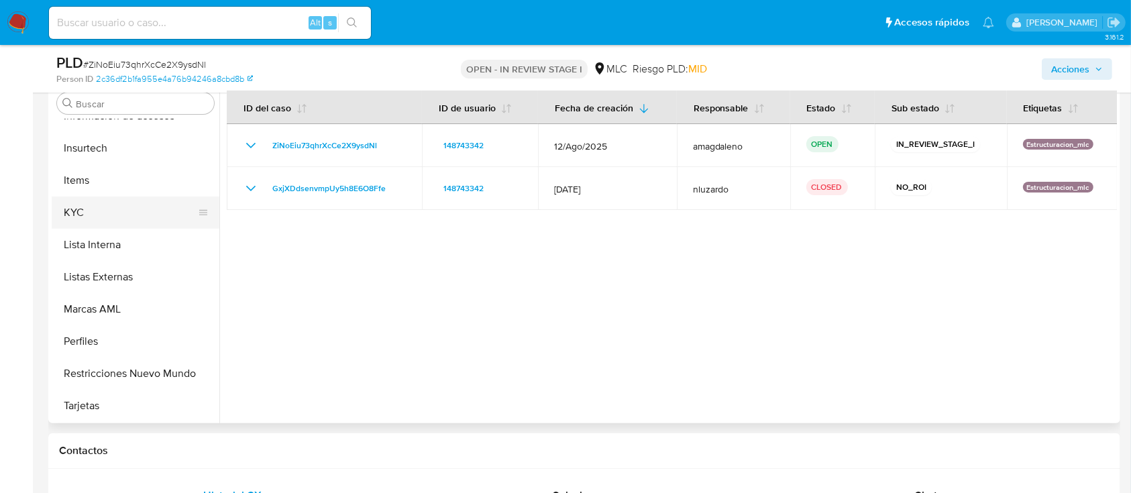
click at [123, 203] on button "KYC" at bounding box center [130, 213] width 157 height 32
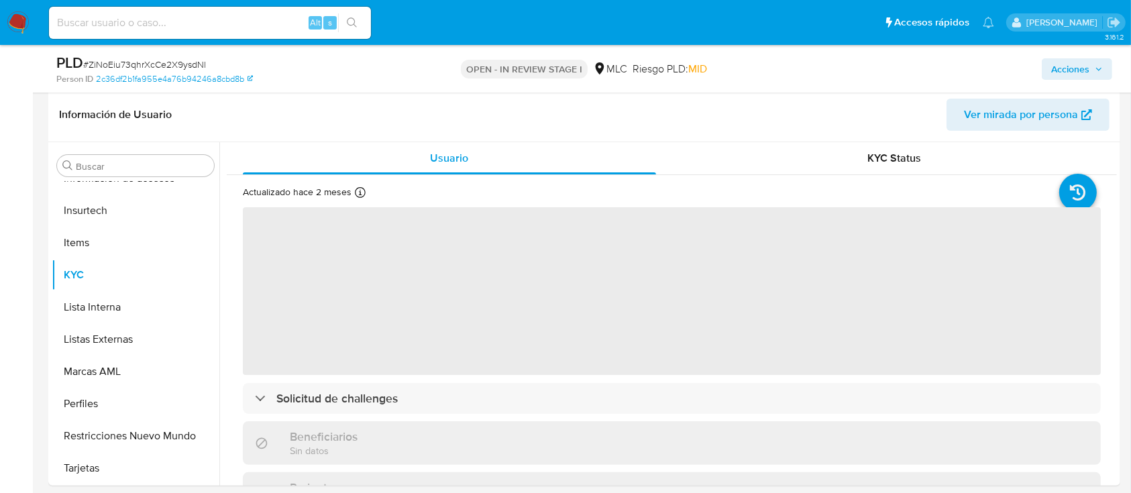
scroll to position [178, 0]
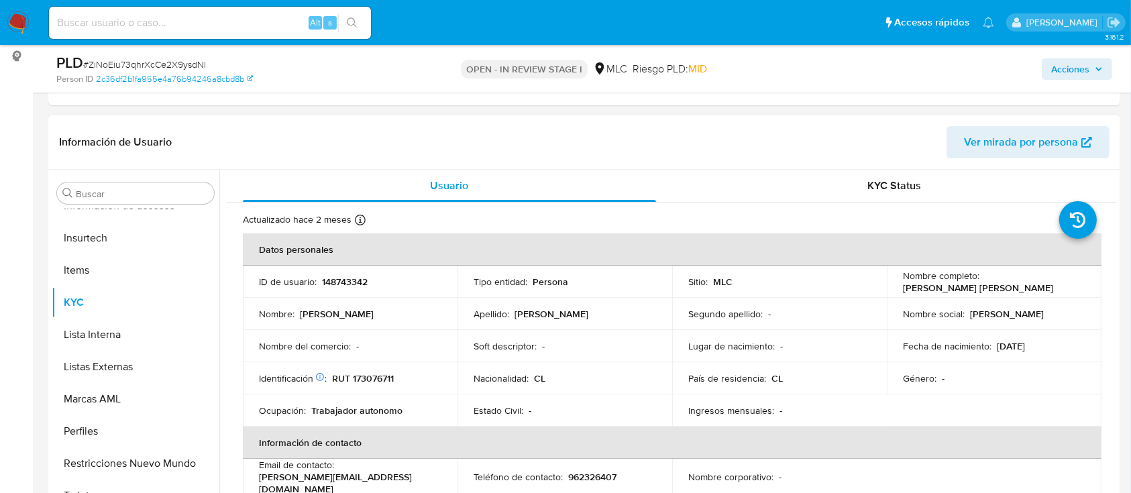
click at [376, 379] on p "RUT 173076711" at bounding box center [363, 378] width 62 height 12
copy p "173076711"
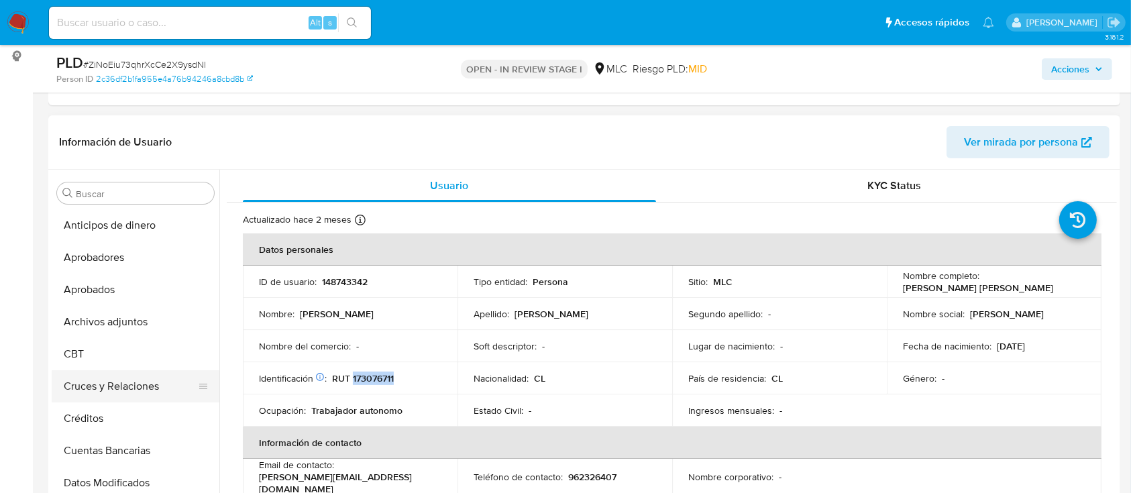
scroll to position [89, 0]
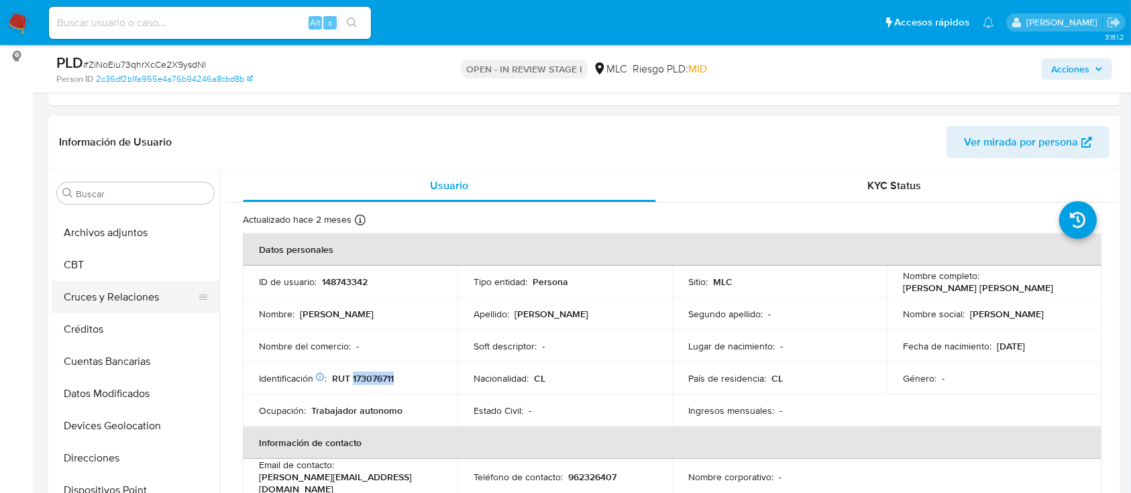
click at [122, 290] on button "Cruces y Relaciones" at bounding box center [130, 297] width 157 height 32
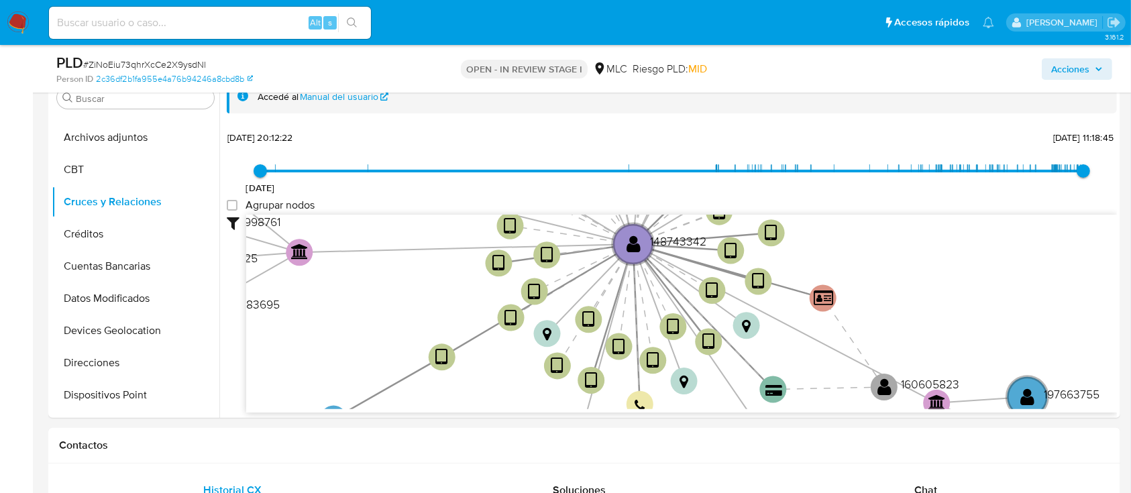
scroll to position [381, 0]
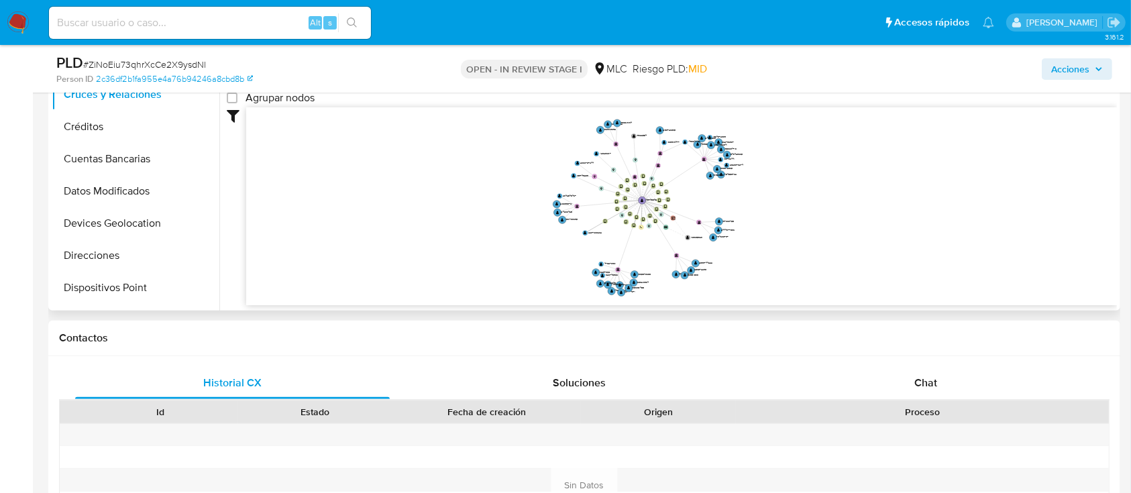
drag, startPoint x: 866, startPoint y: 220, endPoint x: 784, endPoint y: 217, distance: 82.6
click at [784, 217] on icon "device-688d6358c8a9536961783b14  user-148743342  148743342 device-64e980b3c9f…" at bounding box center [681, 204] width 871 height 195
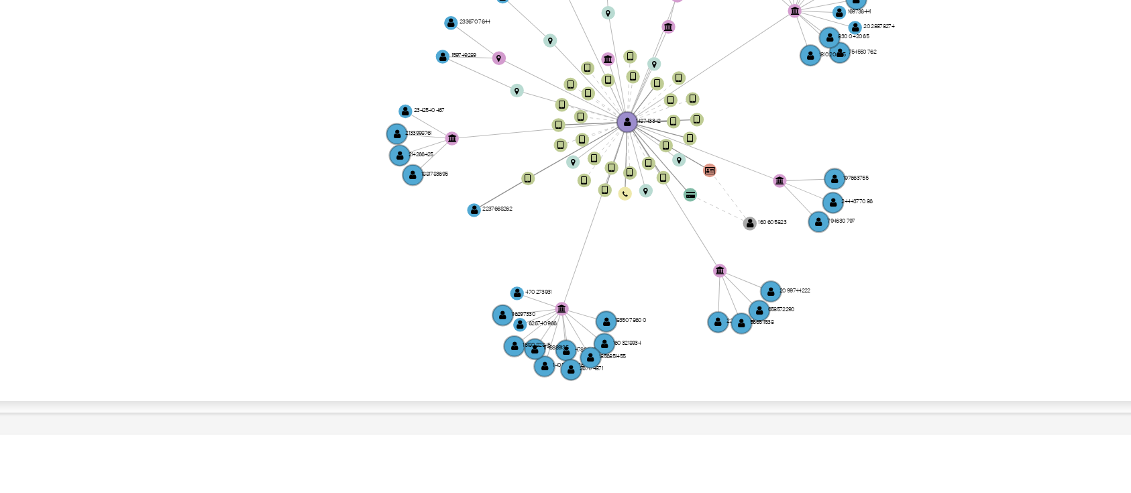
scroll to position [289, 0]
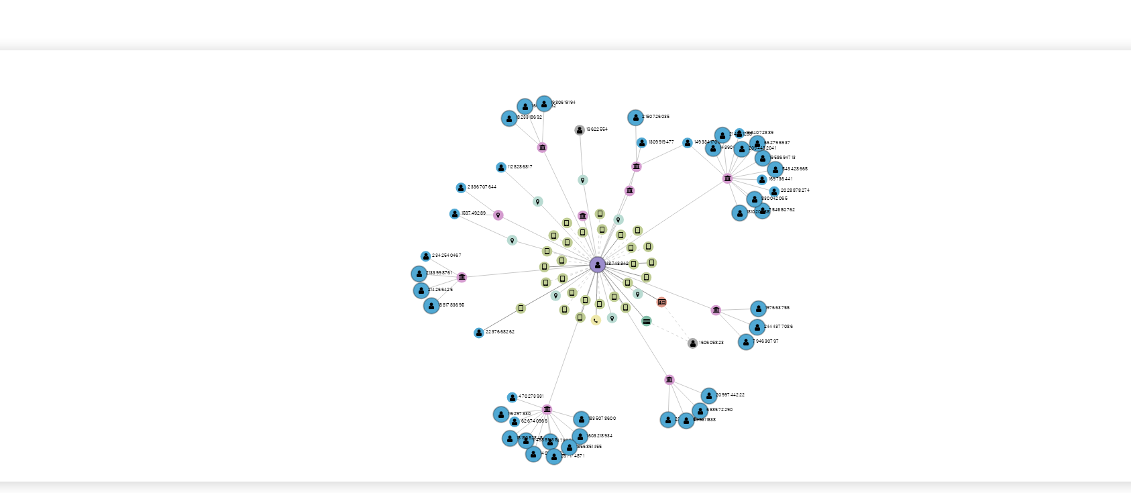
drag, startPoint x: 788, startPoint y: 313, endPoint x: 775, endPoint y: 313, distance: 12.1
click at [775, 313] on icon "device-688d6358c8a9536961783b14  user-148743342  148743342 device-64e980b3c9f…" at bounding box center [681, 296] width 871 height 195
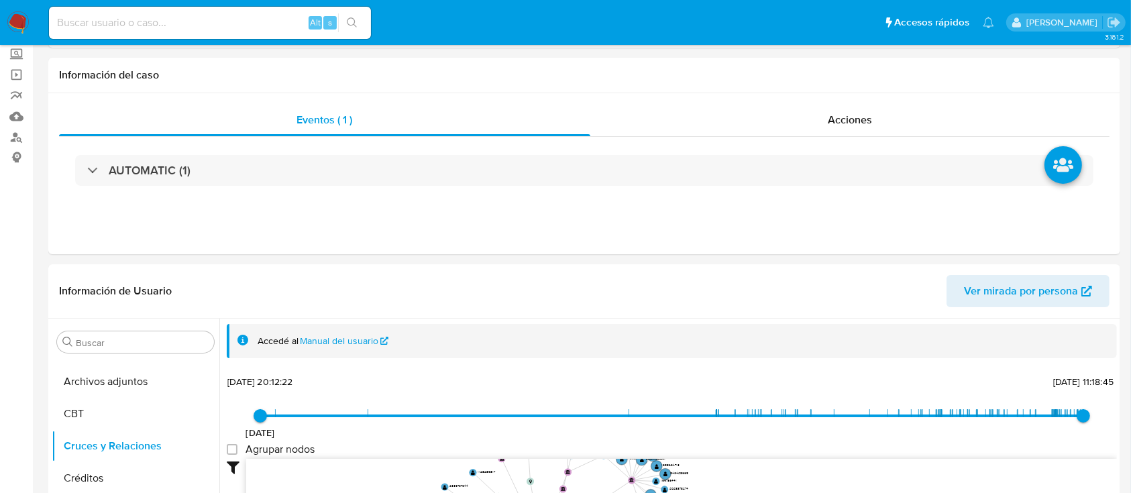
scroll to position [0, 0]
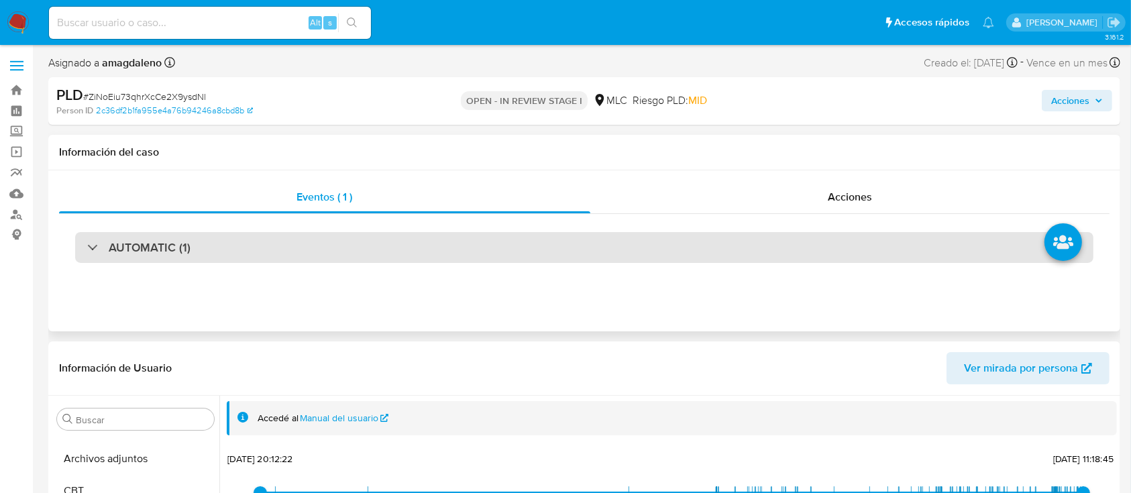
click at [529, 246] on div "AUTOMATIC (1)" at bounding box center [584, 247] width 1018 height 31
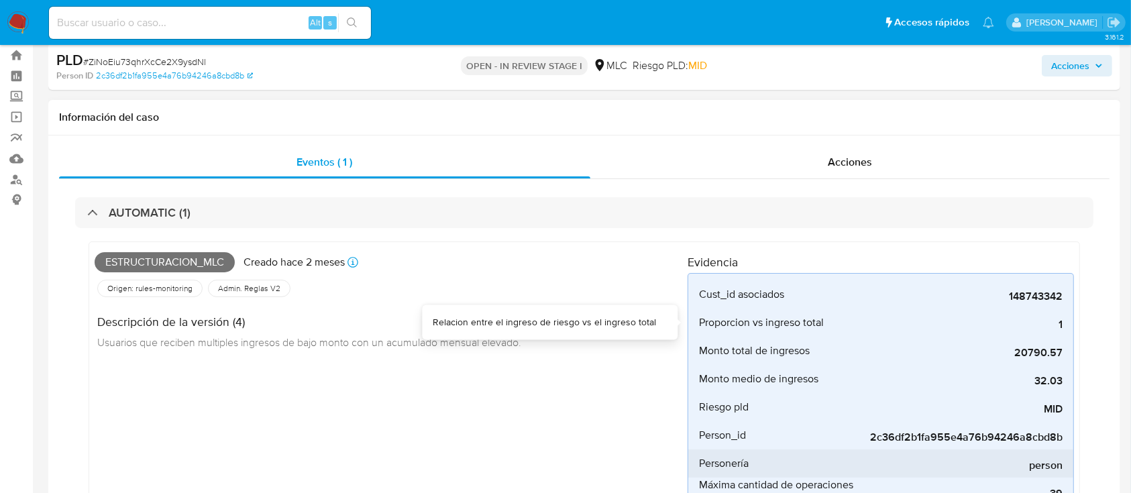
scroll to position [89, 0]
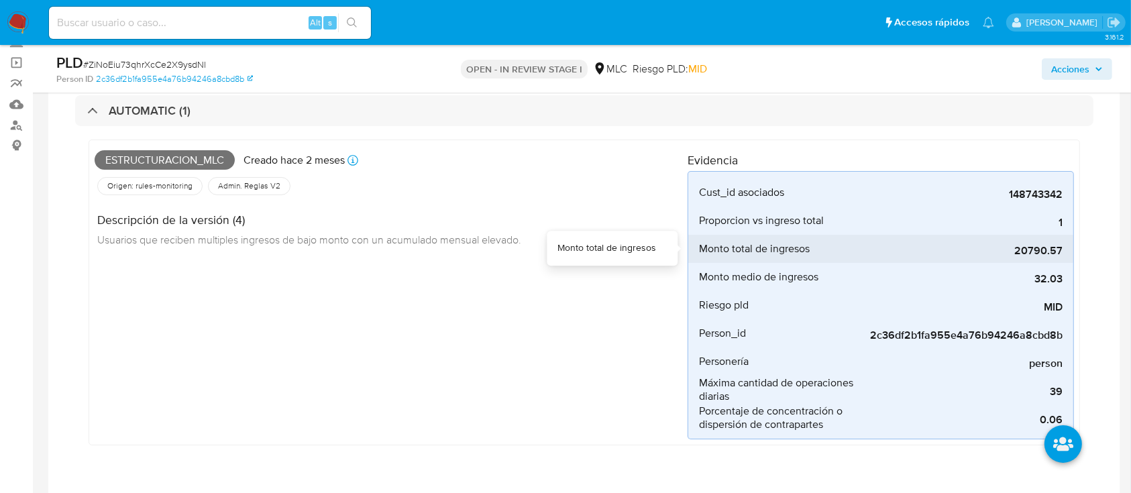
drag, startPoint x: 1051, startPoint y: 250, endPoint x: 1061, endPoint y: 250, distance: 10.1
click at [1061, 250] on span "20790.57" at bounding box center [961, 250] width 201 height 13
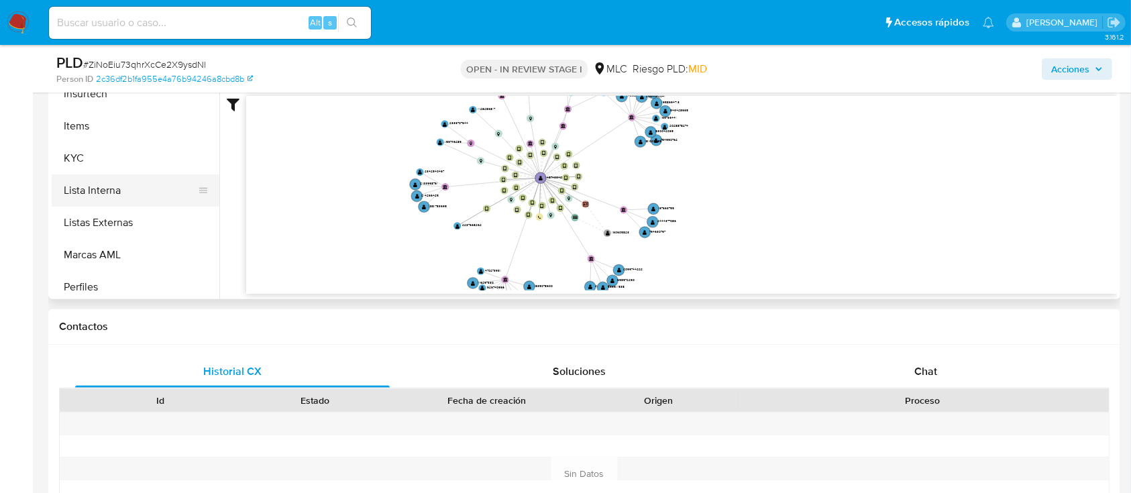
scroll to position [626, 0]
click at [111, 101] on button "KYC" at bounding box center [130, 94] width 157 height 32
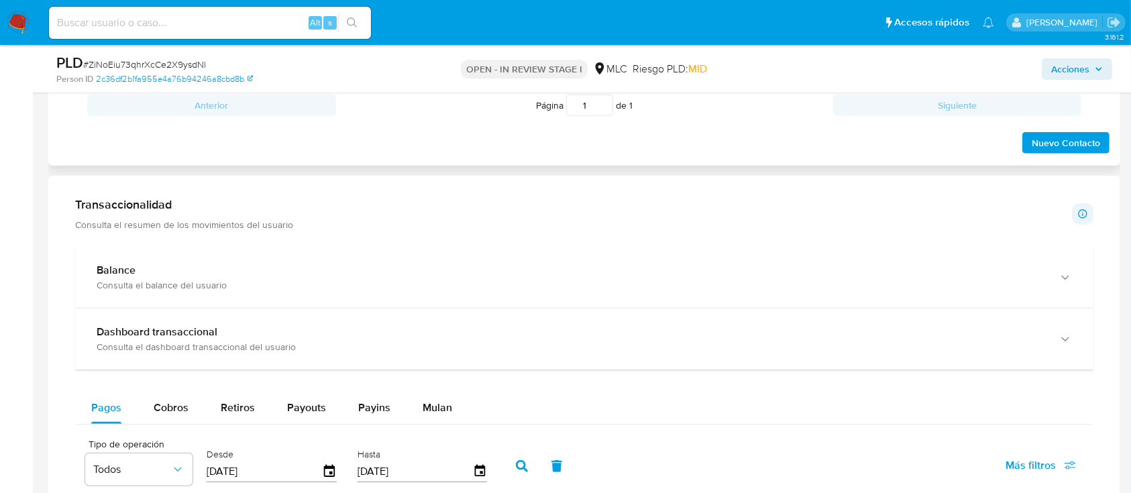
scroll to position [983, 0]
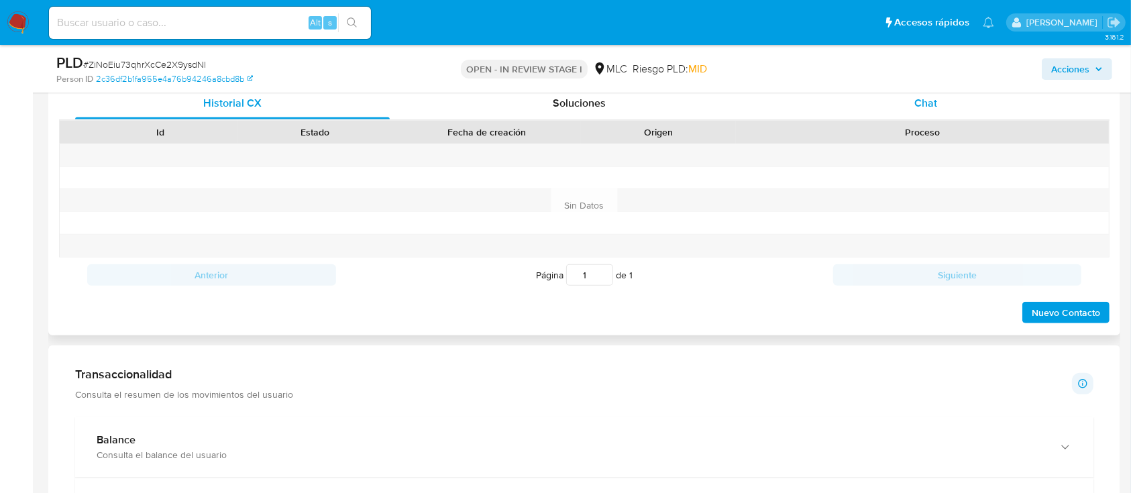
drag, startPoint x: 928, startPoint y: 95, endPoint x: 1010, endPoint y: 108, distance: 82.8
click at [928, 95] on span "Chat" at bounding box center [925, 102] width 23 height 15
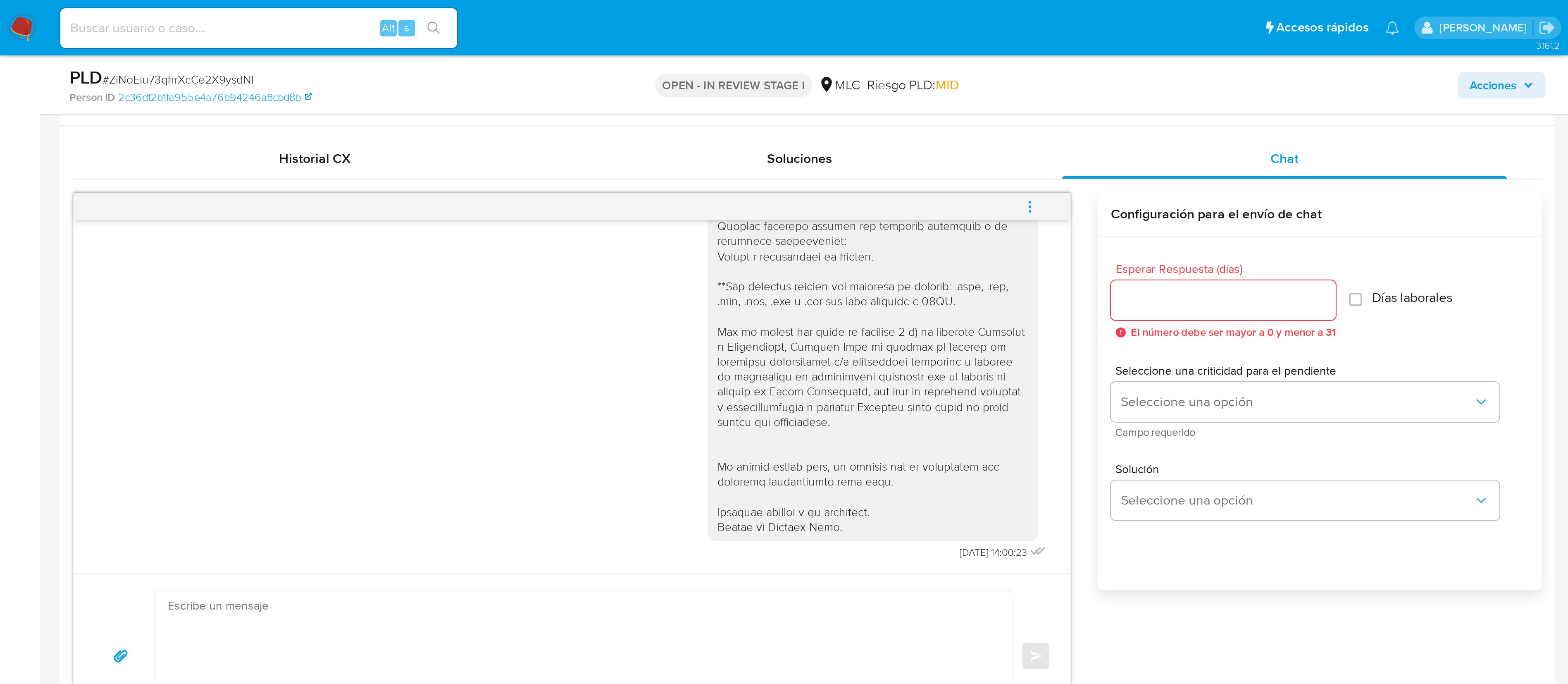
scroll to position [0, 0]
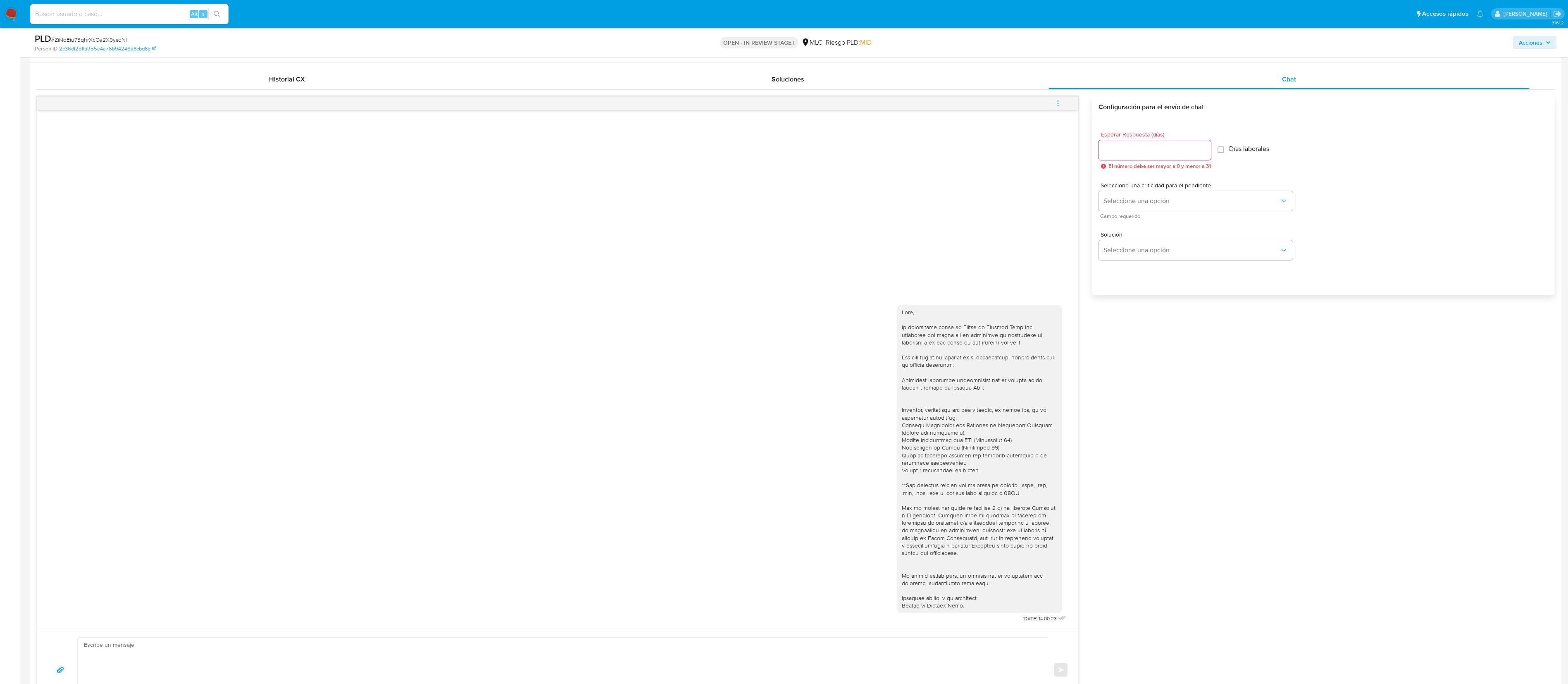
drag, startPoint x: 689, startPoint y: 136, endPoint x: 1514, endPoint y: 306, distance: 842.3
click at [705, 303] on div "Esperar Respuesta (días) El número debe ser mayor a 0 y menor a 31 Días laboral…" at bounding box center [1323, 218] width 463 height 198
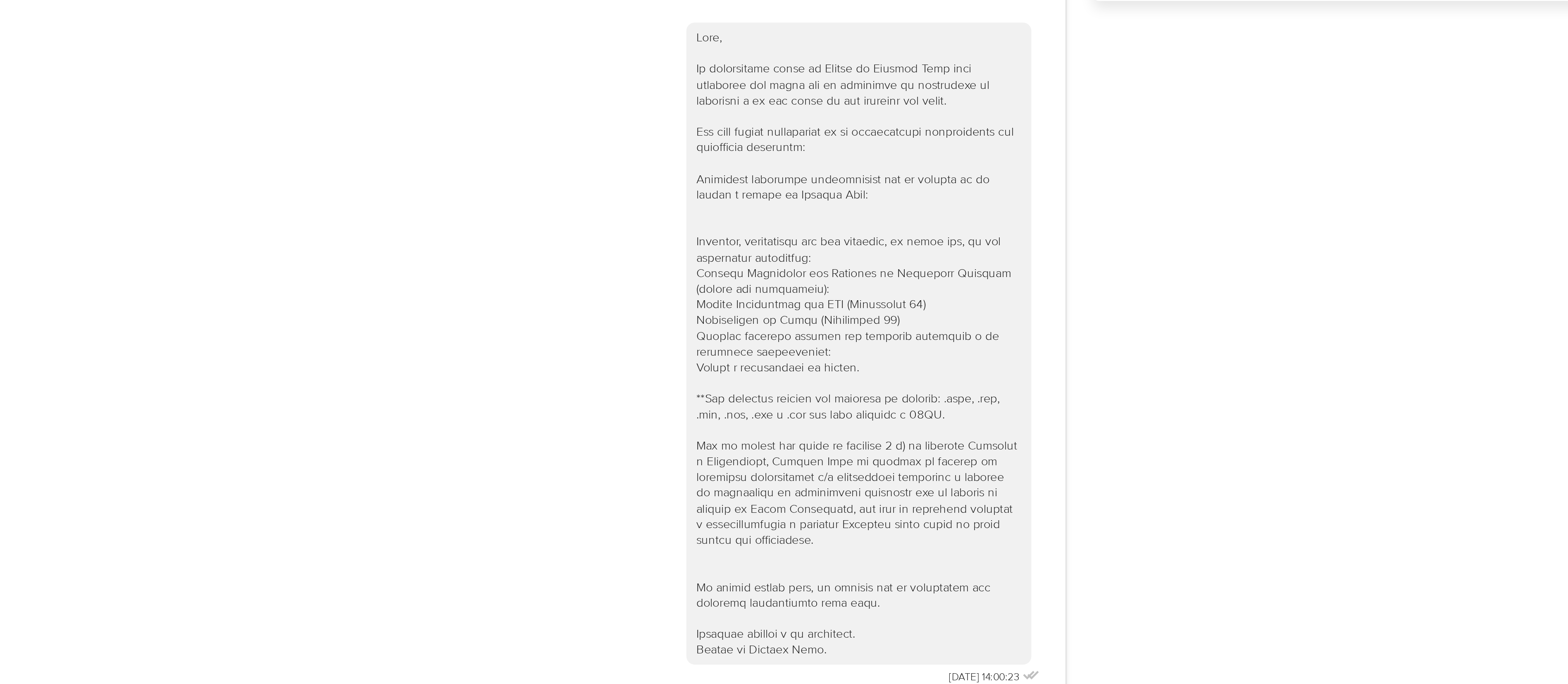
scroll to position [593, 0]
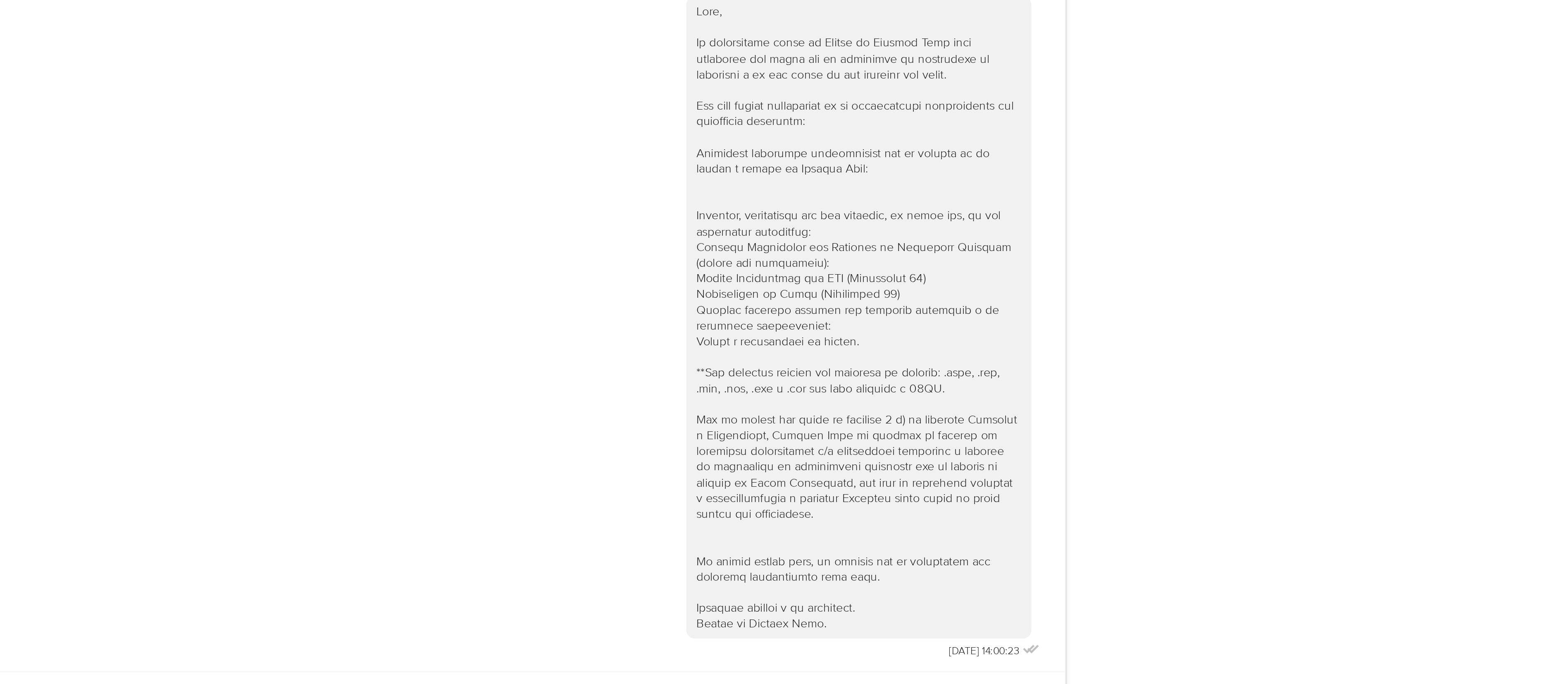
drag, startPoint x: 1328, startPoint y: 465, endPoint x: 1328, endPoint y: 472, distance: 7.0
click at [705, 303] on div "18/08/2025 14:00:23 Enviar Configuración para el envío de chat Esperar Respuest…" at bounding box center [795, 401] width 1519 height 615
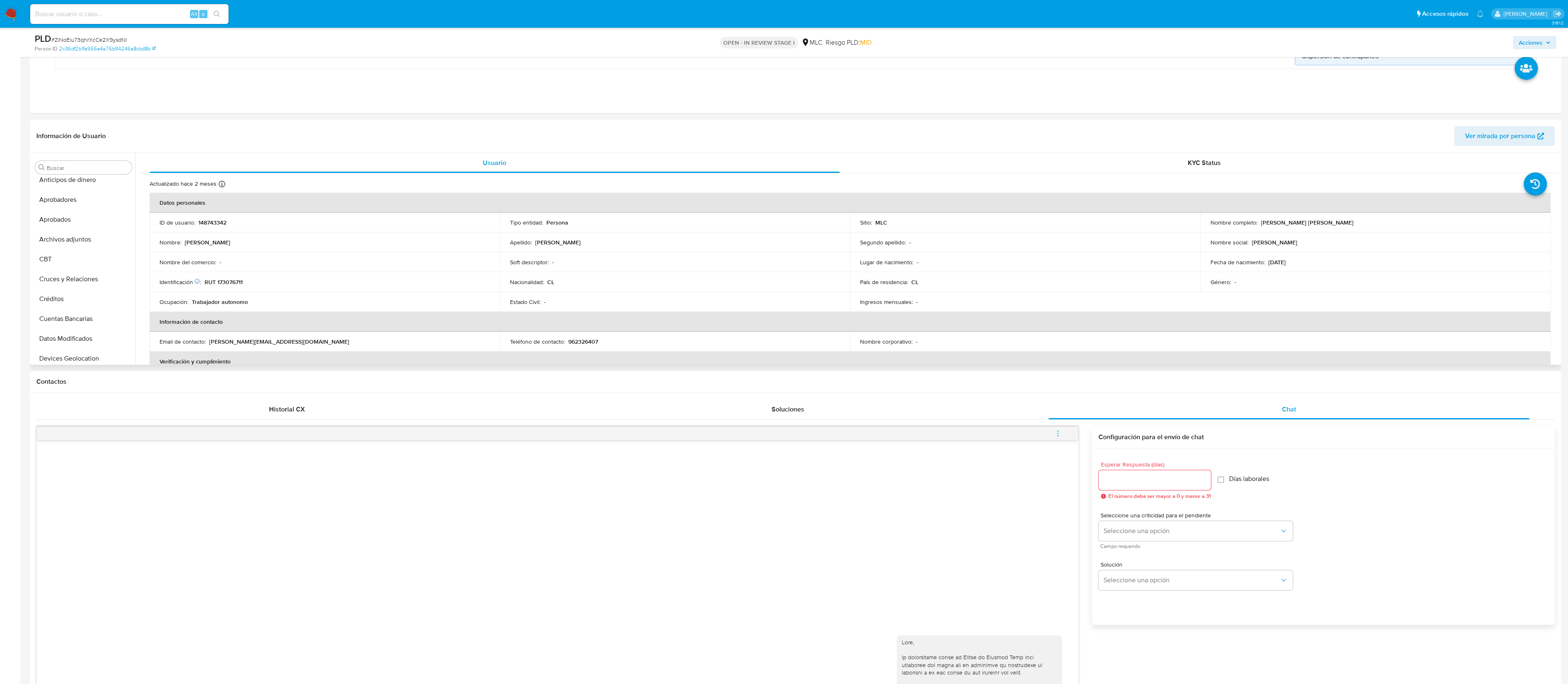
scroll to position [0, 0]
click at [92, 250] on button "Archivos adjuntos" at bounding box center [80, 246] width 97 height 20
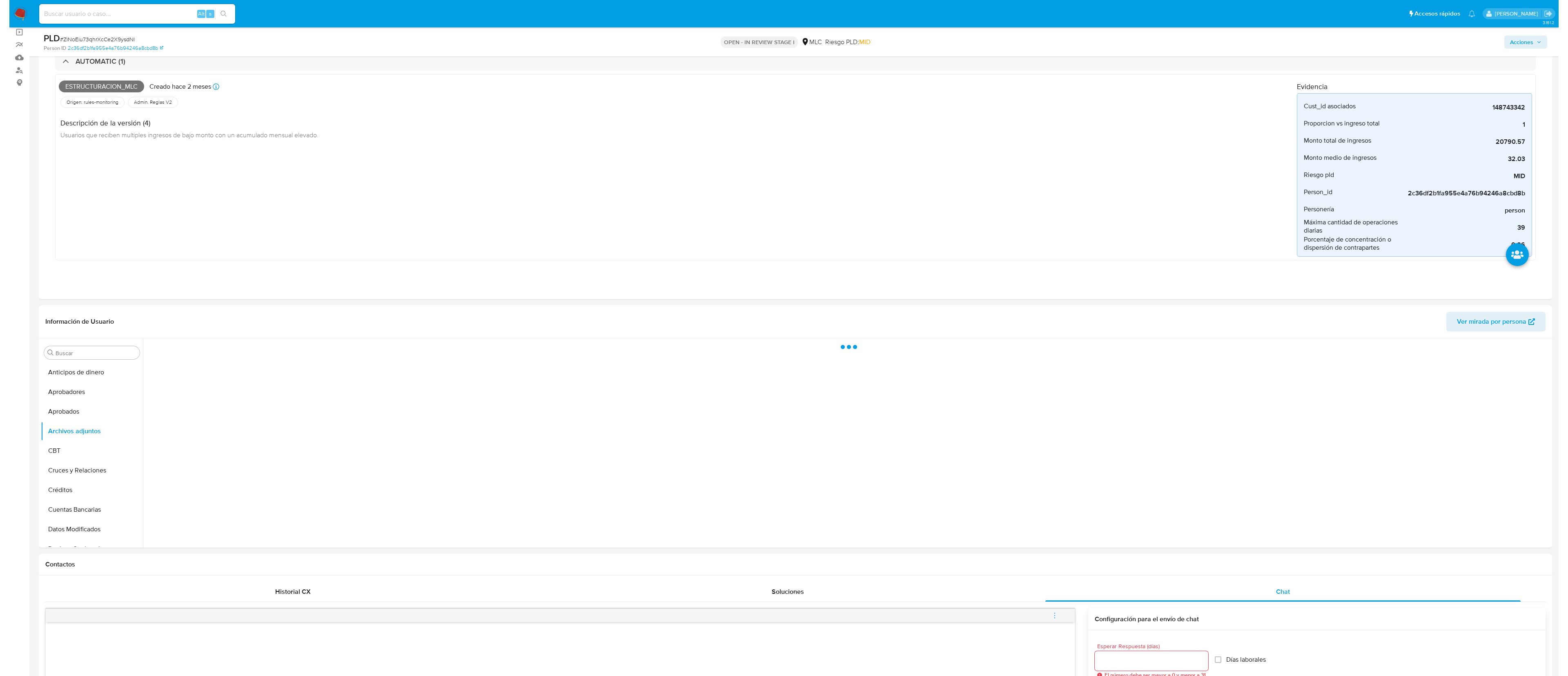
scroll to position [66, 0]
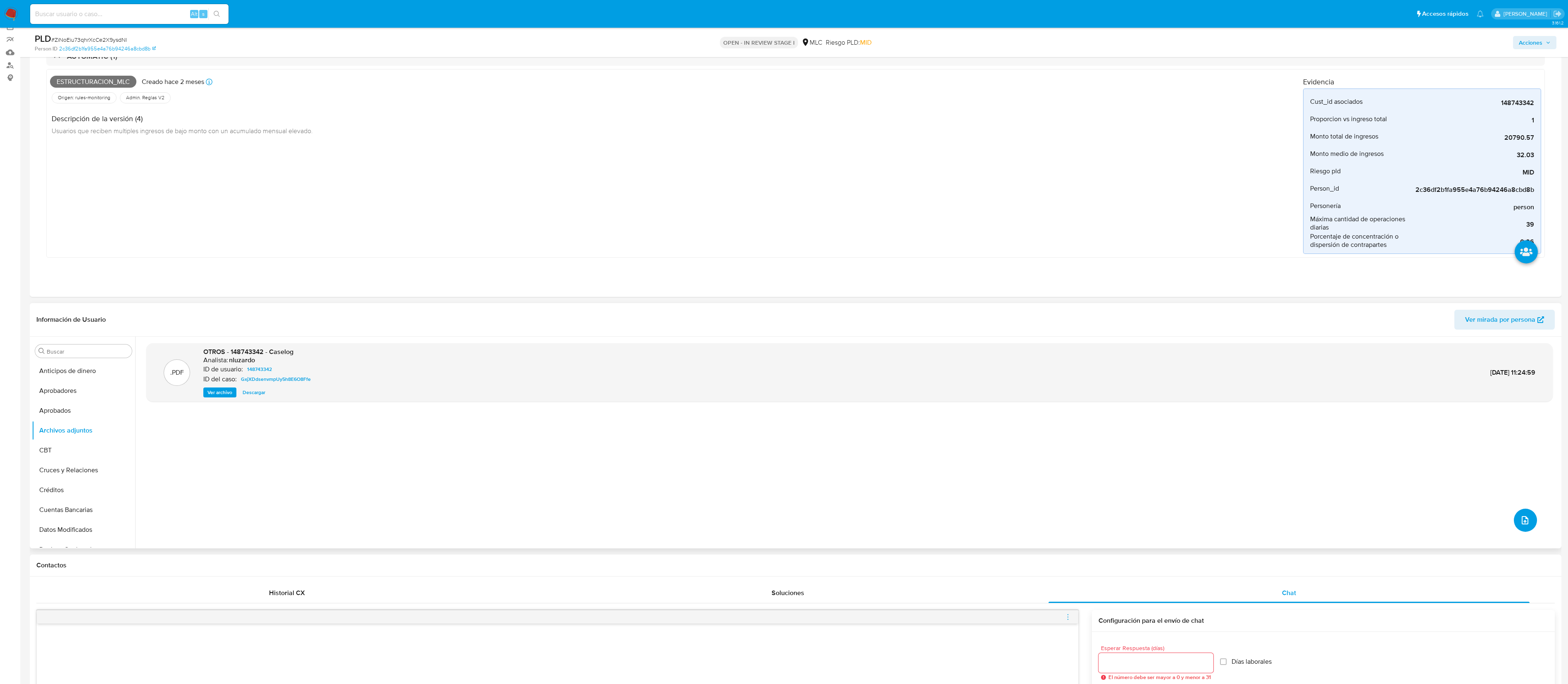
click at [705, 303] on icon "upload-file" at bounding box center [1525, 520] width 10 height 10
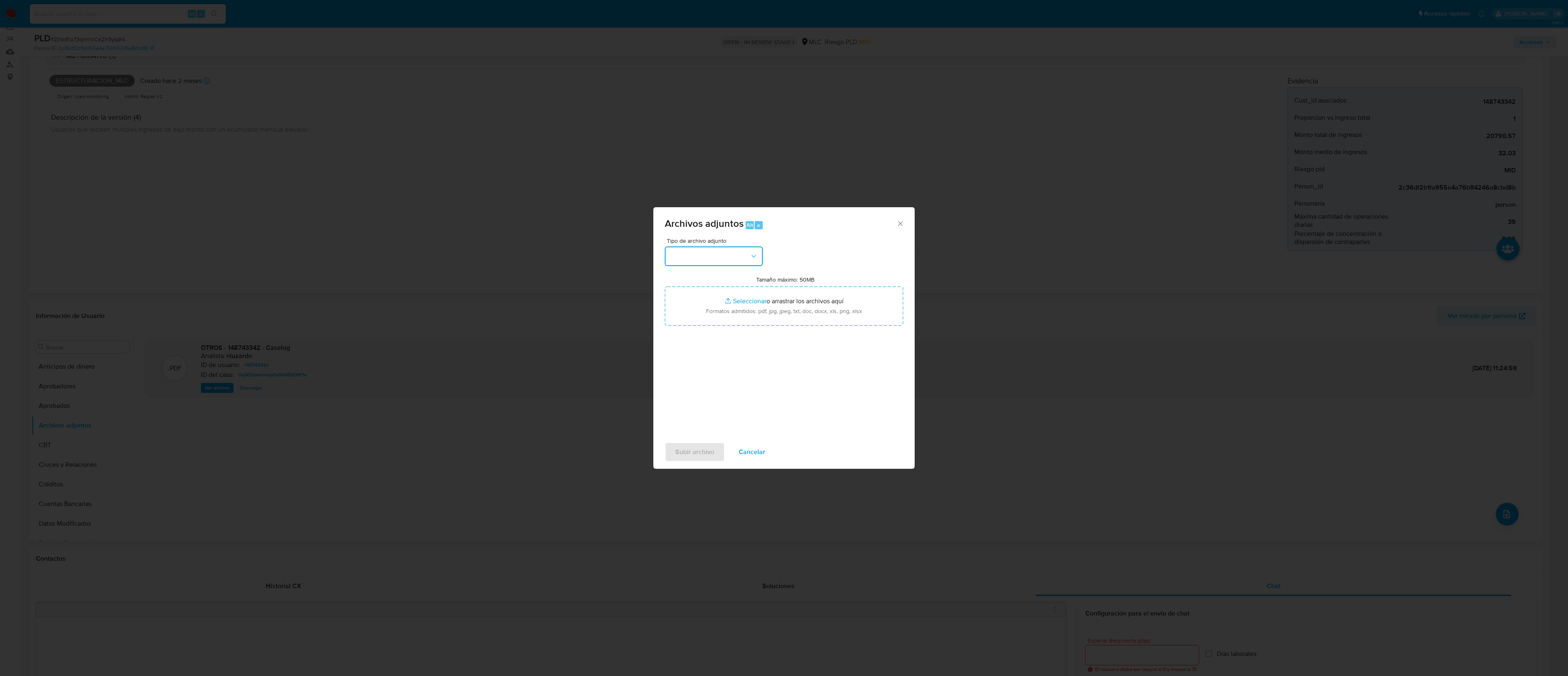
click at [696, 252] on button "button" at bounding box center [713, 256] width 98 height 19
click at [696, 280] on div "OTROS" at bounding box center [711, 270] width 83 height 19
click at [696, 300] on input "Tamaño máximo: 50MB Seleccionar archivos" at bounding box center [784, 306] width 239 height 39
type input "C:\fakepath\148743342 - 29_09_2025.xlsx"
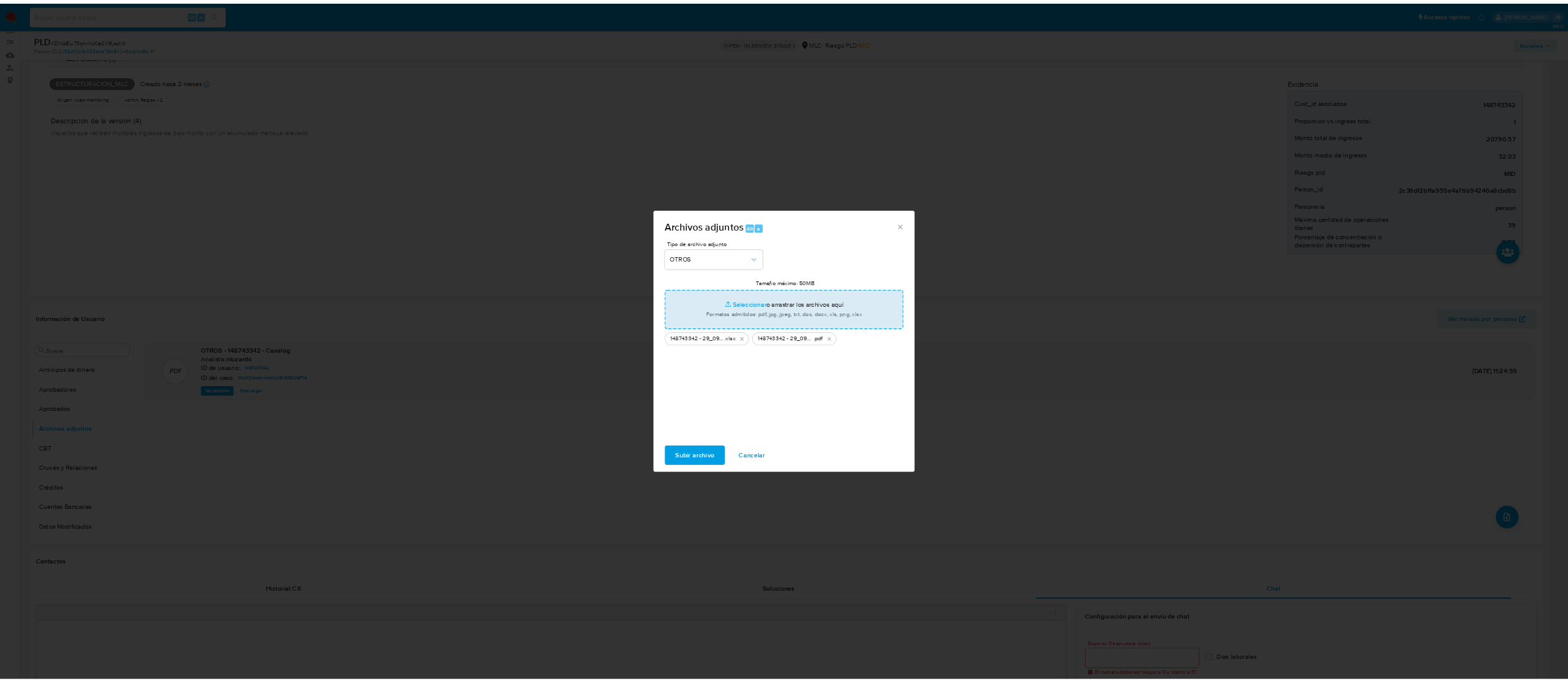
scroll to position [101, 0]
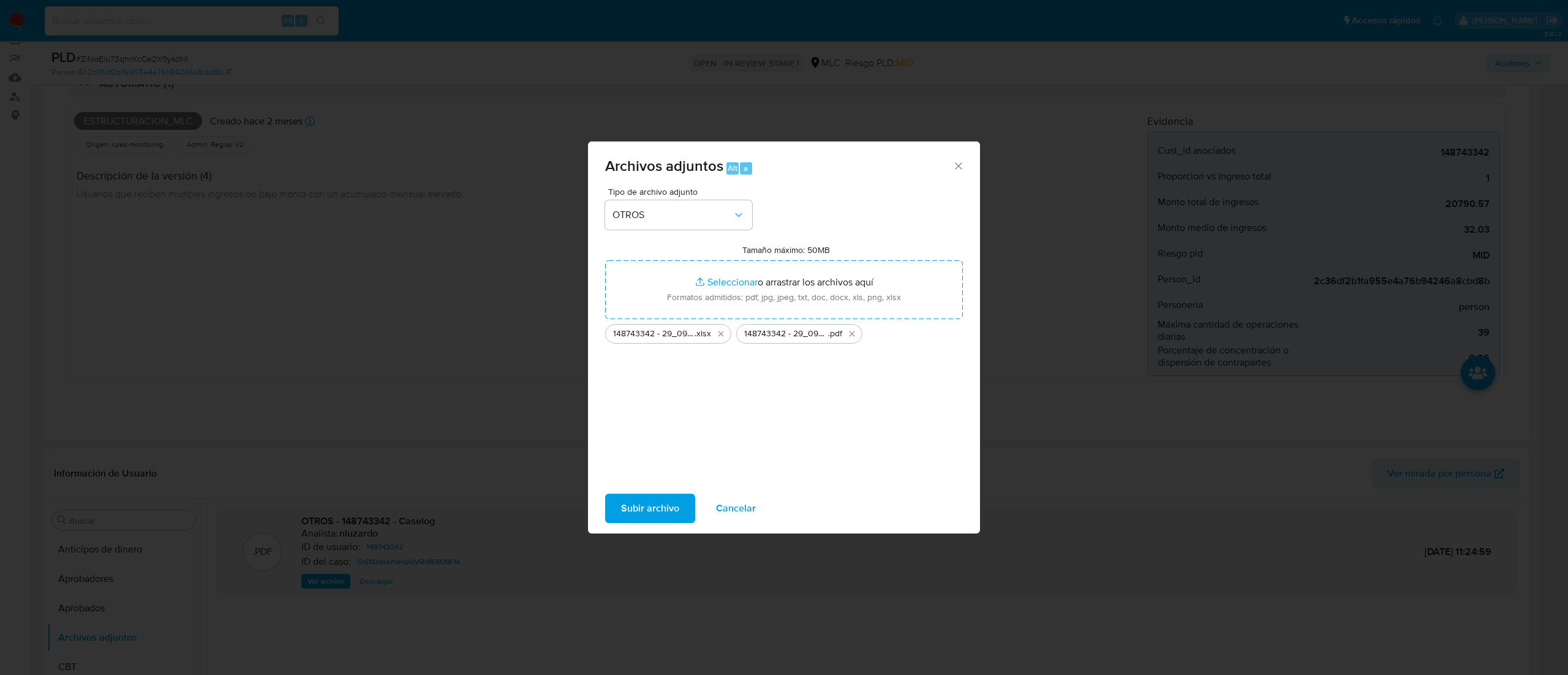
click at [660, 449] on span "Subir archivo" at bounding box center [650, 509] width 58 height 27
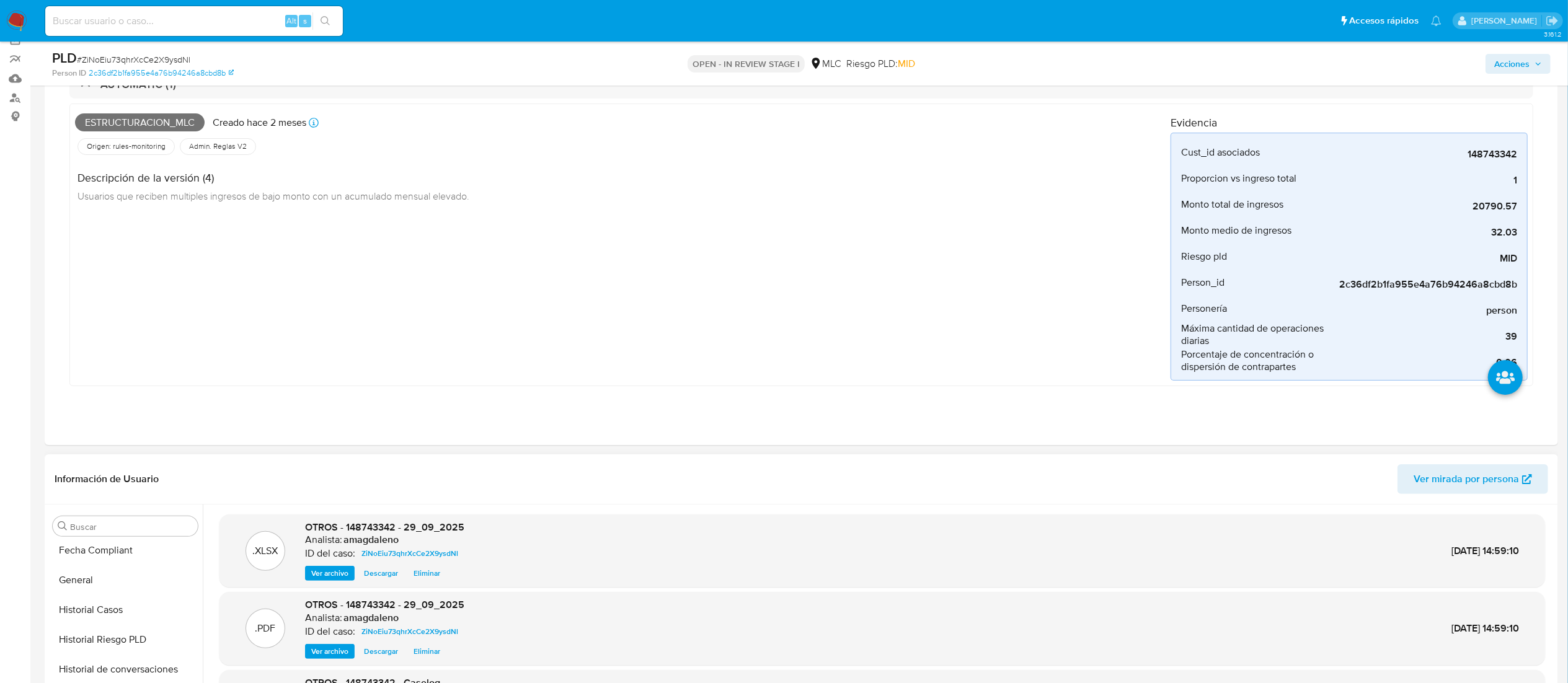
scroll to position [415, 0]
click at [88, 455] on button "Historial Casos" at bounding box center [120, 587] width 145 height 30
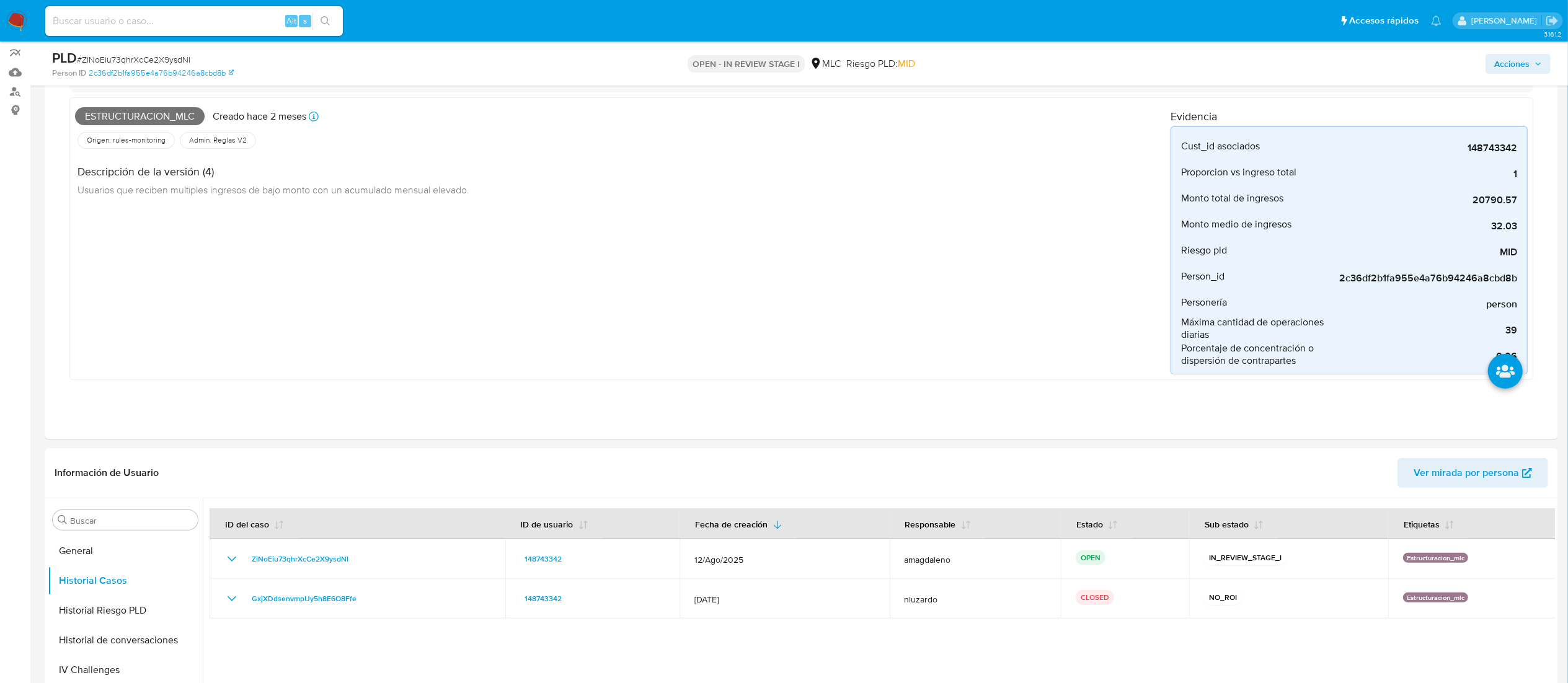
scroll to position [0, 0]
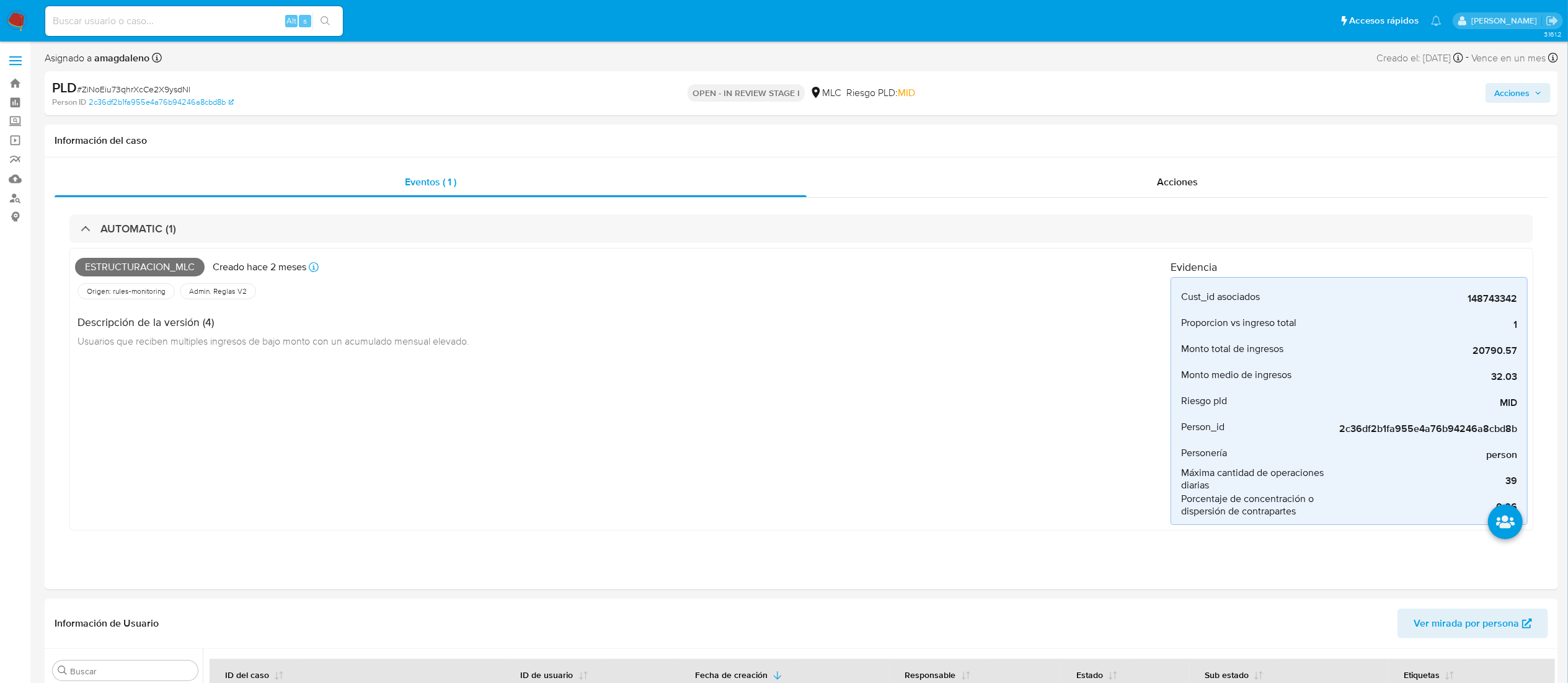
click at [1057, 101] on span "Acciones" at bounding box center [1512, 92] width 35 height 19
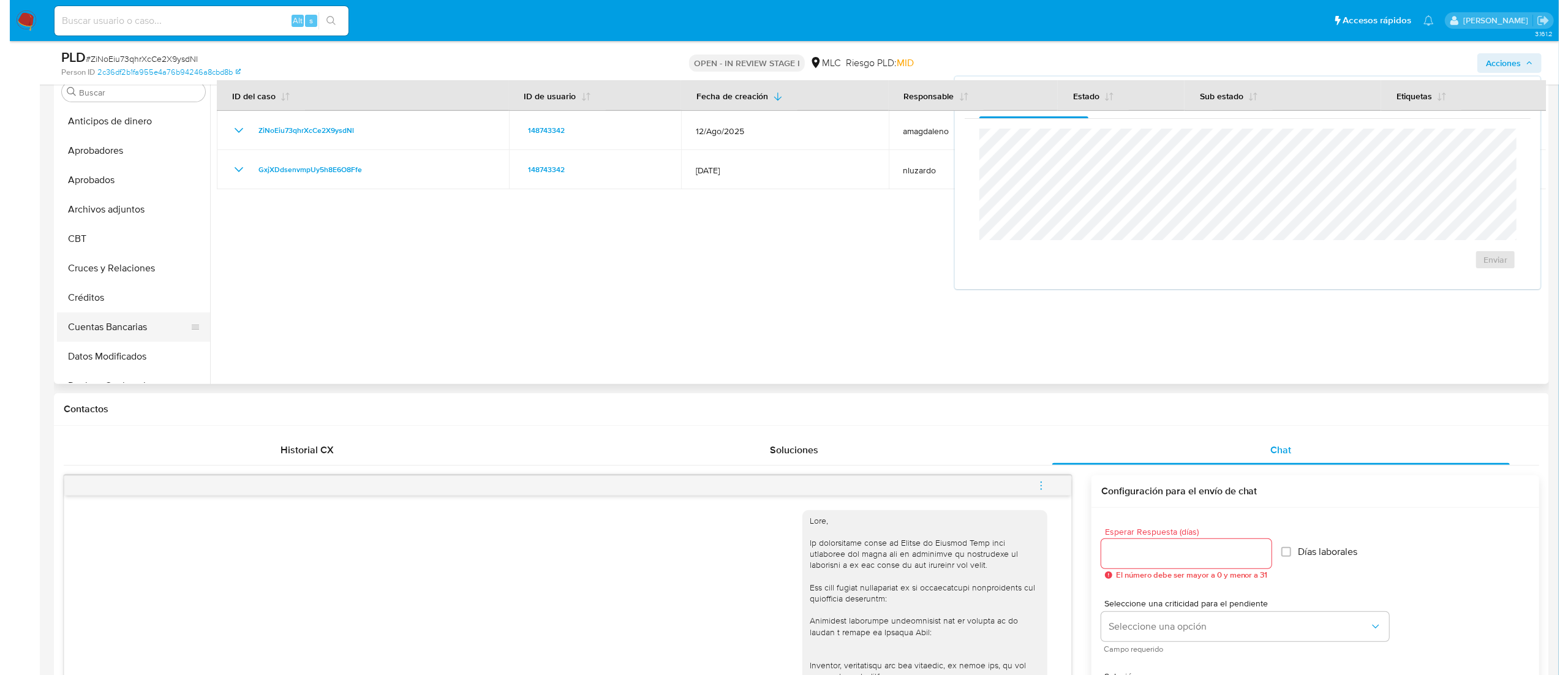
scroll to position [490, 0]
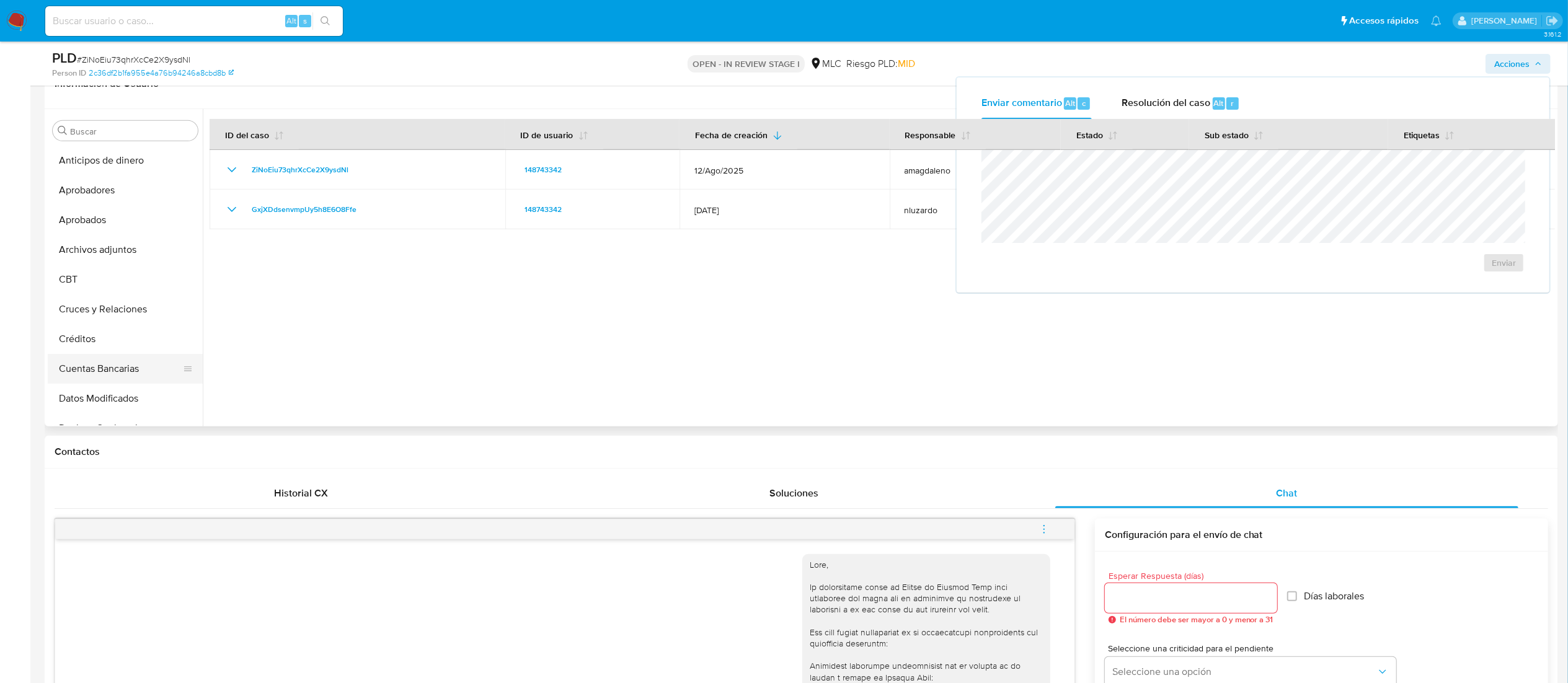
click at [131, 247] on button "Archivos adjuntos" at bounding box center [126, 250] width 155 height 30
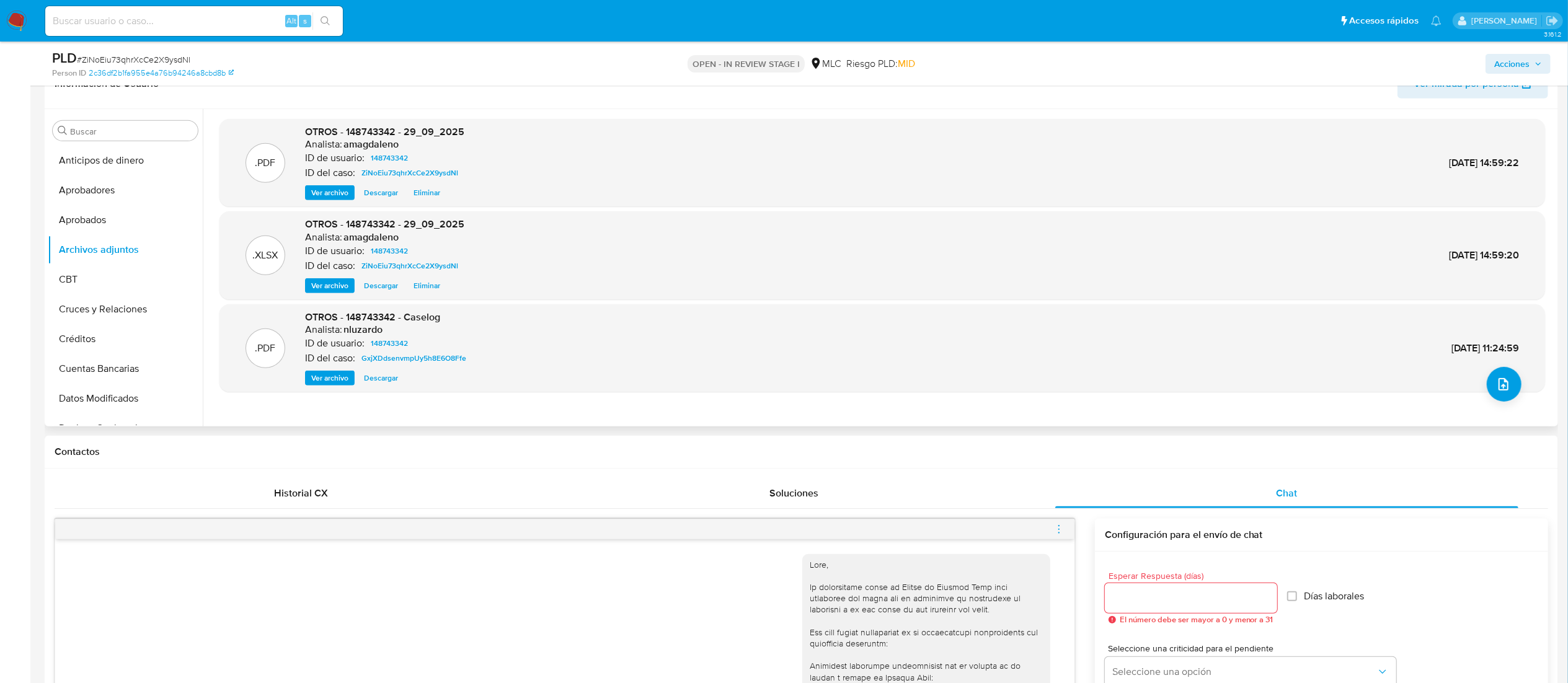
click at [446, 195] on div "Ver archivo Descargar Eliminar" at bounding box center [384, 193] width 159 height 15
click at [432, 193] on span "Eliminar" at bounding box center [426, 192] width 27 height 12
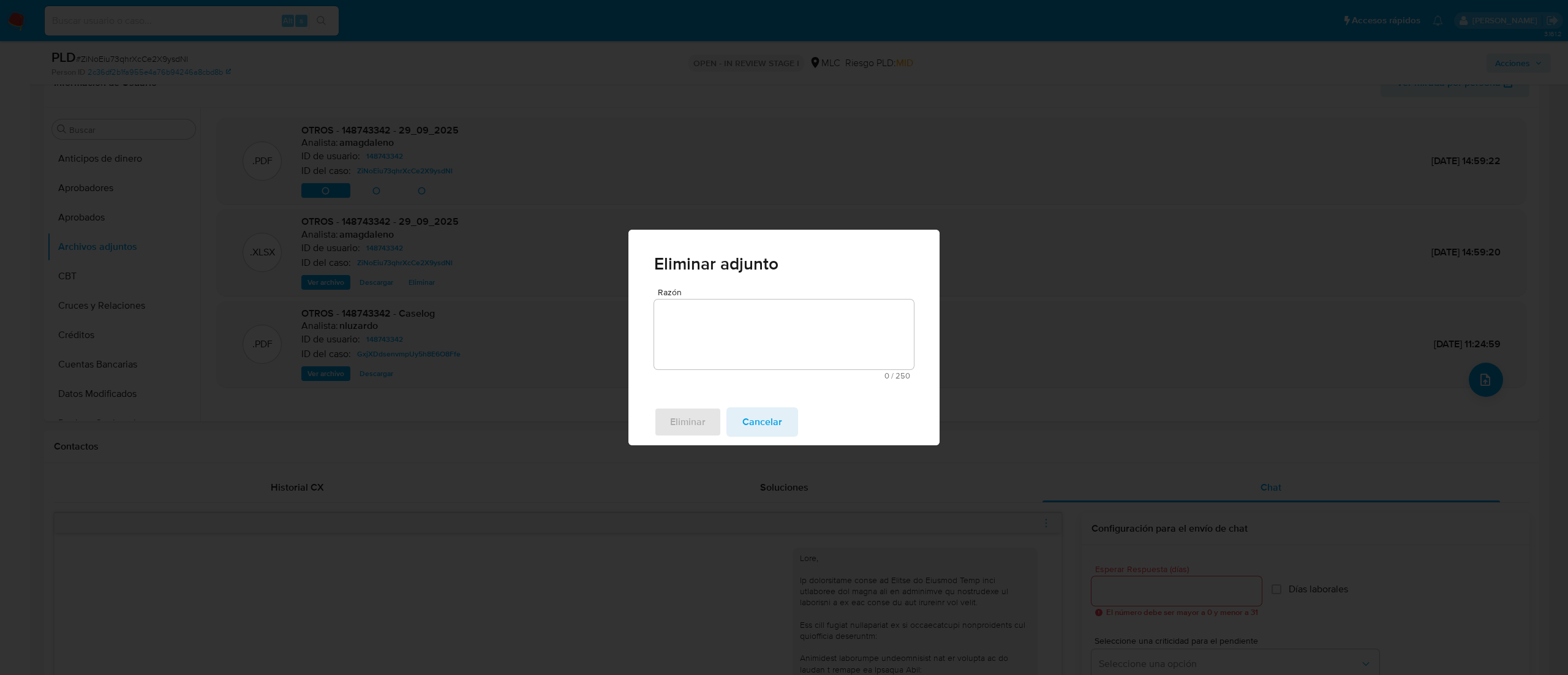
click at [738, 303] on textarea "Razón" at bounding box center [784, 334] width 259 height 69
type textarea "corrección"
click at [700, 422] on span "Eliminar" at bounding box center [688, 422] width 36 height 27
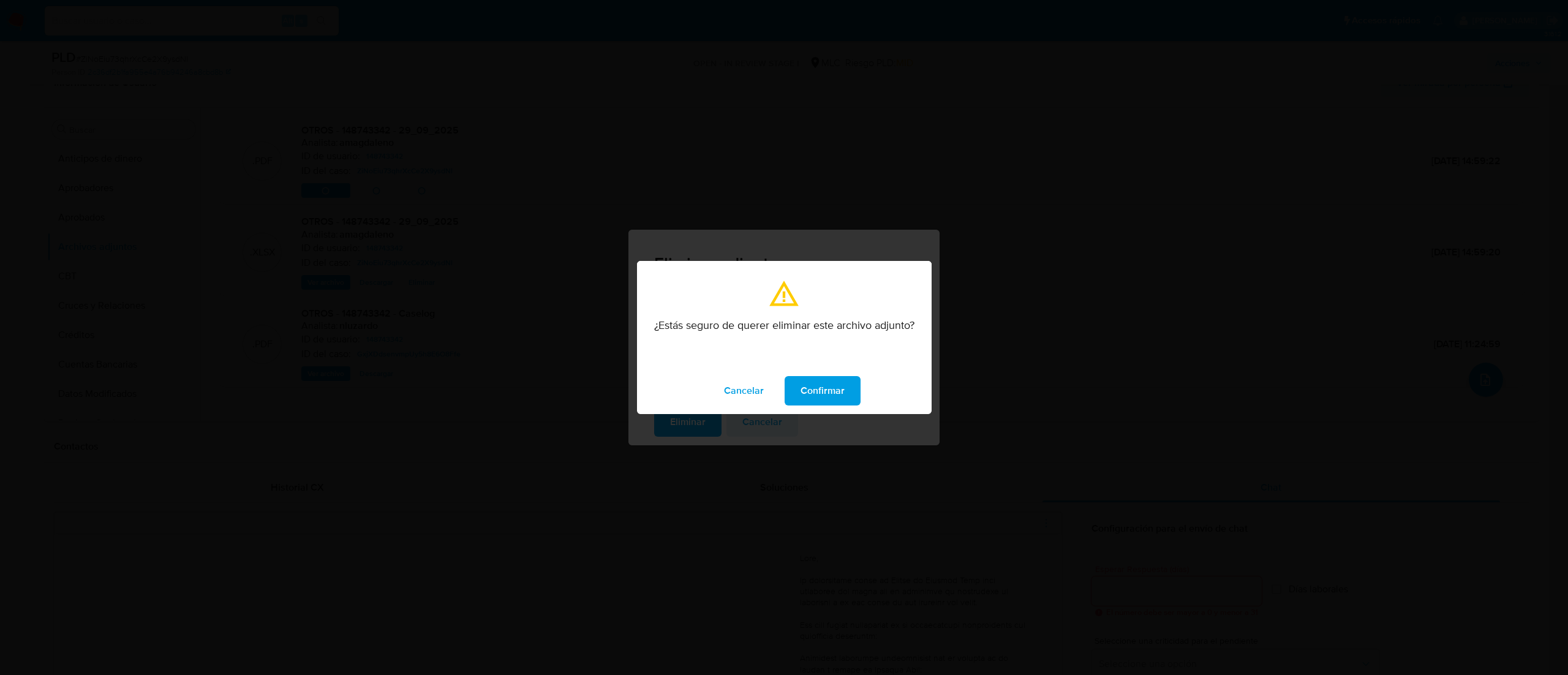
click at [827, 382] on span "Confirmar" at bounding box center [823, 391] width 44 height 27
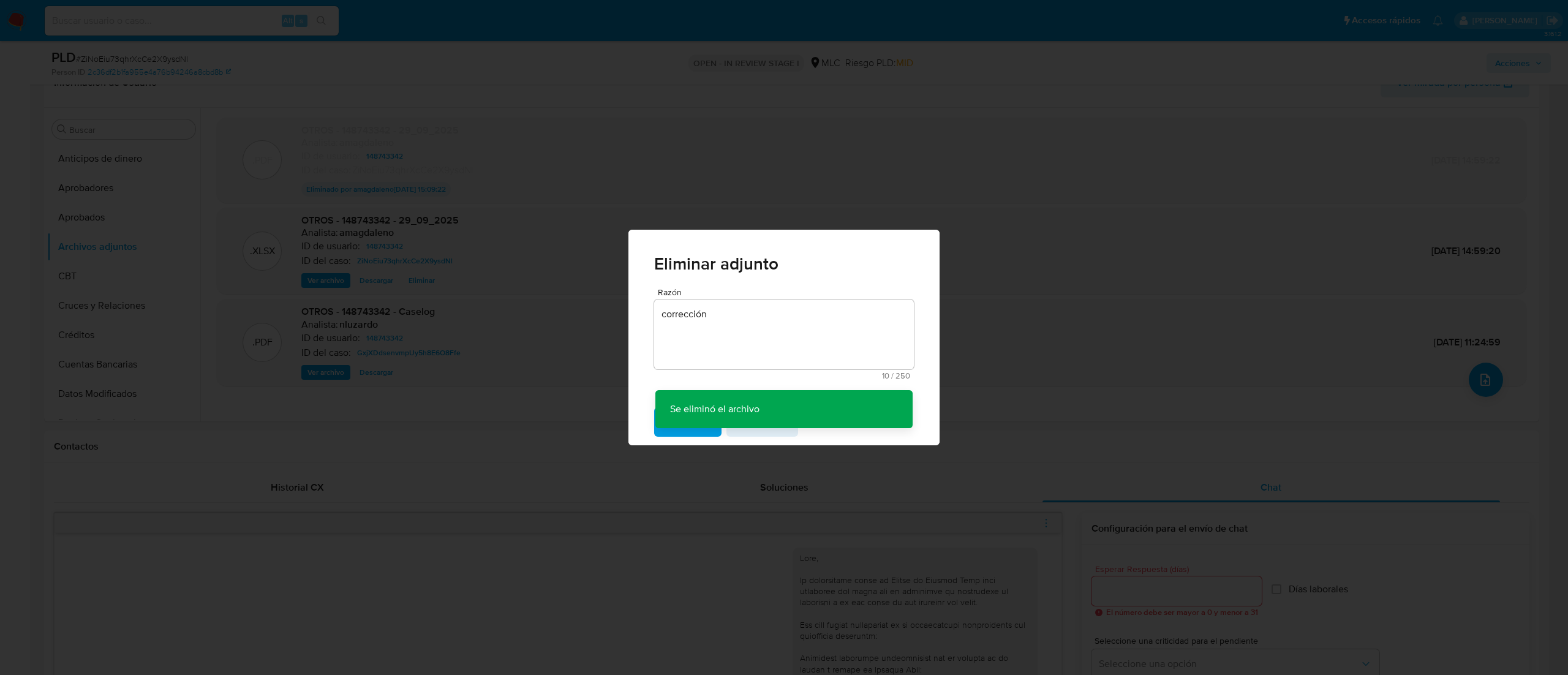
click at [1045, 388] on div "Eliminar adjunto Razón corrección 10 / 250 240 caracteres restantes Se eliminó …" at bounding box center [784, 337] width 1568 height 675
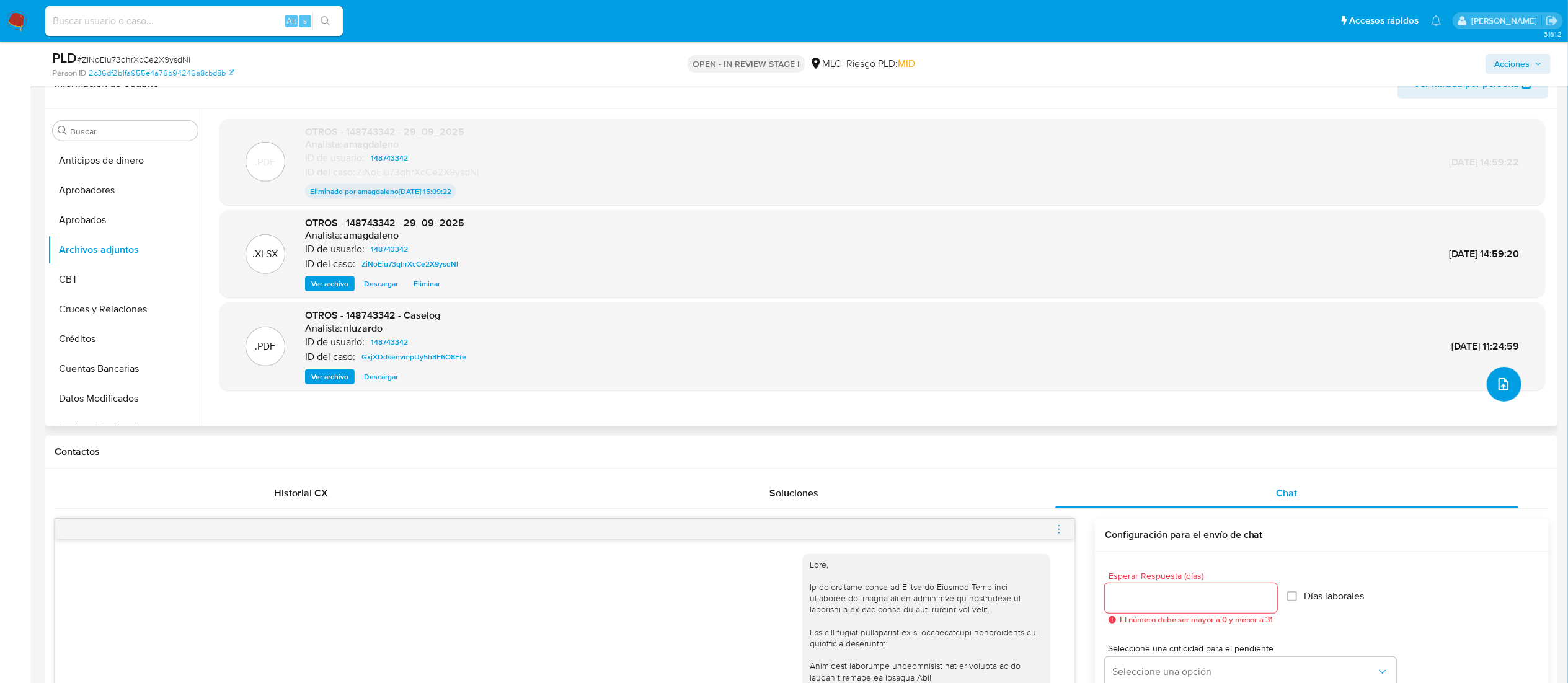
click at [1057, 393] on button "upload-file" at bounding box center [1504, 384] width 35 height 35
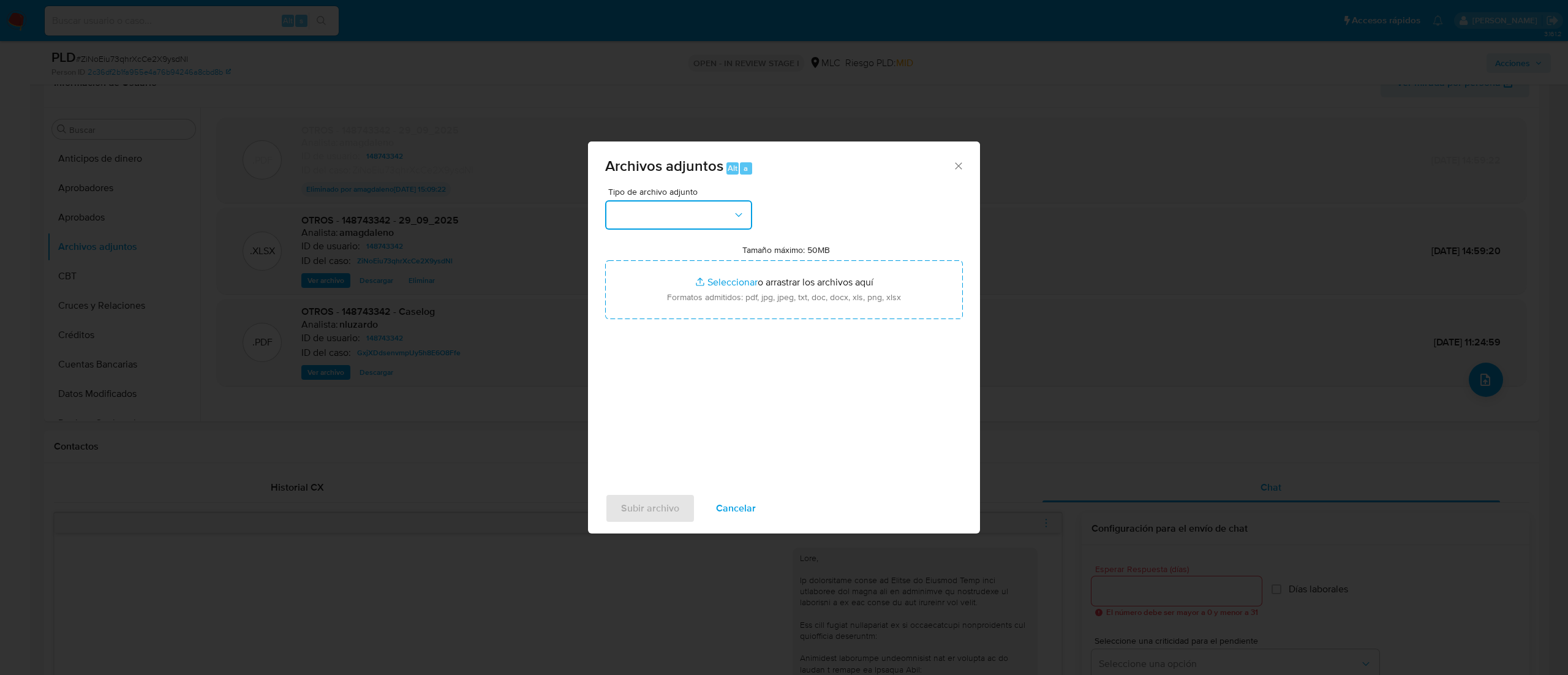
click at [655, 220] on button "button" at bounding box center [679, 215] width 147 height 29
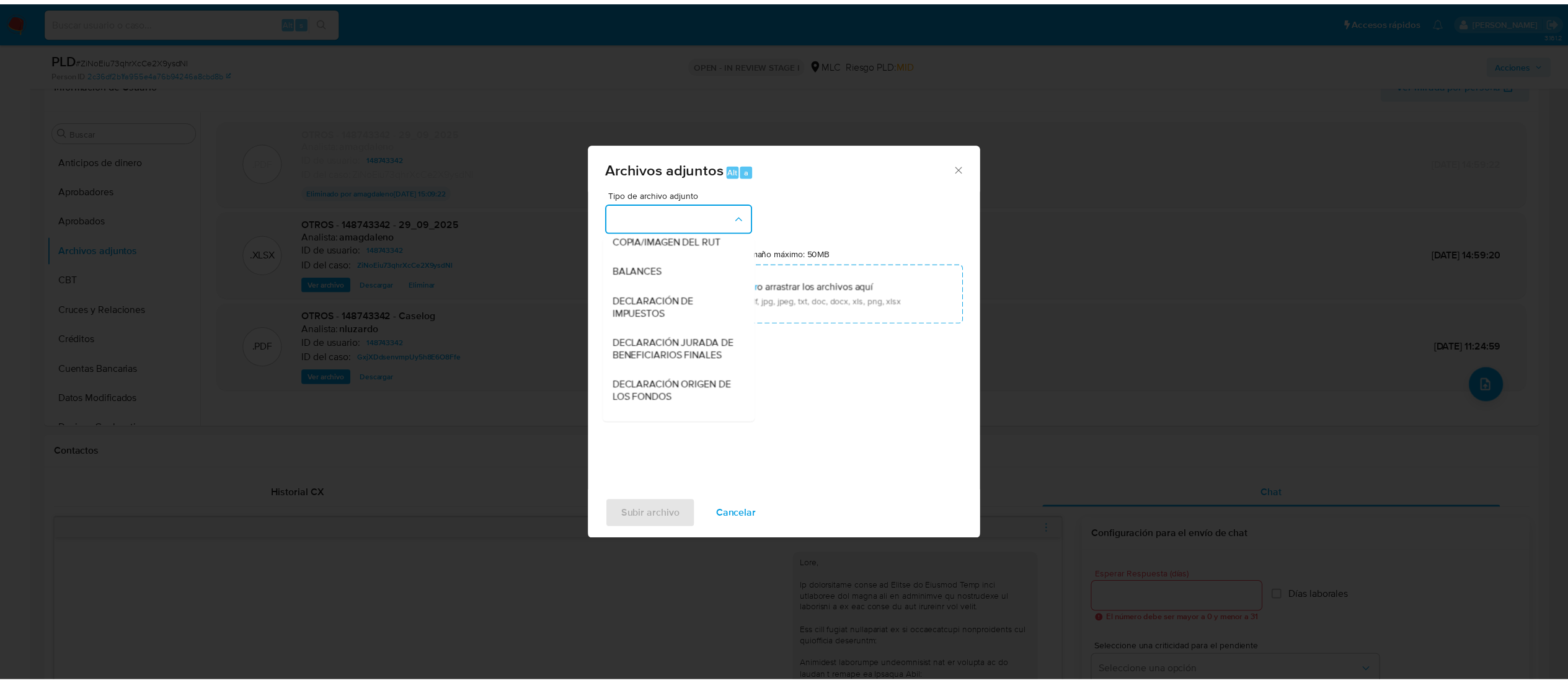
scroll to position [124, 0]
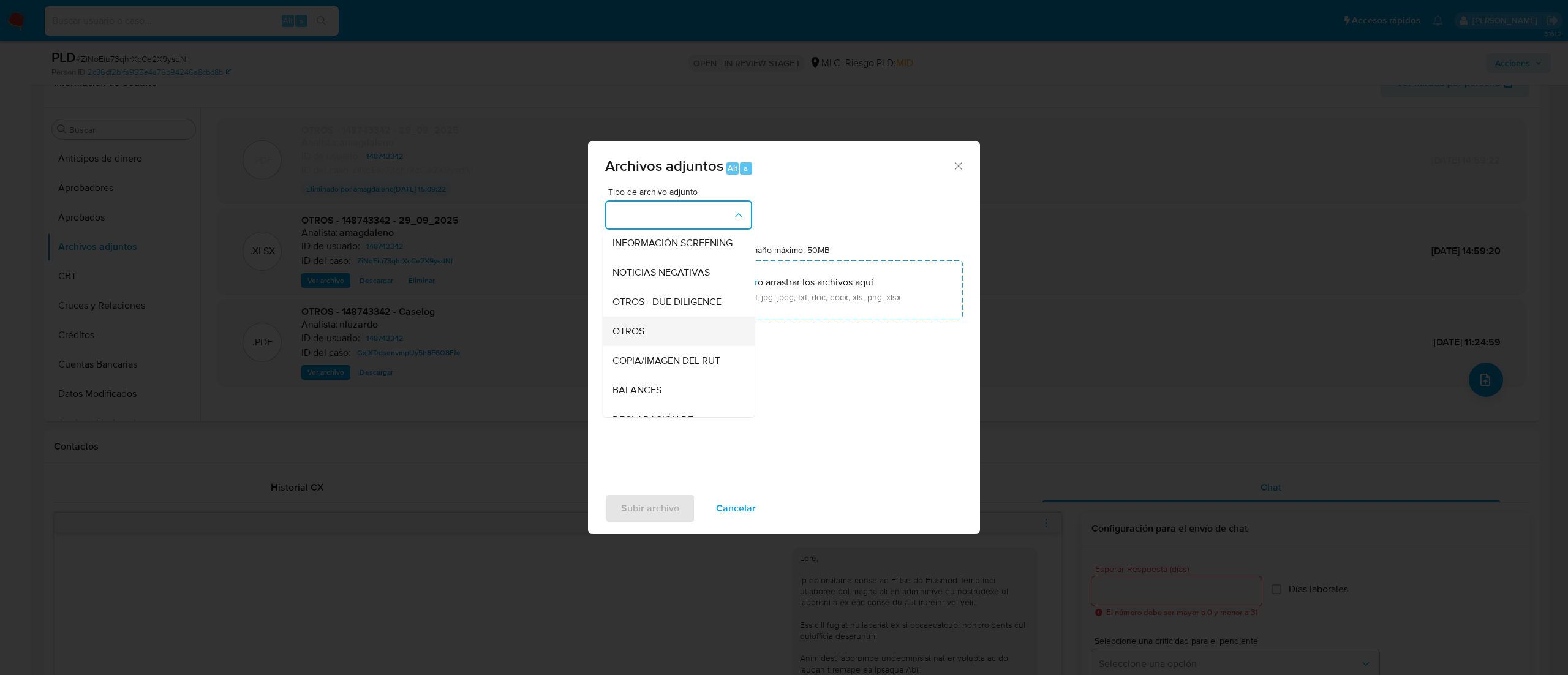
click at [642, 338] on span "OTROS" at bounding box center [628, 331] width 32 height 12
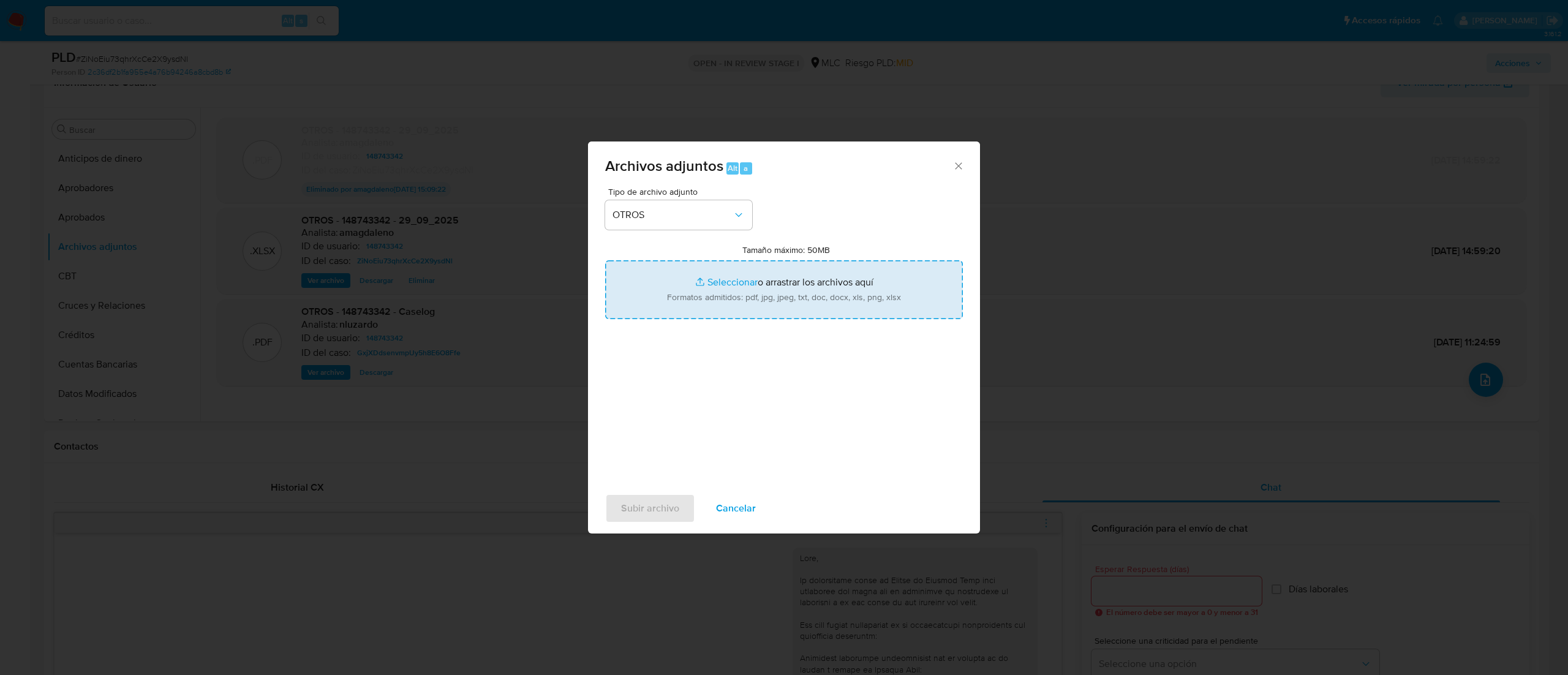
click at [731, 267] on input "Tamaño máximo: 50MB Seleccionar archivos" at bounding box center [784, 290] width 358 height 58
type input "C:\fakepath\148743342 - 29_09_2025 (1).pdf"
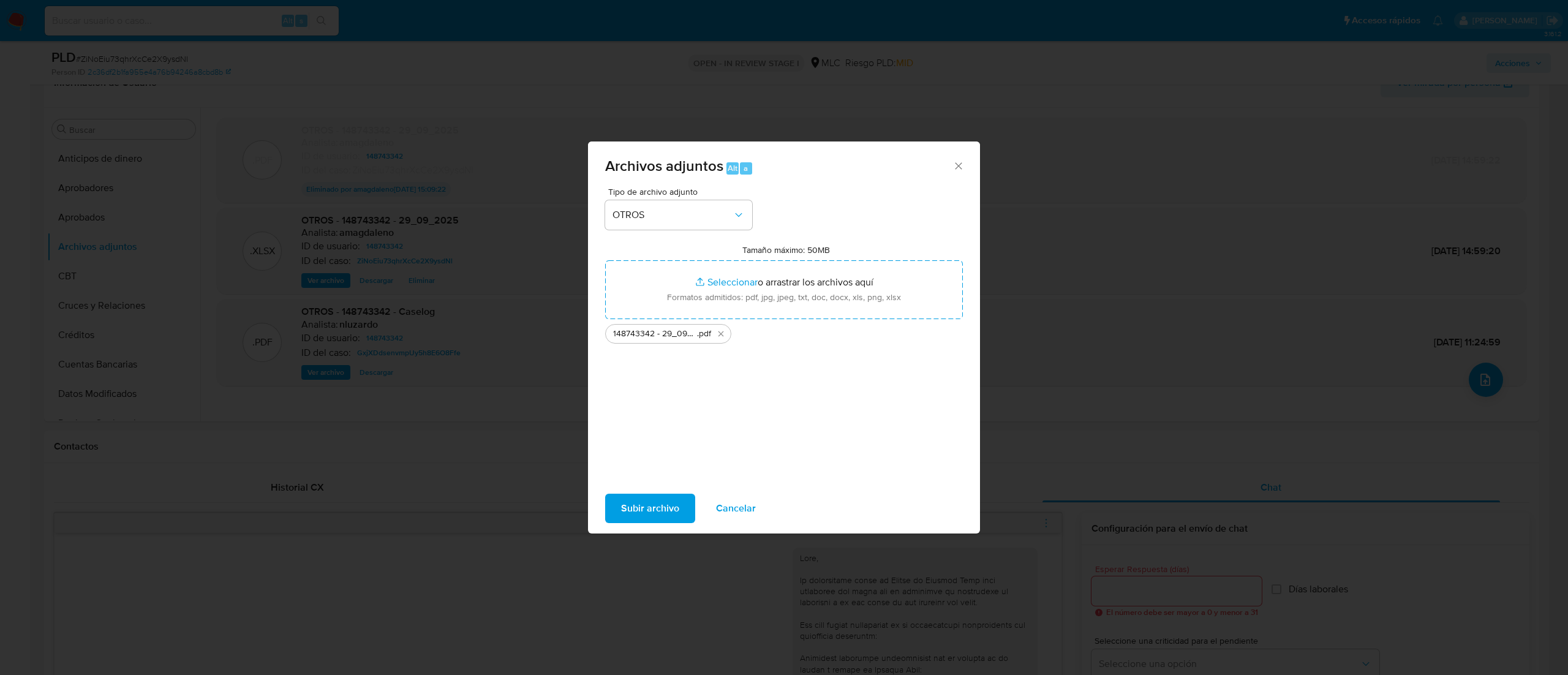
click at [630, 449] on span "Subir archivo" at bounding box center [650, 509] width 58 height 27
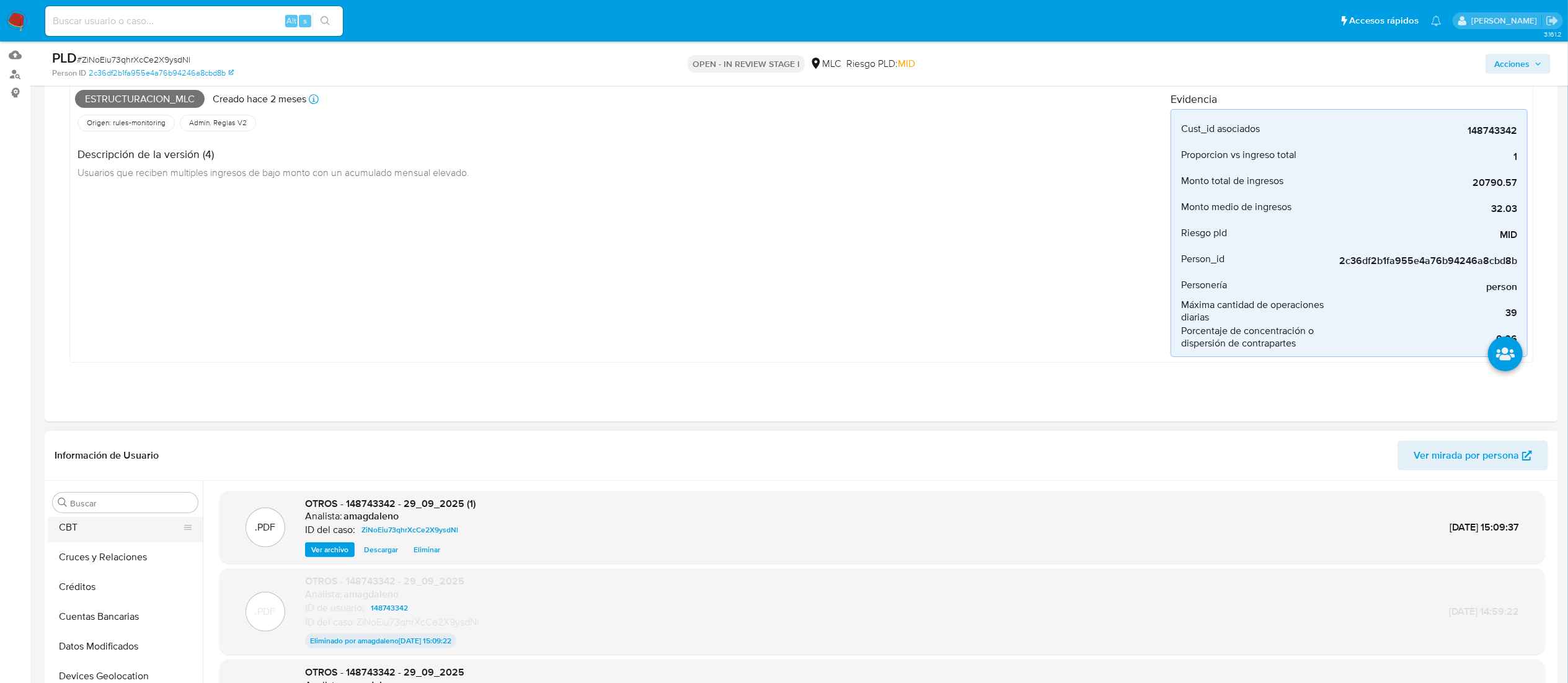
click at [95, 455] on button "CBT" at bounding box center [120, 528] width 145 height 30
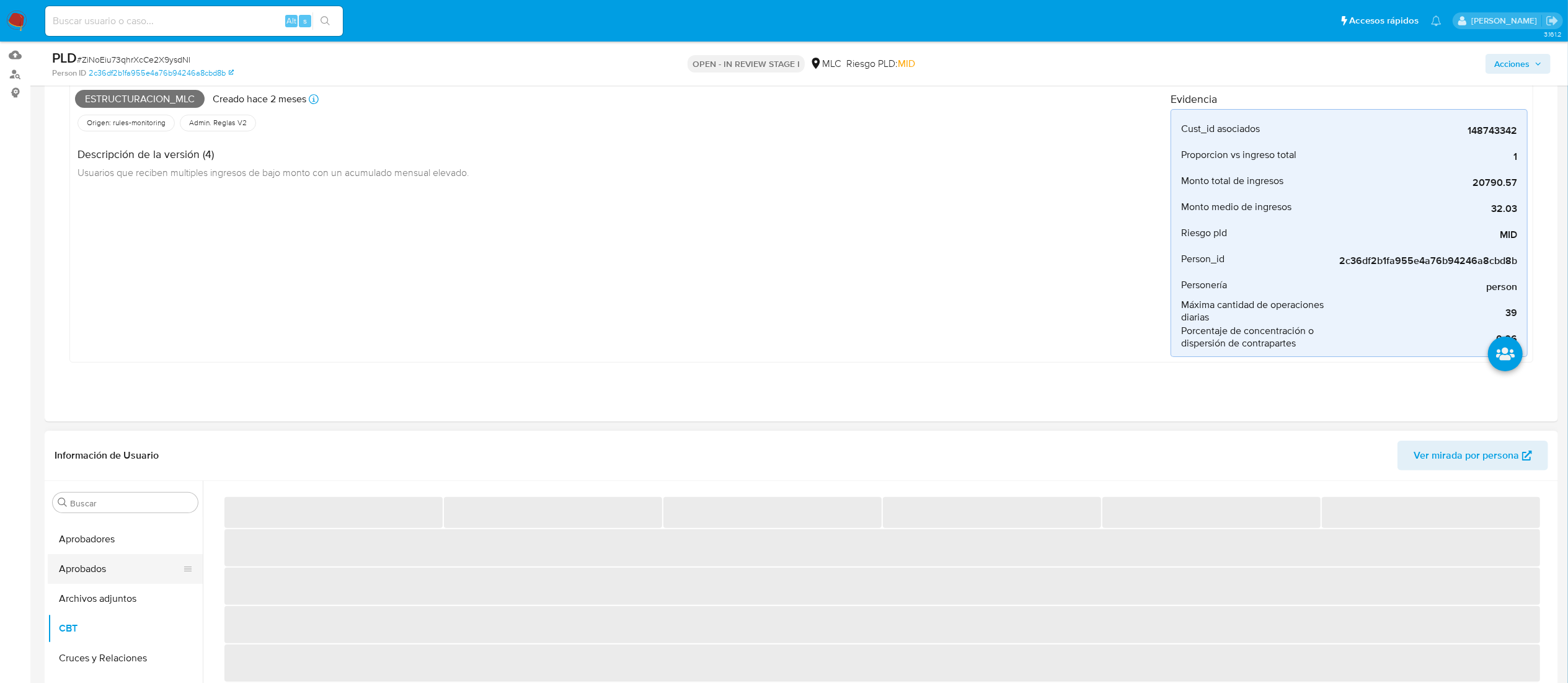
scroll to position [0, 0]
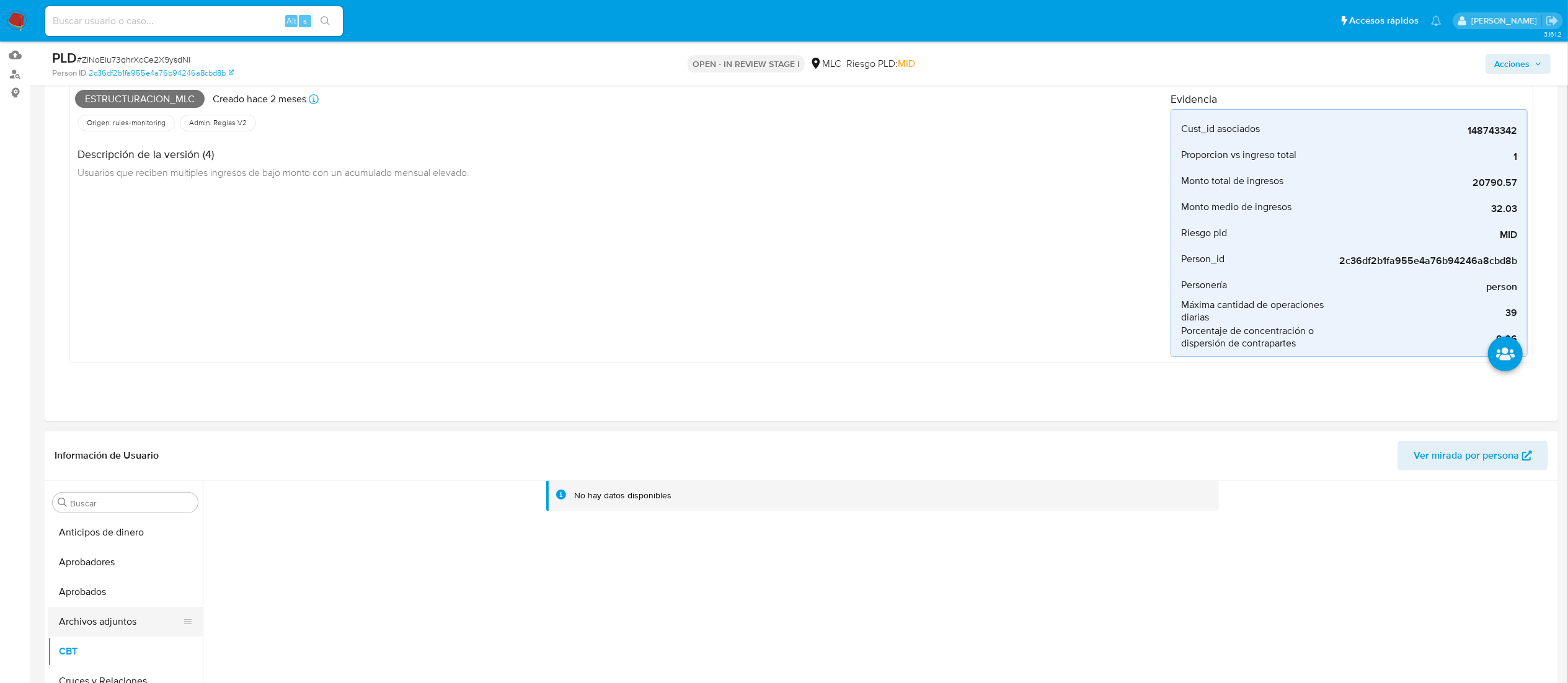
click at [83, 455] on button "Archivos adjuntos" at bounding box center [120, 622] width 145 height 30
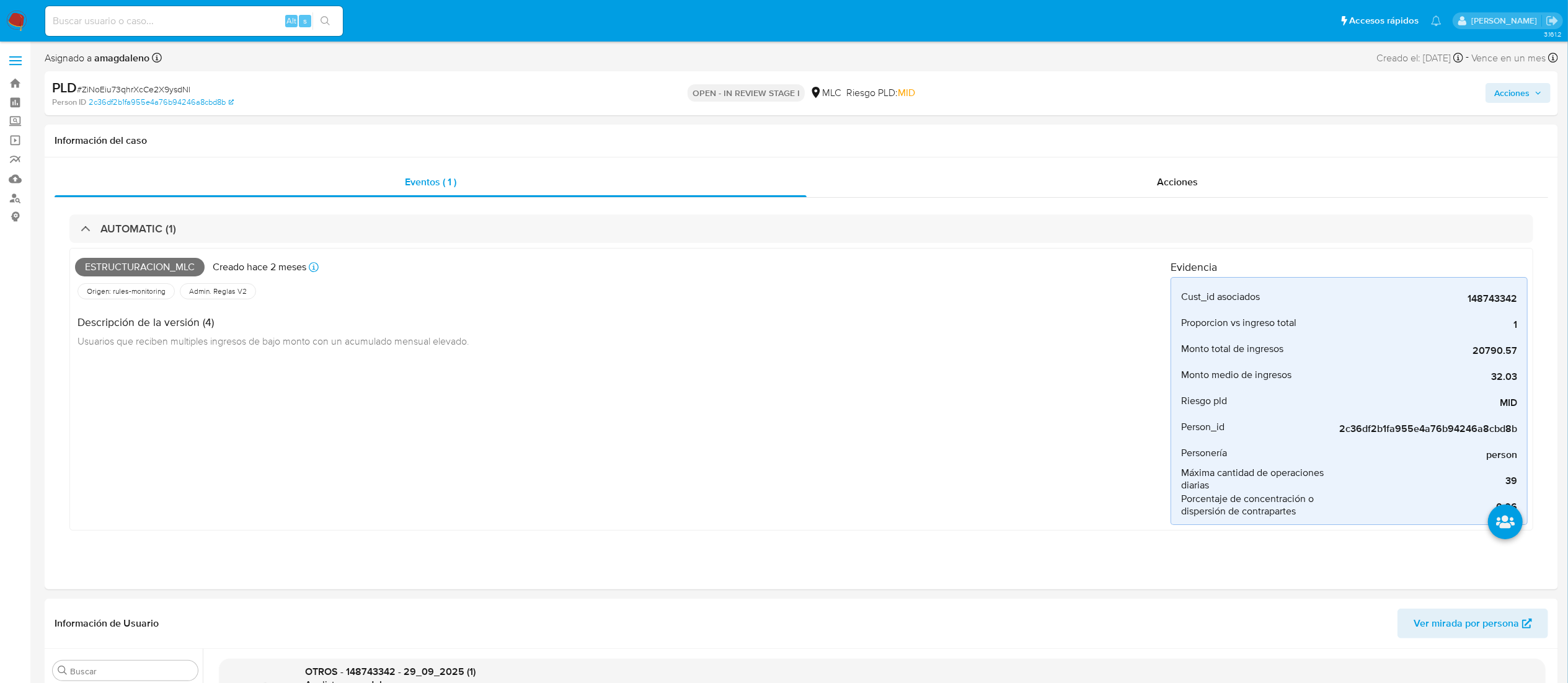
click at [1057, 103] on span "Acciones" at bounding box center [1512, 92] width 35 height 19
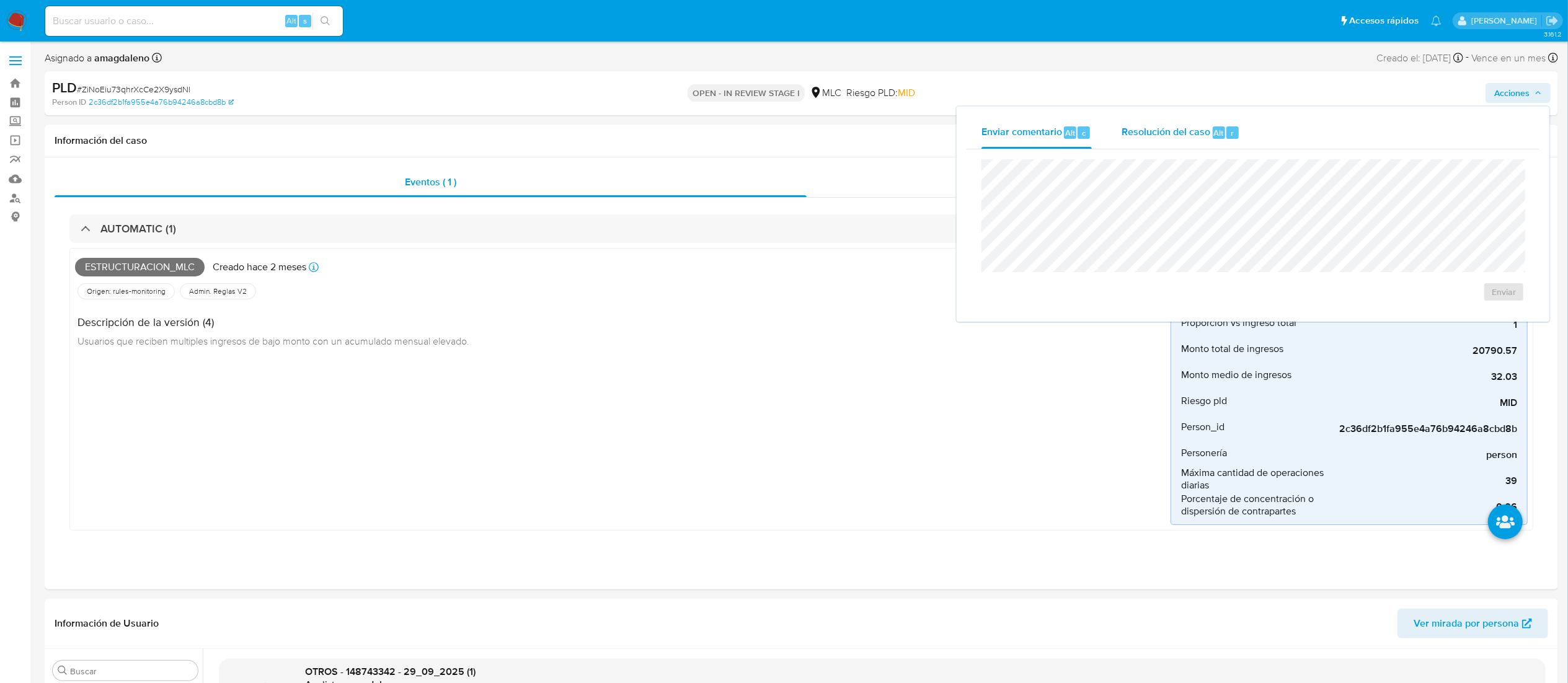
click at [1057, 123] on div "Resolución del caso Alt r" at bounding box center [1181, 132] width 118 height 32
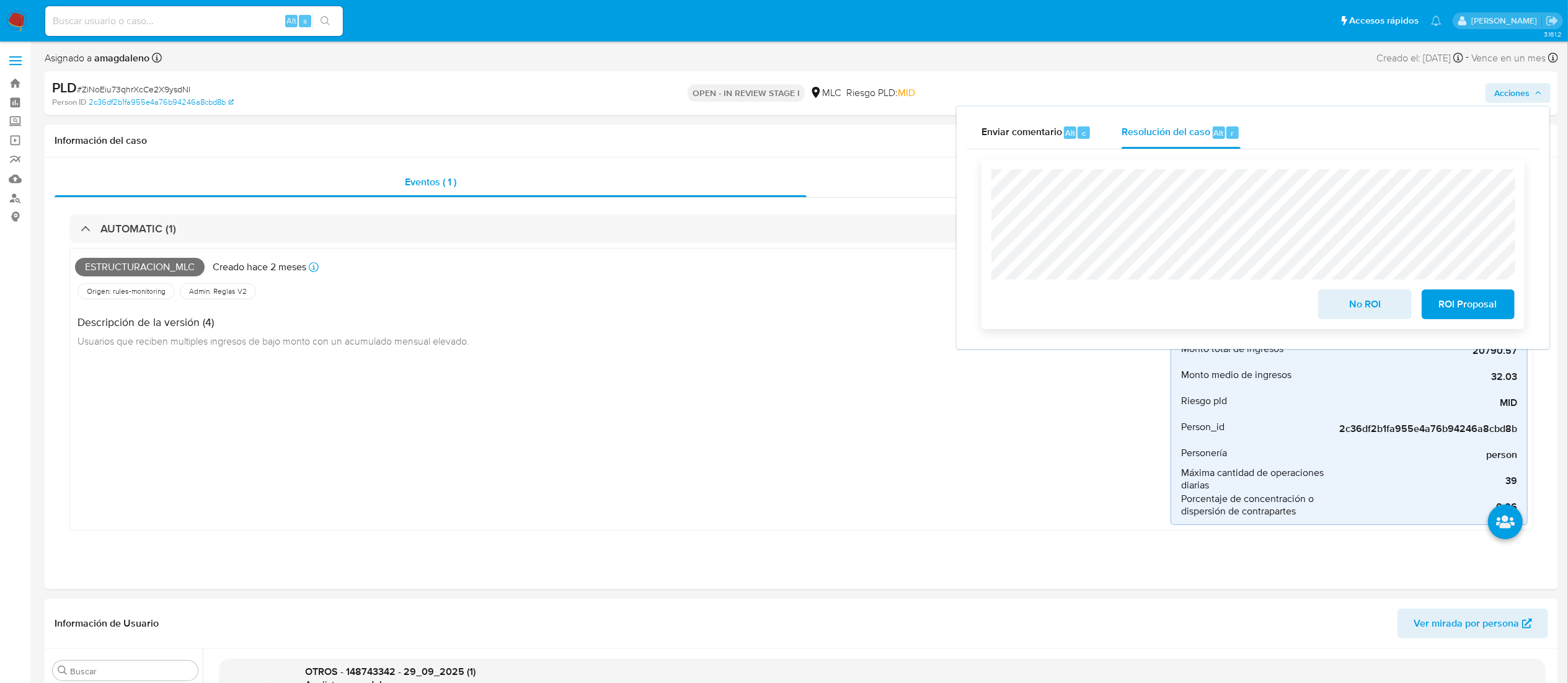
click at [1057, 291] on span "No ROI" at bounding box center [1365, 305] width 61 height 28
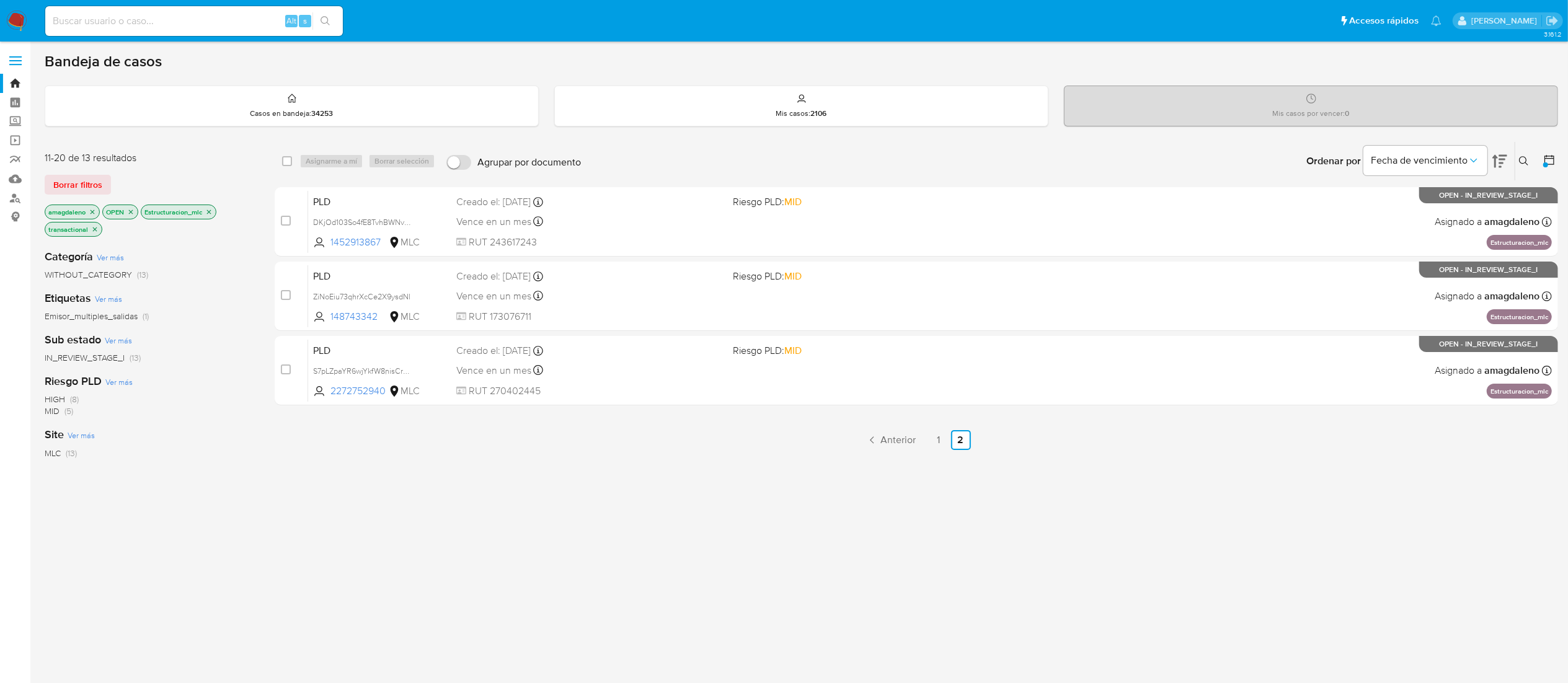
click at [662, 297] on div "Vence en un mes Vence el [DATE] 06:05:21" at bounding box center [590, 296] width 266 height 17
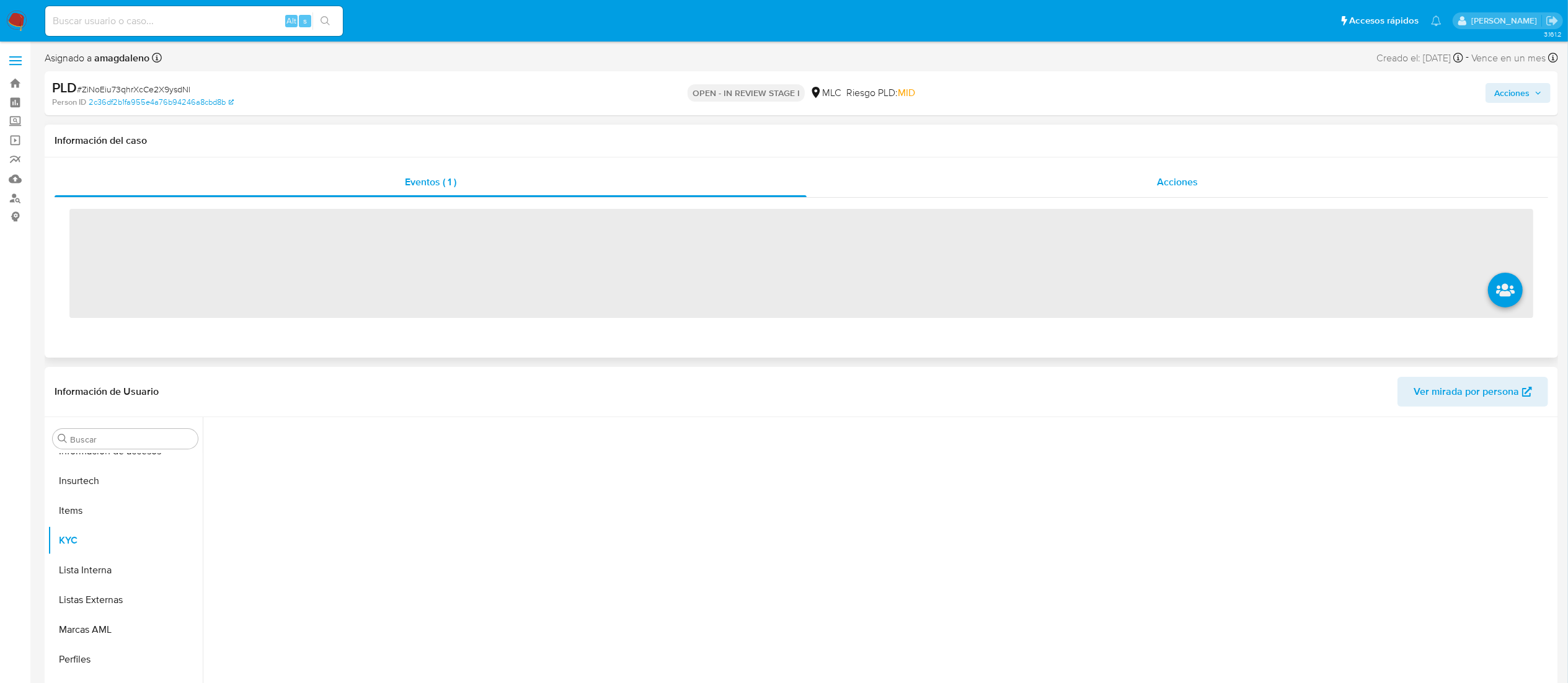
scroll to position [583, 0]
click at [1110, 178] on div "Acciones" at bounding box center [1177, 182] width 741 height 30
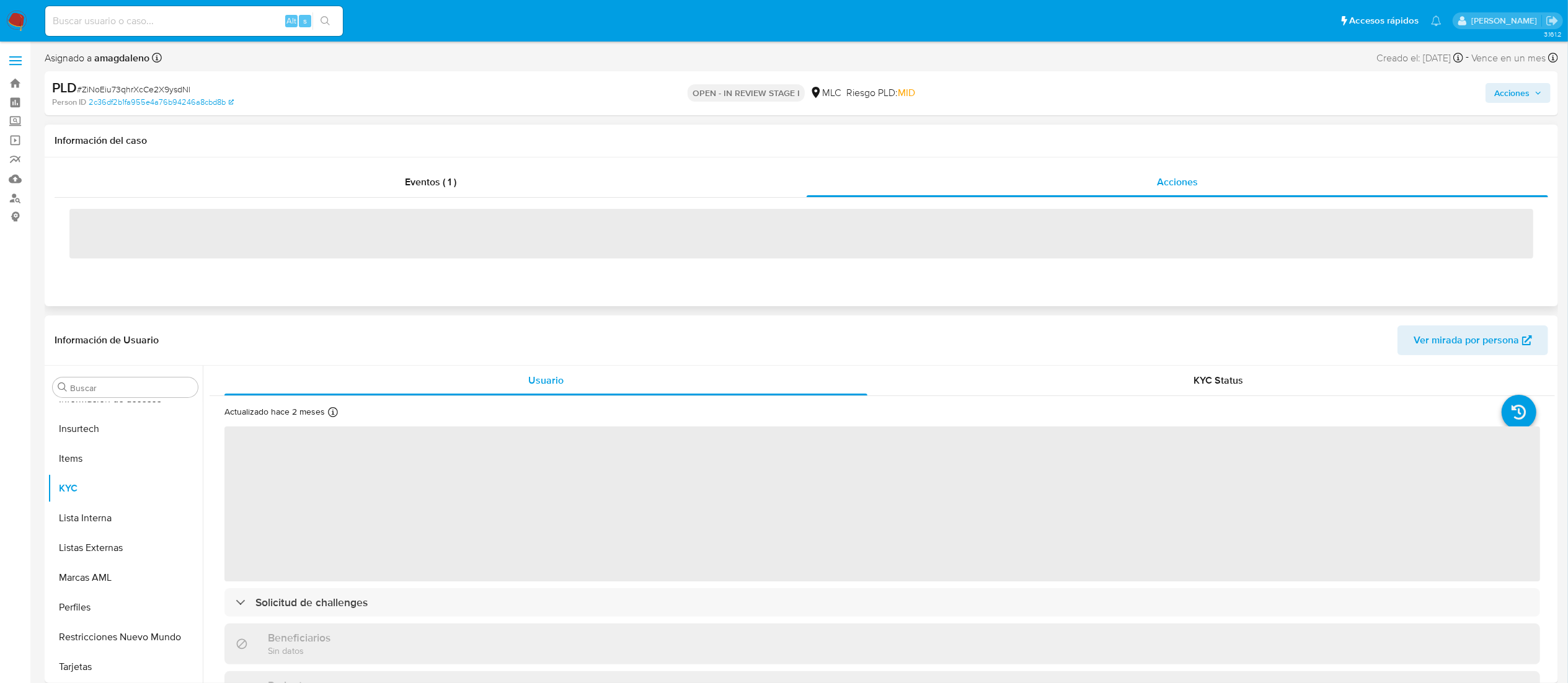
select select "10"
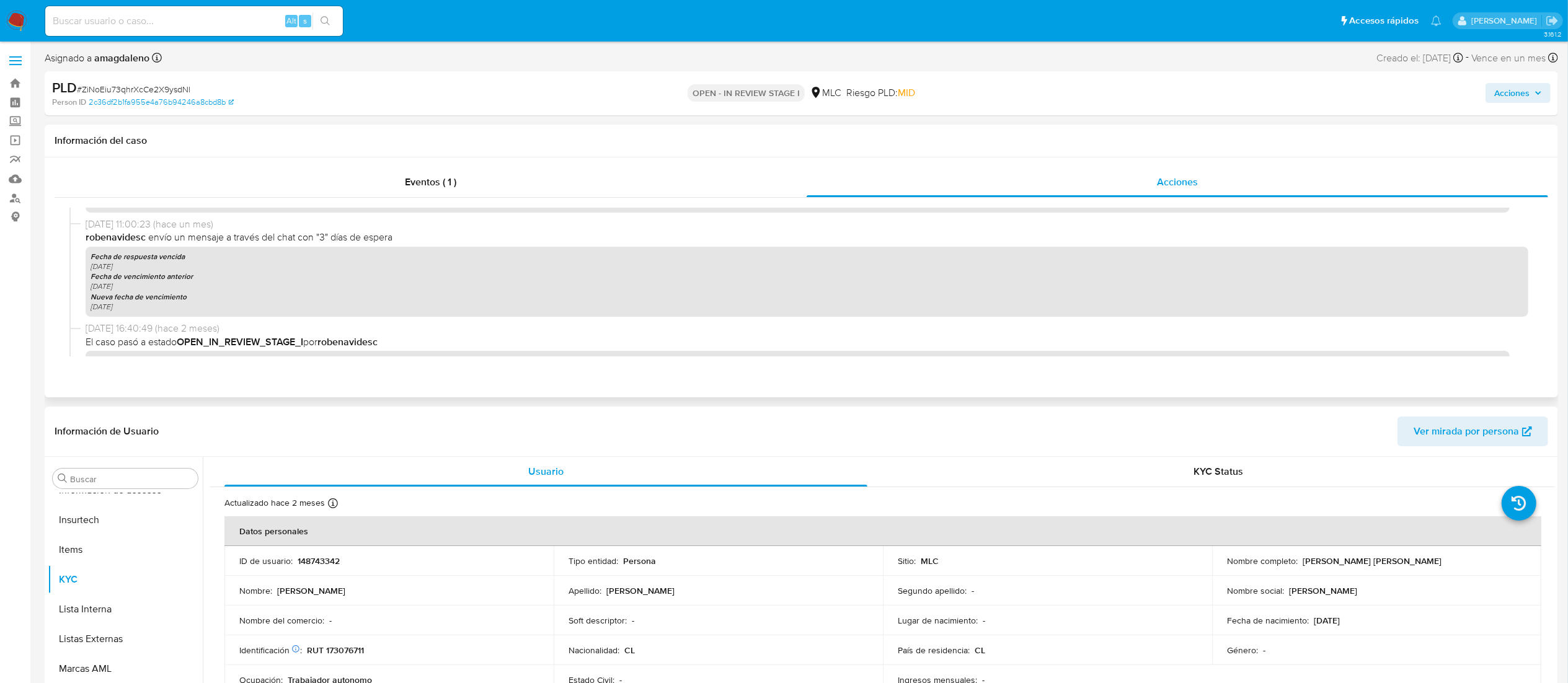
scroll to position [0, 0]
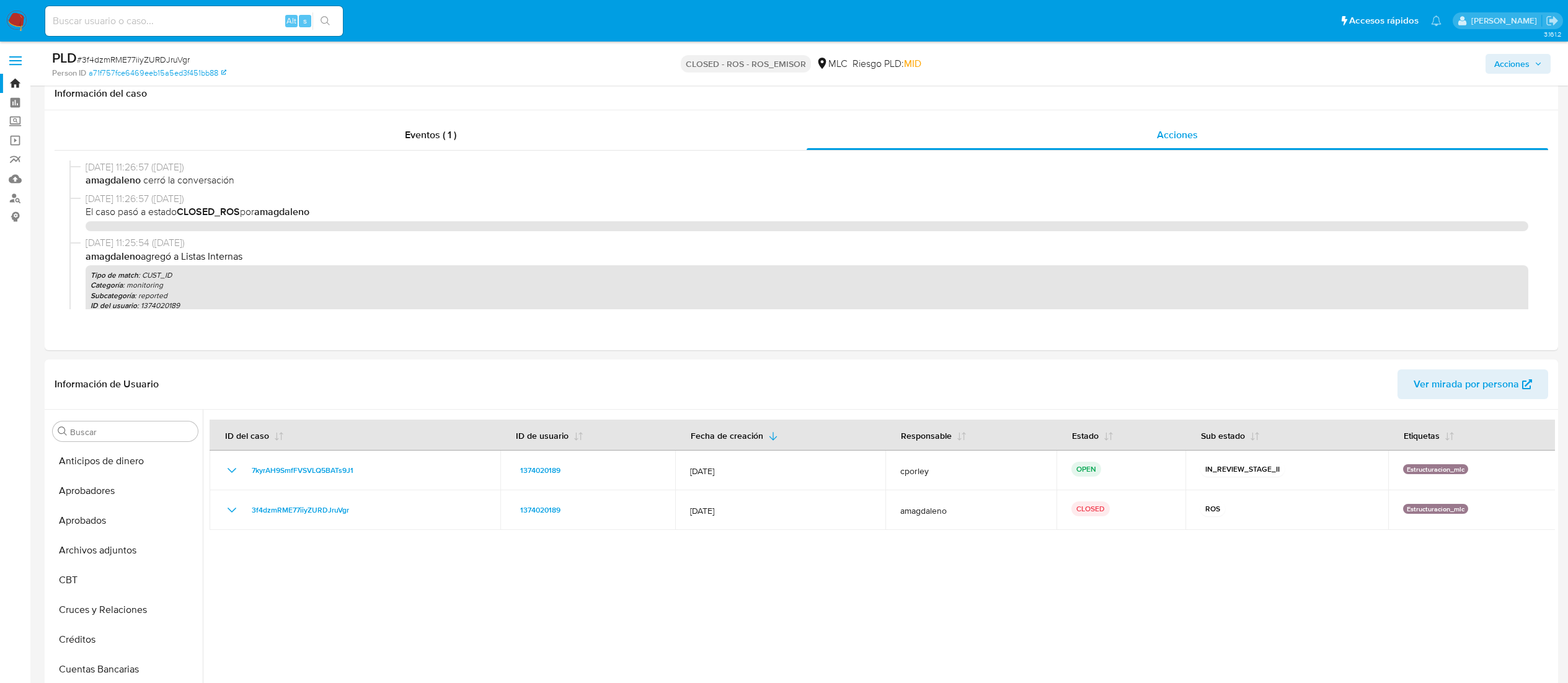
select select "10"
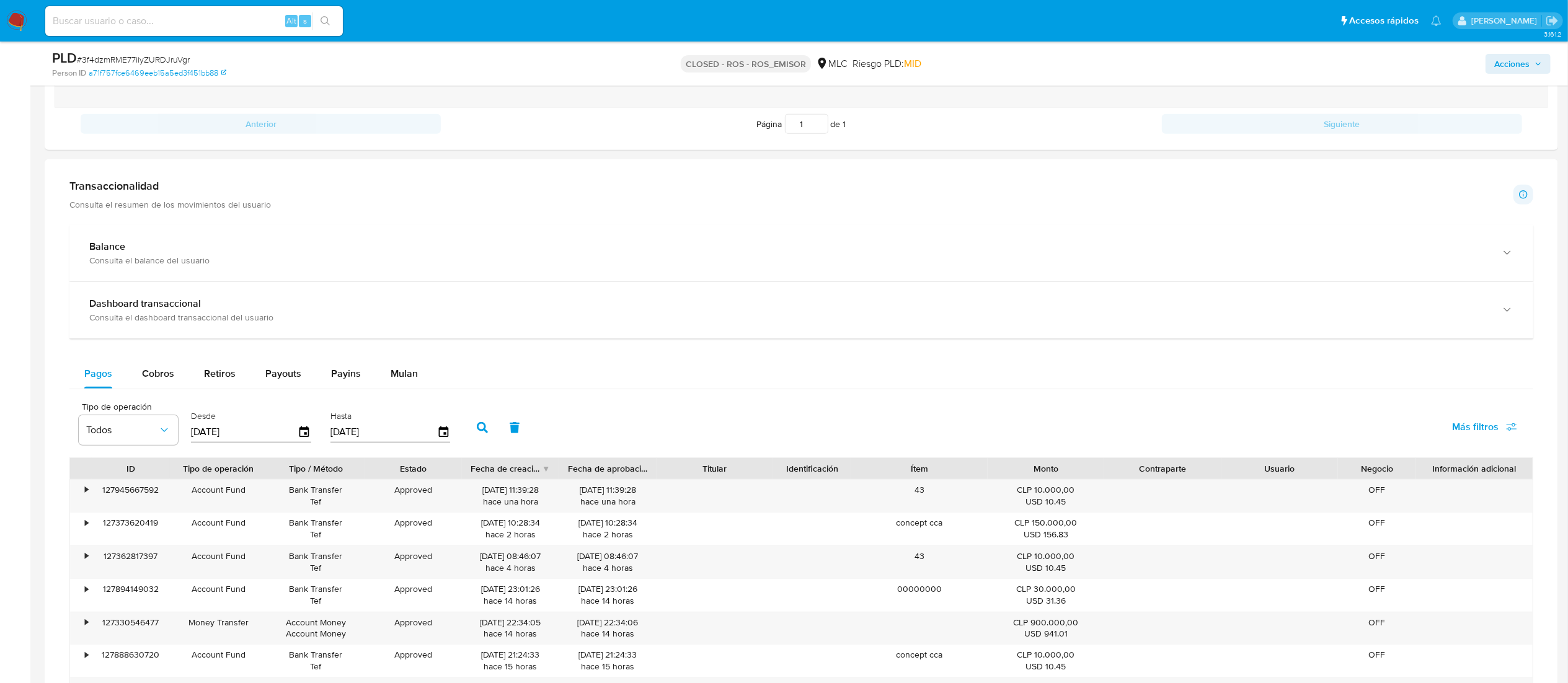
scroll to position [1075, 0]
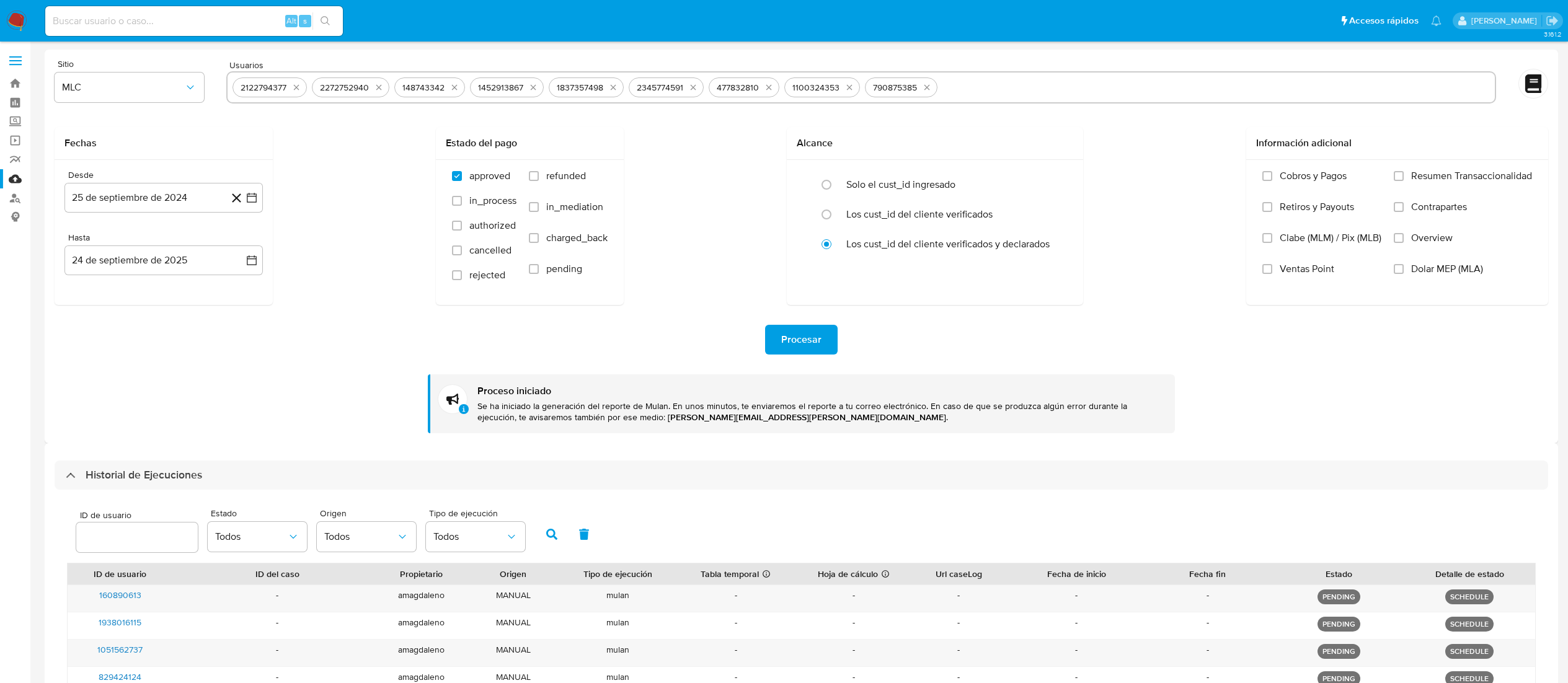
select select "10"
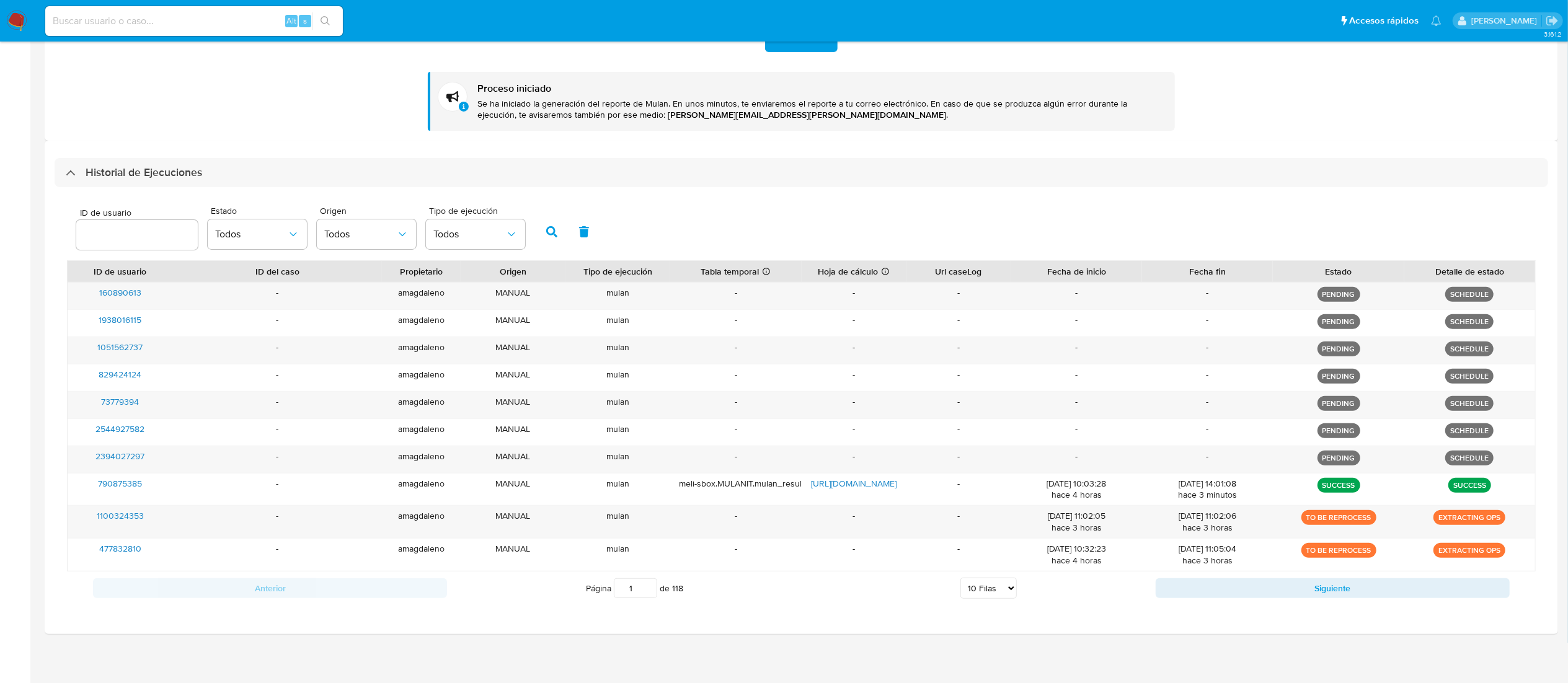
scroll to position [311, 0]
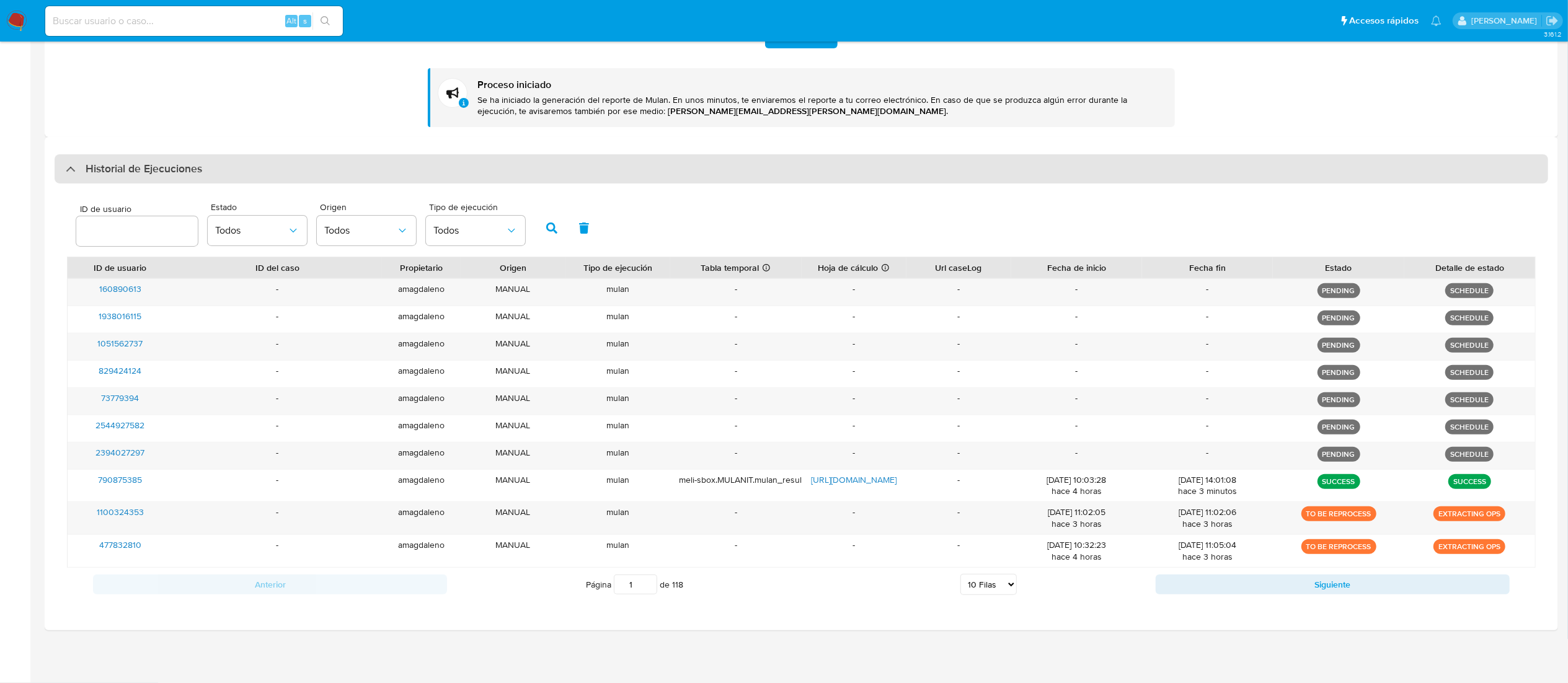
click at [74, 163] on div "Historial de Ejecuciones" at bounding box center [134, 169] width 137 height 15
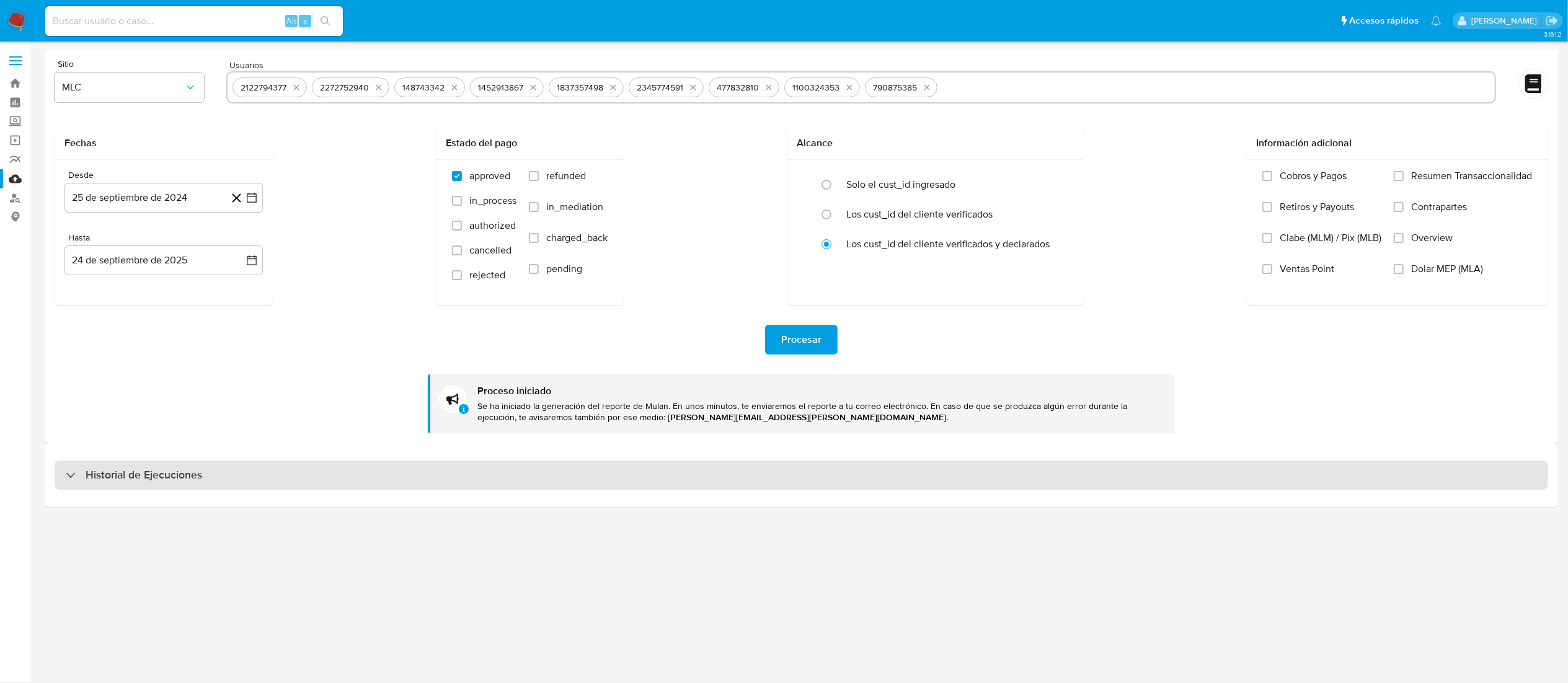
scroll to position [0, 0]
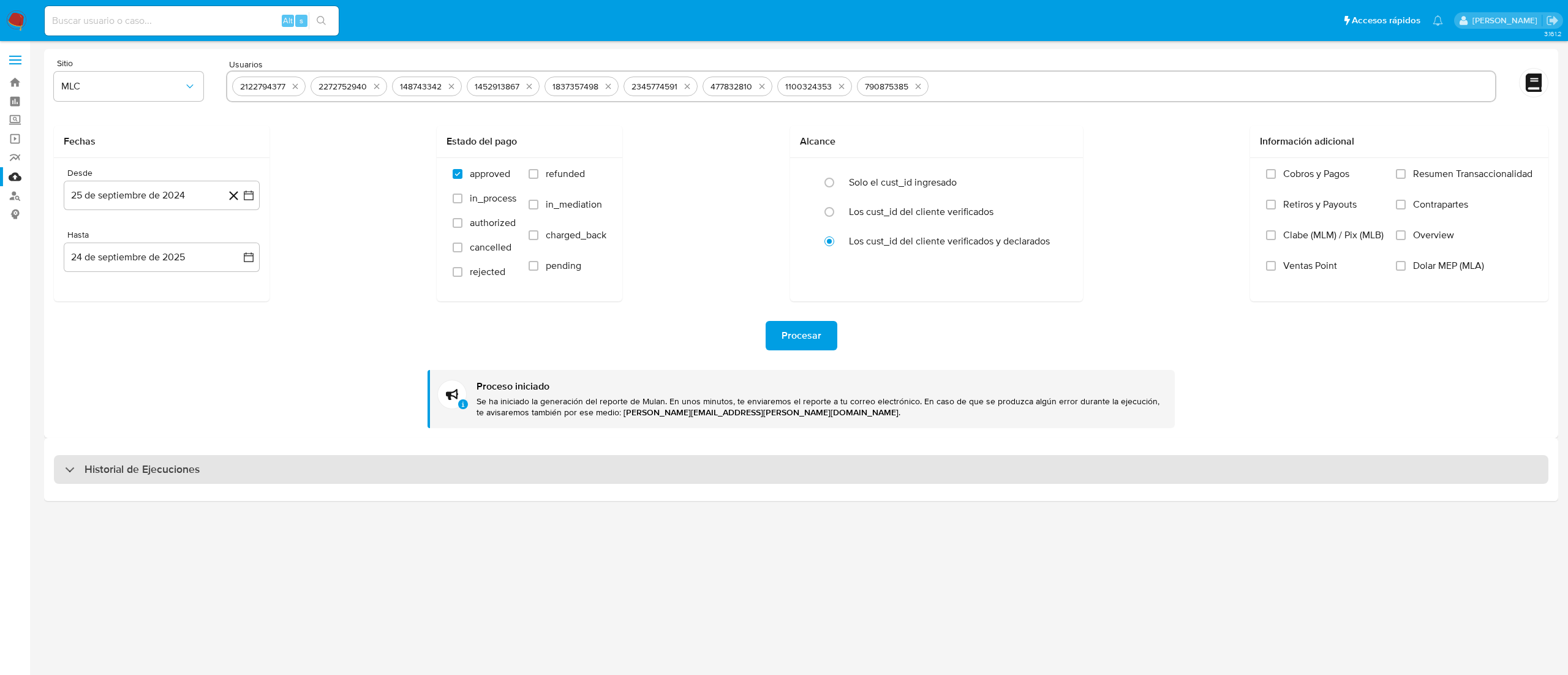
click at [69, 460] on div "Historial de Ejecuciones" at bounding box center [801, 469] width 1495 height 29
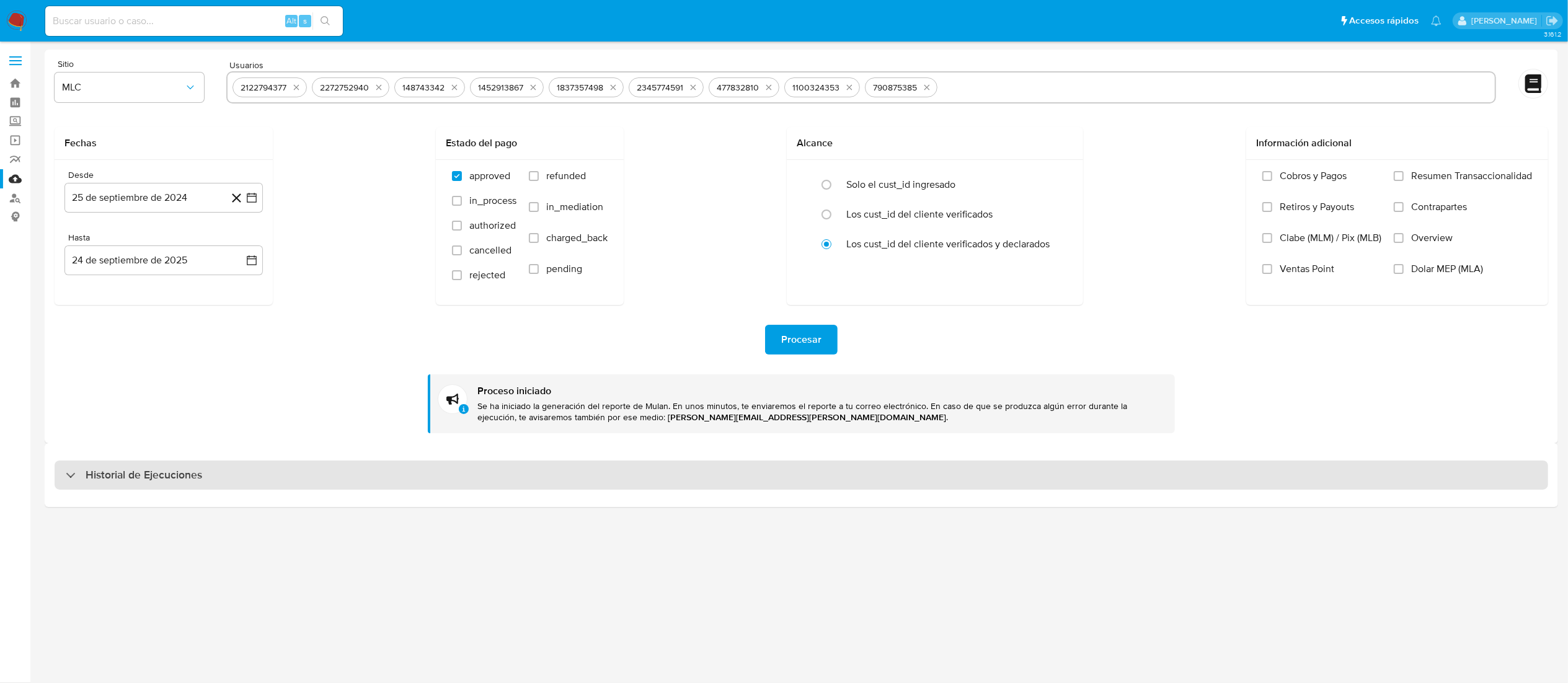
select select "10"
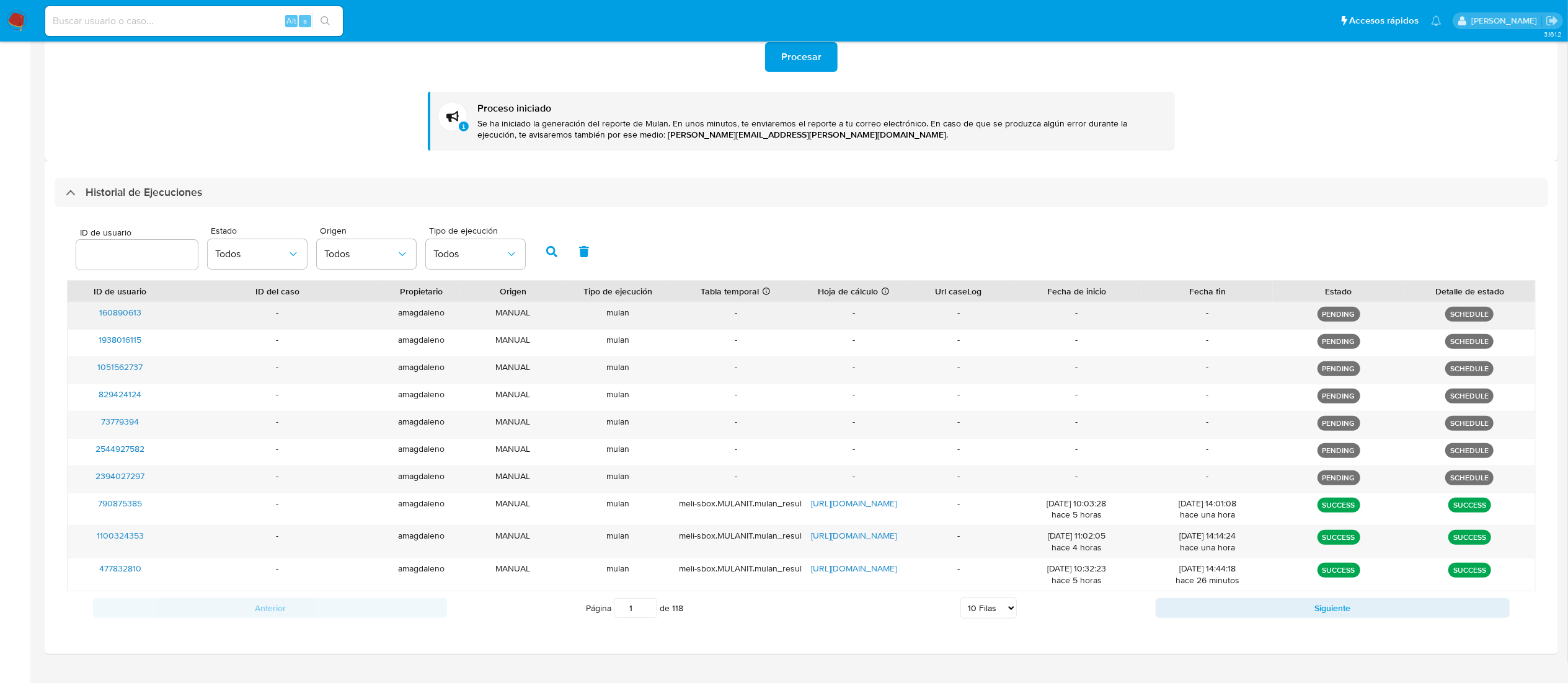
scroll to position [311, 0]
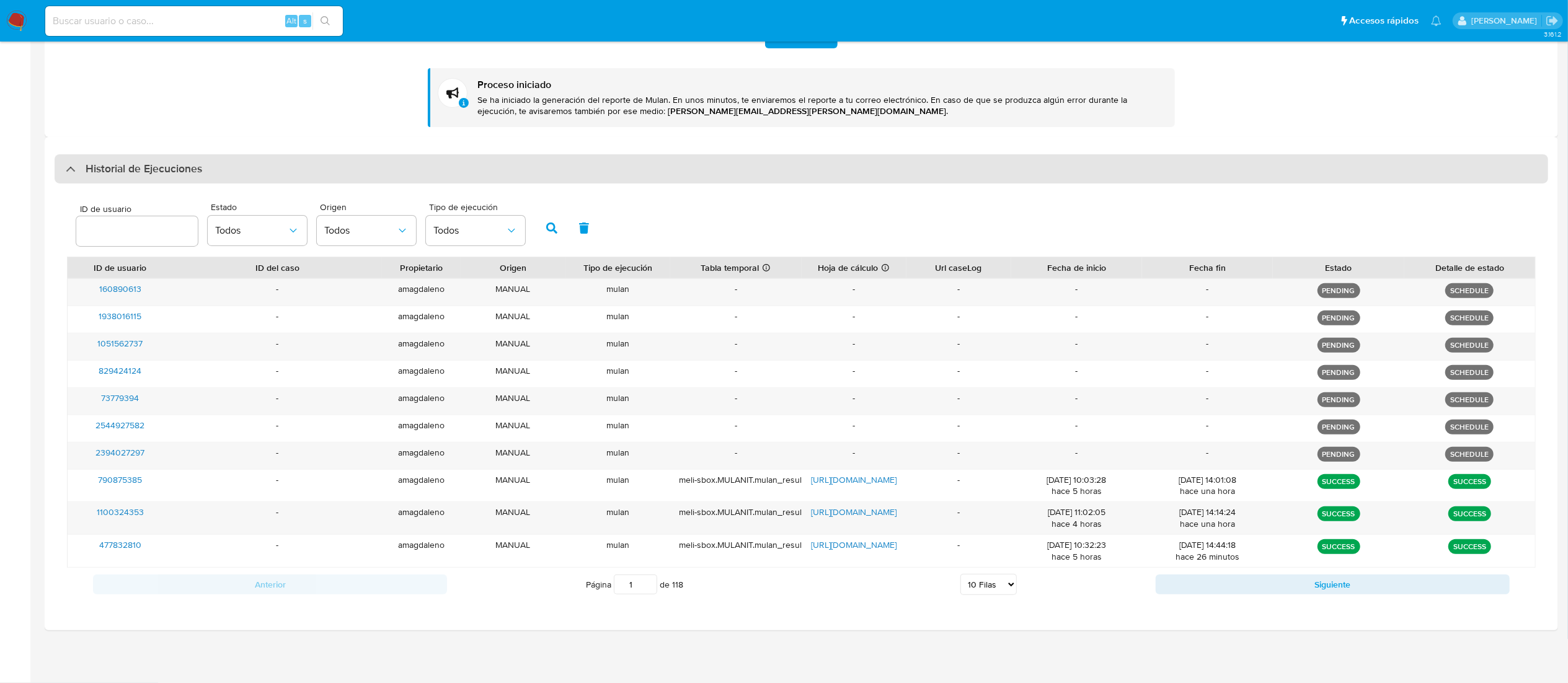
click at [66, 168] on div at bounding box center [66, 168] width 0 height 0
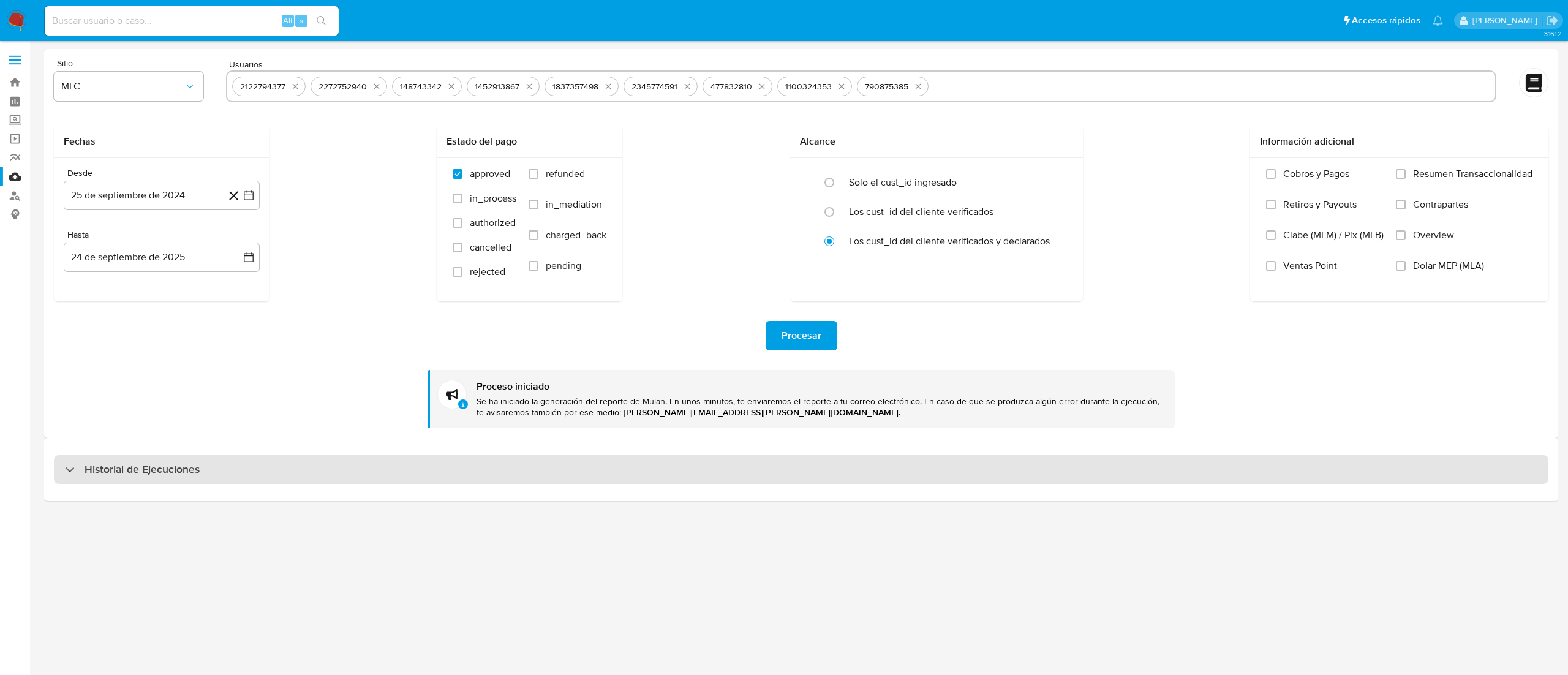
click at [72, 464] on div "Historial de Ejecuciones" at bounding box center [132, 469] width 135 height 15
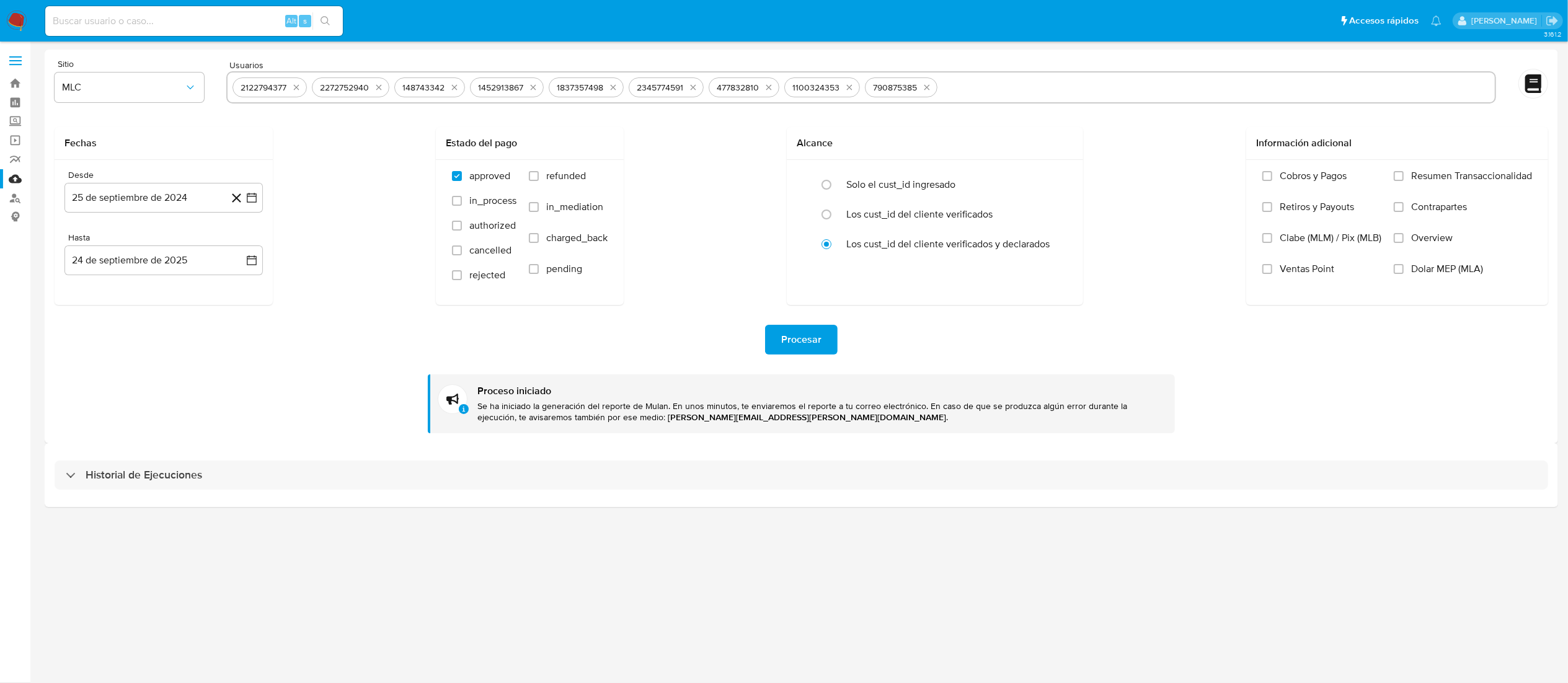
select select "10"
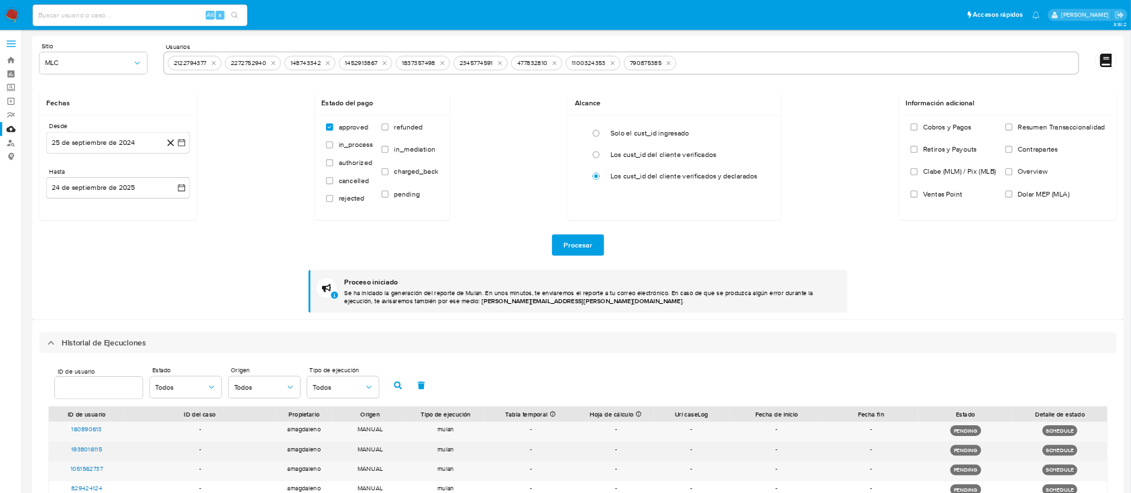
scroll to position [336, 0]
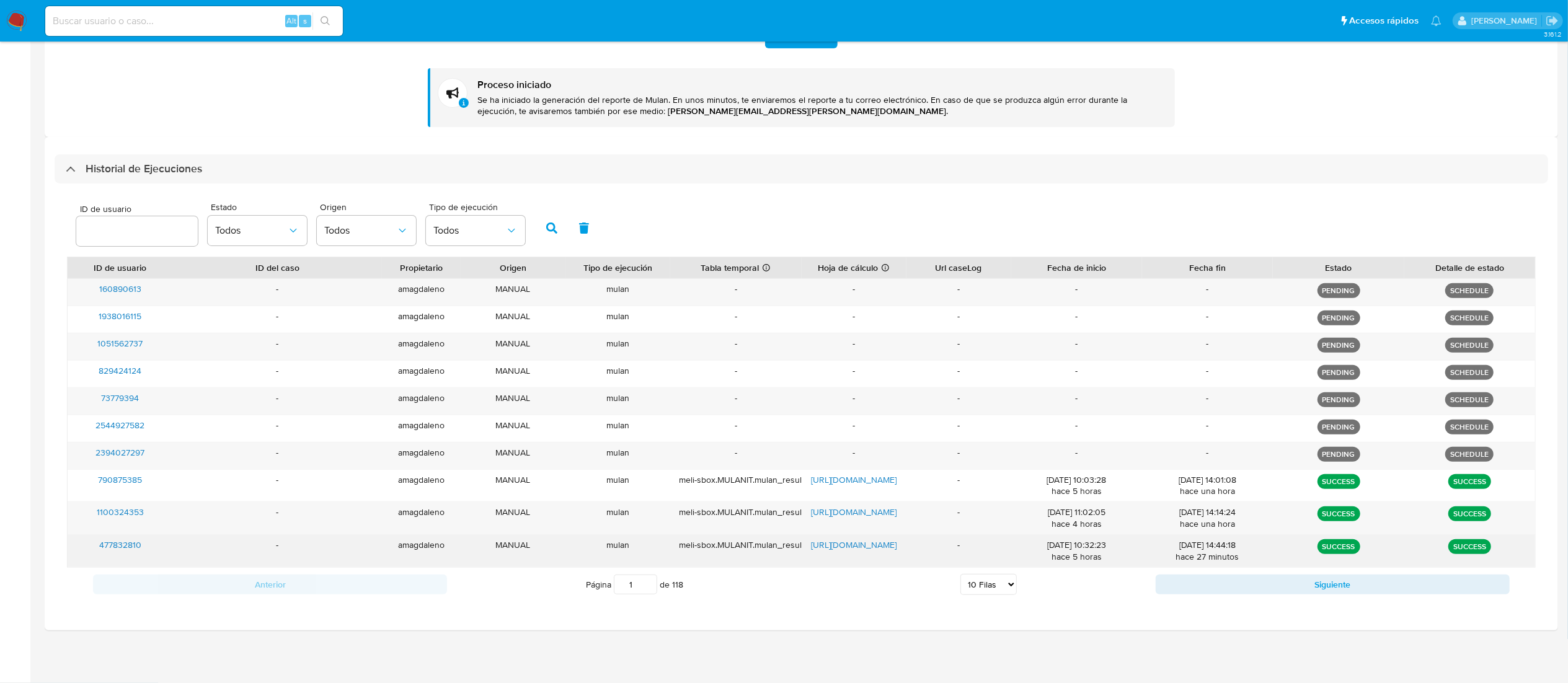
click at [824, 544] on span "[URL][DOMAIN_NAME]" at bounding box center [853, 544] width 86 height 12
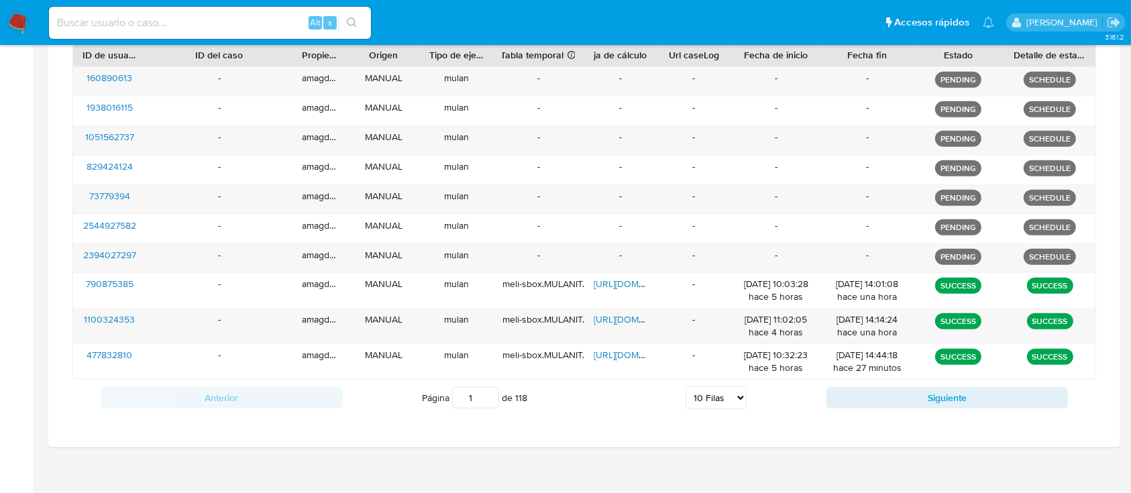
scroll to position [588, 0]
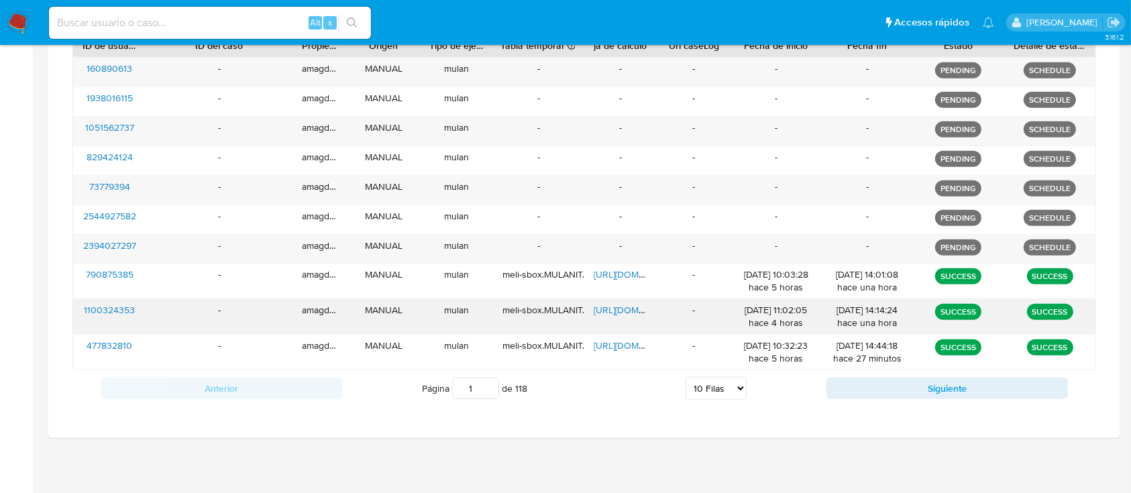
click at [121, 307] on span "1100324353" at bounding box center [109, 309] width 51 height 13
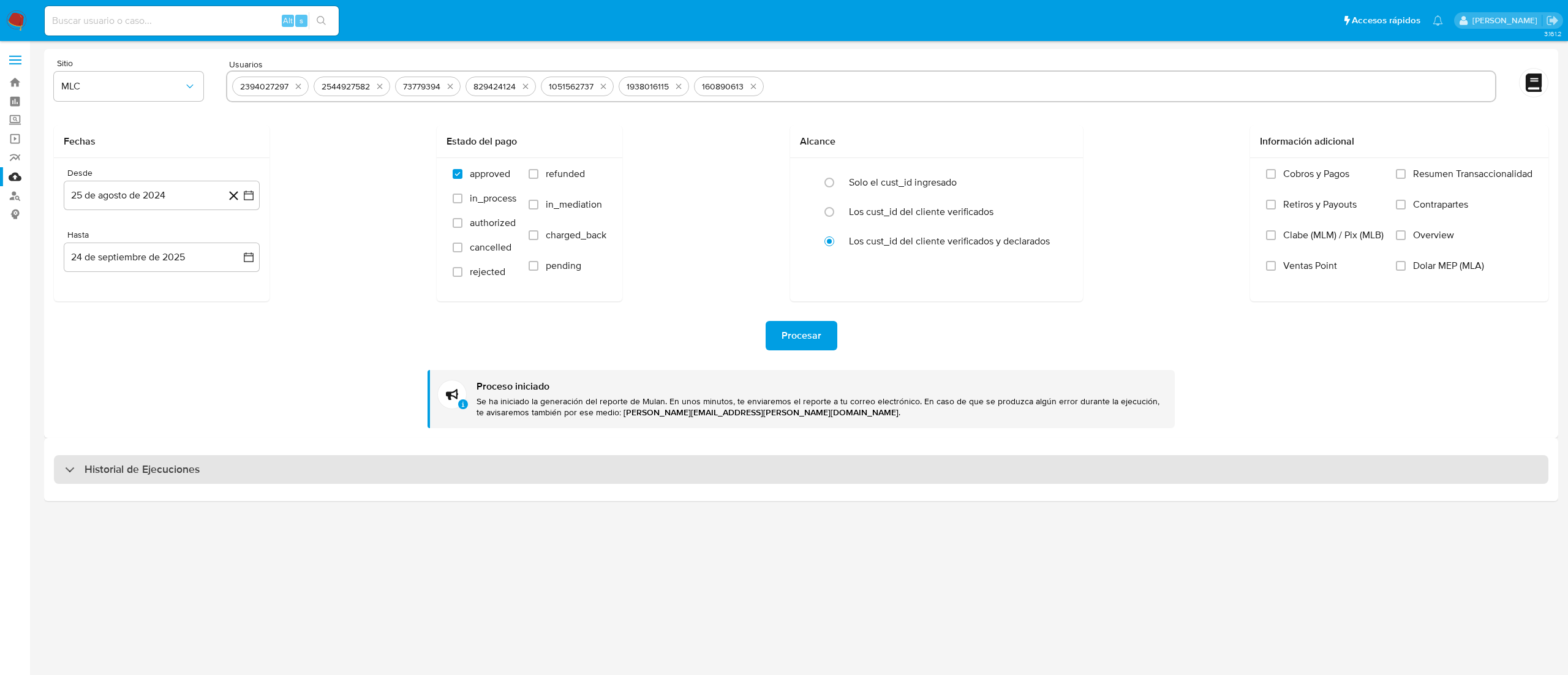
click at [78, 469] on div "Historial de Ejecuciones" at bounding box center [132, 469] width 135 height 15
select select "10"
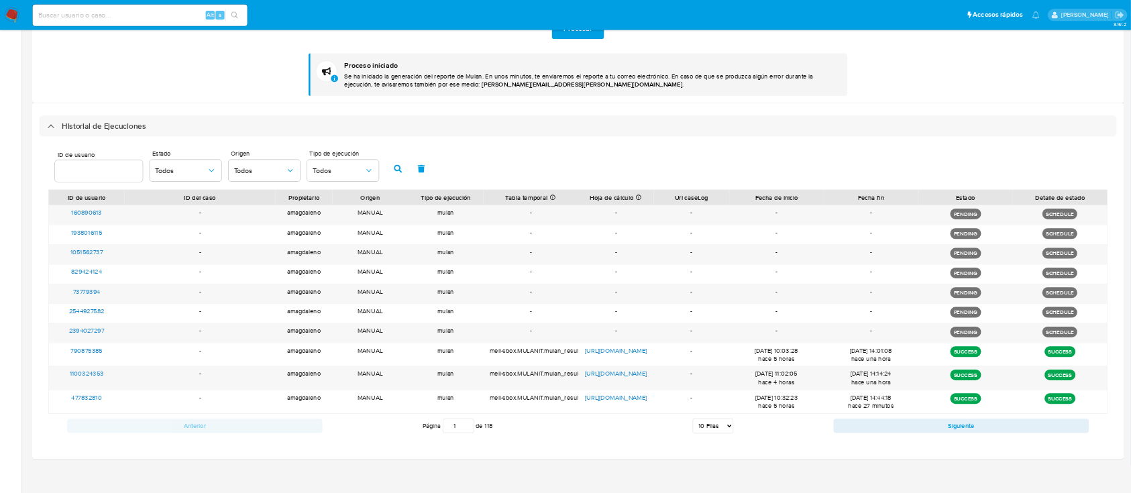
scroll to position [336, 0]
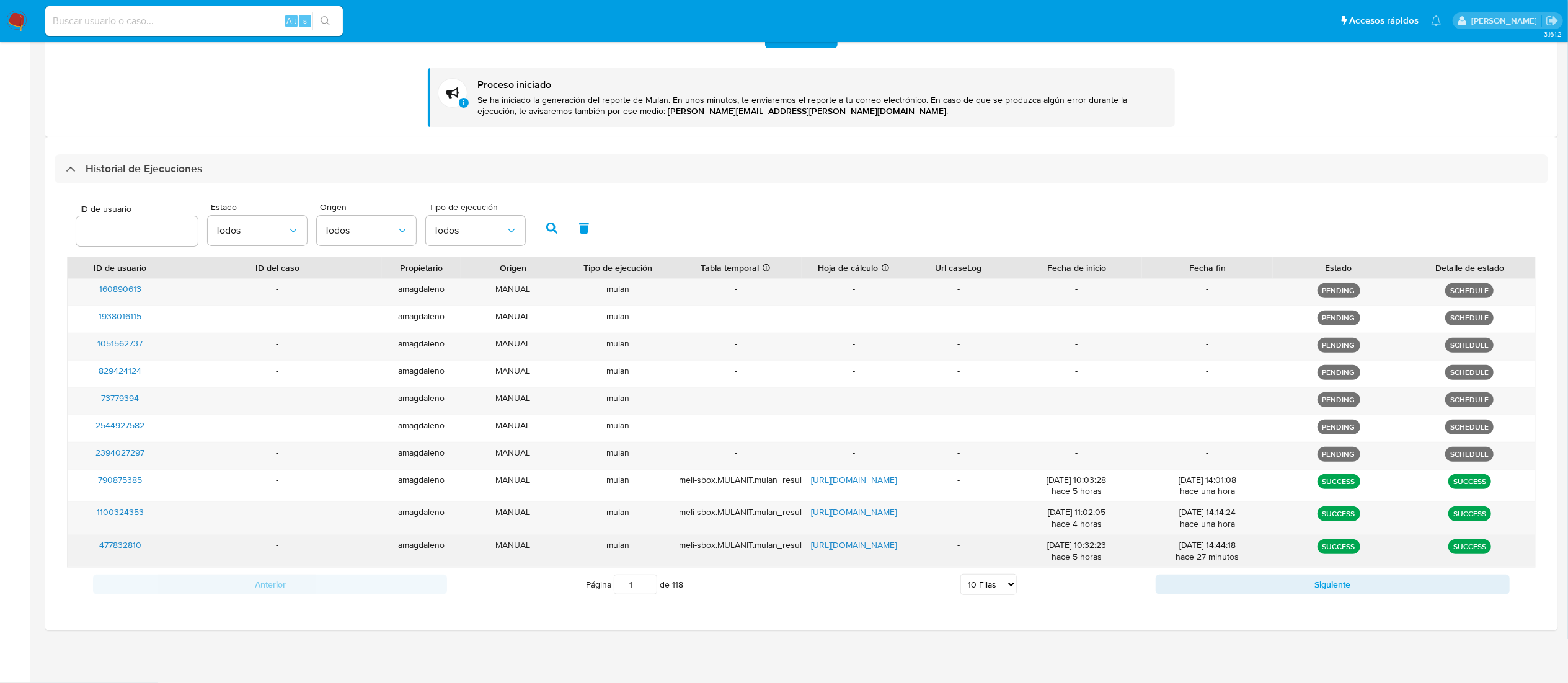
click at [128, 550] on span "477832810" at bounding box center [120, 544] width 43 height 12
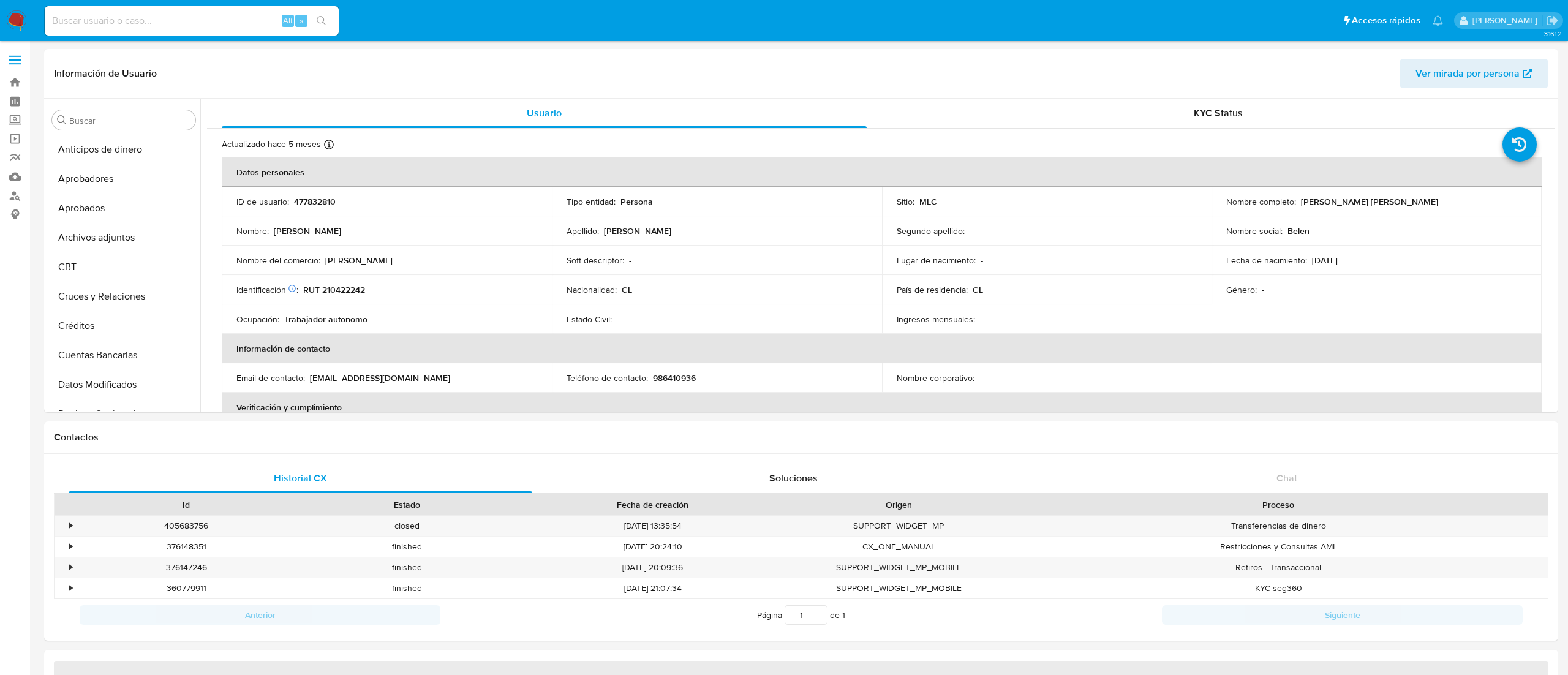
select select "10"
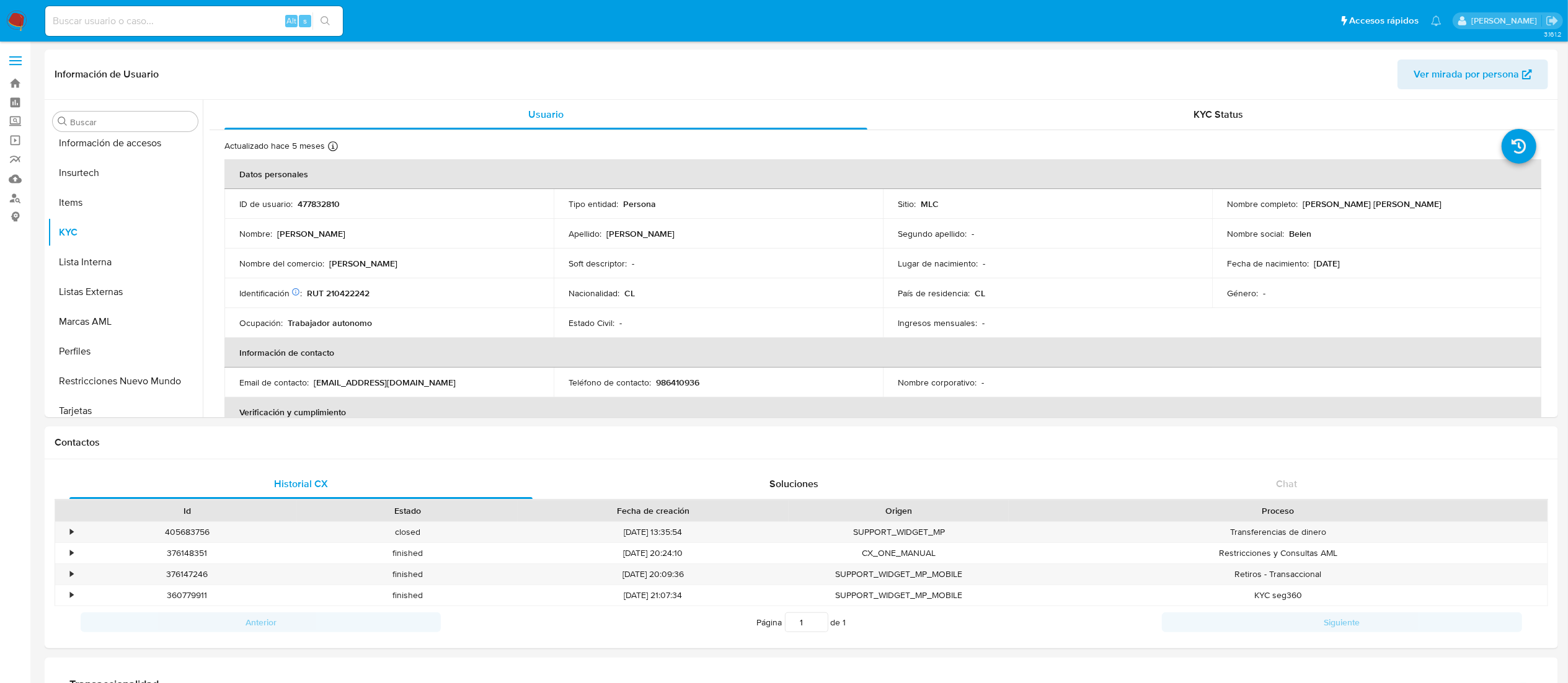
scroll to position [583, 0]
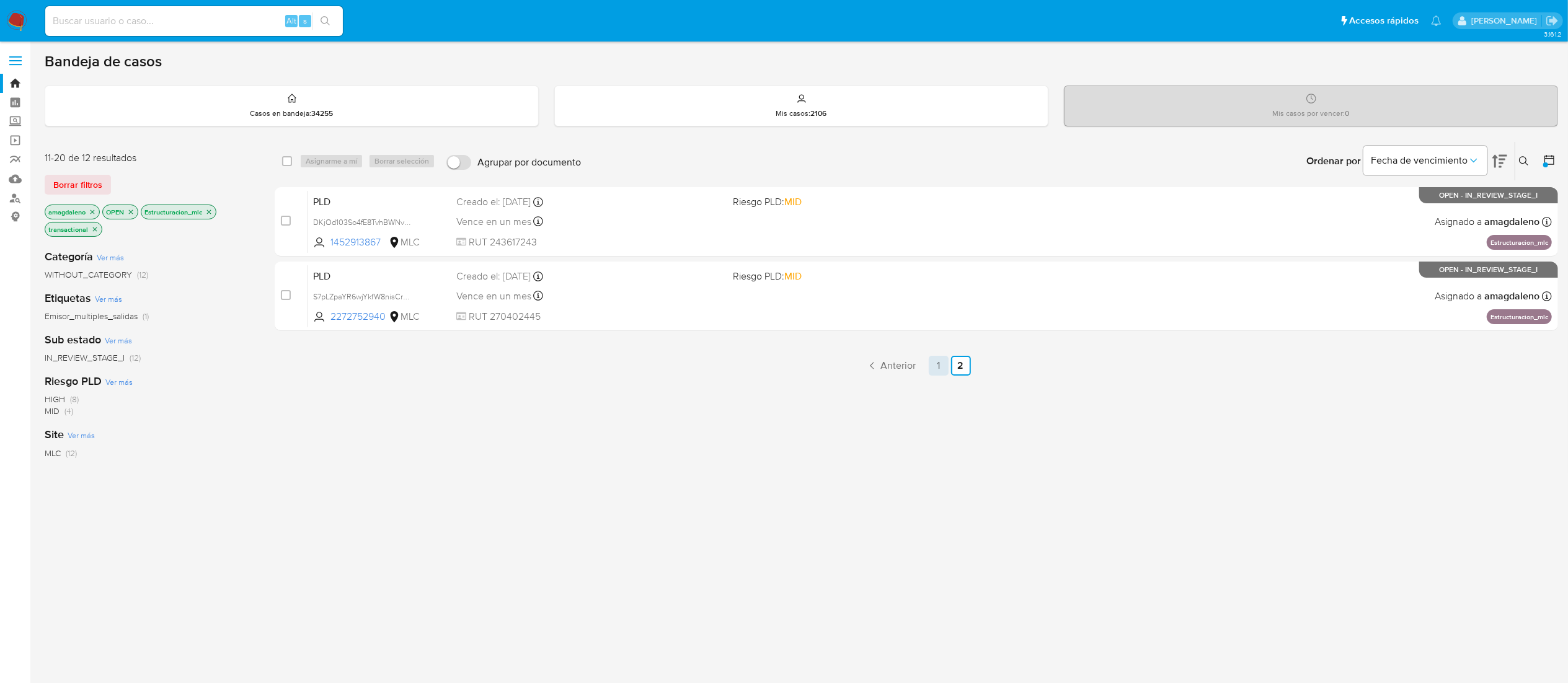
click at [931, 368] on link "1" at bounding box center [938, 365] width 19 height 19
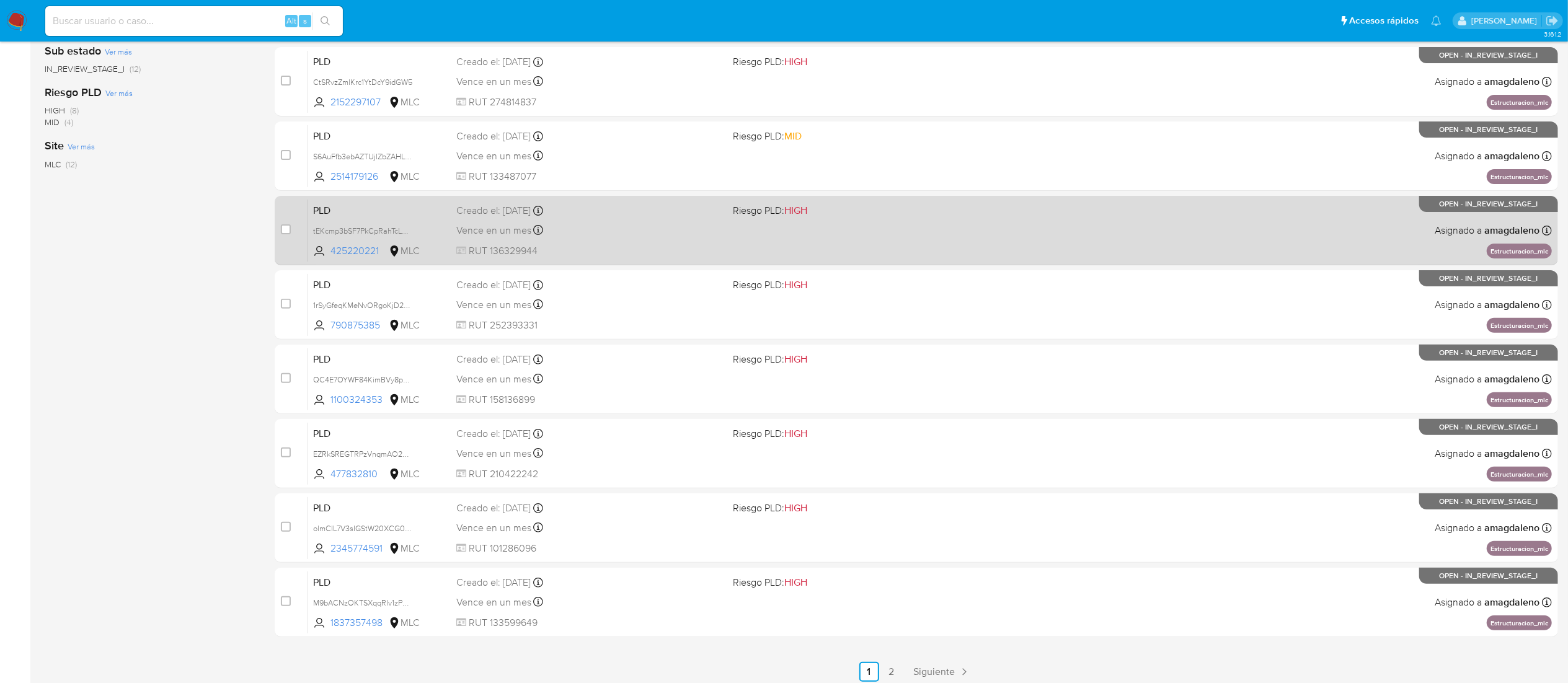
scroll to position [340, 0]
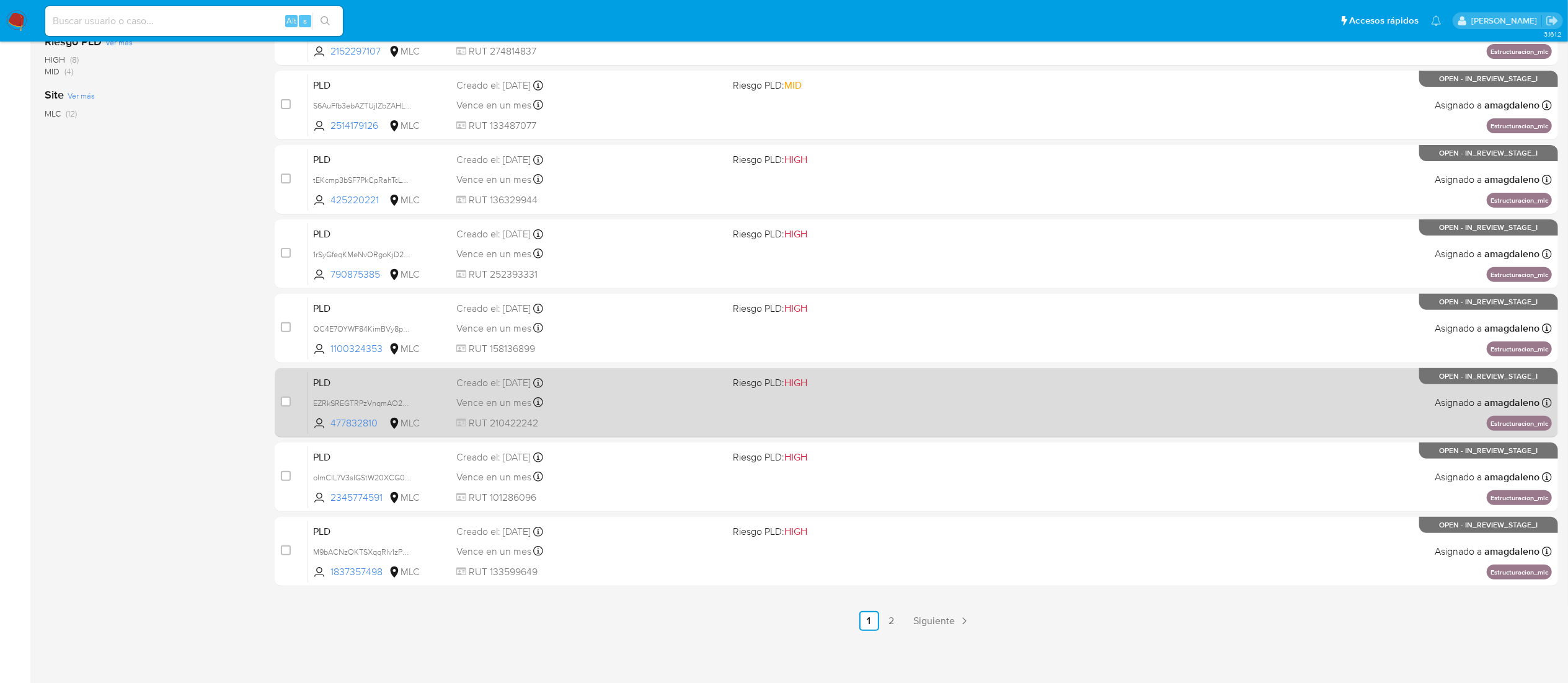
click at [685, 395] on div "Vence en un mes Vence el [DATE] 06:05:01" at bounding box center [590, 403] width 266 height 17
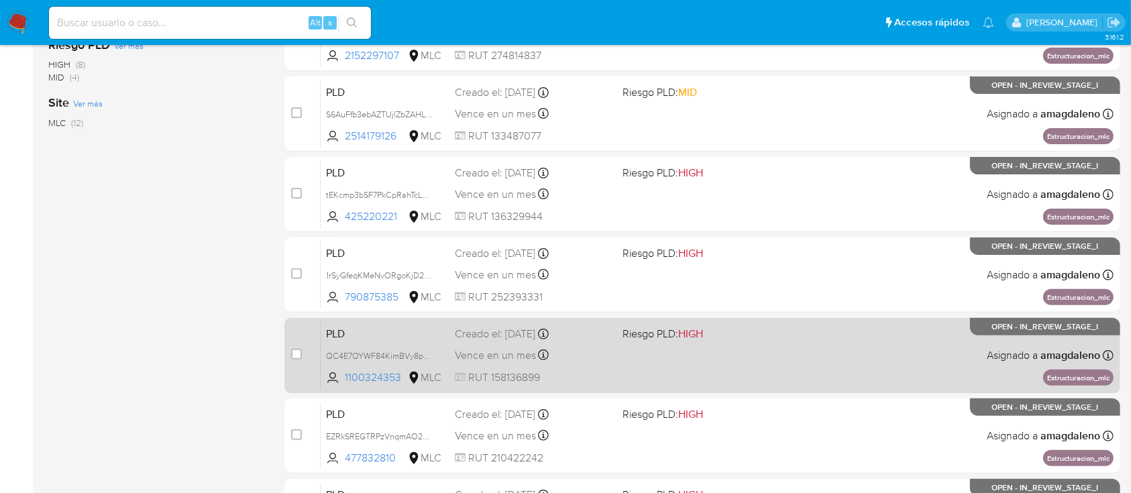
click at [592, 363] on div "PLD QC4E7OYWF84KimBVy8pDQw2B 1100324353 MLC Riesgo PLD: HIGH Creado el: [DATE] …" at bounding box center [717, 355] width 793 height 68
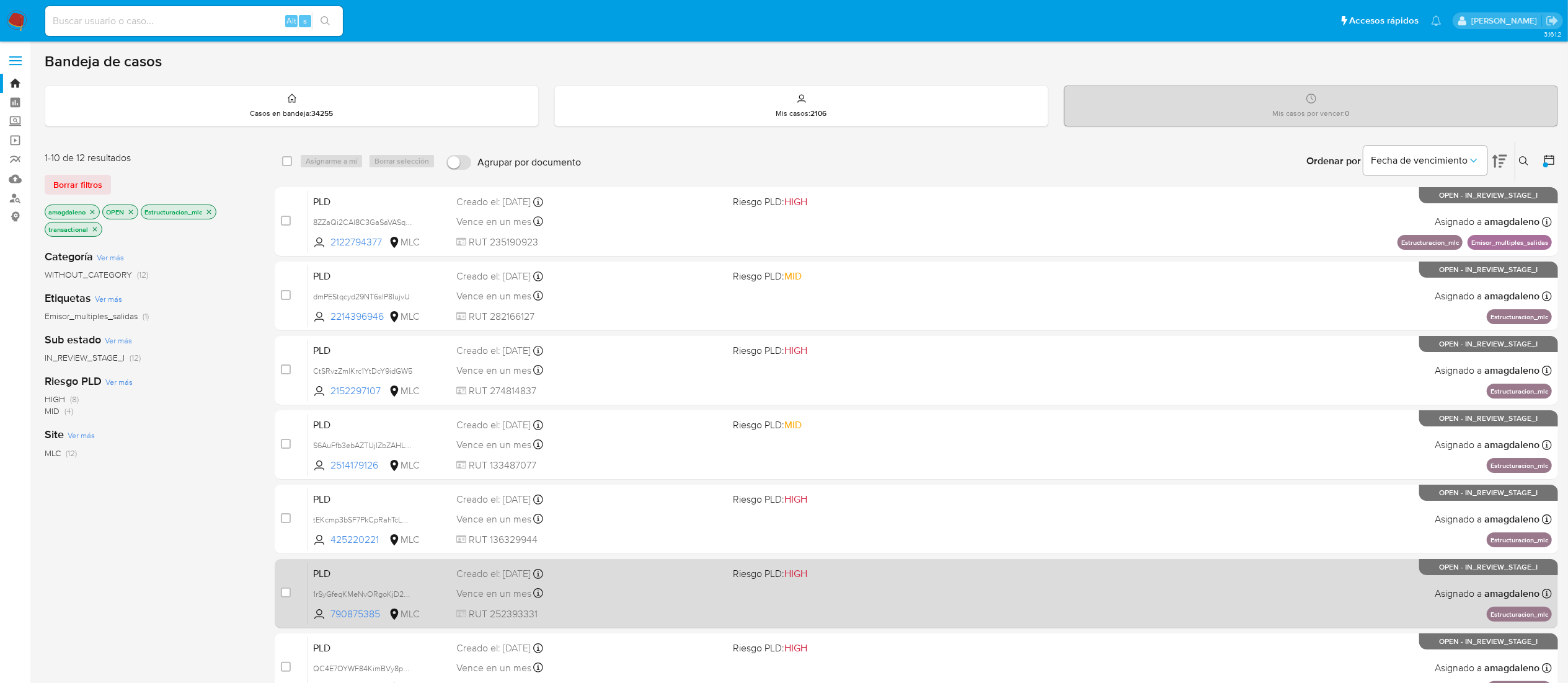
click at [650, 606] on div "PLD 1rSyGfeqKMeNvORgoKjD26pw 790875385 MLC Riesgo PLD: HIGH Creado el: 12/08/20…" at bounding box center [930, 593] width 1244 height 63
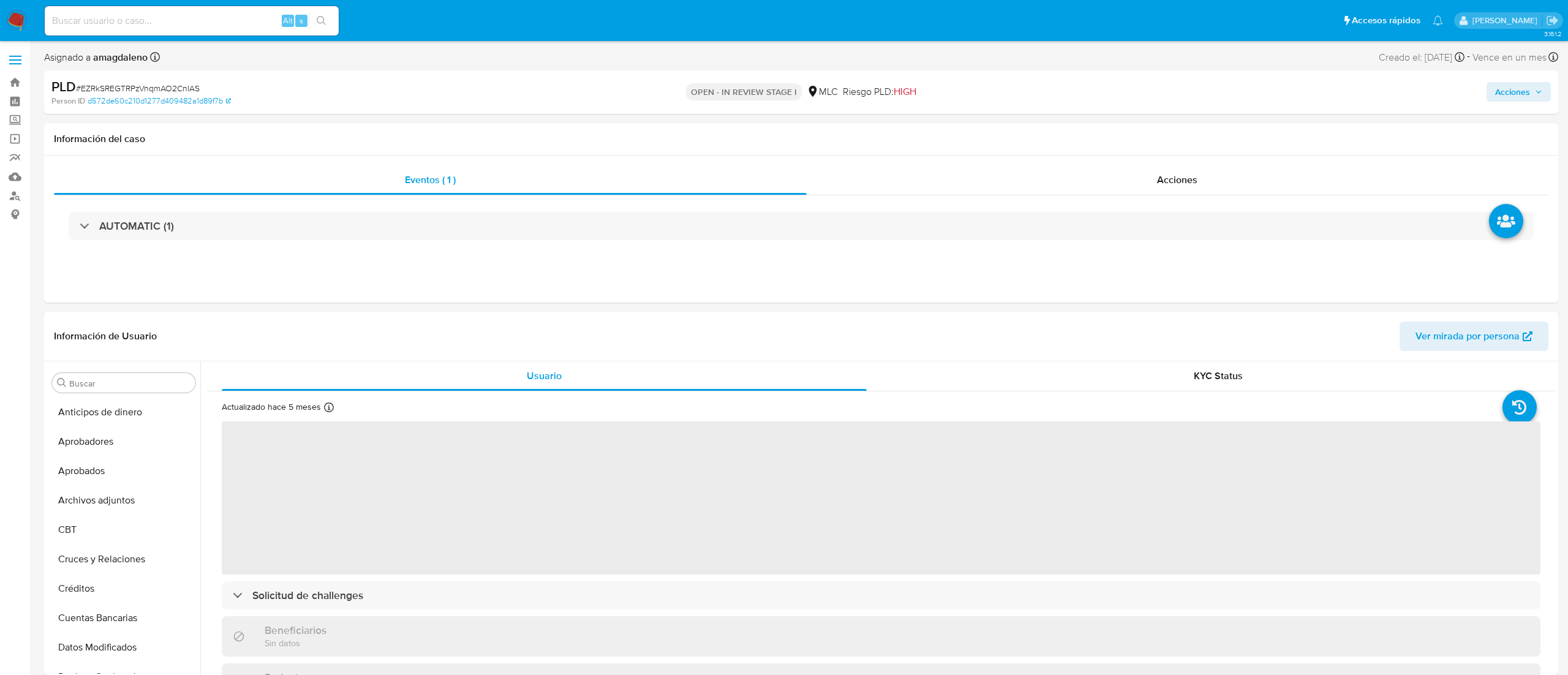
select select "10"
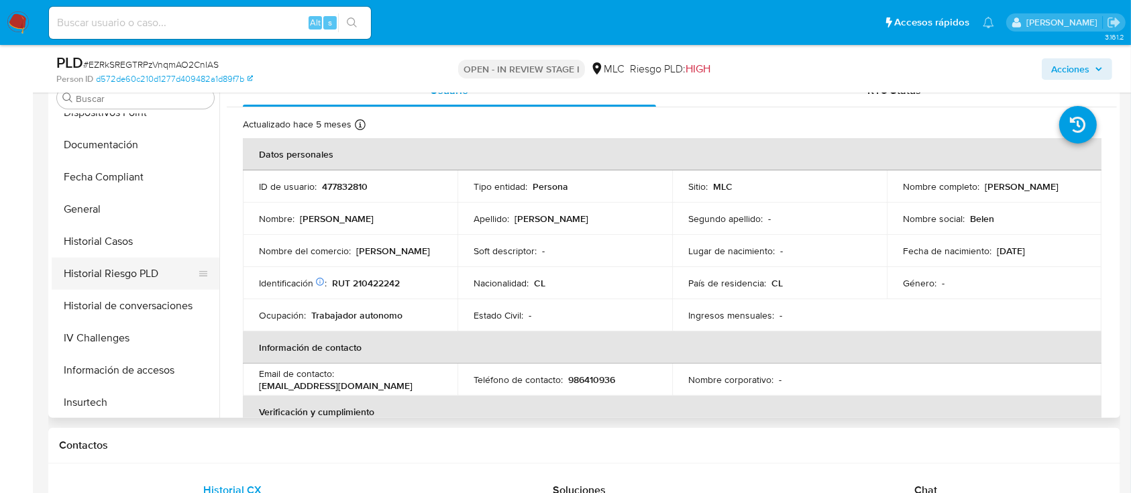
scroll to position [363, 0]
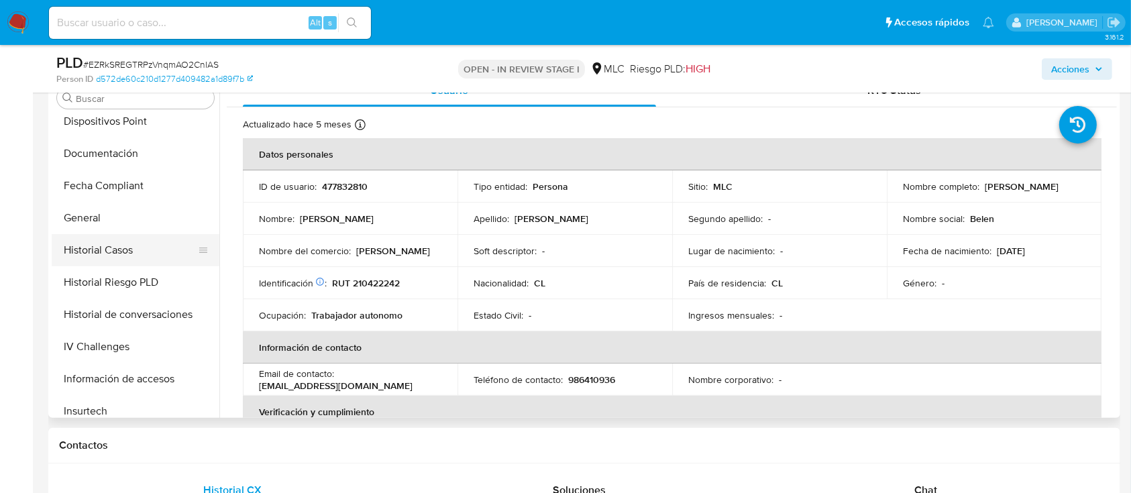
click at [139, 262] on button "Historial Casos" at bounding box center [130, 250] width 157 height 32
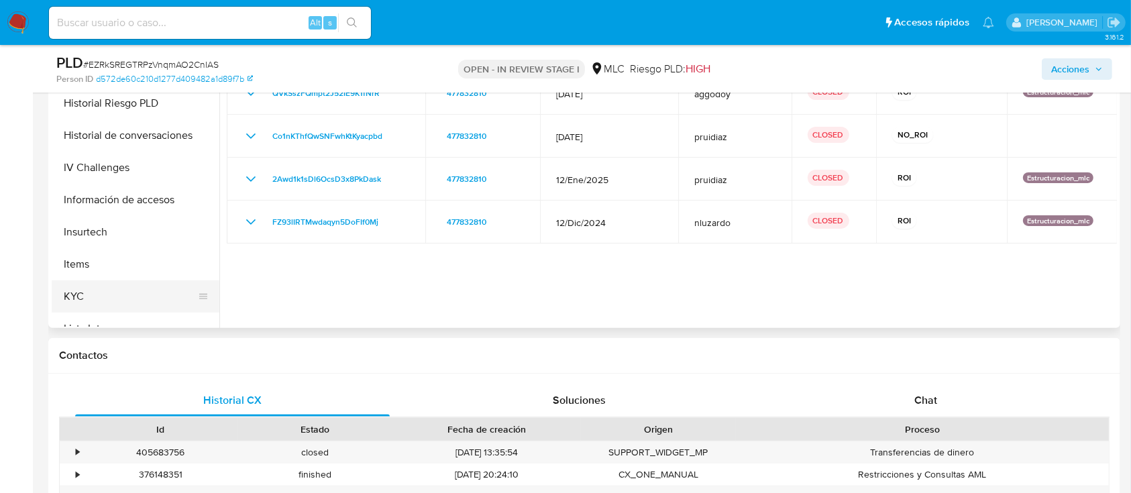
scroll to position [631, 0]
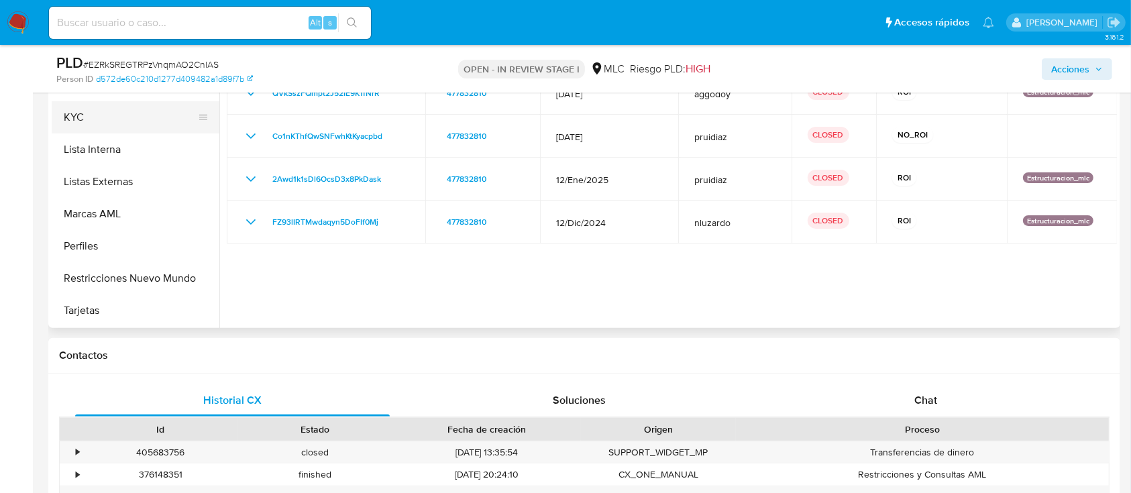
click at [67, 117] on button "KYC" at bounding box center [130, 117] width 157 height 32
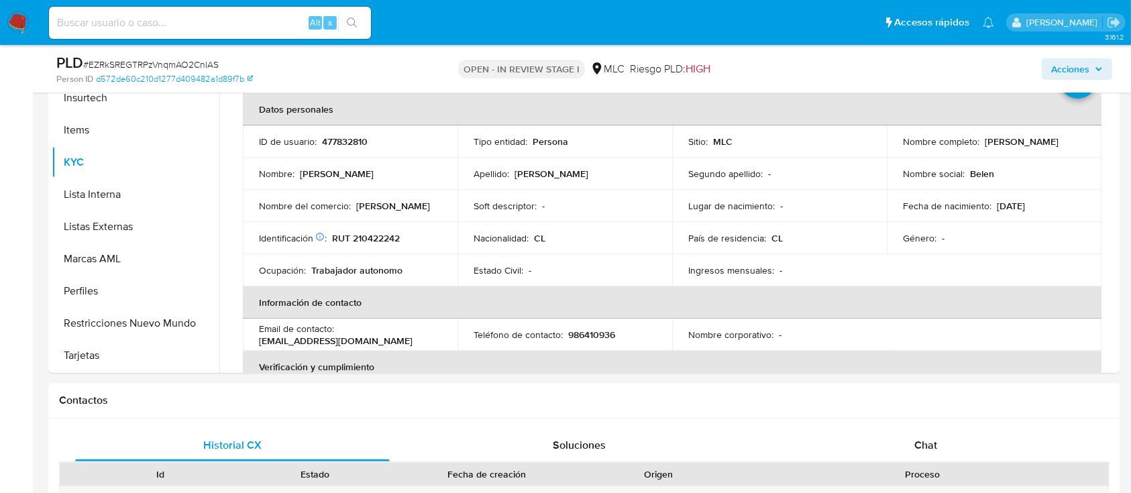
scroll to position [316, 0]
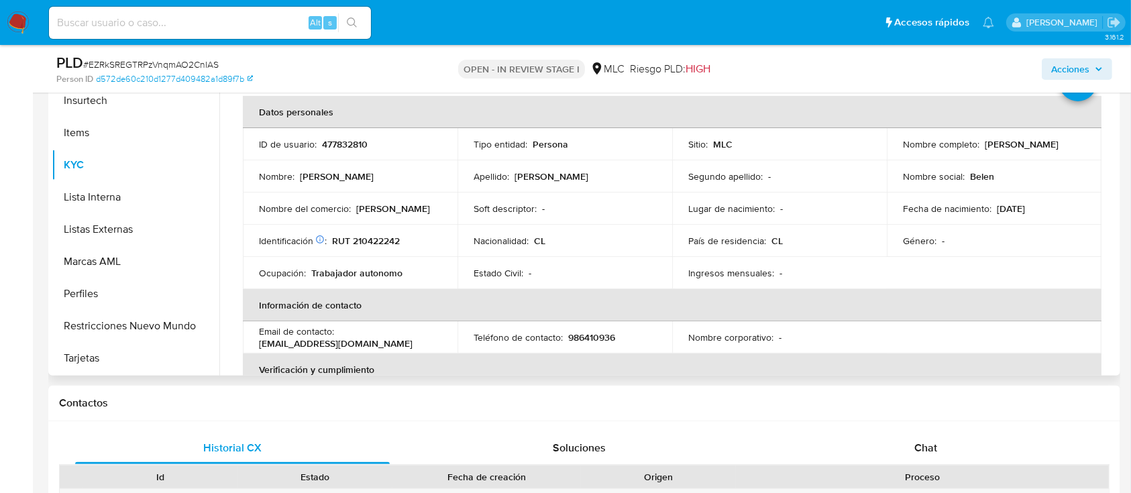
click at [372, 235] on p "RUT 210422242" at bounding box center [366, 241] width 68 height 12
copy p "210422242"
click at [371, 240] on p "RUT 210422242" at bounding box center [366, 241] width 68 height 12
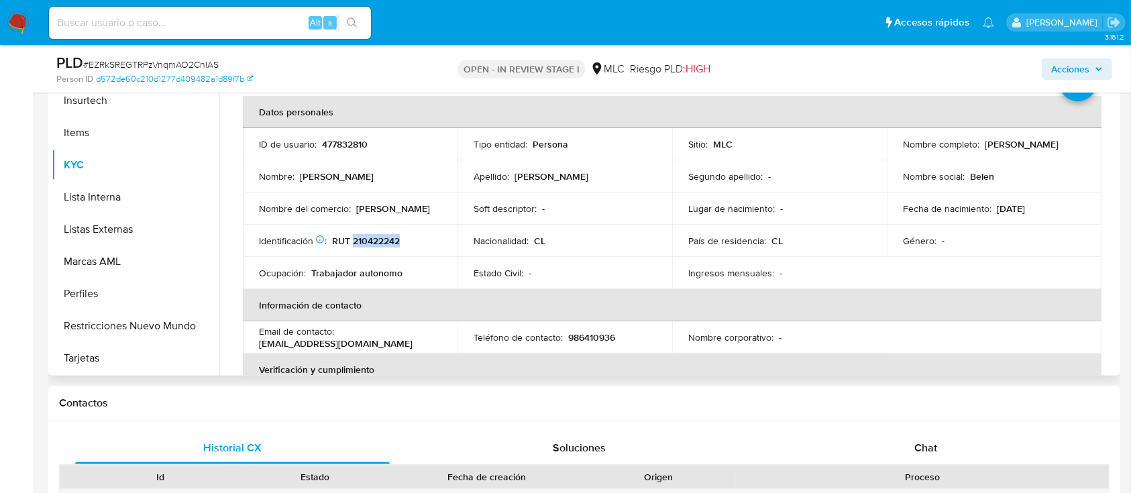
scroll to position [0, 0]
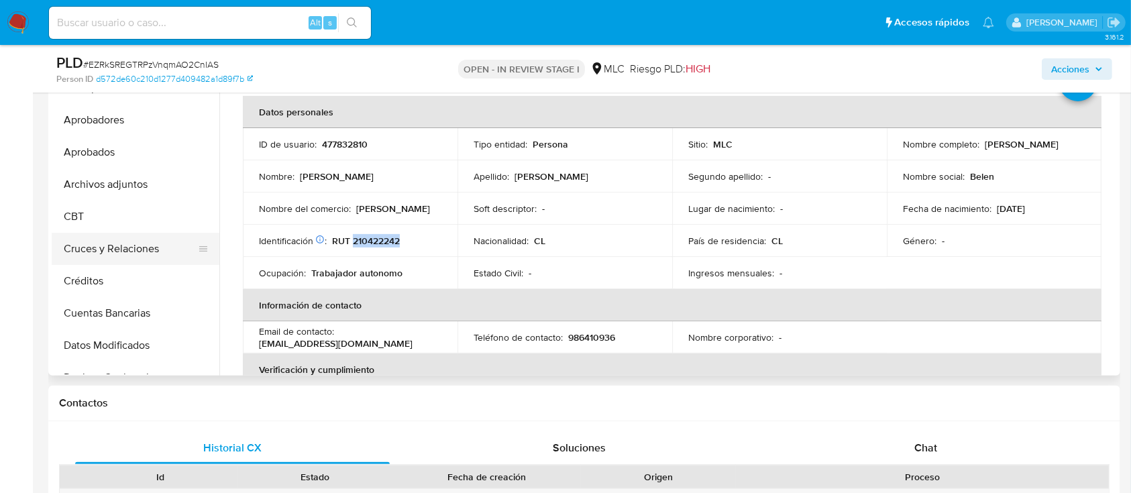
click at [134, 262] on button "Cruces y Relaciones" at bounding box center [130, 249] width 157 height 32
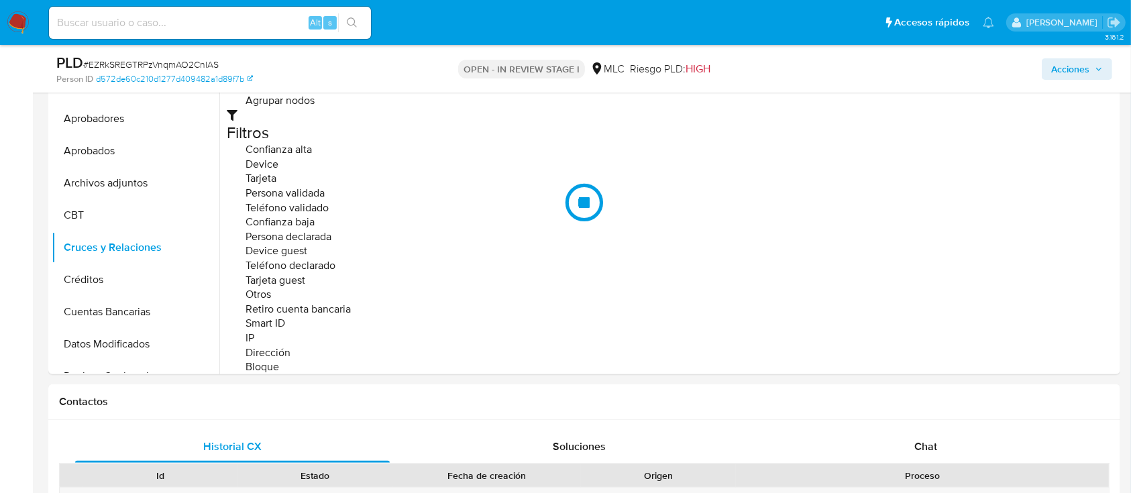
scroll to position [275, 0]
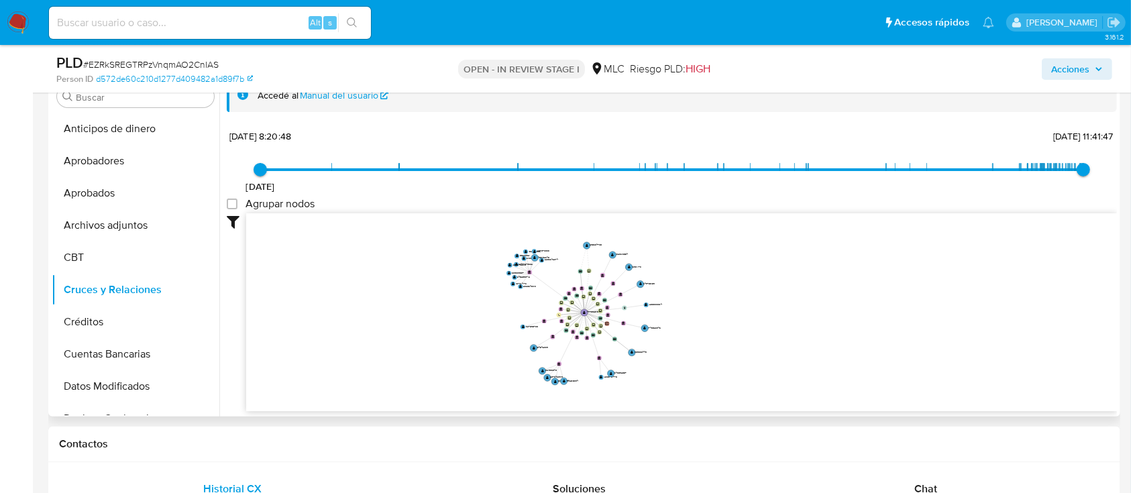
drag, startPoint x: 541, startPoint y: 286, endPoint x: 553, endPoint y: 303, distance: 20.7
click at [553, 303] on icon "device-638ac1d408813b0018e9a076  user-477832810  477832810 user-295604735  2…" at bounding box center [681, 310] width 871 height 195
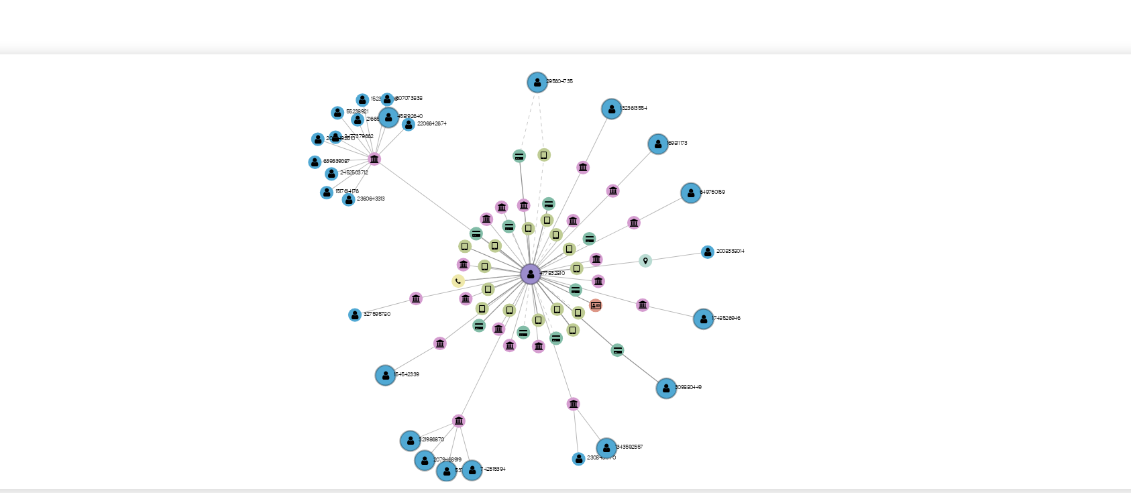
drag, startPoint x: 796, startPoint y: 257, endPoint x: 808, endPoint y: 282, distance: 27.6
click at [808, 282] on icon "device-638ac1d408813b0018e9a076  user-477832810  477832810 user-295604735  2…" at bounding box center [681, 310] width 871 height 195
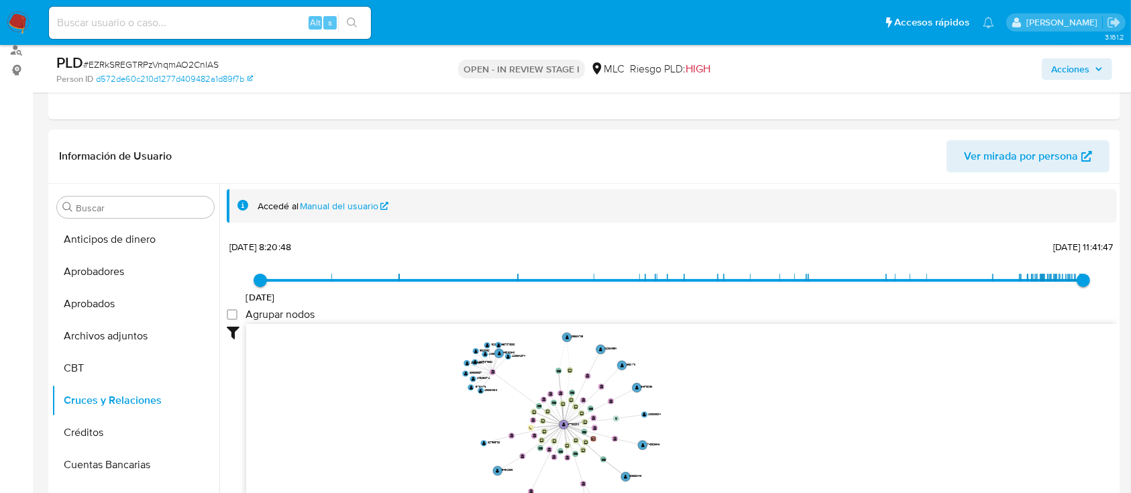
scroll to position [0, 0]
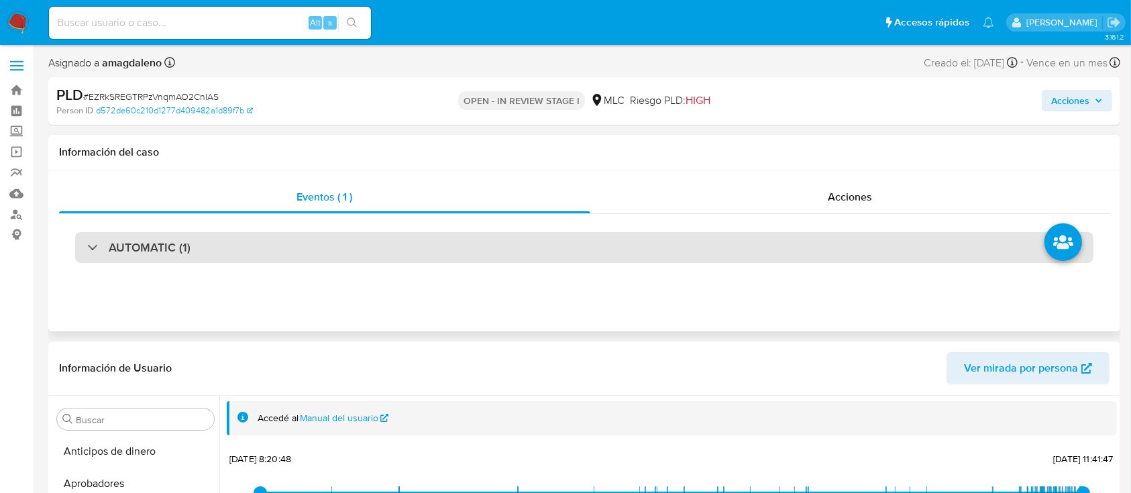
click at [780, 232] on div "AUTOMATIC (1)" at bounding box center [584, 247] width 1018 height 31
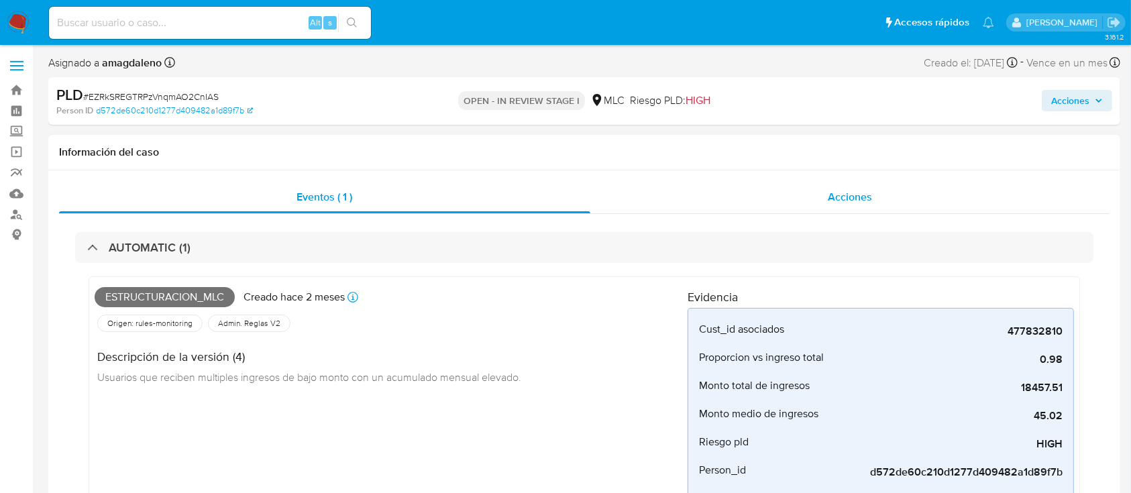
click at [751, 197] on div "Acciones" at bounding box center [850, 197] width 520 height 32
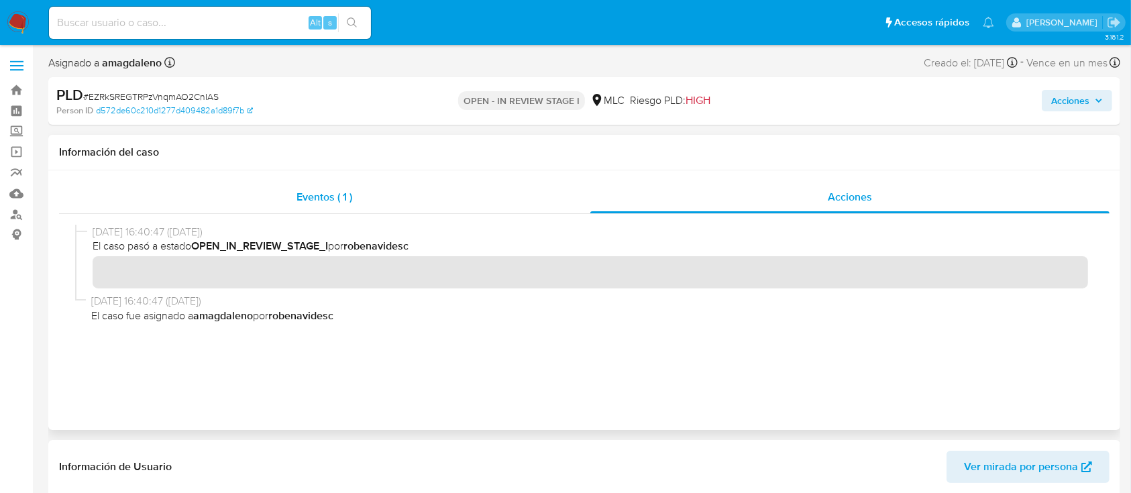
click at [497, 185] on div "Eventos ( 1 )" at bounding box center [324, 197] width 531 height 32
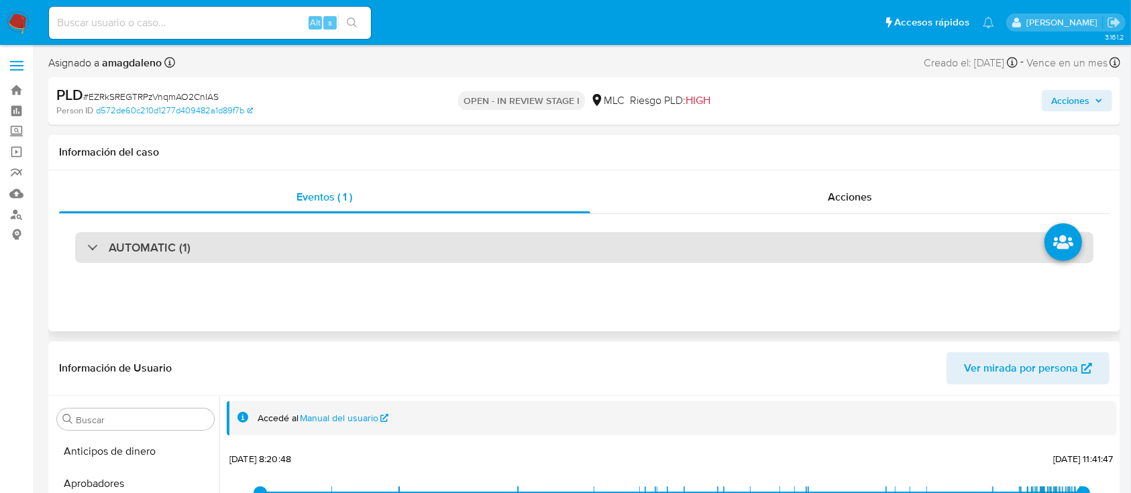
click at [263, 255] on div "AUTOMATIC (1)" at bounding box center [584, 247] width 1018 height 31
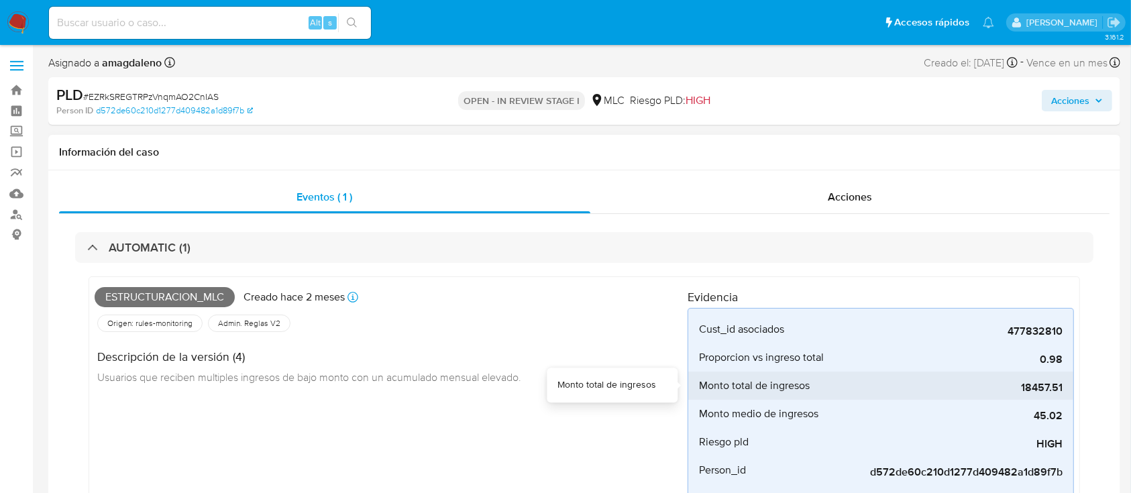
drag, startPoint x: 1022, startPoint y: 390, endPoint x: 1059, endPoint y: 398, distance: 37.6
click at [1059, 398] on div "18457.51" at bounding box center [961, 386] width 201 height 28
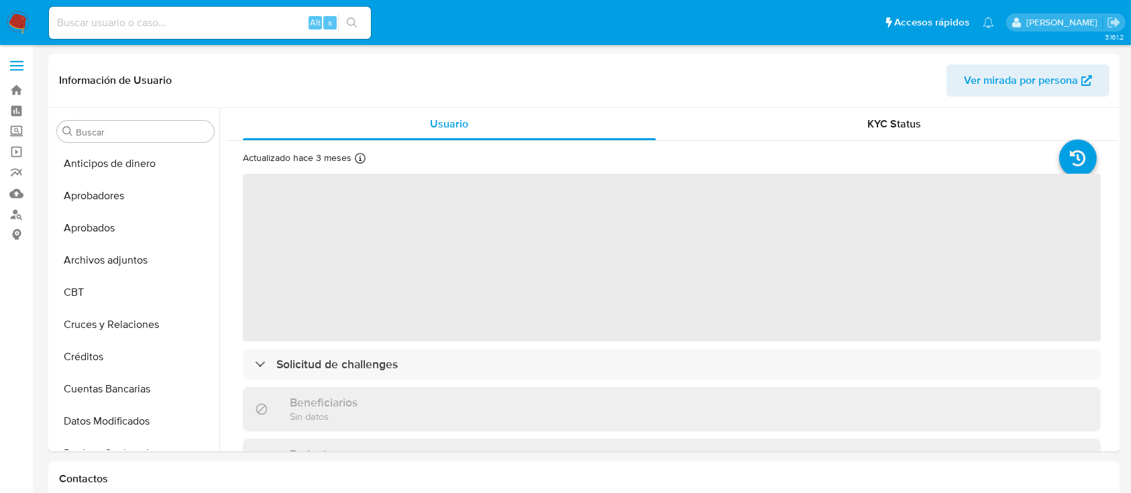
select select "10"
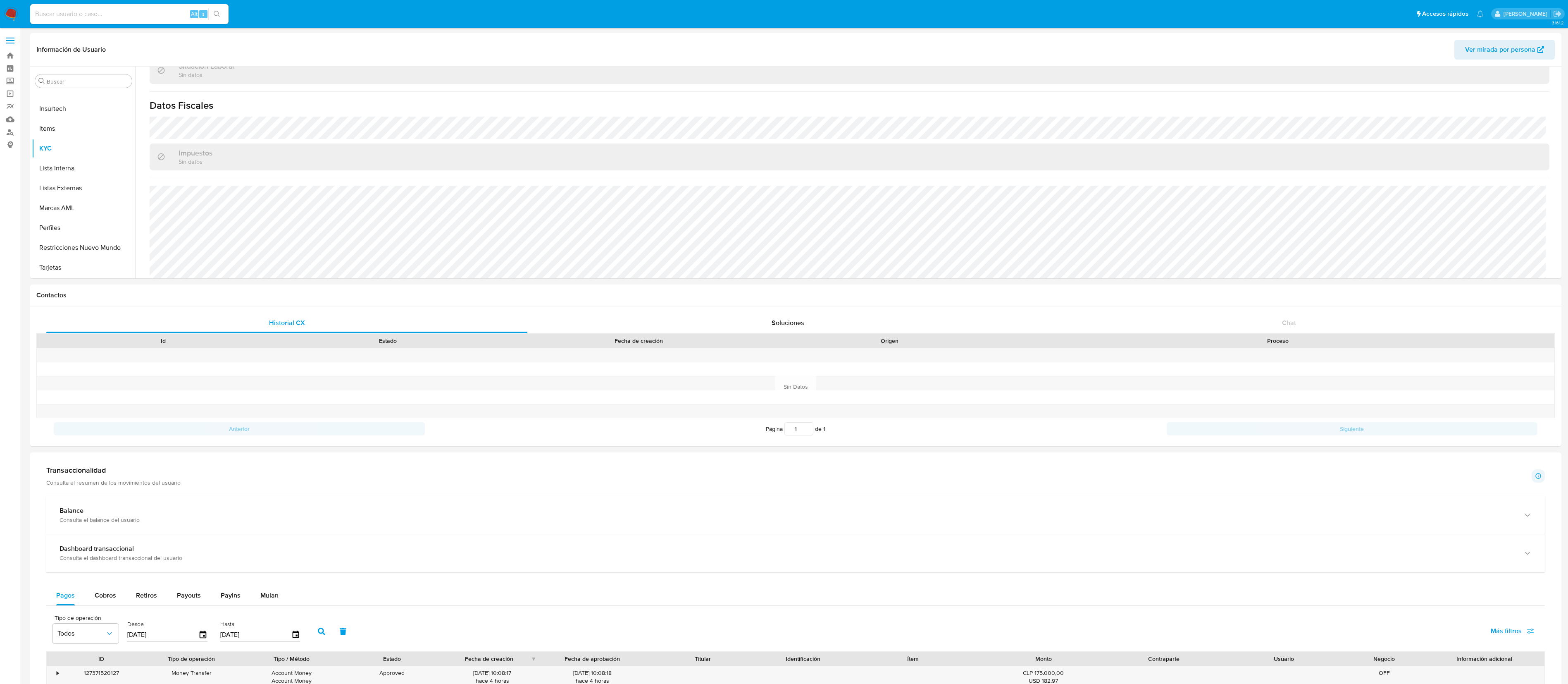
scroll to position [441, 0]
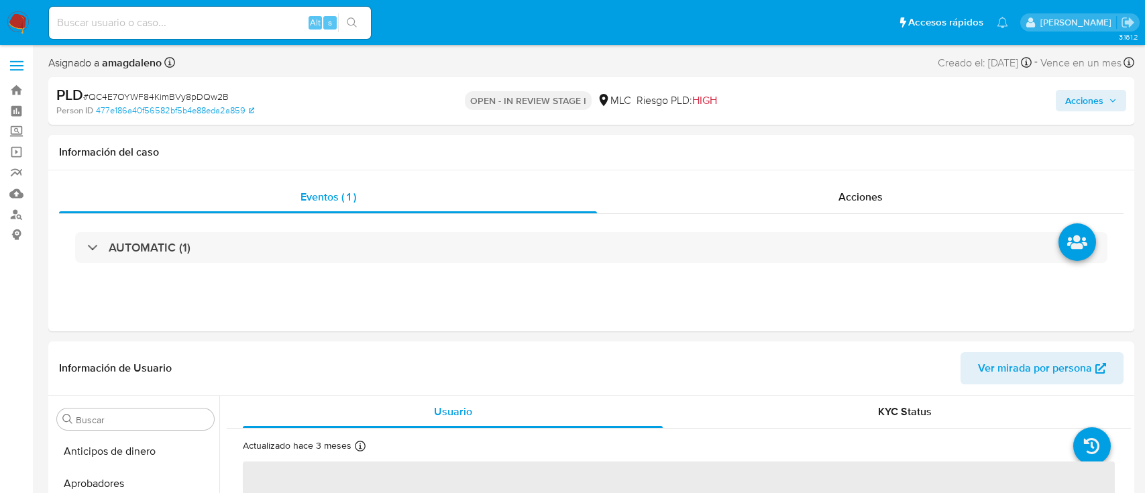
select select "10"
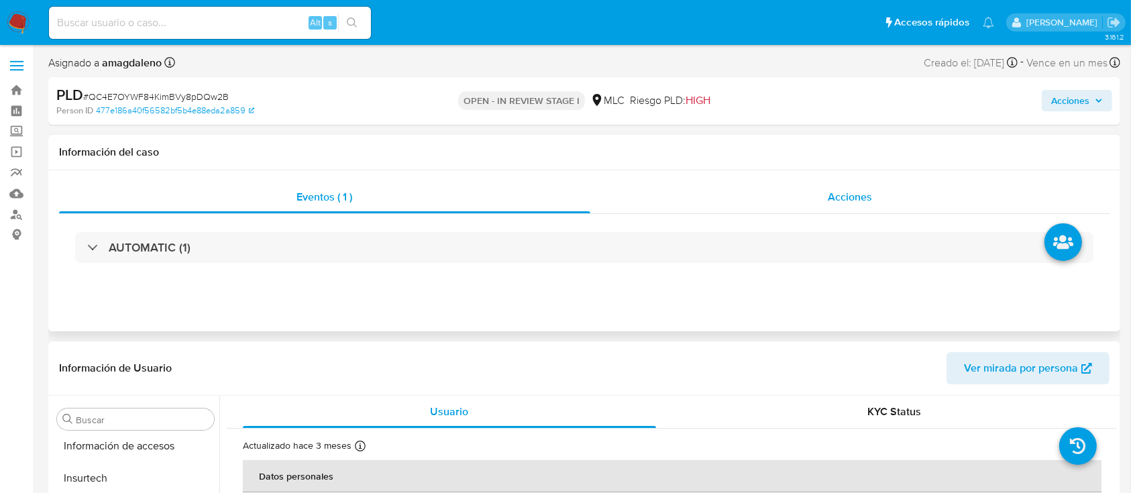
scroll to position [631, 0]
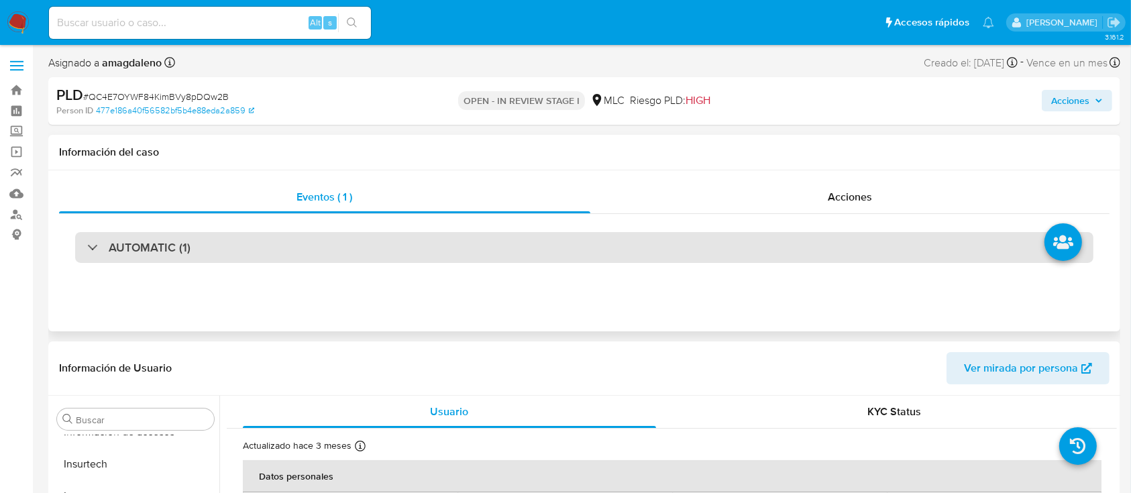
click at [534, 250] on div "AUTOMATIC (1)" at bounding box center [584, 247] width 1018 height 31
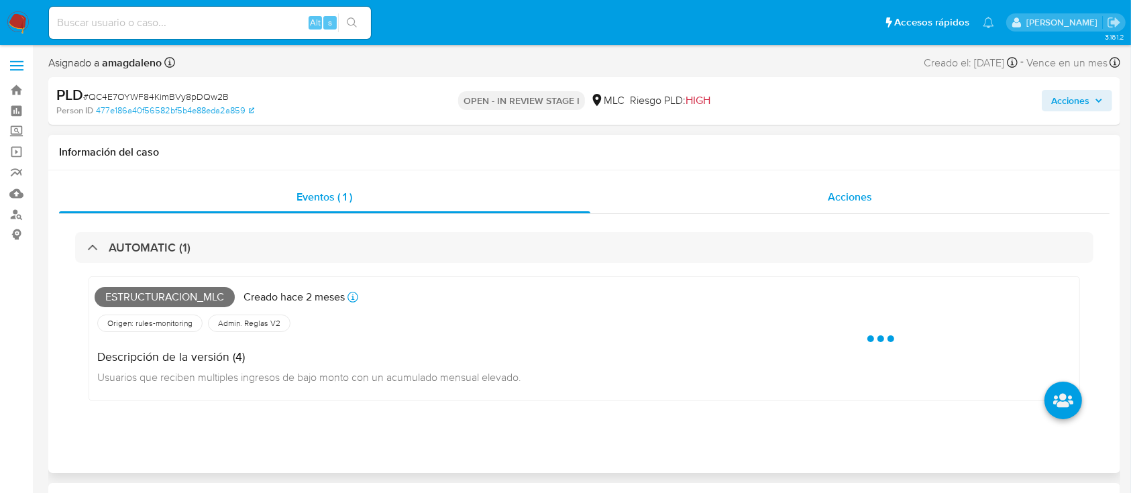
click at [760, 209] on div "Acciones" at bounding box center [850, 197] width 520 height 32
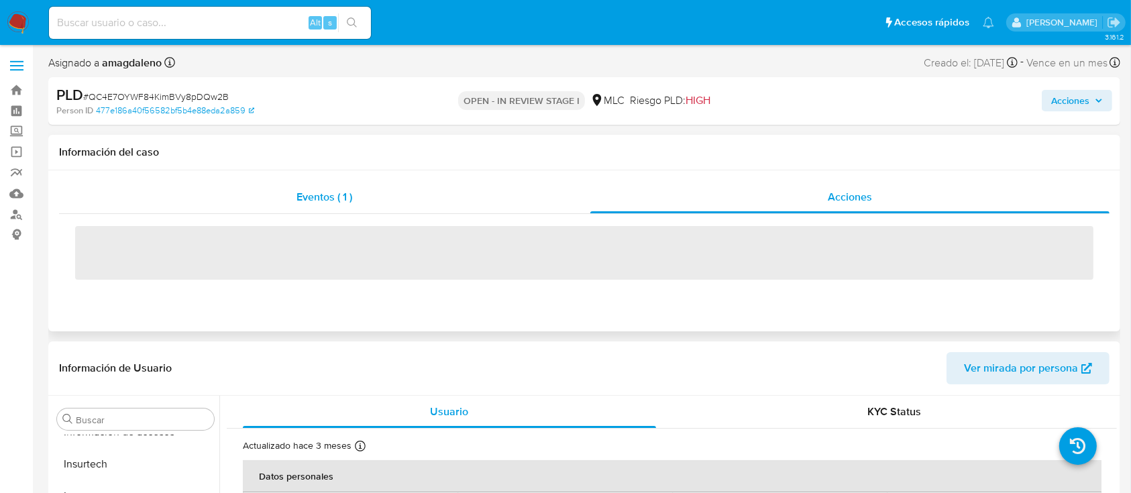
click at [395, 203] on div "Eventos ( 1 )" at bounding box center [324, 197] width 531 height 32
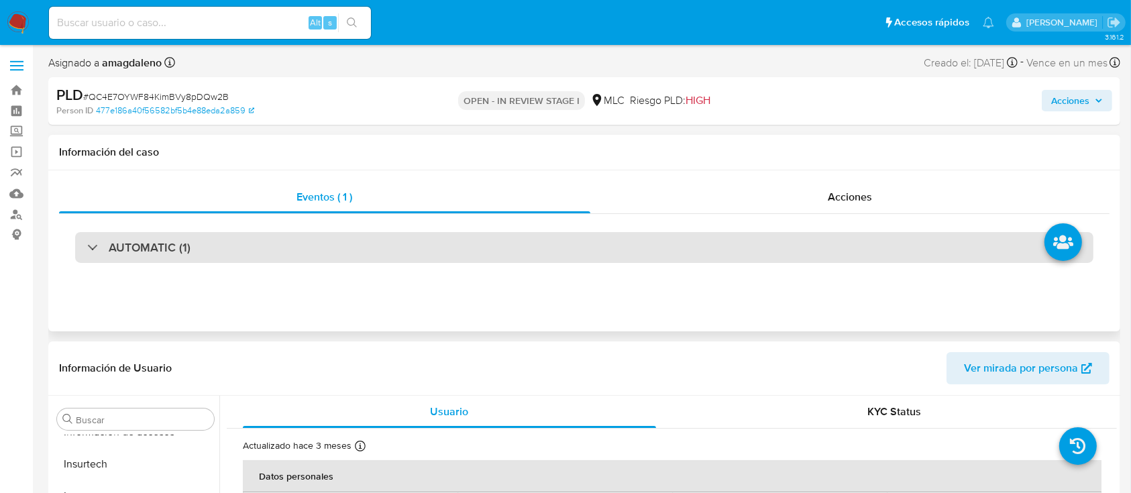
click at [390, 262] on div "AUTOMATIC (1)" at bounding box center [584, 247] width 1018 height 31
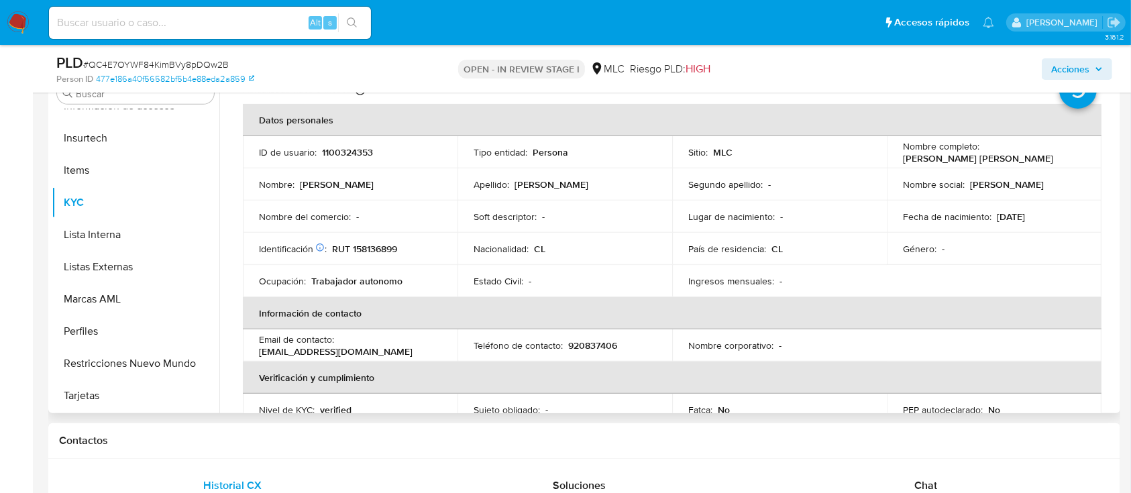
scroll to position [38, 0]
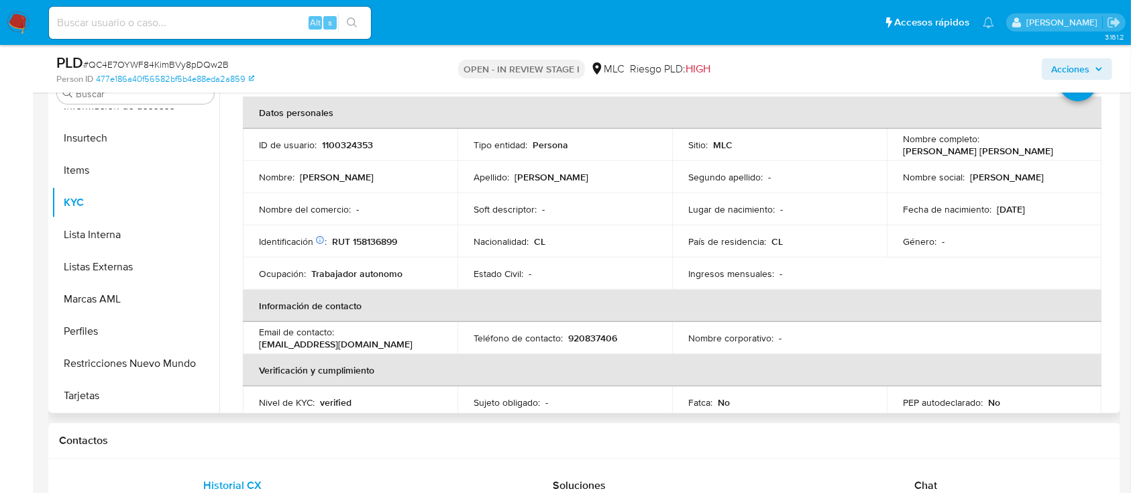
click at [373, 235] on p "RUT 158136899" at bounding box center [364, 241] width 65 height 12
copy p "158136899"
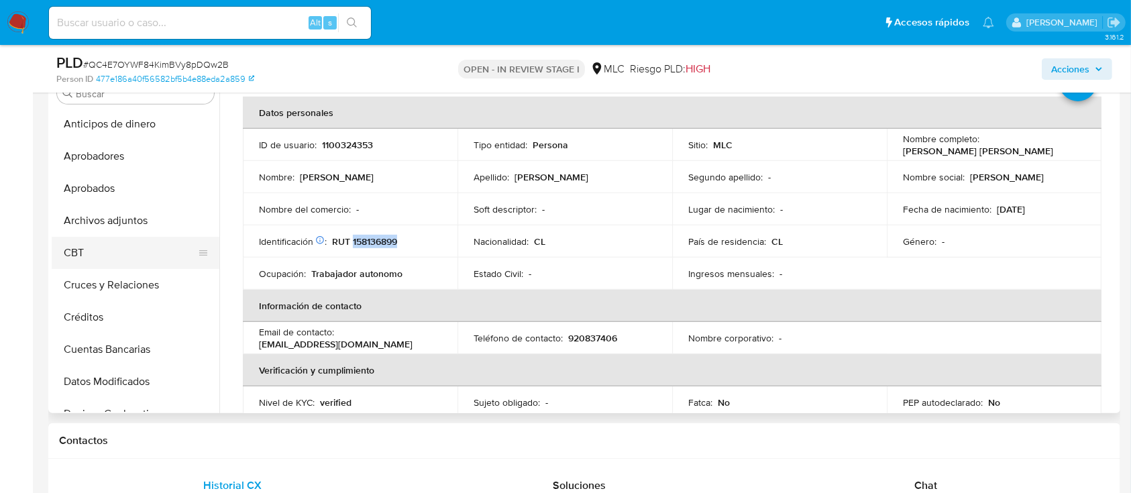
scroll to position [0, 0]
click at [140, 281] on button "Cruces y Relaciones" at bounding box center [130, 286] width 157 height 32
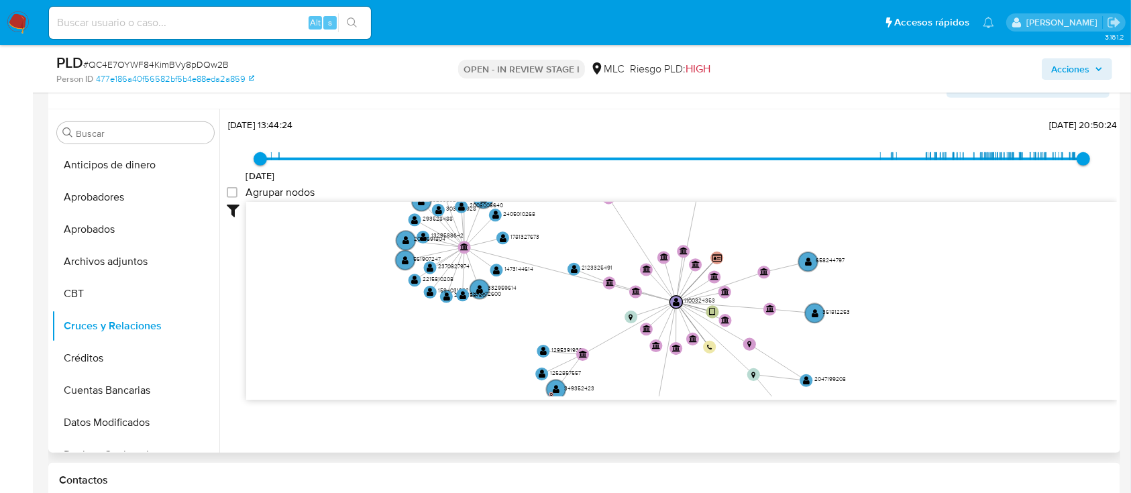
scroll to position [50, 0]
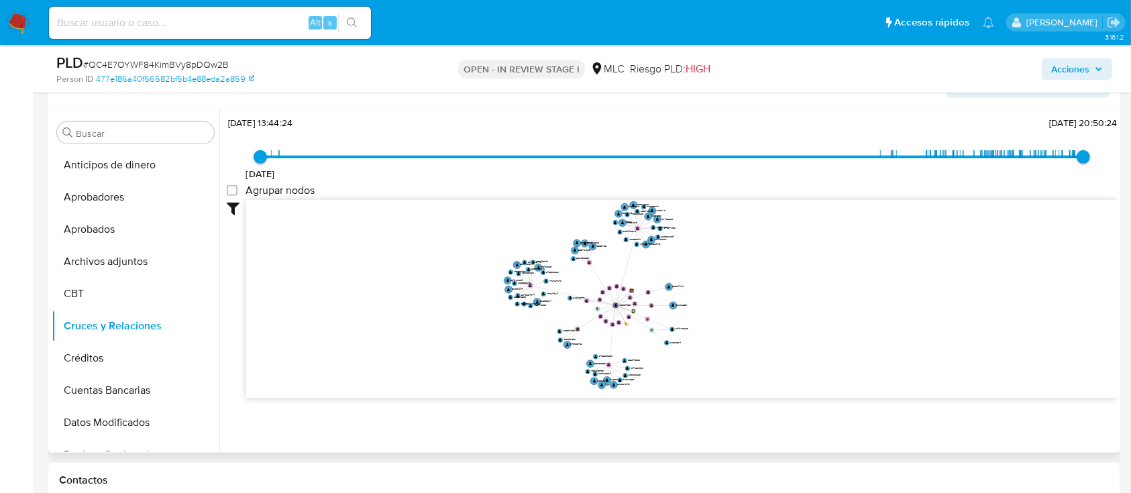
click at [574, 301] on icon "device-6248b21408813b00183818dd  user-1100324353  1100324353 person-477e186a4…" at bounding box center [681, 297] width 871 height 195
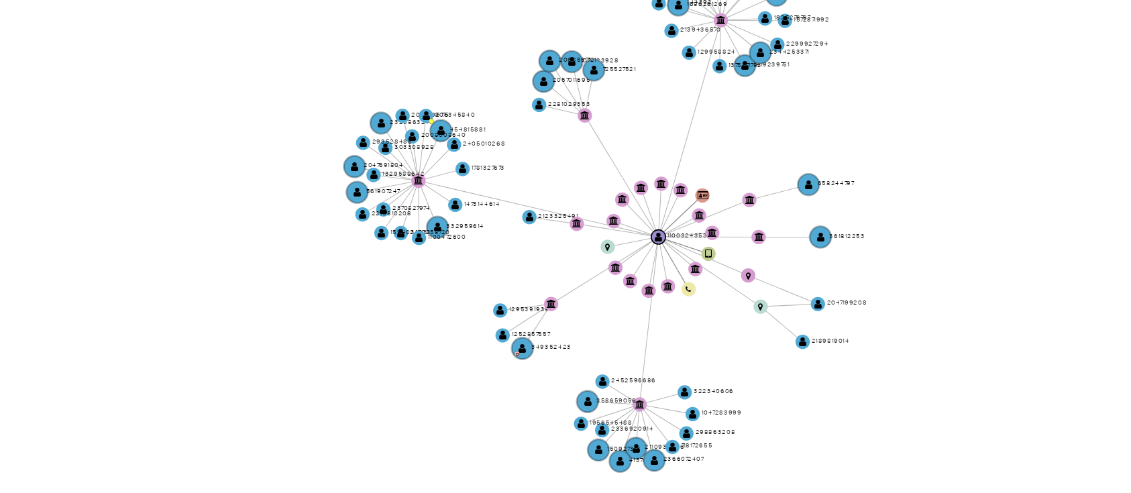
scroll to position [561, 0]
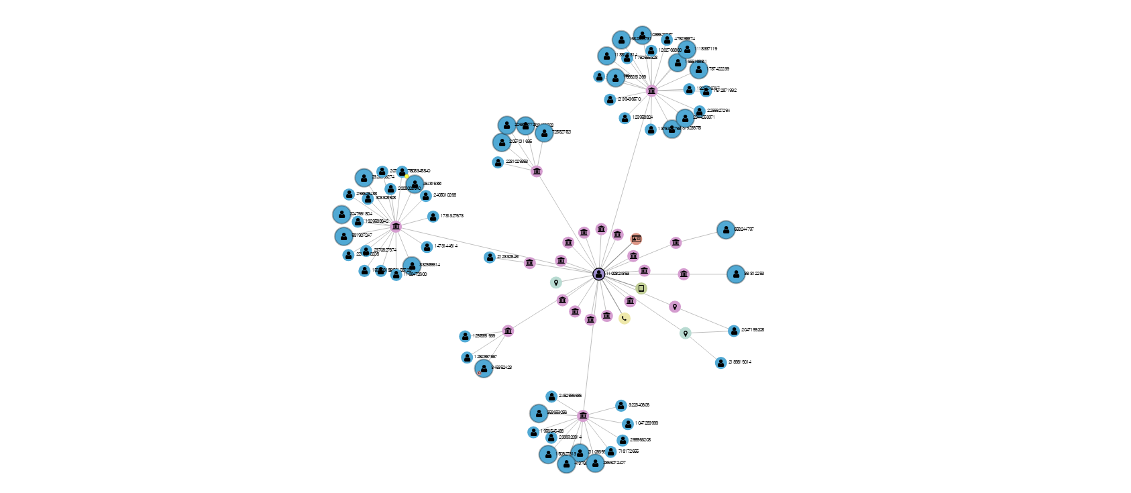
drag, startPoint x: 721, startPoint y: 345, endPoint x: 708, endPoint y: 347, distance: 13.7
click at [708, 347] on icon "device-6248b21408813b00183818dd  user-1100324353  1100324353 person-477e186a4…" at bounding box center [681, 347] width 871 height 195
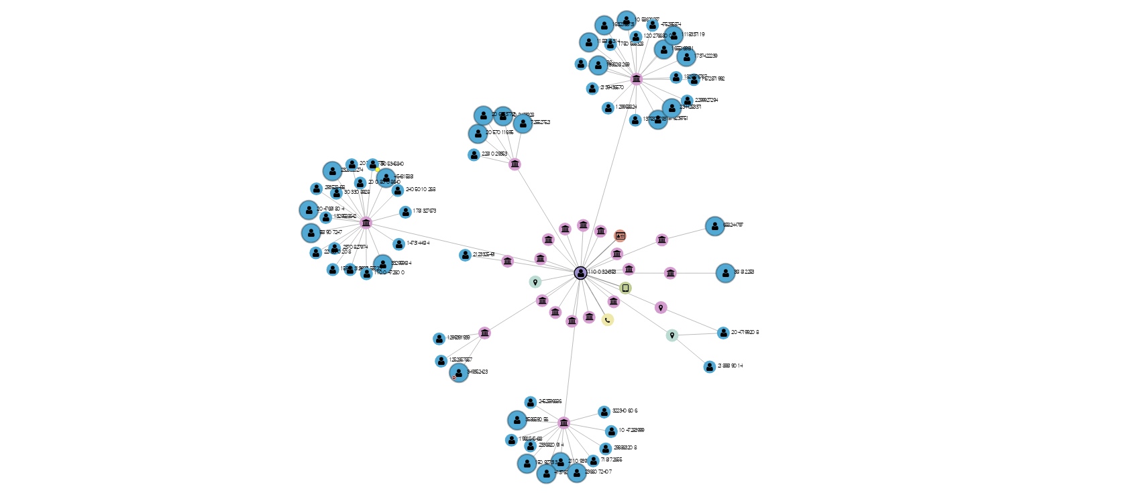
click at [708, 345] on icon "device-6248b21408813b00183818dd  user-1100324353  1100324353 person-477e186a4…" at bounding box center [681, 347] width 871 height 195
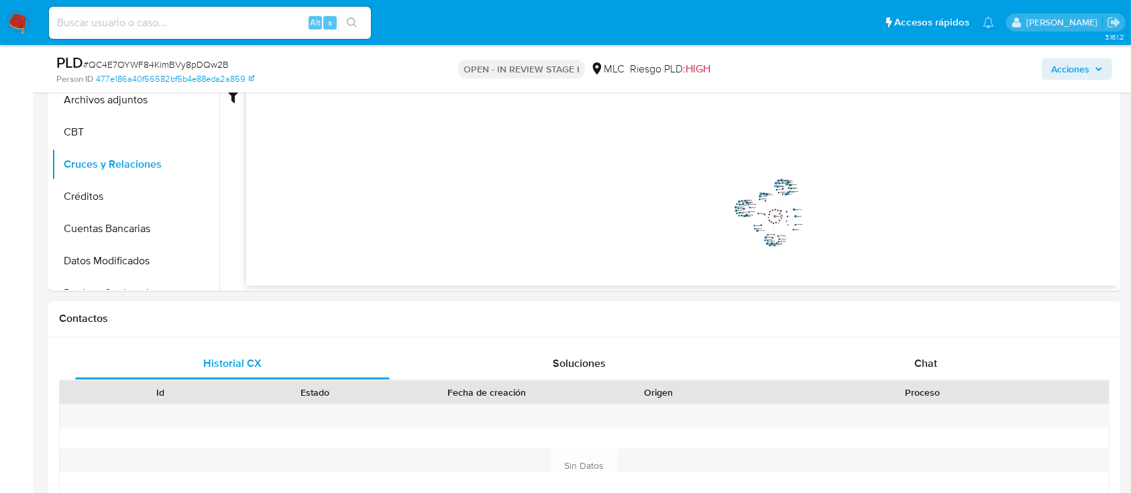
scroll to position [741, 0]
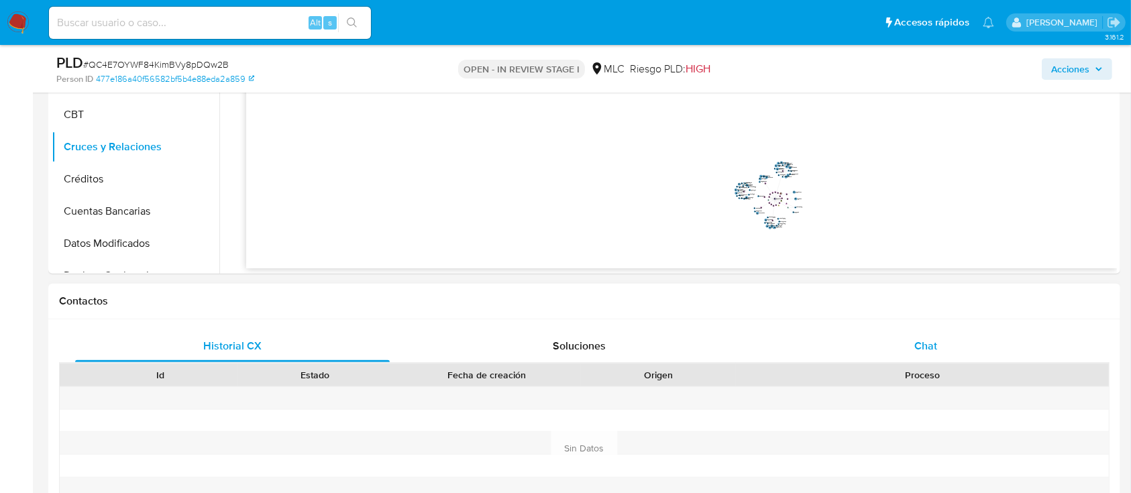
click at [919, 341] on span "Chat" at bounding box center [925, 345] width 23 height 15
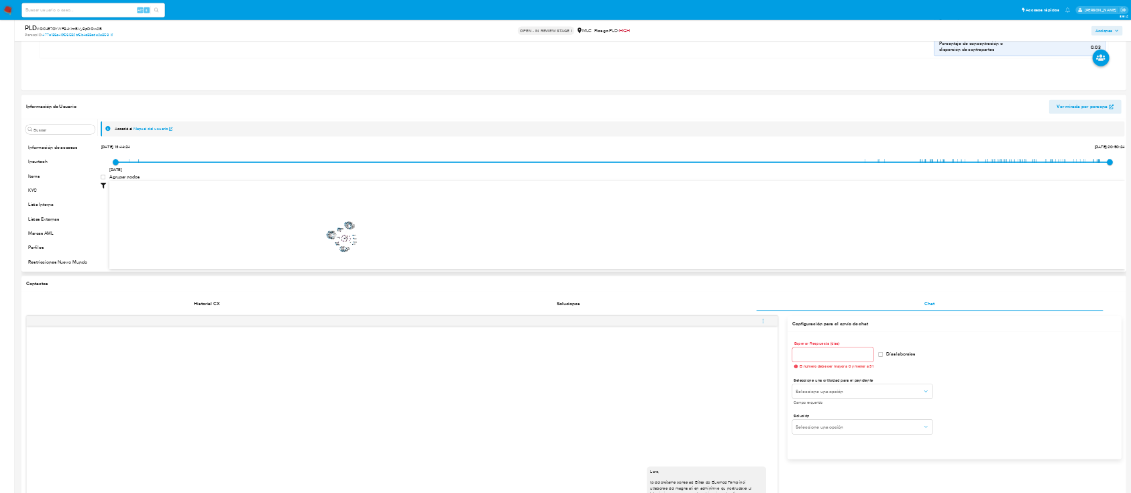
scroll to position [631, 0]
click at [94, 409] on button "KYC" at bounding box center [130, 402] width 157 height 32
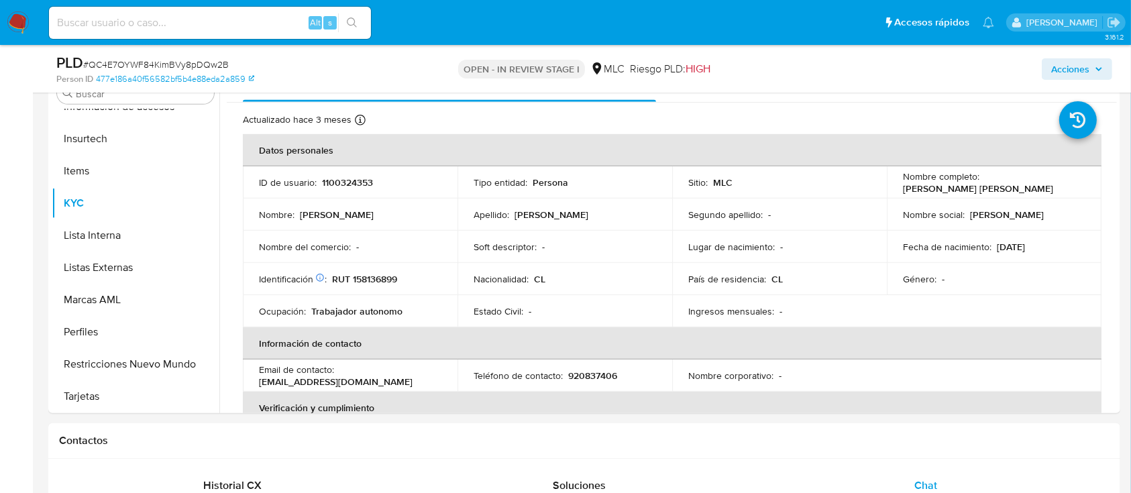
scroll to position [597, 0]
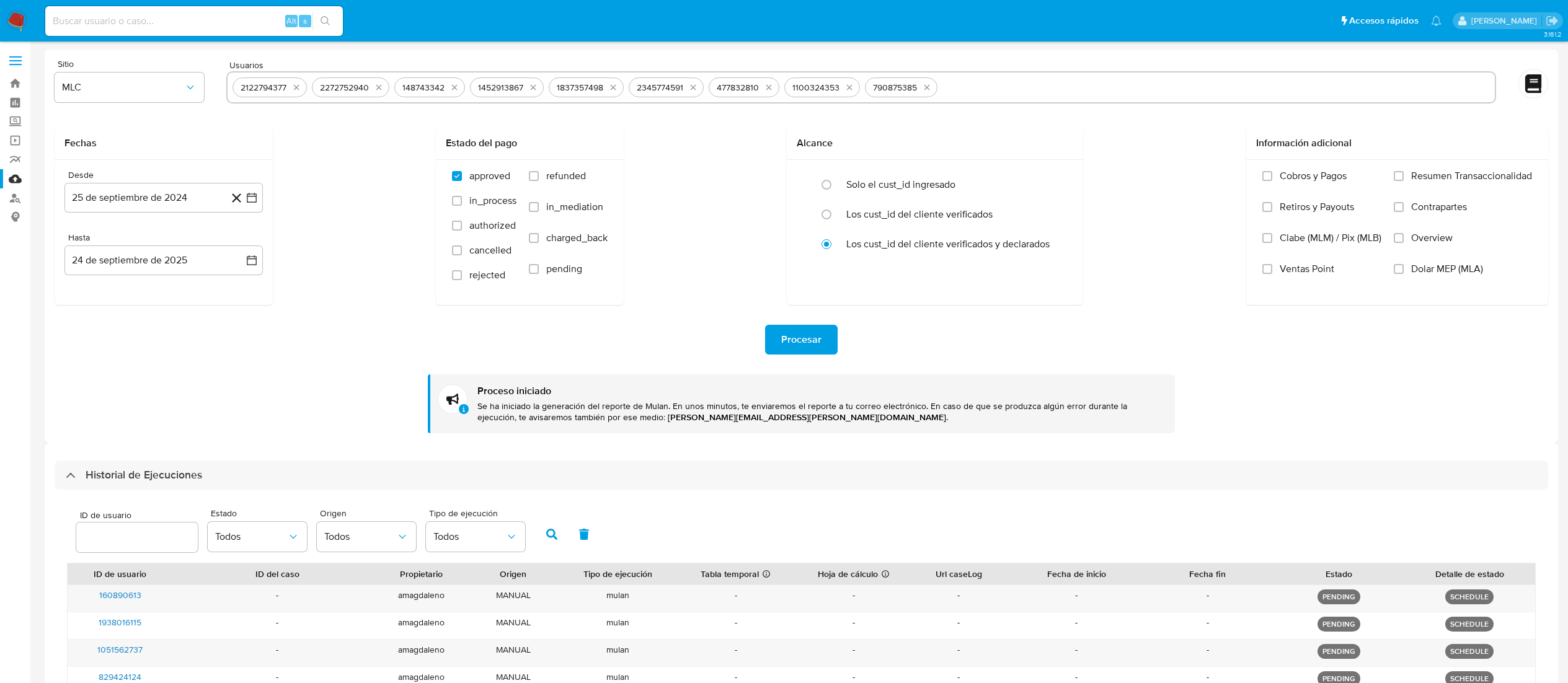
select select "10"
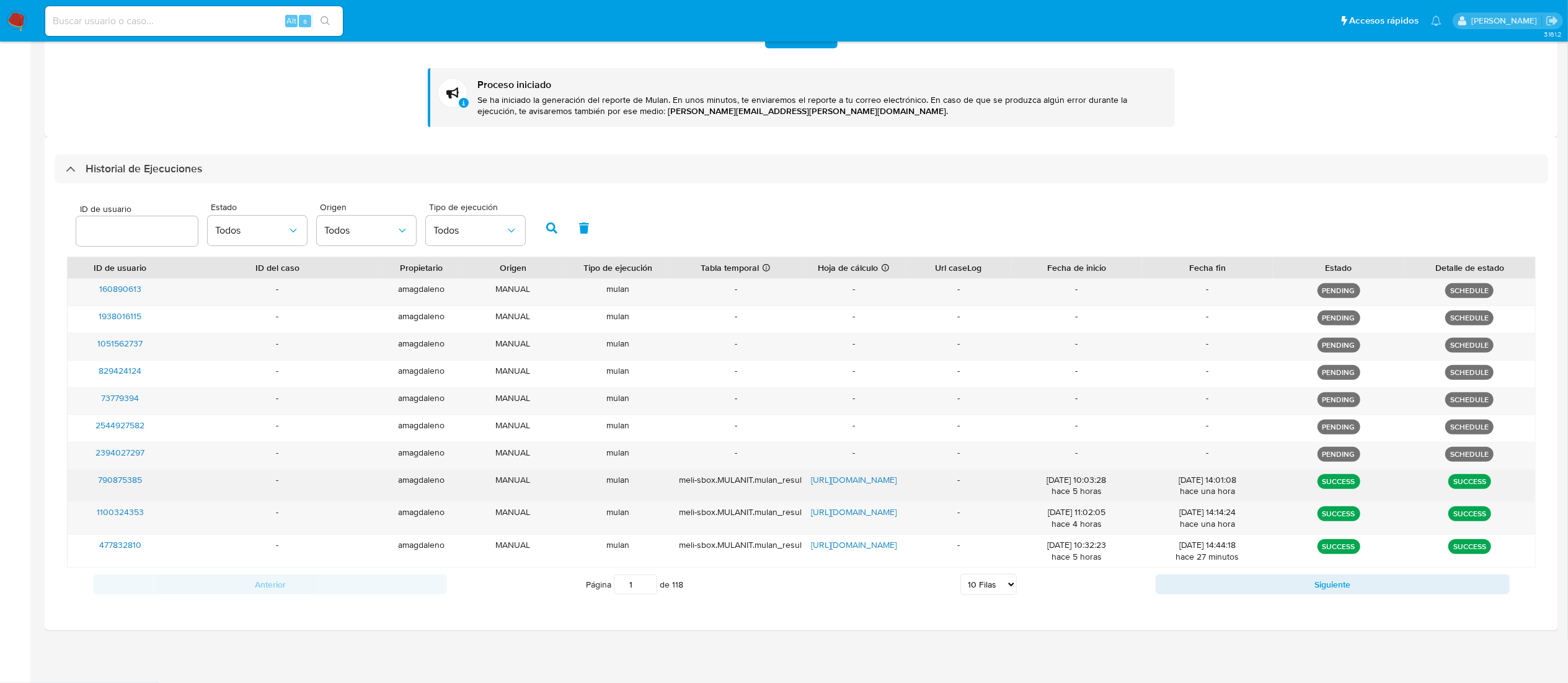
click at [137, 476] on span "790875385" at bounding box center [120, 480] width 44 height 12
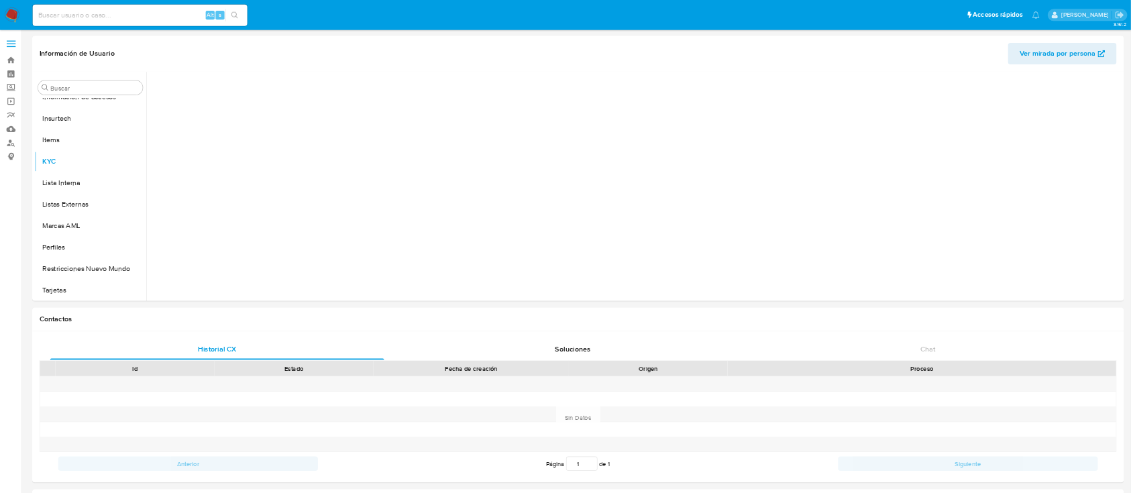
scroll to position [631, 0]
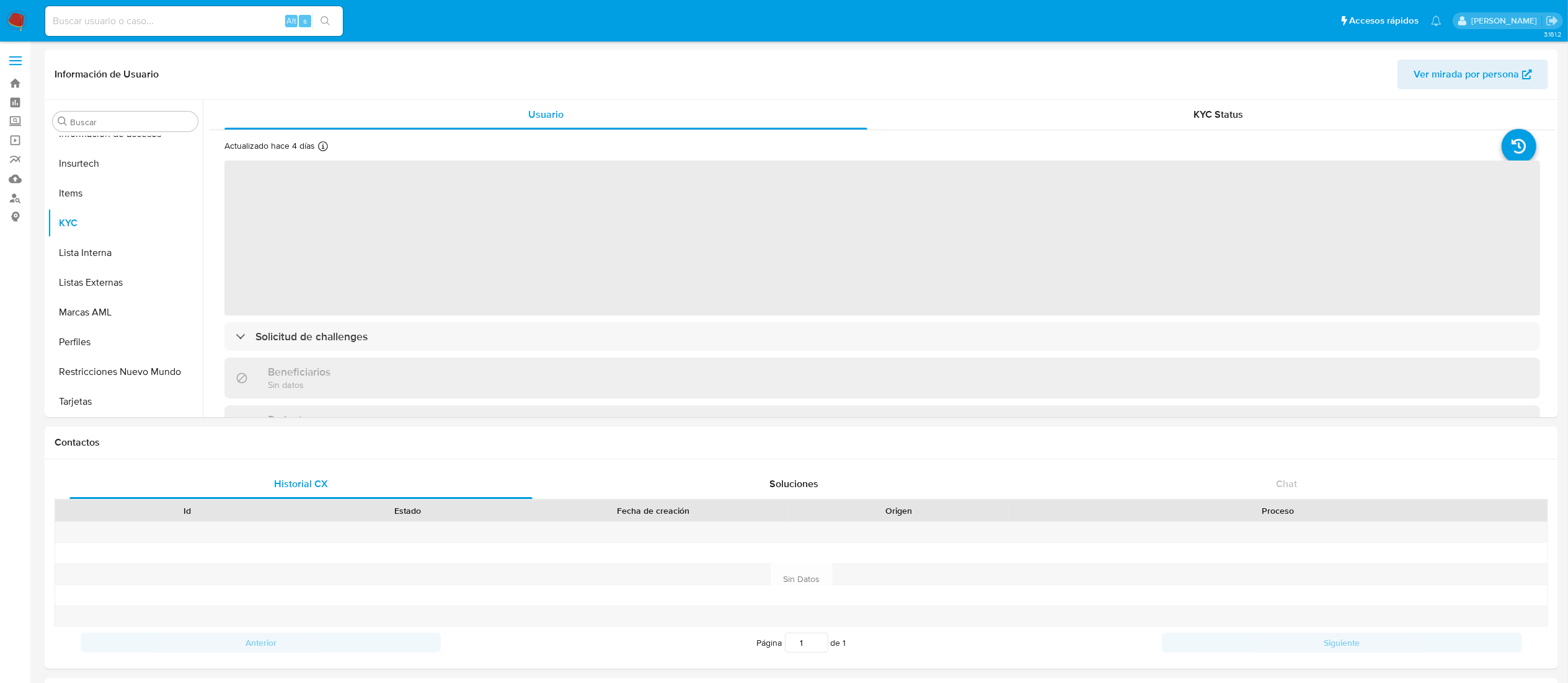
select select "10"
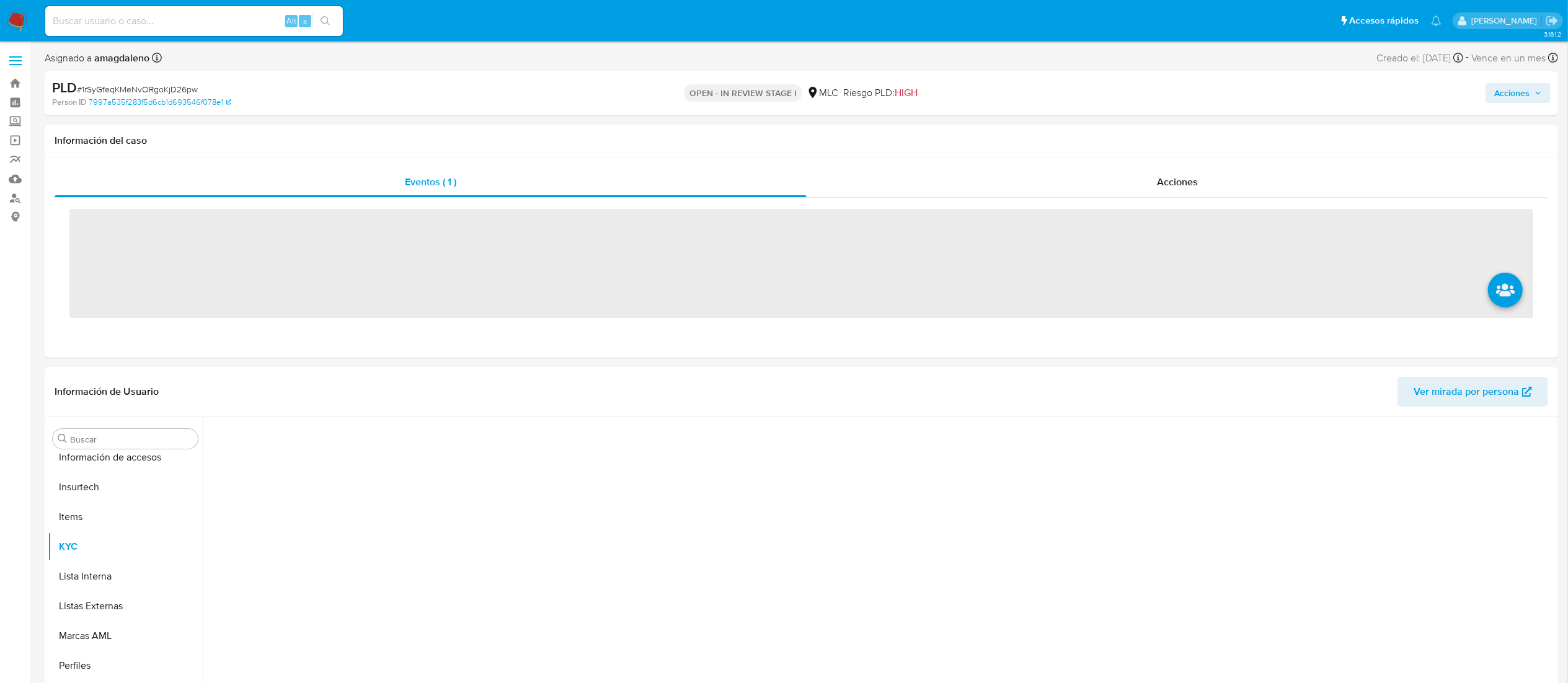
scroll to position [583, 0]
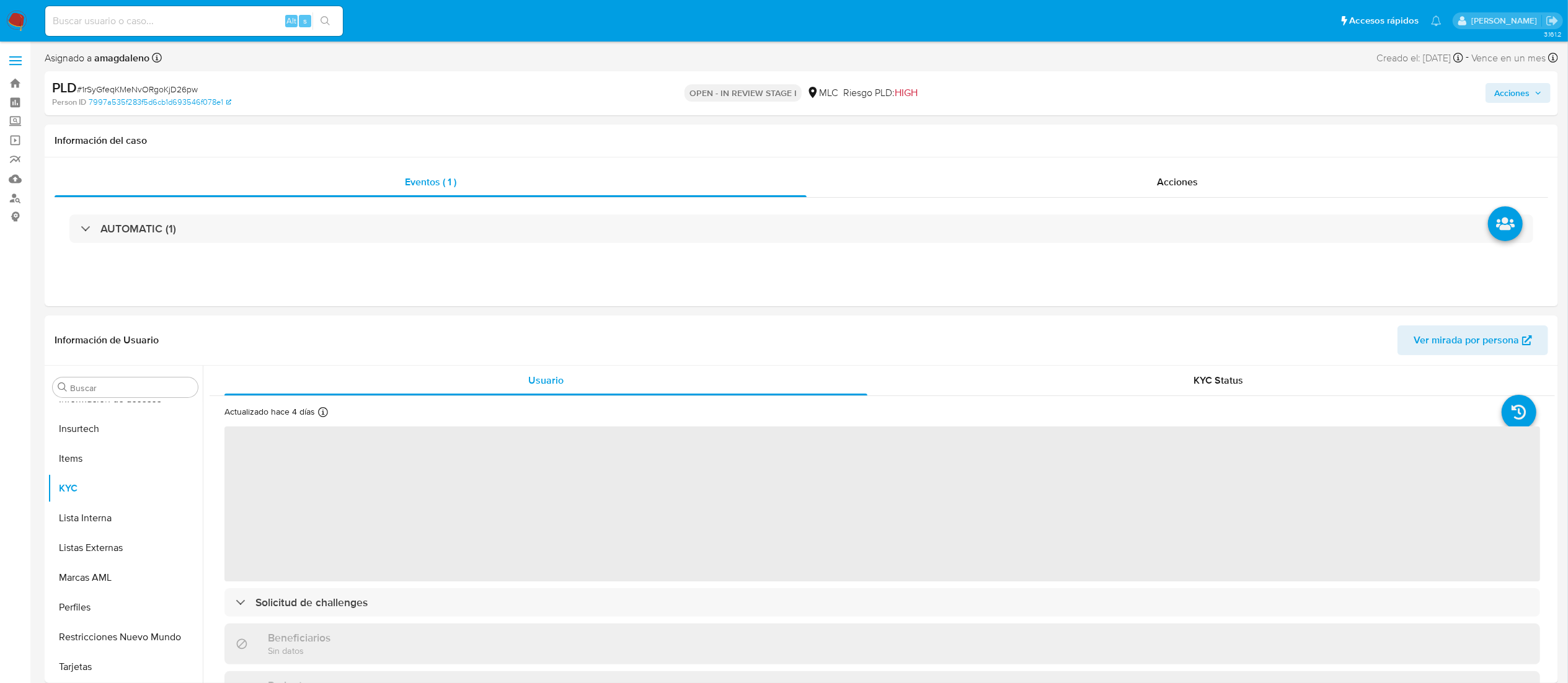
select select "10"
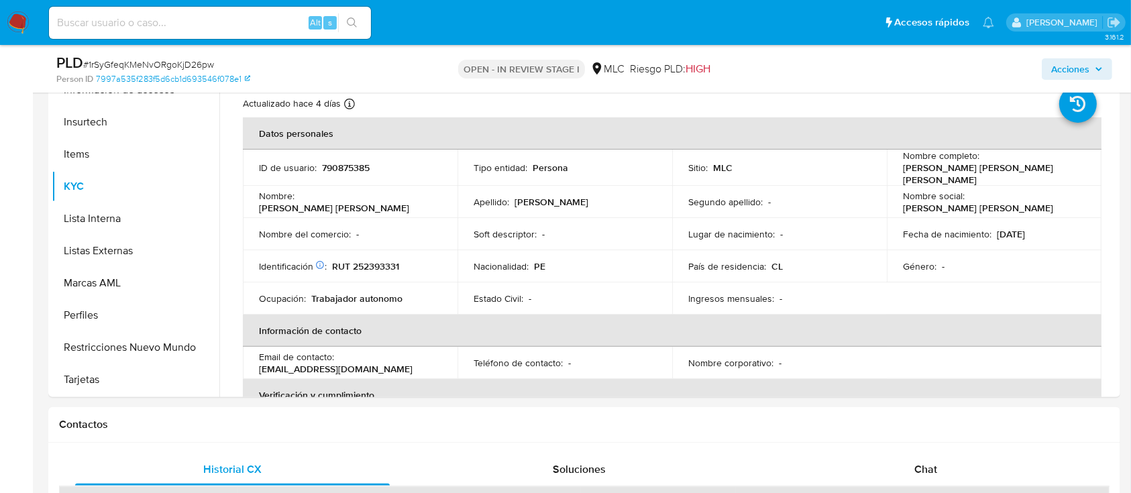
scroll to position [0, 0]
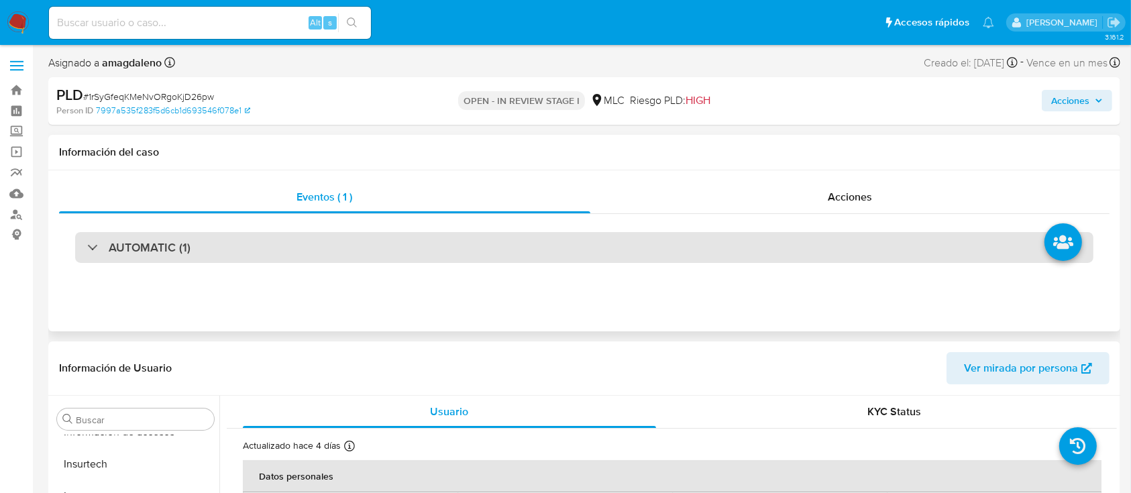
click at [612, 255] on div "AUTOMATIC (1)" at bounding box center [584, 247] width 1018 height 31
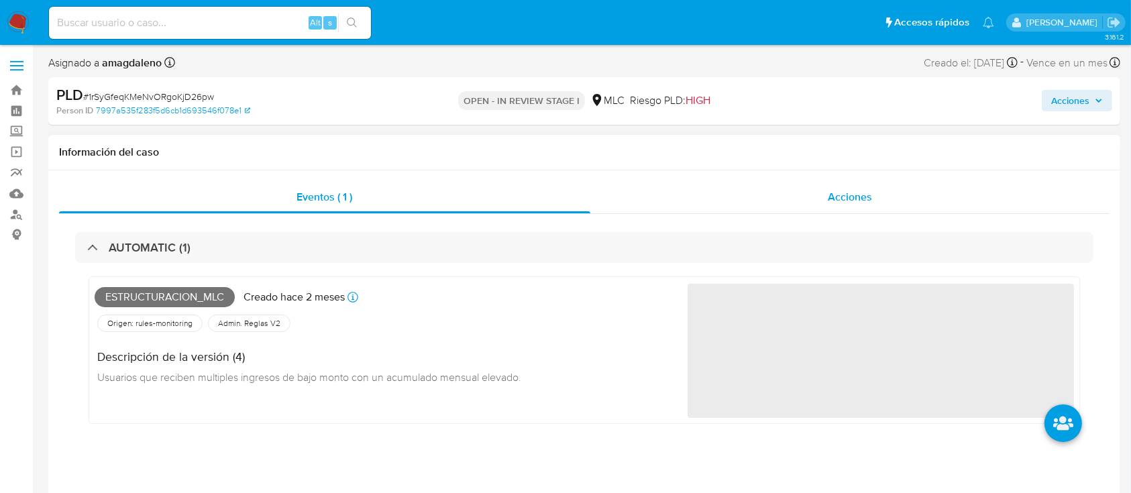
click at [708, 198] on div "Acciones" at bounding box center [850, 197] width 520 height 32
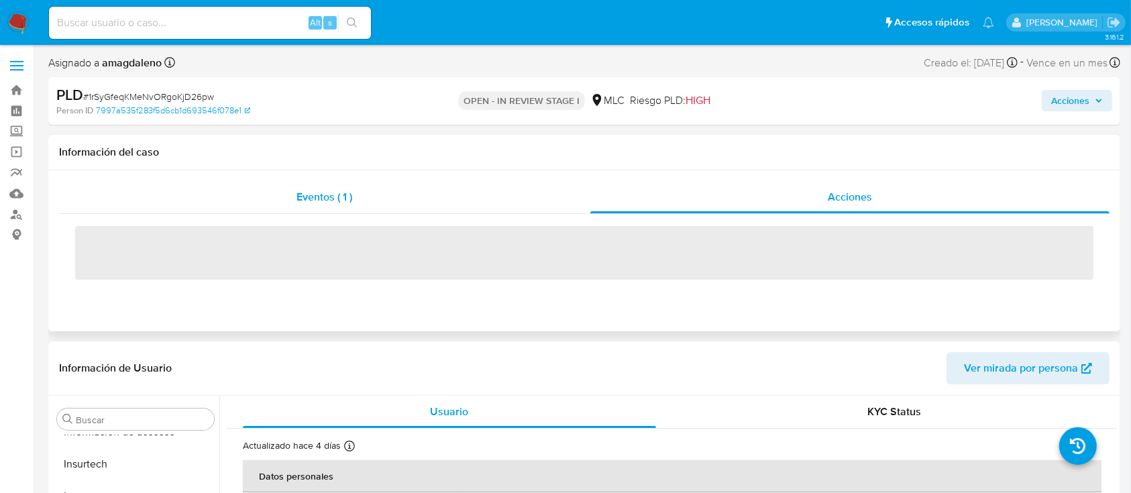
click at [524, 189] on div "Eventos ( 1 )" at bounding box center [324, 197] width 531 height 32
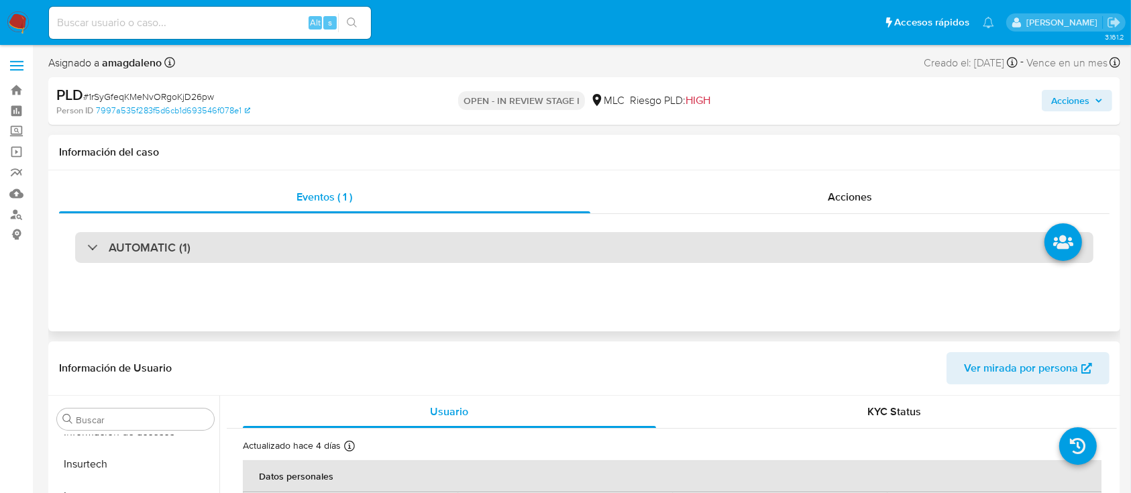
click at [578, 236] on div "AUTOMATIC (1)" at bounding box center [584, 247] width 1018 height 31
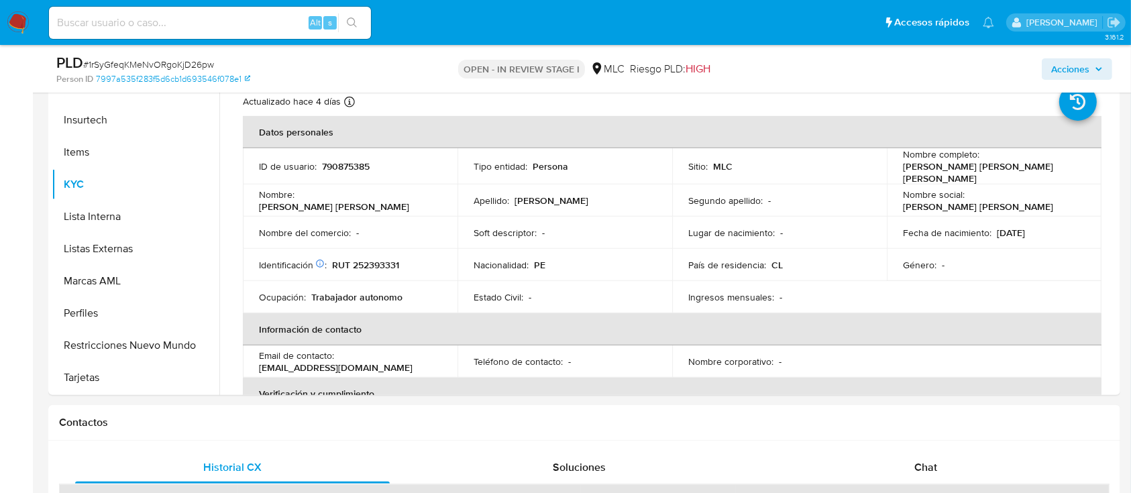
scroll to position [637, 0]
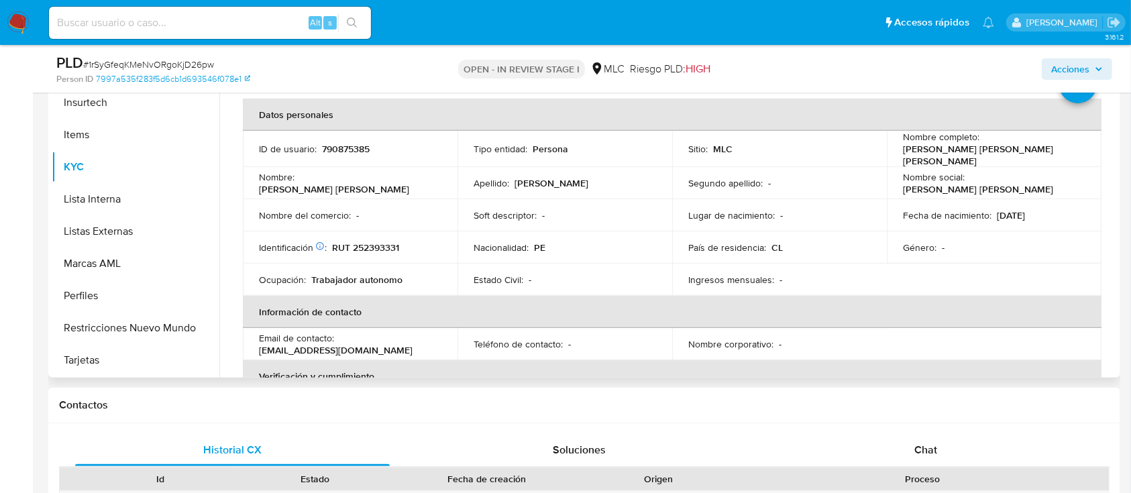
click at [384, 241] on p "RUT 252393331" at bounding box center [365, 247] width 67 height 12
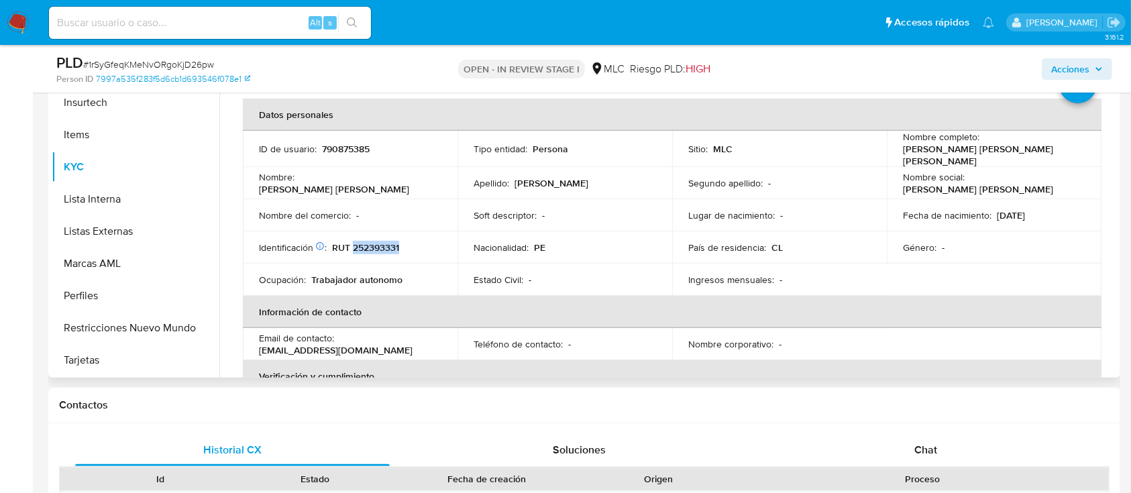
click at [378, 242] on p "RUT 252393331" at bounding box center [365, 247] width 67 height 12
click at [378, 241] on p "RUT 252393331" at bounding box center [365, 247] width 67 height 12
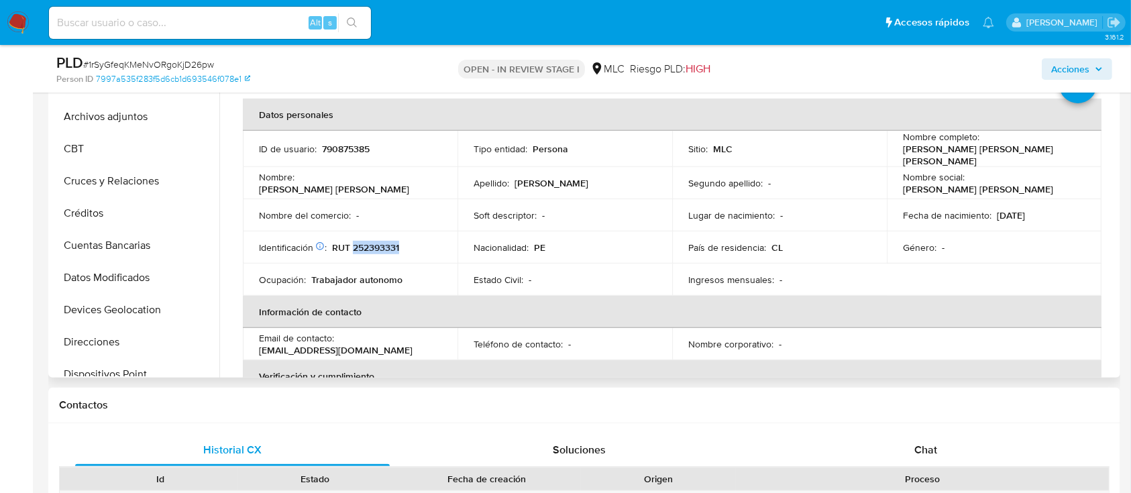
scroll to position [64, 0]
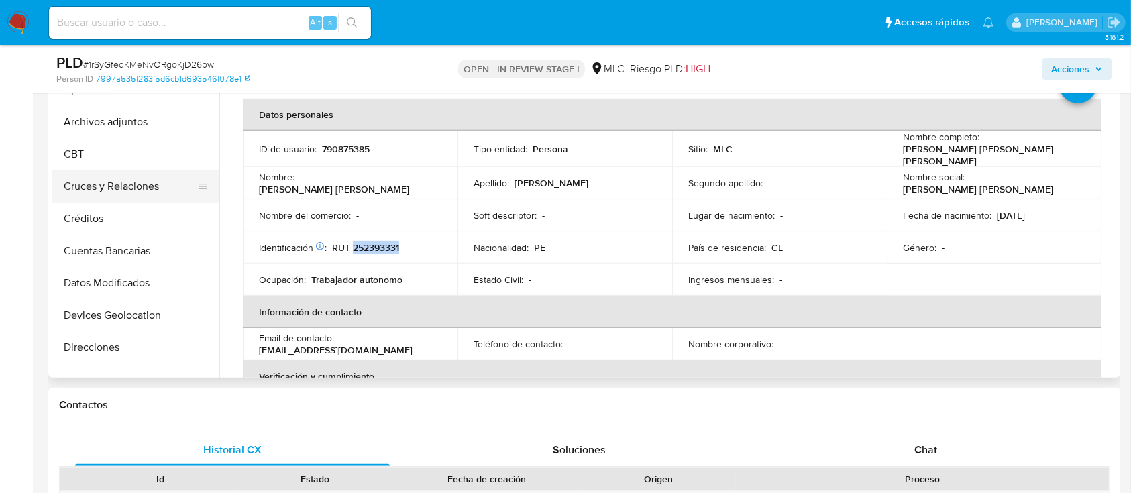
click at [161, 180] on button "Cruces y Relaciones" at bounding box center [130, 186] width 157 height 32
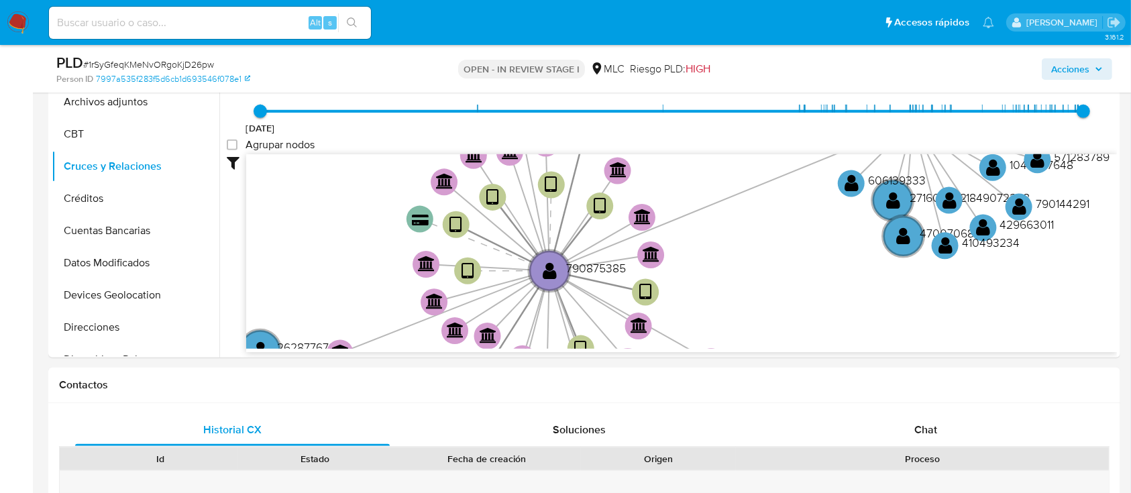
scroll to position [643, 0]
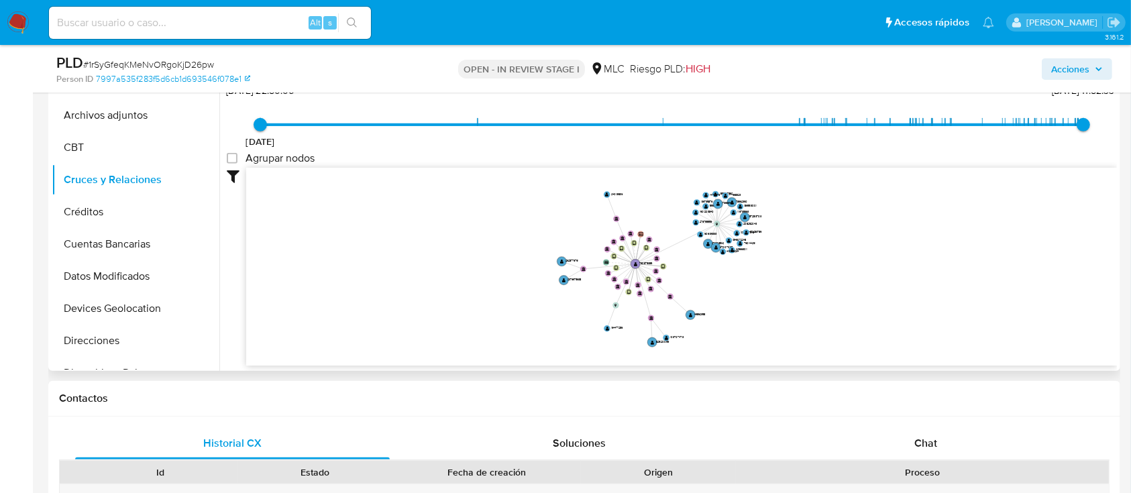
drag, startPoint x: 790, startPoint y: 254, endPoint x: 686, endPoint y: 262, distance: 105.0
click at [686, 262] on icon "device-6305a79608813b0018de5ea7  user-790875385  790875385 device-672fd350512…" at bounding box center [681, 265] width 871 height 195
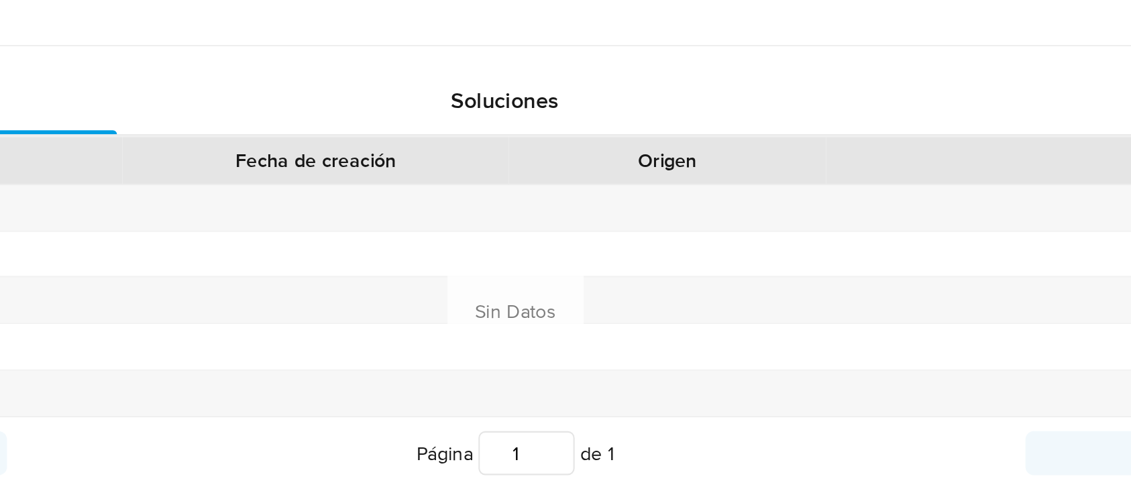
scroll to position [793, 0]
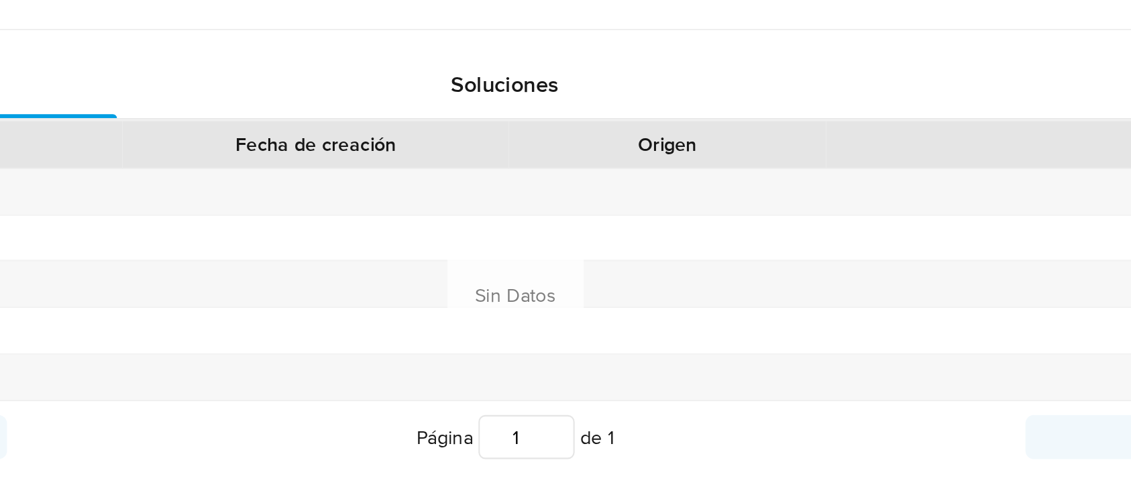
drag, startPoint x: 891, startPoint y: 254, endPoint x: 890, endPoint y: 365, distance: 111.4
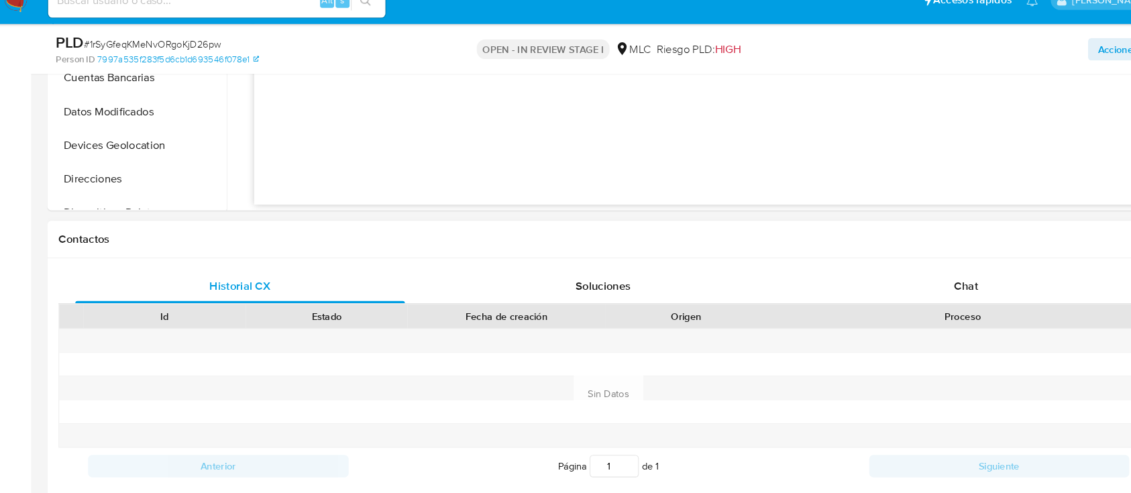
scroll to position [792, 0]
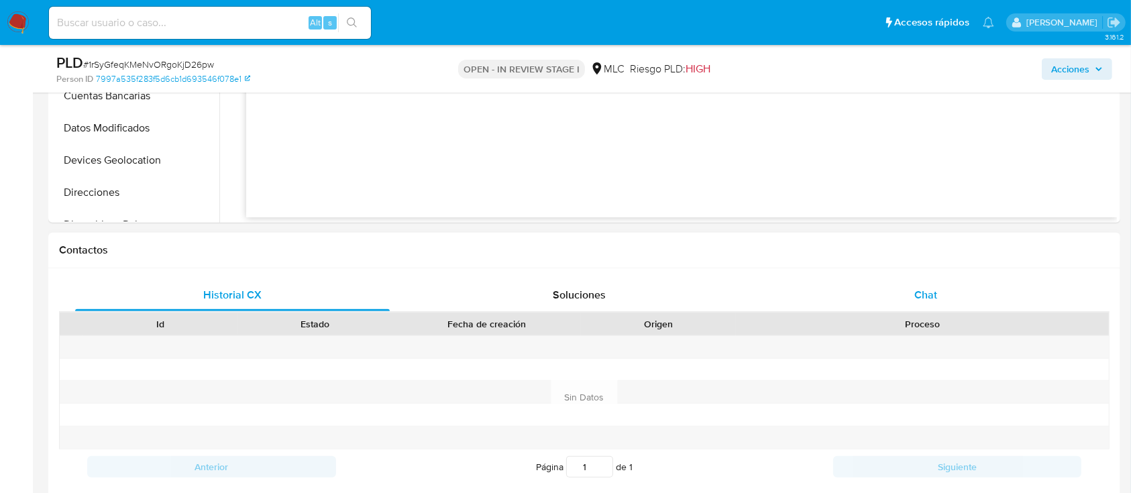
click at [920, 287] on span "Chat" at bounding box center [925, 294] width 23 height 15
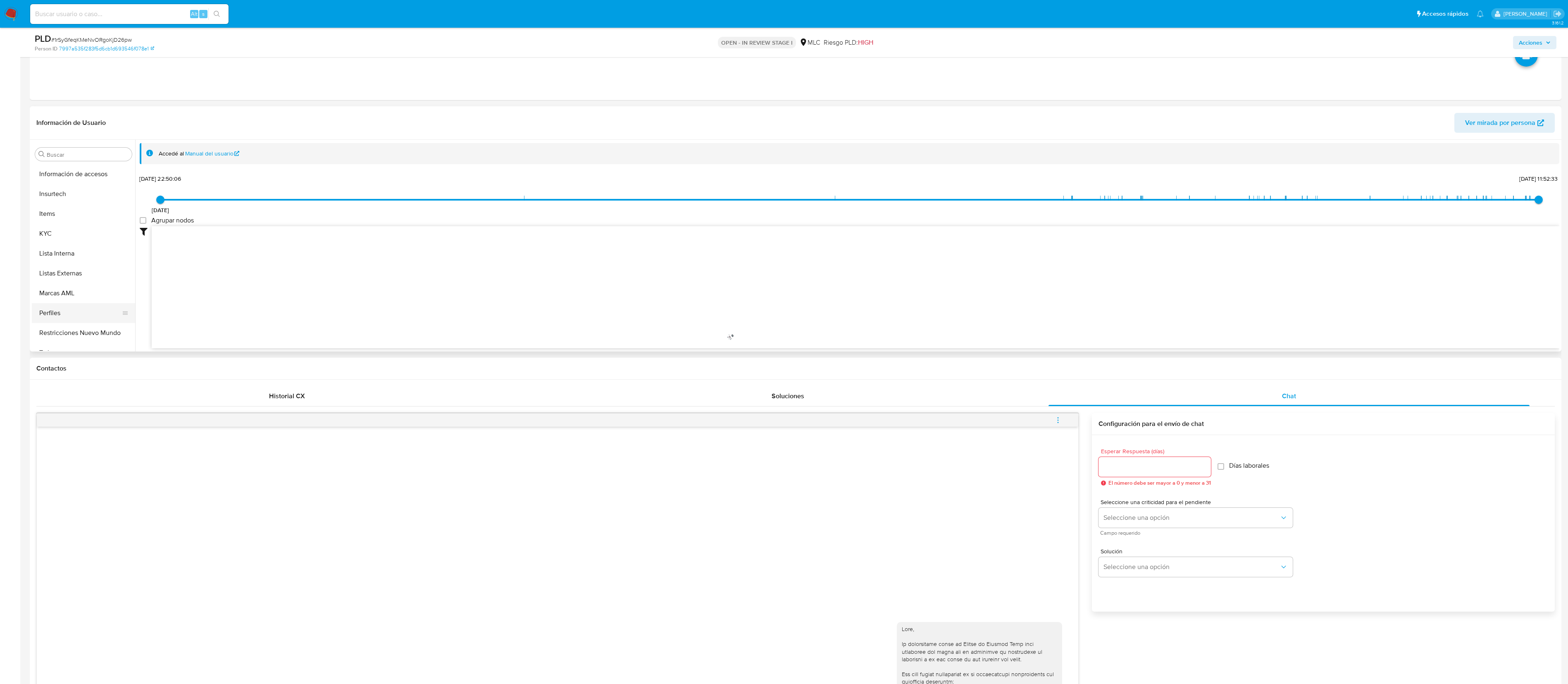
scroll to position [370, 0]
click at [90, 250] on button "KYC" at bounding box center [80, 241] width 97 height 20
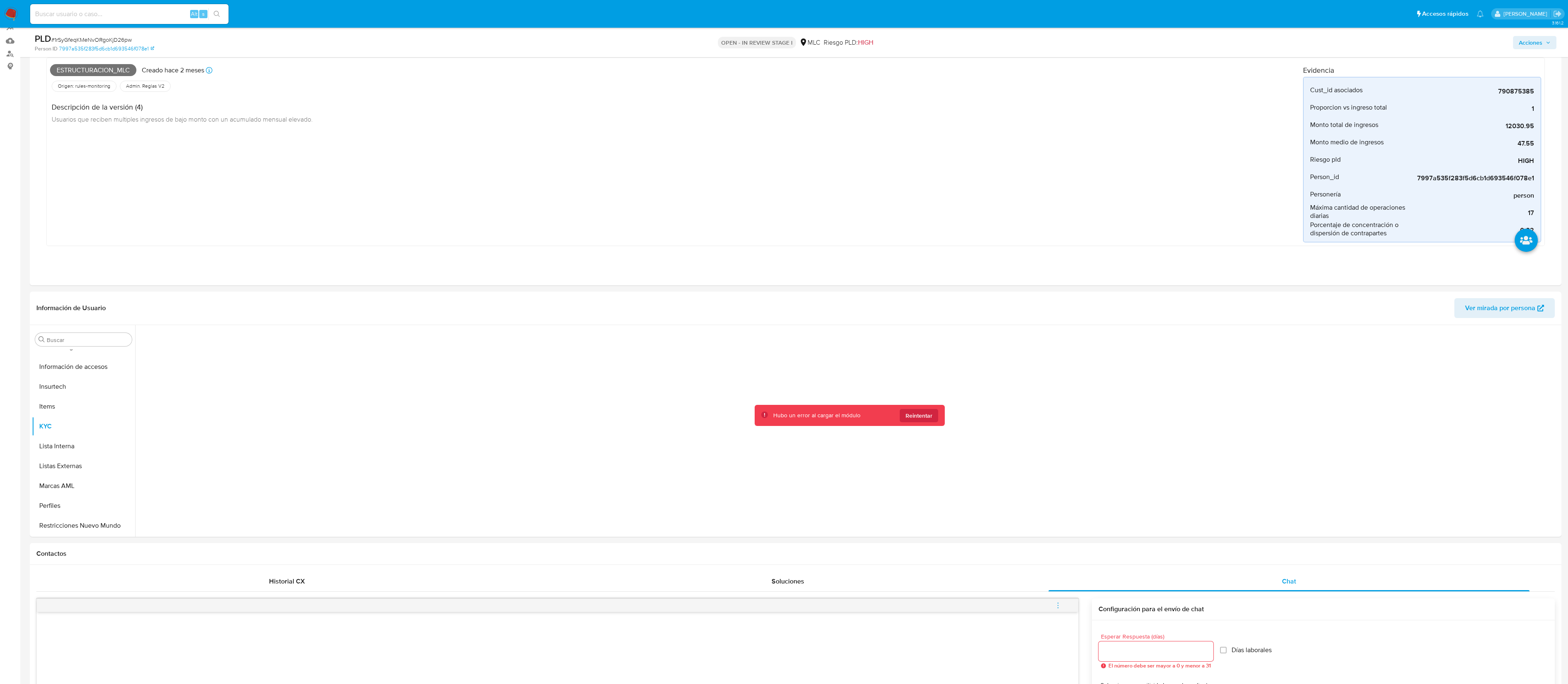
scroll to position [92, 0]
